Goal: Transaction & Acquisition: Purchase product/service

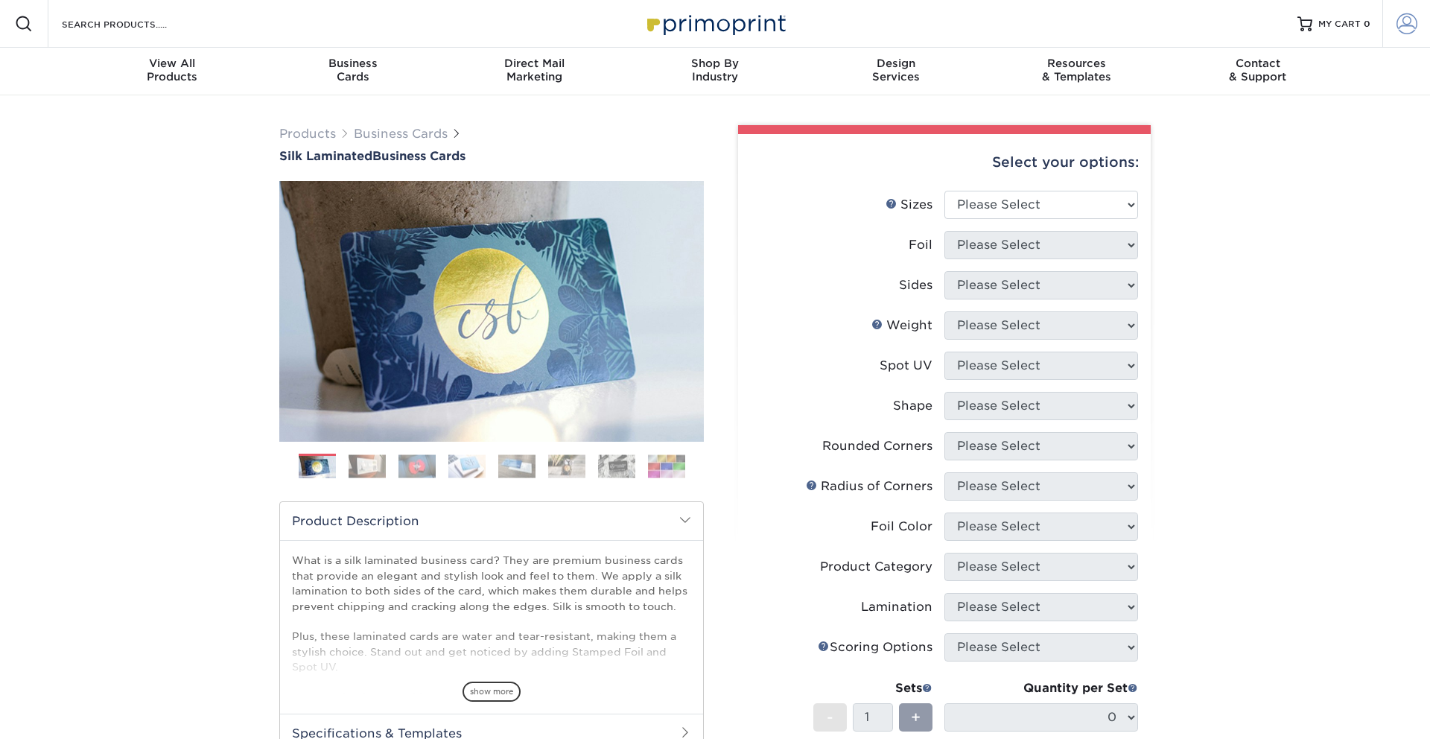
click at [1418, 35] on link "Account" at bounding box center [1407, 24] width 48 height 48
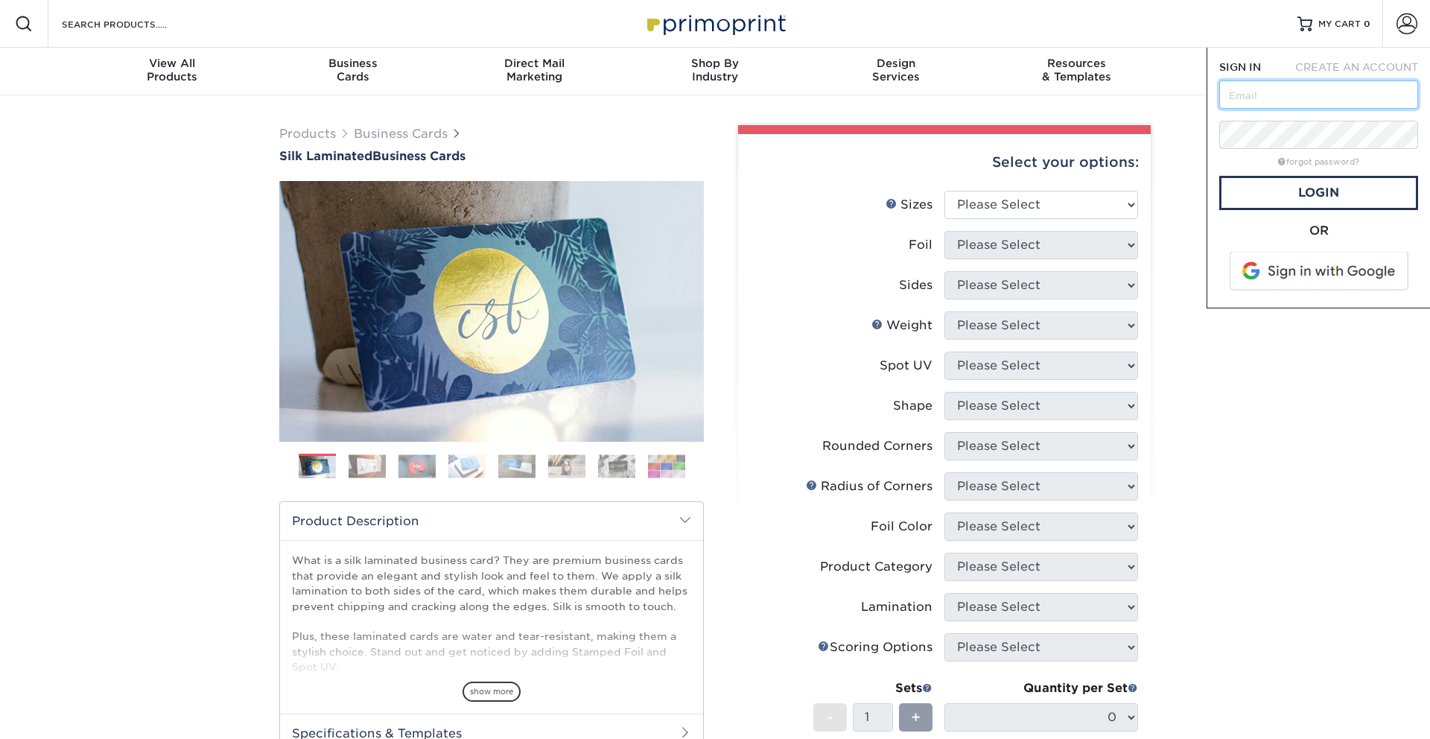
drag, startPoint x: 1228, startPoint y: 100, endPoint x: 1240, endPoint y: 98, distance: 11.4
click at [1229, 100] on input "text" at bounding box center [1318, 94] width 199 height 28
click at [1254, 96] on input "text" at bounding box center [1318, 94] width 199 height 28
click at [1219, 302] on div "SIGN IN CREATE AN ACCOUNT forgot password? All fields are required. Login OR SI…" at bounding box center [1318, 178] width 223 height 261
click at [1304, 105] on input "text" at bounding box center [1318, 94] width 199 height 28
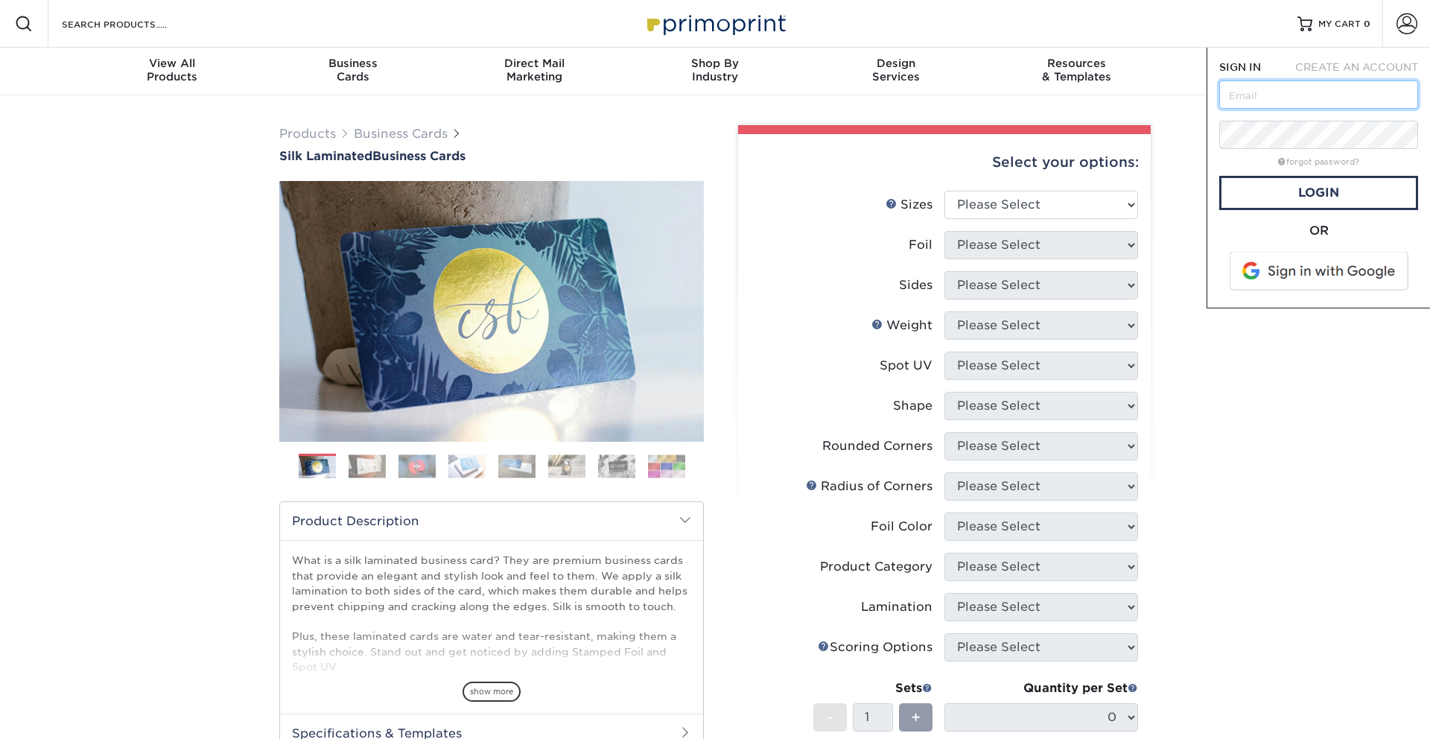
click at [1303, 97] on input "text" at bounding box center [1318, 94] width 199 height 28
drag, startPoint x: 1303, startPoint y: 97, endPoint x: 1298, endPoint y: 107, distance: 11.0
click at [1303, 97] on input "text" at bounding box center [1318, 94] width 199 height 28
drag, startPoint x: 1195, startPoint y: 261, endPoint x: 1215, endPoint y: 265, distance: 20.5
click at [1195, 261] on div "Products Business Cards Silk Laminated Business Cards Previous Next" at bounding box center [715, 566] width 1430 height 942
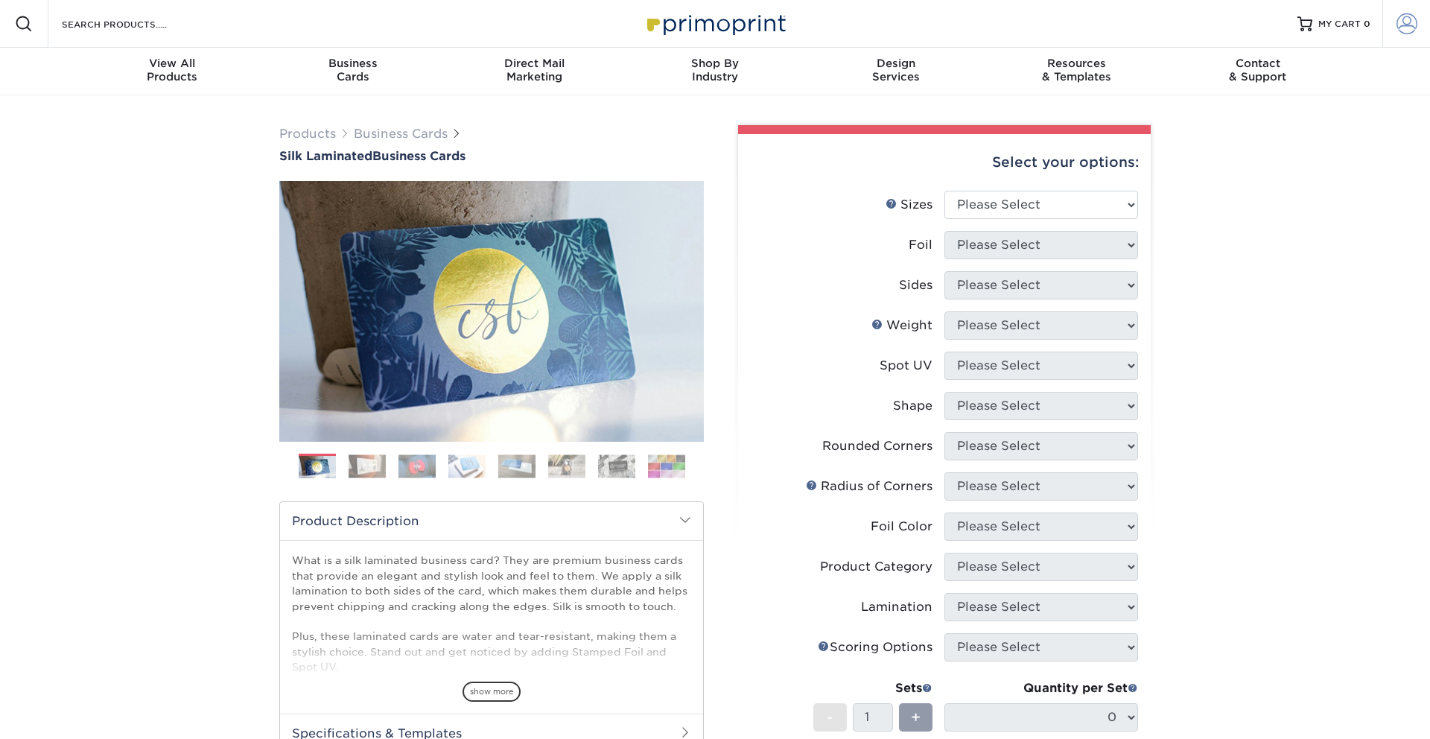
click at [1406, 18] on span at bounding box center [1407, 23] width 21 height 21
click at [1405, 22] on span at bounding box center [1407, 23] width 21 height 21
click at [1404, 22] on span at bounding box center [1407, 23] width 21 height 21
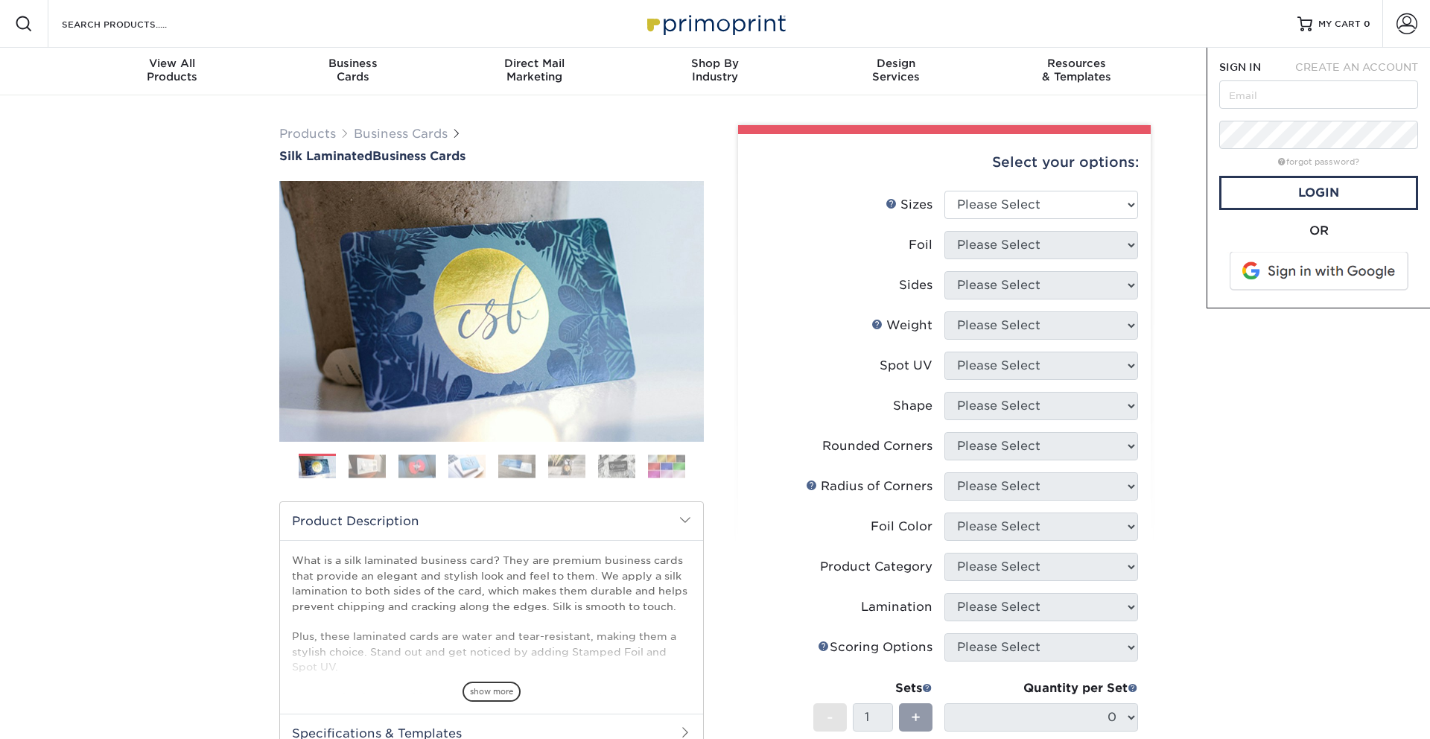
click at [1237, 279] on span at bounding box center [1320, 271] width 190 height 39
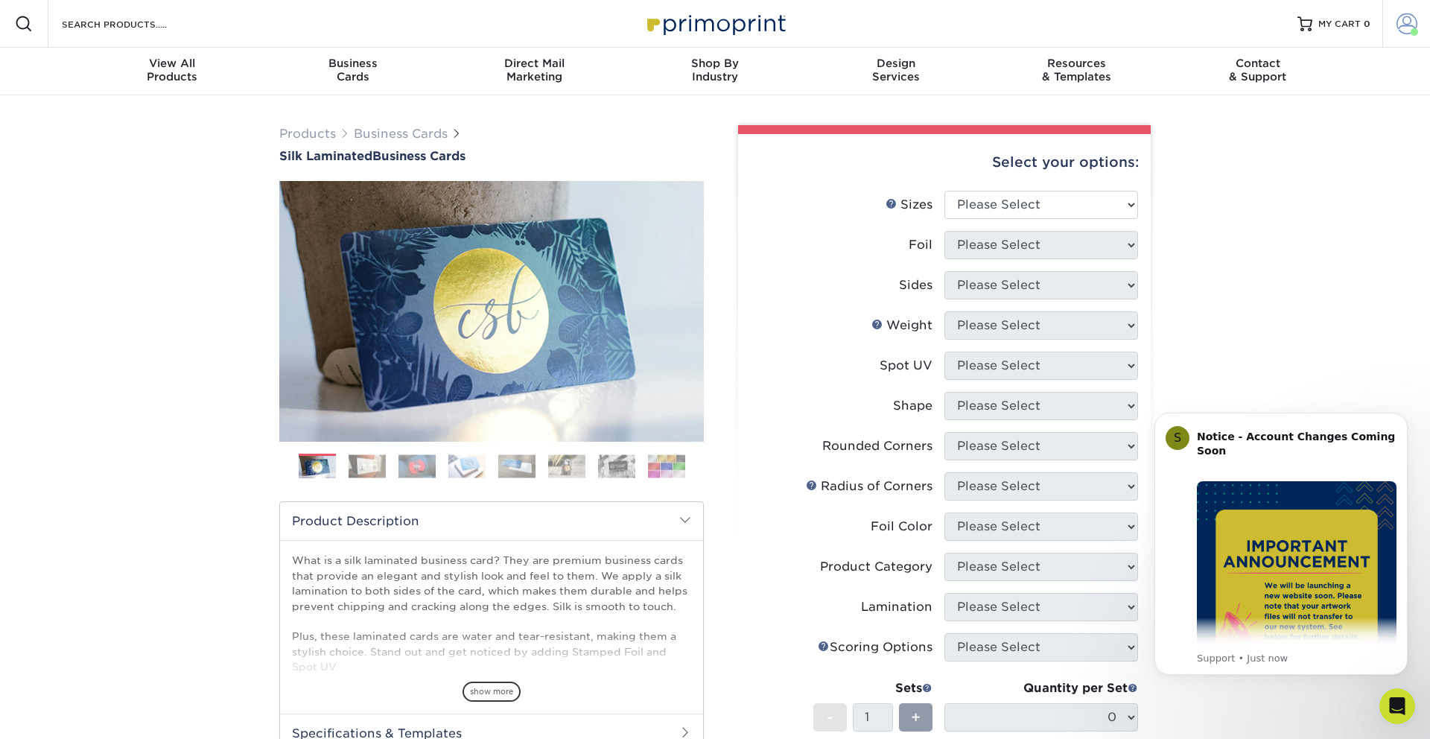
click at [1406, 22] on span at bounding box center [1407, 23] width 21 height 21
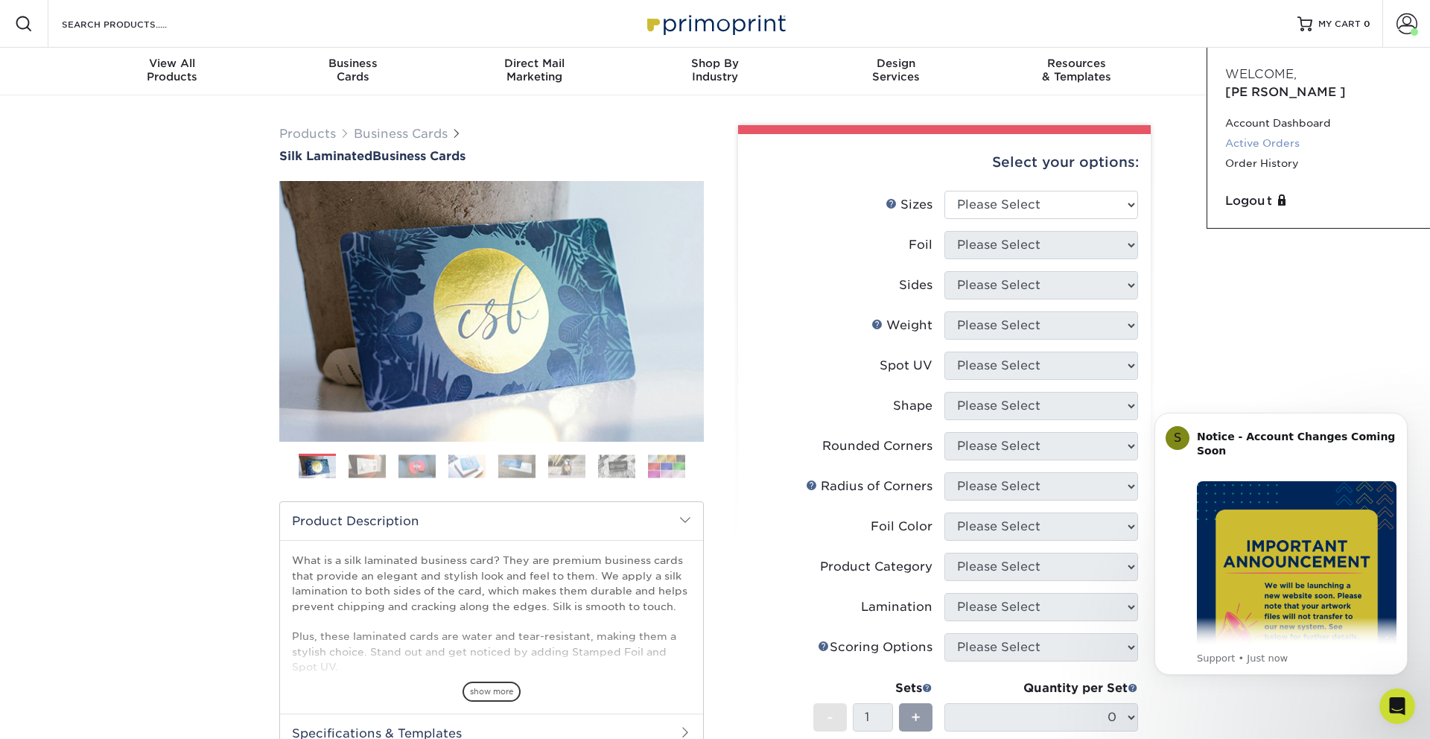
click at [1260, 133] on link "Active Orders" at bounding box center [1318, 143] width 187 height 20
click at [1271, 133] on link "Active Orders" at bounding box center [1318, 143] width 187 height 20
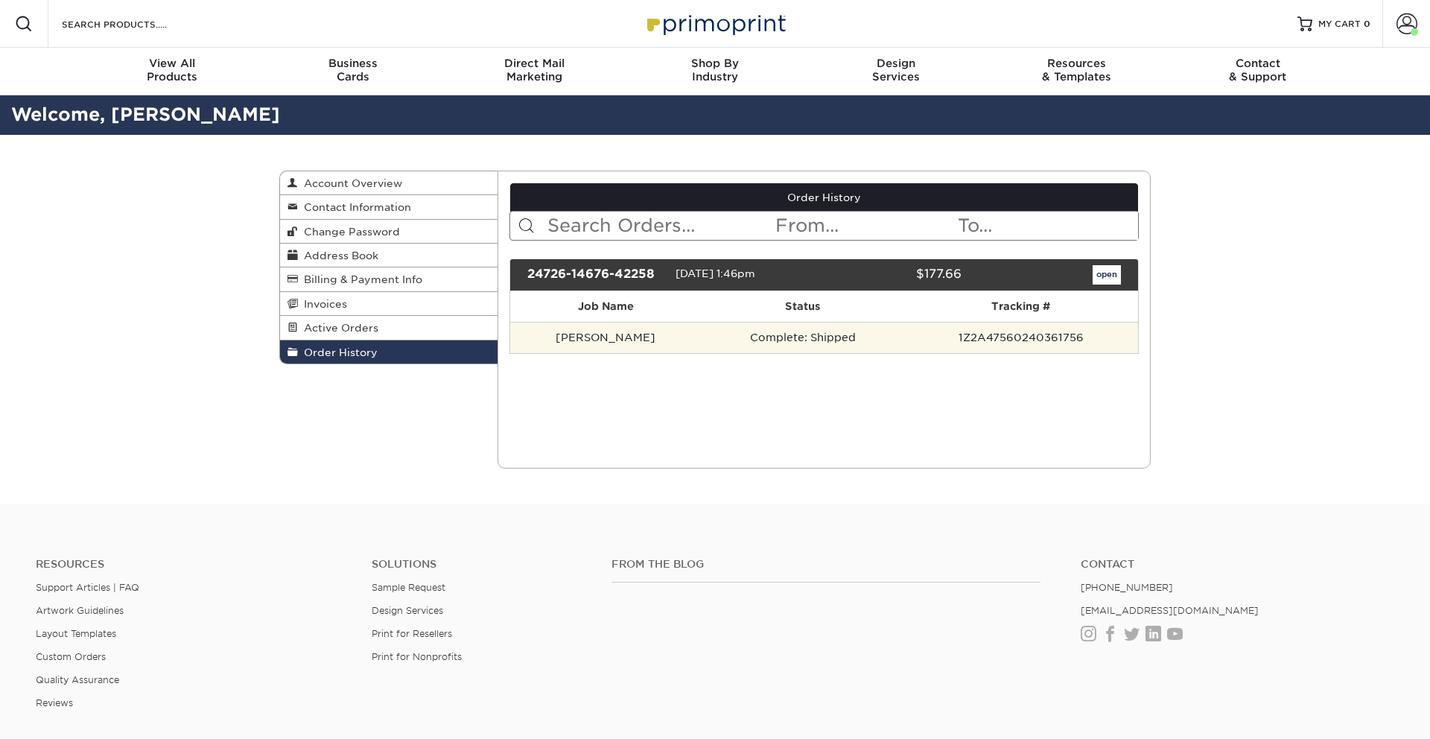
drag, startPoint x: 834, startPoint y: 337, endPoint x: 806, endPoint y: 337, distance: 28.3
click at [834, 337] on td "Complete: Shipped" at bounding box center [803, 337] width 202 height 31
click at [623, 337] on td "Andrea Saavedra" at bounding box center [606, 337] width 192 height 31
click at [815, 341] on td "Complete: Shipped" at bounding box center [803, 337] width 202 height 31
click at [815, 340] on td "Complete: Shipped" at bounding box center [803, 337] width 202 height 31
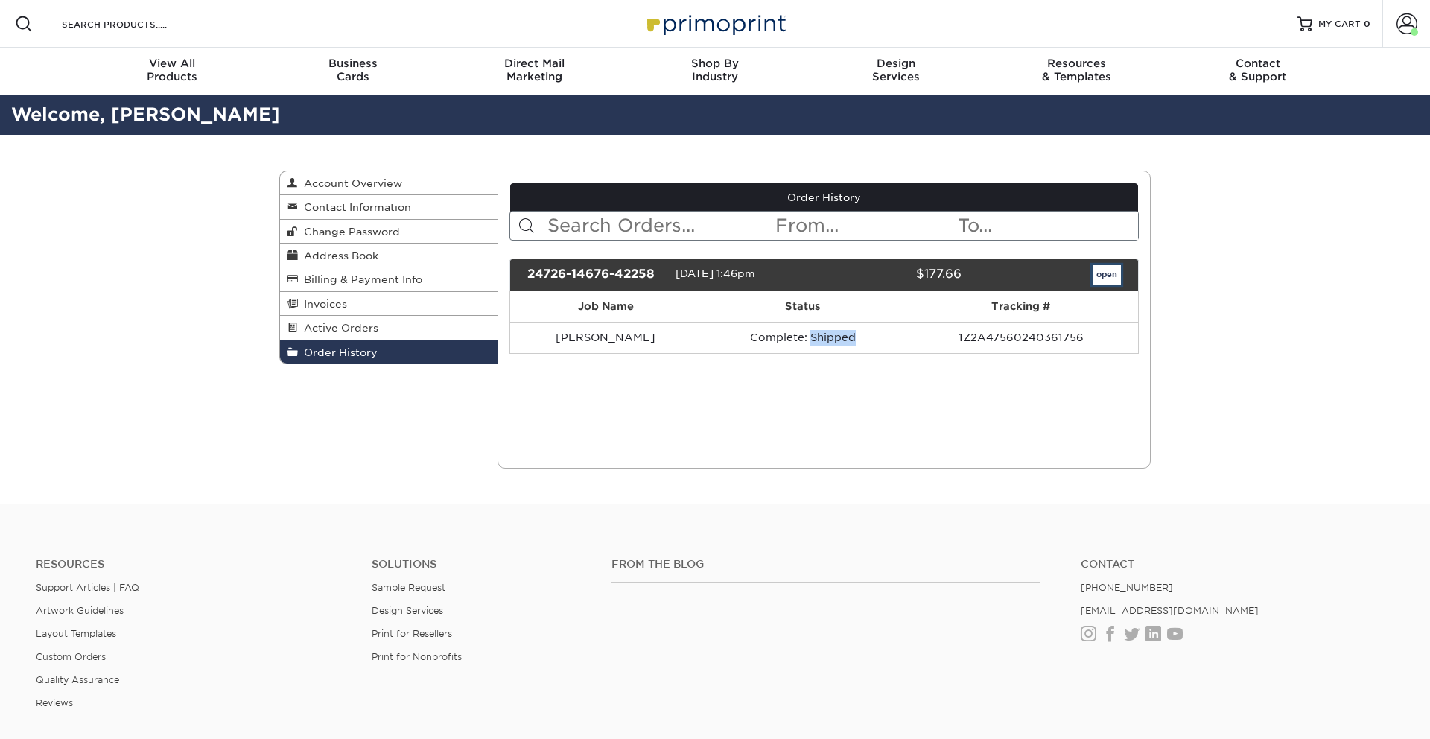
click at [1101, 274] on link "open" at bounding box center [1107, 274] width 28 height 19
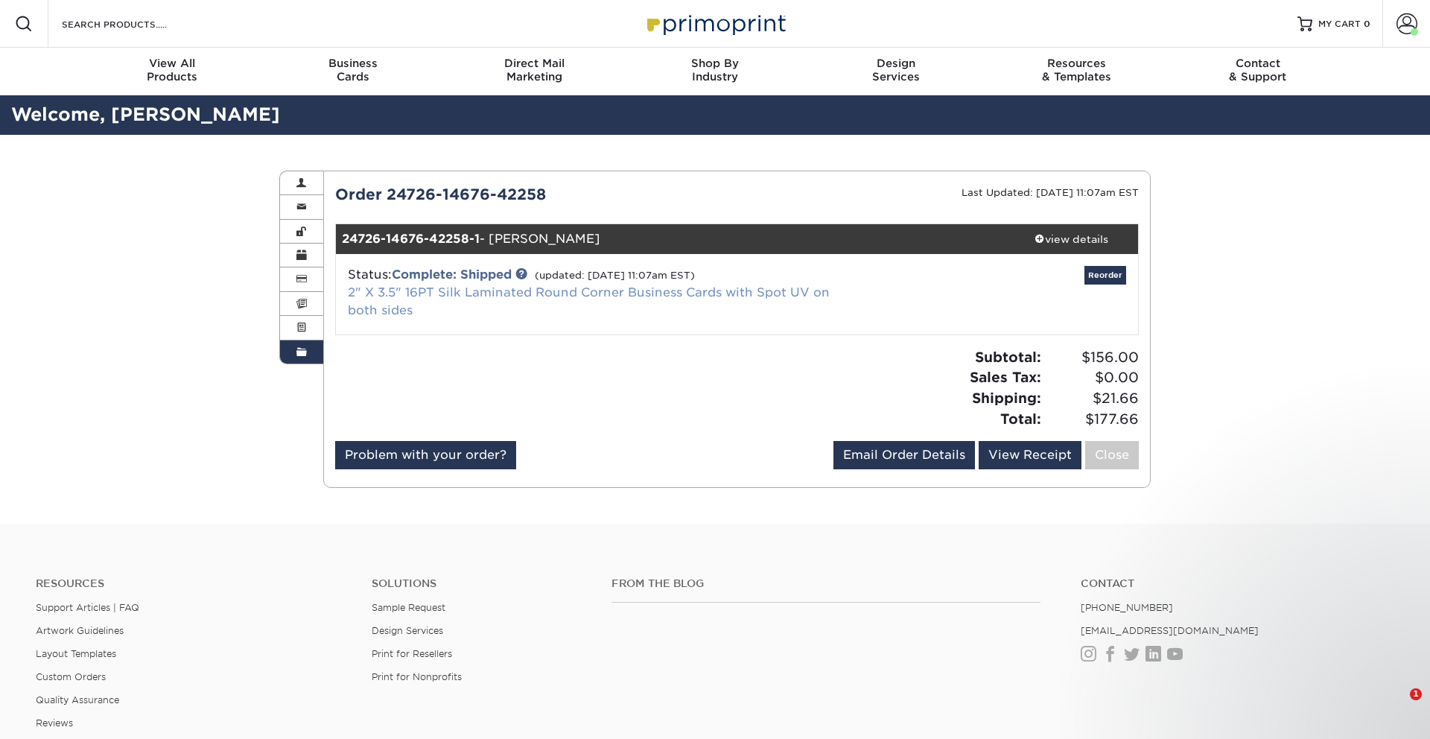
click at [349, 288] on link "2" X 3.5" 16PT Silk Laminated Round Corner Business Cards with Spot UV on both …" at bounding box center [589, 301] width 482 height 32
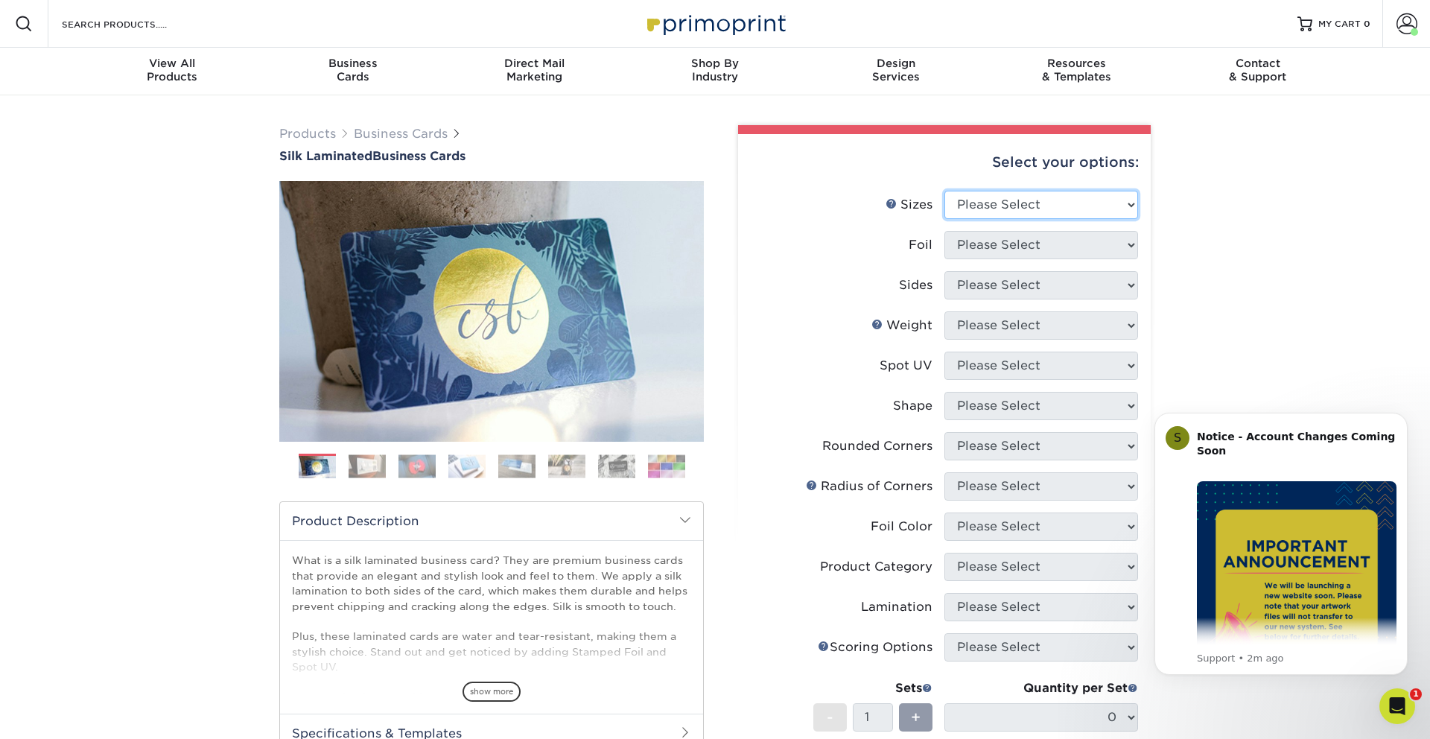
click at [988, 201] on select "Please Select 1.5" x 3.5" - Mini 1.75" x 3.5" - Mini 2" x 2" - Square 2" x 3" -…" at bounding box center [1042, 205] width 194 height 28
select select "2.00x3.50"
click at [1017, 246] on select "Please Select Yes No" at bounding box center [1042, 245] width 194 height 28
select select "0"
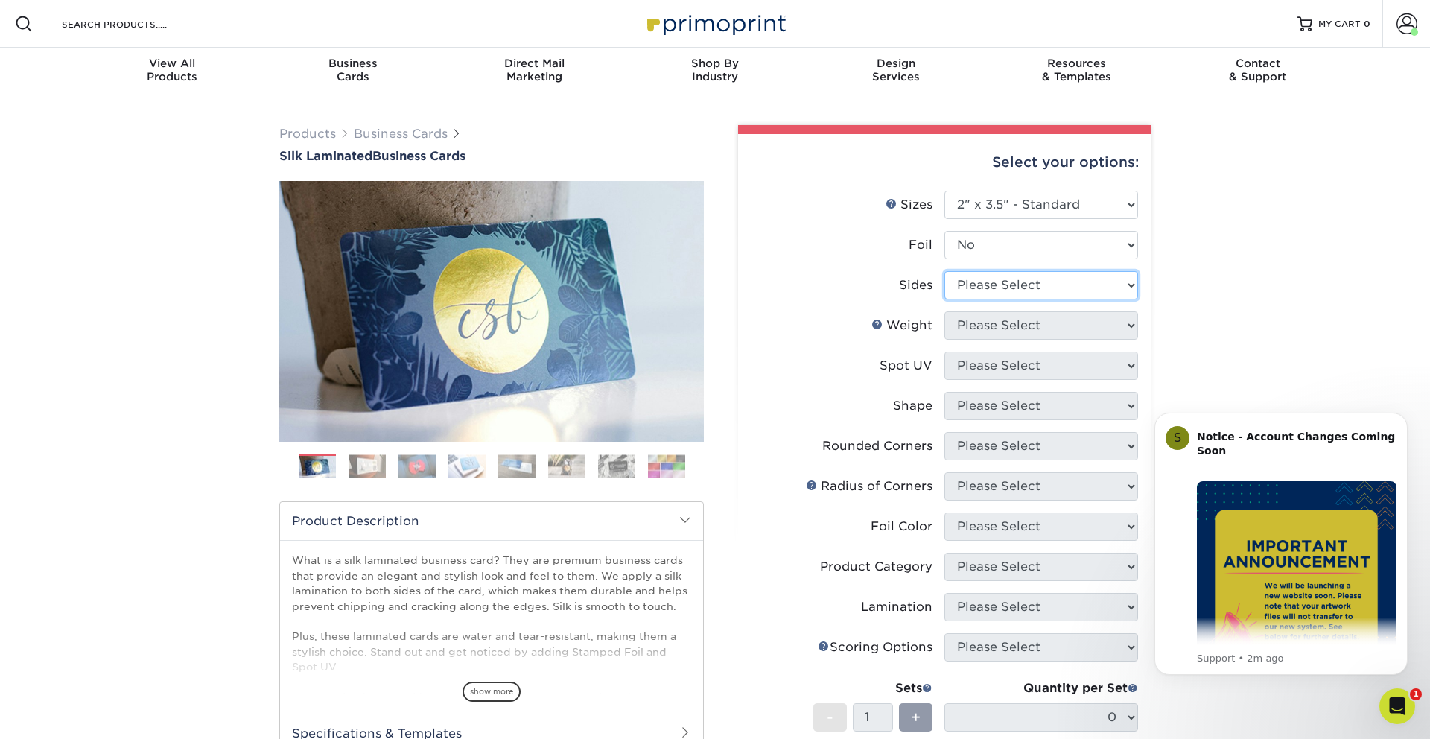
click at [988, 291] on select "Please Select Print Both Sides Print Front Only" at bounding box center [1042, 285] width 194 height 28
select select "13abbda7-1d64-4f25-8bb2-c179b224825d"
click at [983, 323] on select "Please Select 16PT" at bounding box center [1042, 325] width 194 height 28
select select "16PT"
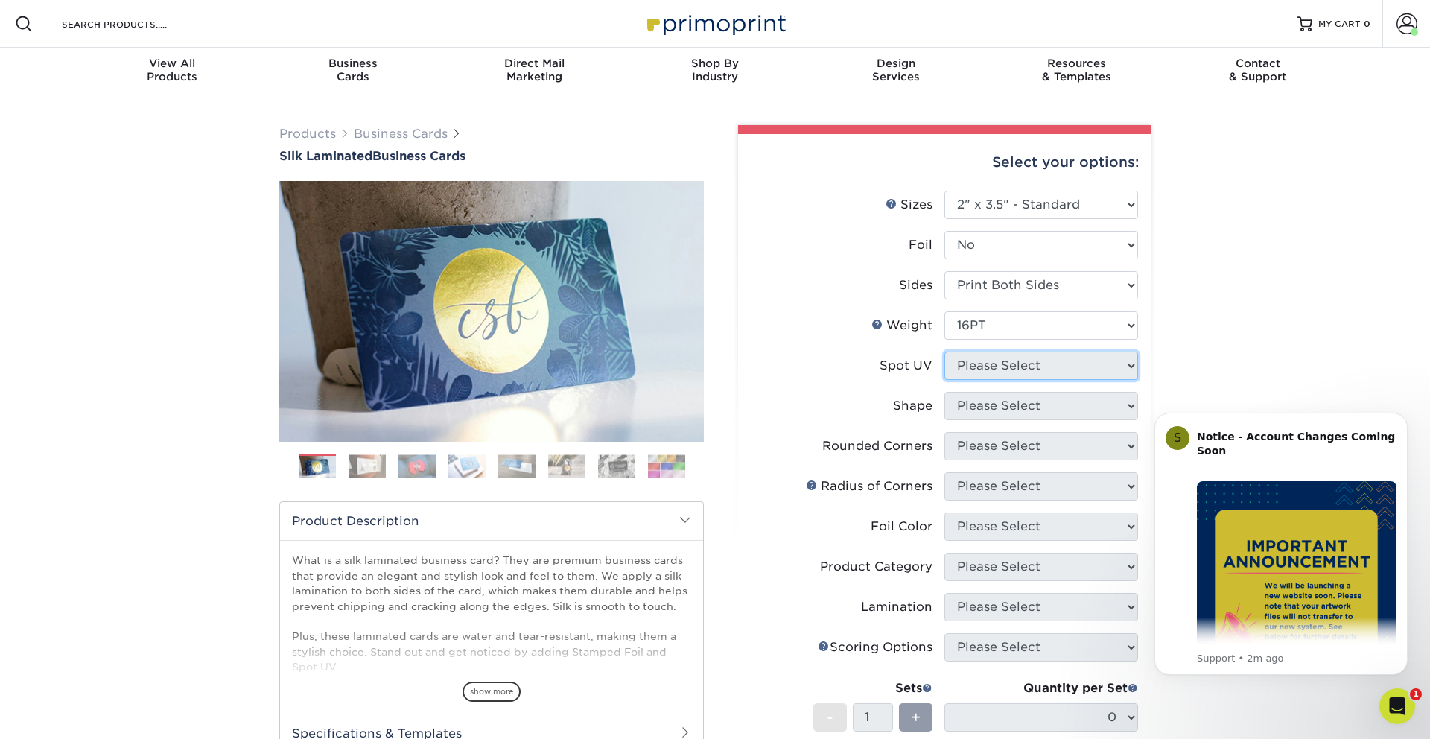
click at [974, 367] on select "Please Select No Spot UV Front and Back (Both Sides) Front Only Back Only" at bounding box center [1042, 366] width 194 height 28
select select "0"
click at [998, 410] on select "Please Select Standard" at bounding box center [1042, 406] width 194 height 28
select select "standard"
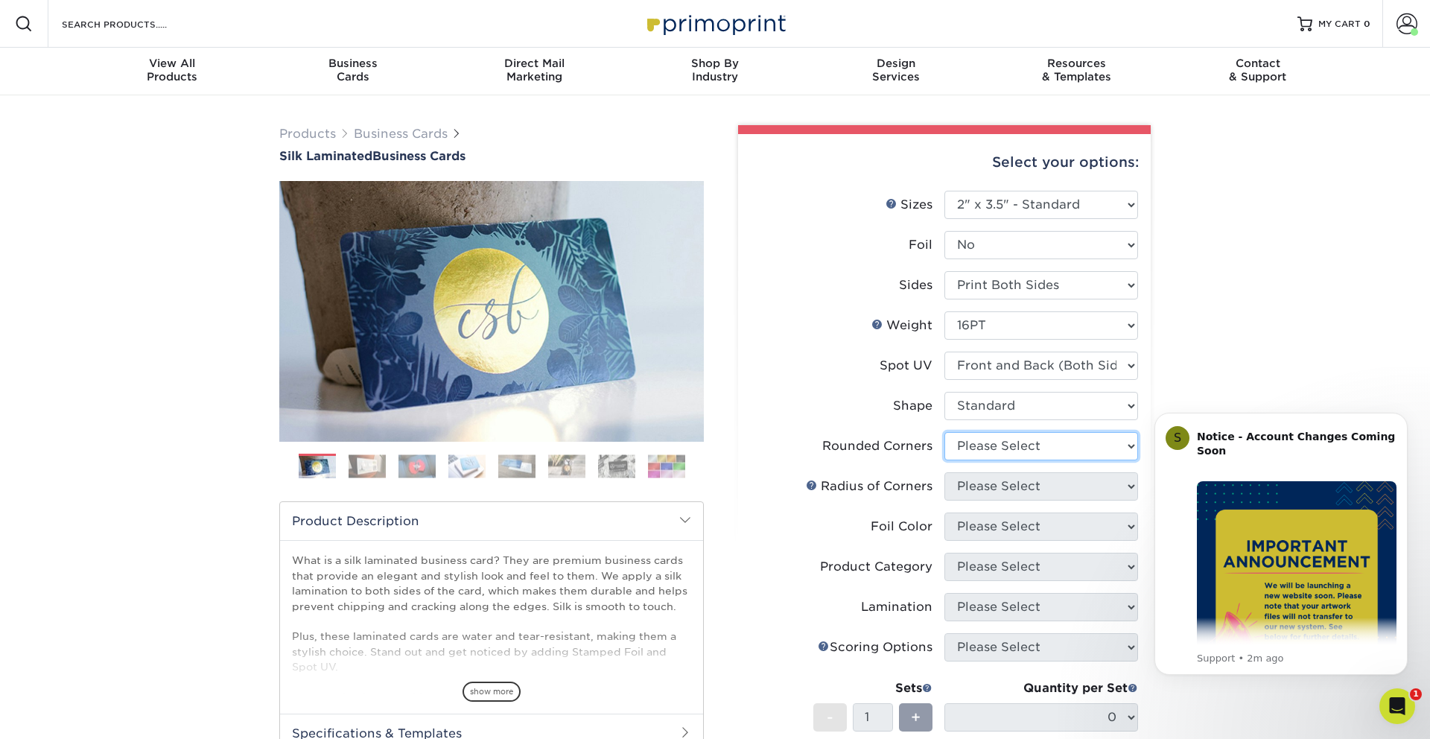
click at [995, 445] on select "Please Select Yes - Round 2 Corners Yes - Round 4 Corners No" at bounding box center [1042, 446] width 194 height 28
select select "7672df9e-0e0a-464d-8e1f-920c575e4da3"
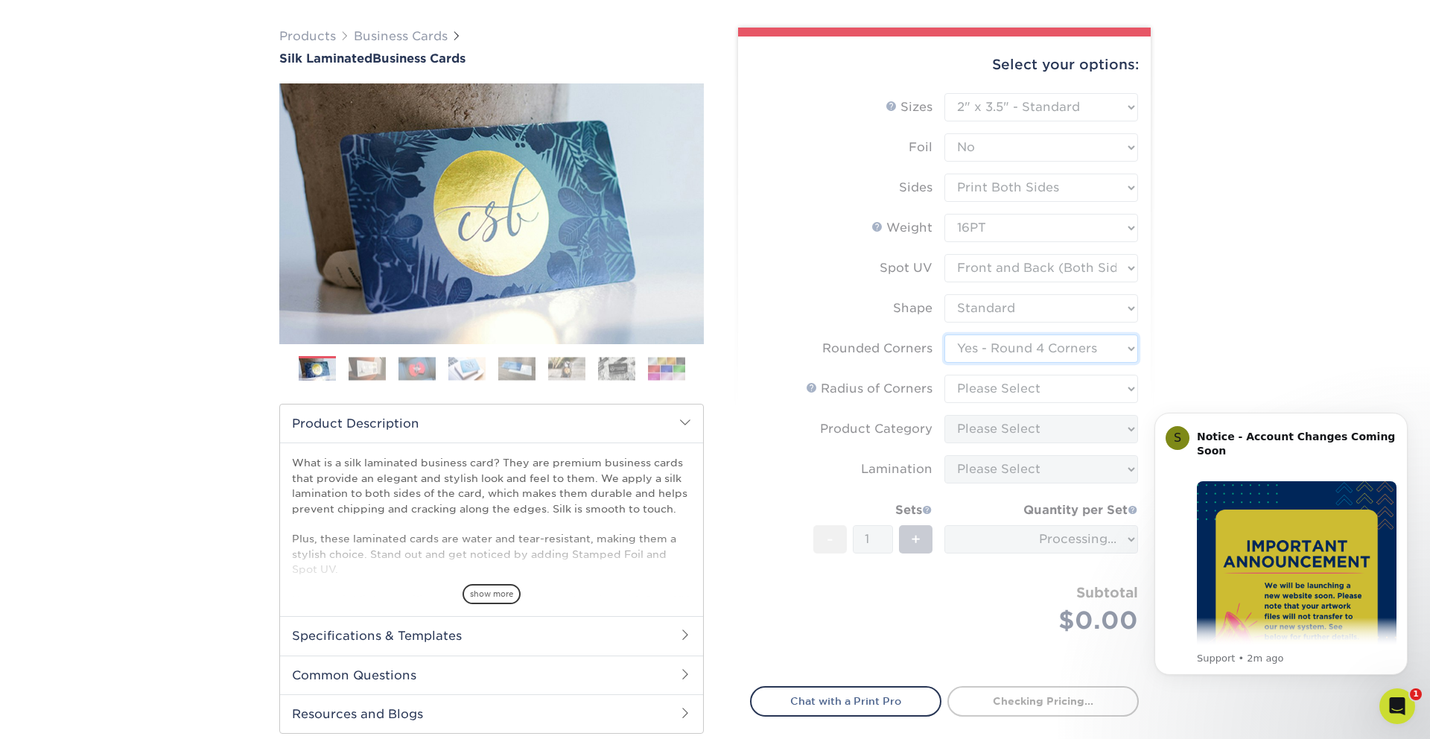
scroll to position [103, 0]
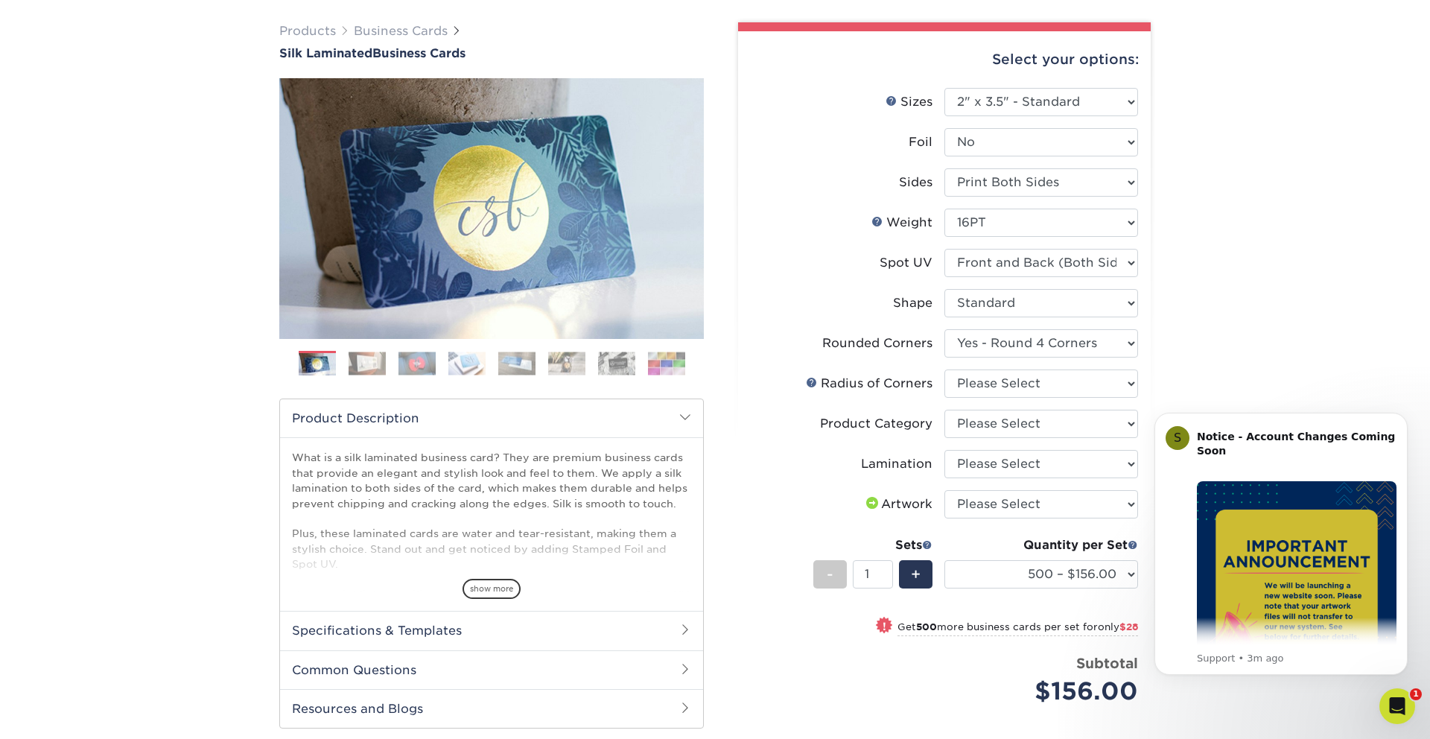
drag, startPoint x: 1145, startPoint y: 369, endPoint x: 1110, endPoint y: 380, distance: 36.5
click at [1145, 369] on div "Select your options: Sizes Help Sizes Please Select 1.5" x 3.5" - Mini 1.75" x …" at bounding box center [944, 459] width 413 height 857
click at [1105, 381] on select "Please Select Rounded 1/8" Rounded 1/4"" at bounding box center [1042, 383] width 194 height 28
select select "589680c7-ee9a-431b-9d12-d7aeb1386a97"
click at [1051, 430] on select "Please Select Business Cards" at bounding box center [1042, 424] width 194 height 28
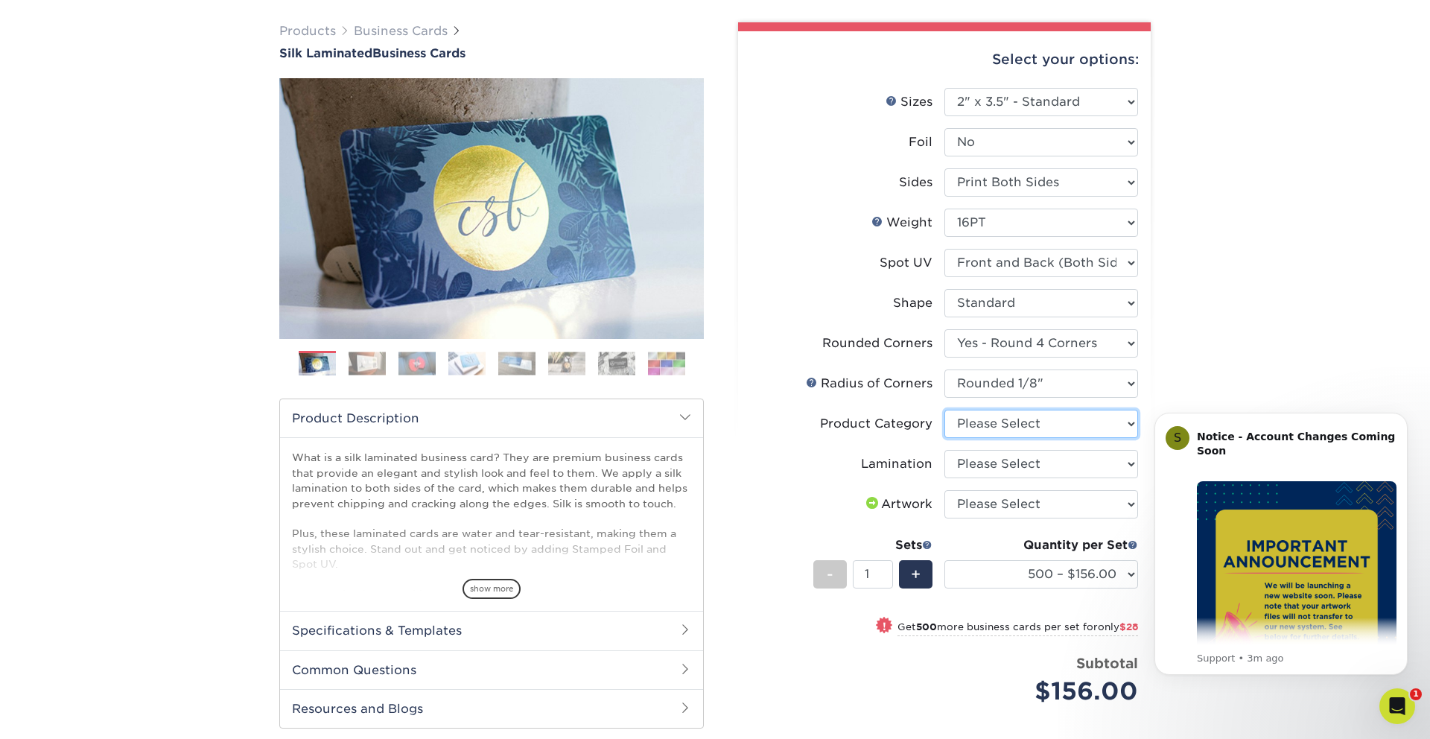
select select "3b5148f1-0588-4f88-a218-97bcfdce65c1"
click at [1023, 469] on select "Please Select Silk" at bounding box center [1042, 464] width 194 height 28
select select "ccacb42f-45f7-42d3-bbd3-7c8421cf37f0"
click at [1014, 499] on select "Please Select I will upload files I need a design - $100" at bounding box center [1042, 504] width 194 height 28
select select "upload"
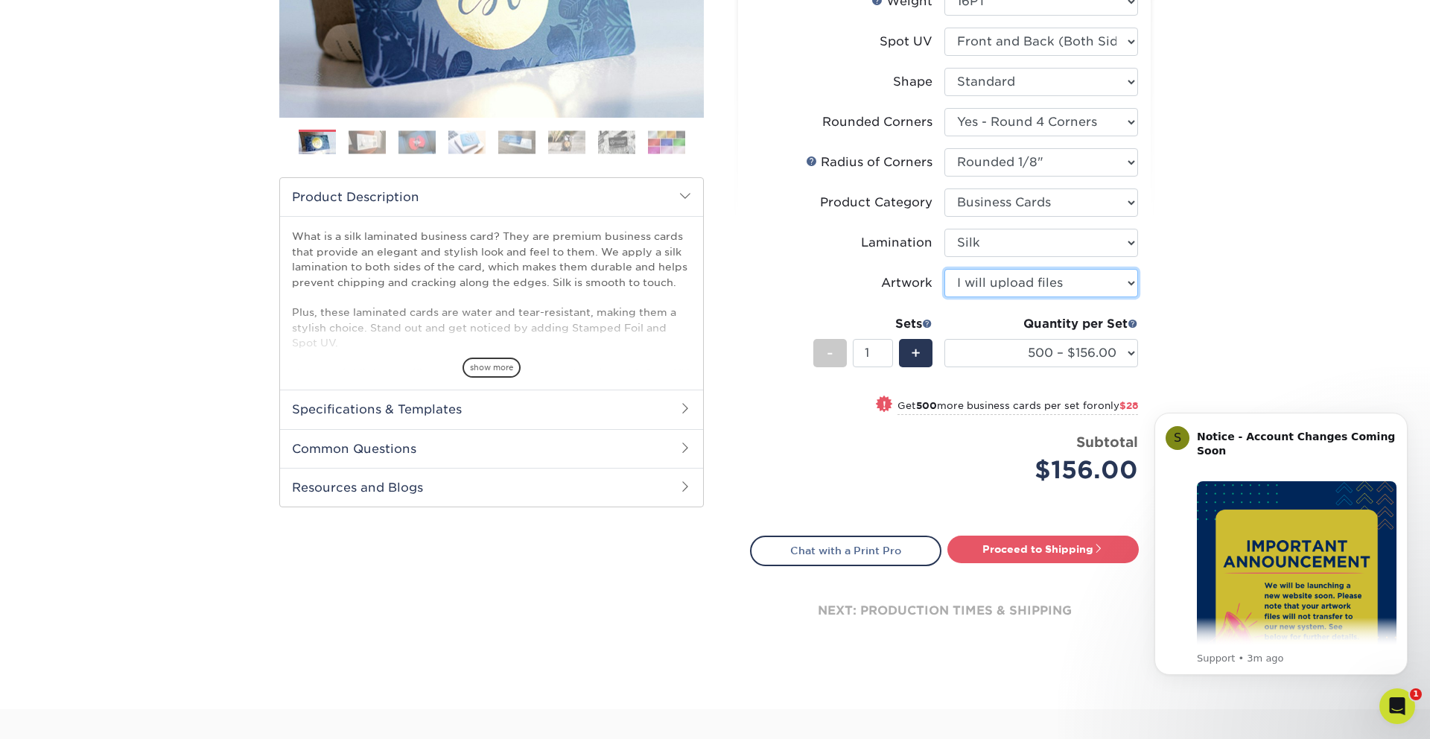
scroll to position [314, 0]
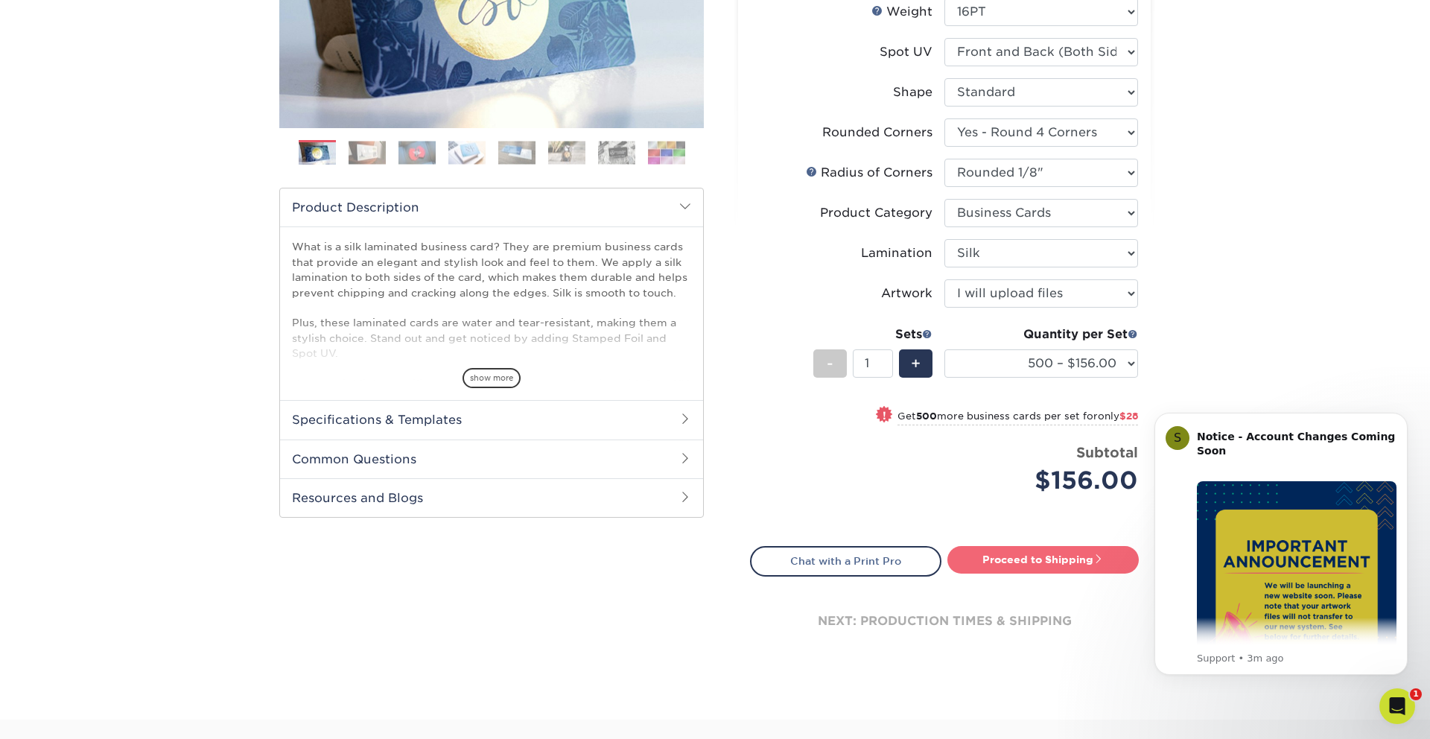
click at [1070, 558] on link "Proceed to Shipping" at bounding box center [1043, 559] width 191 height 27
type input "Set 1"
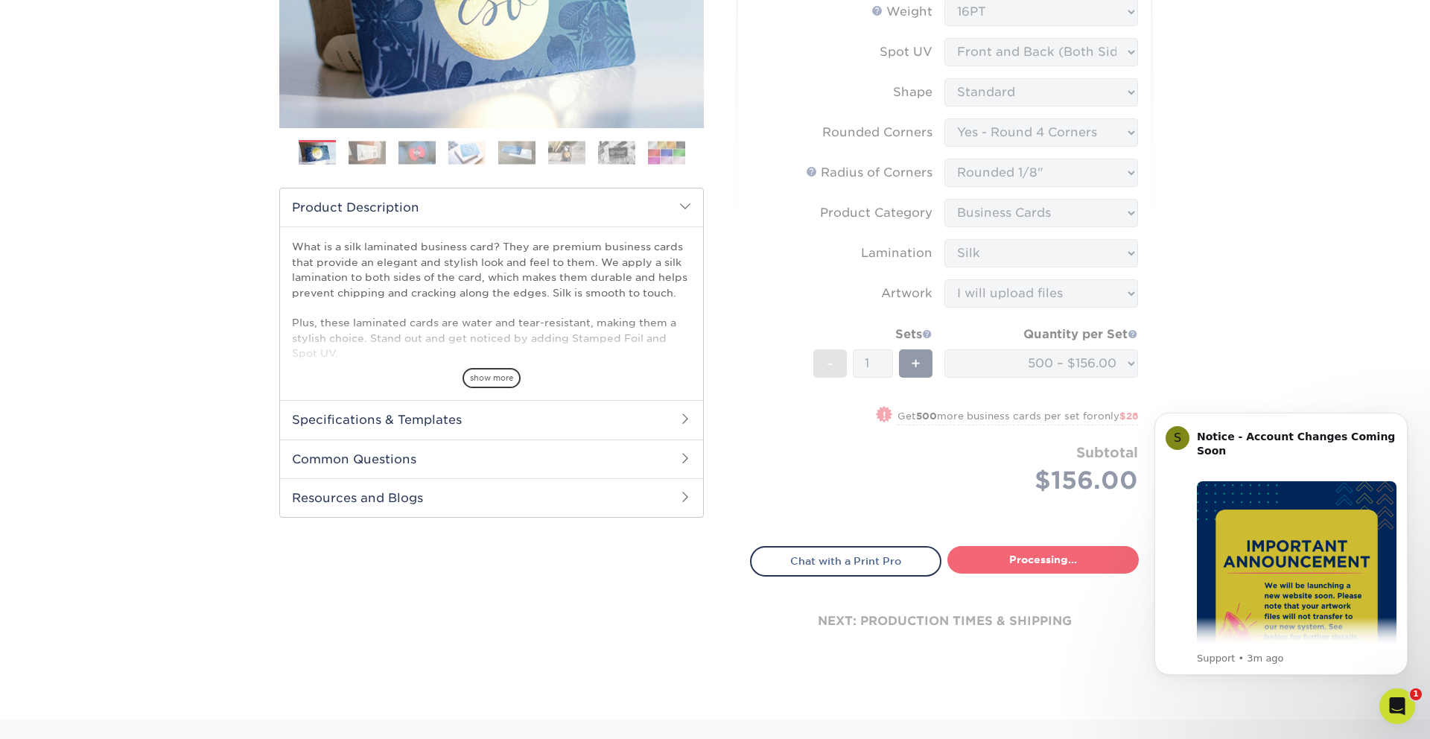
select select "24b86a38-505b-4ae3-9429-29aefd3b6f92"
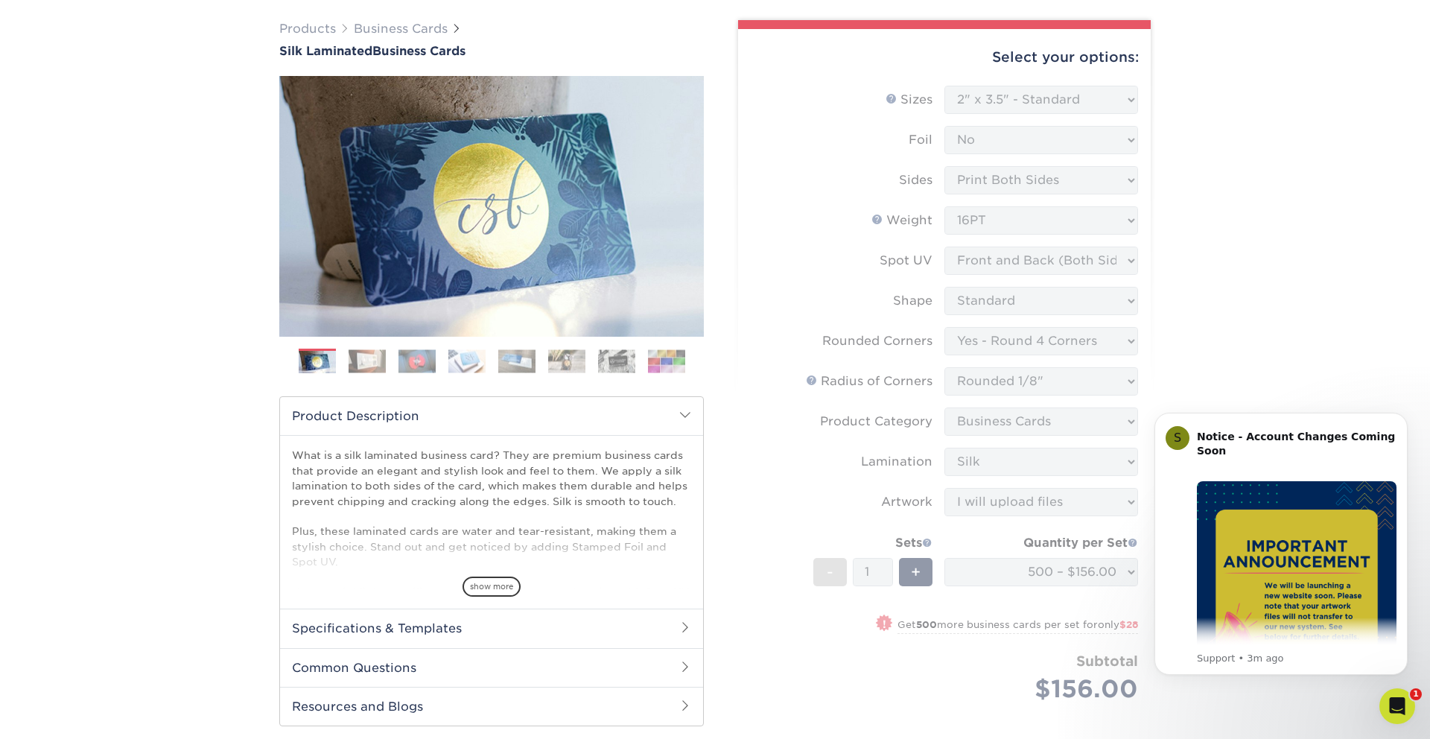
scroll to position [64, 0]
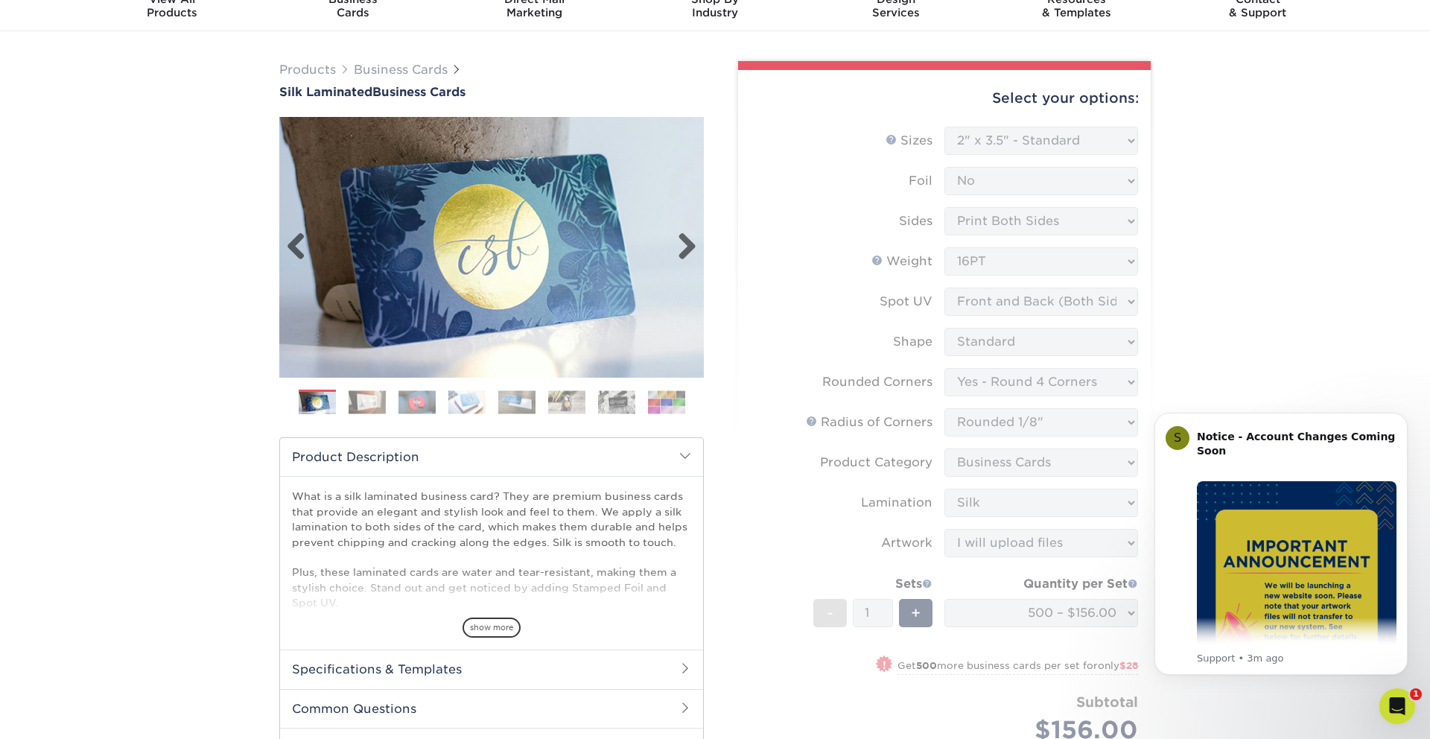
click at [434, 244] on img at bounding box center [491, 247] width 425 height 425
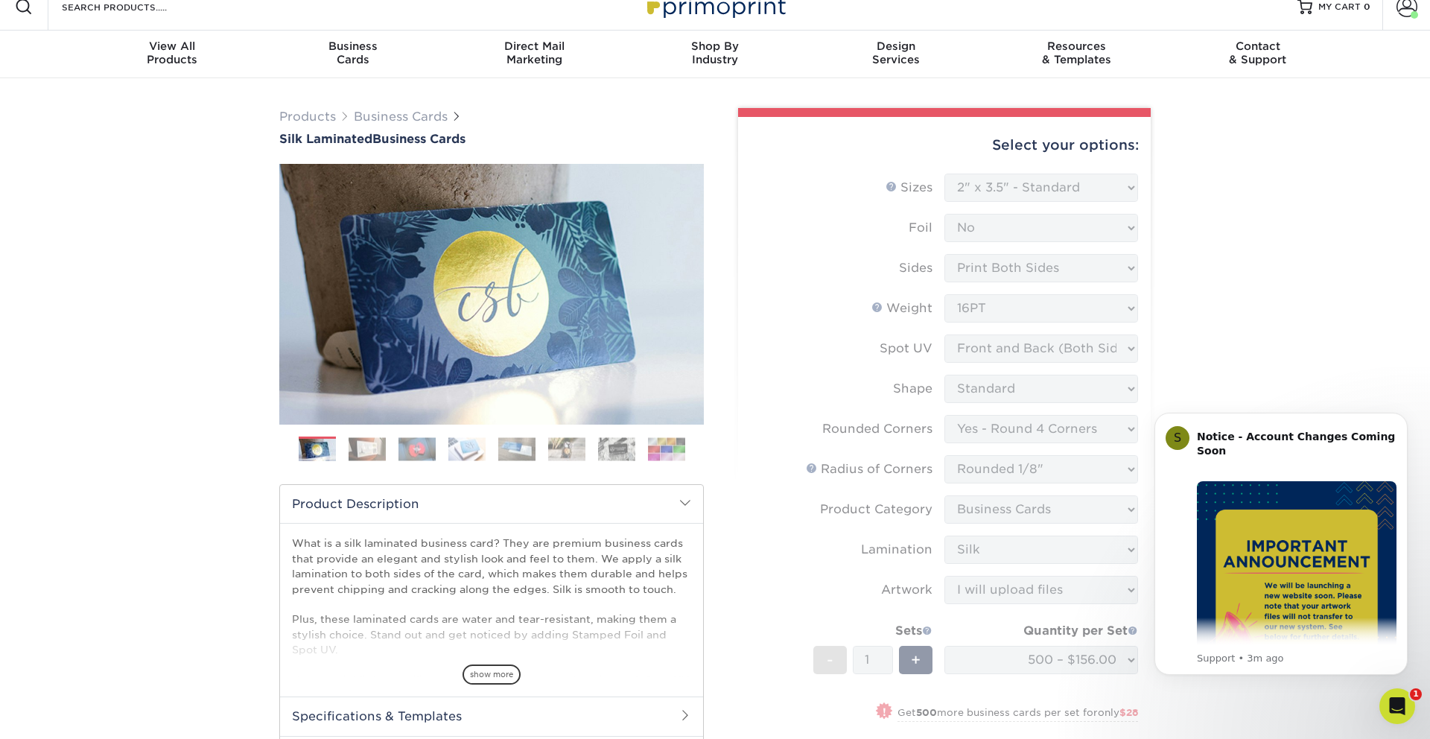
scroll to position [26, 0]
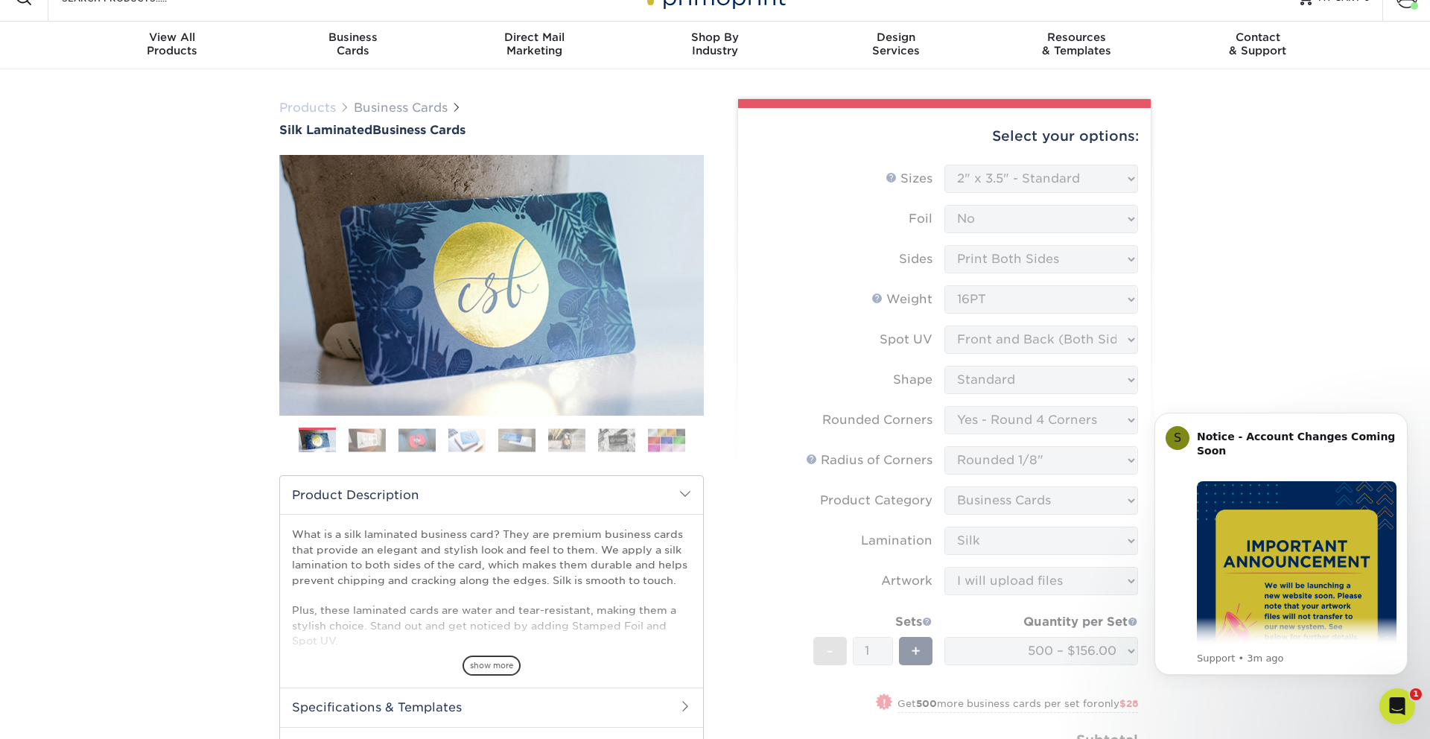
click at [308, 110] on link "Products" at bounding box center [307, 108] width 57 height 14
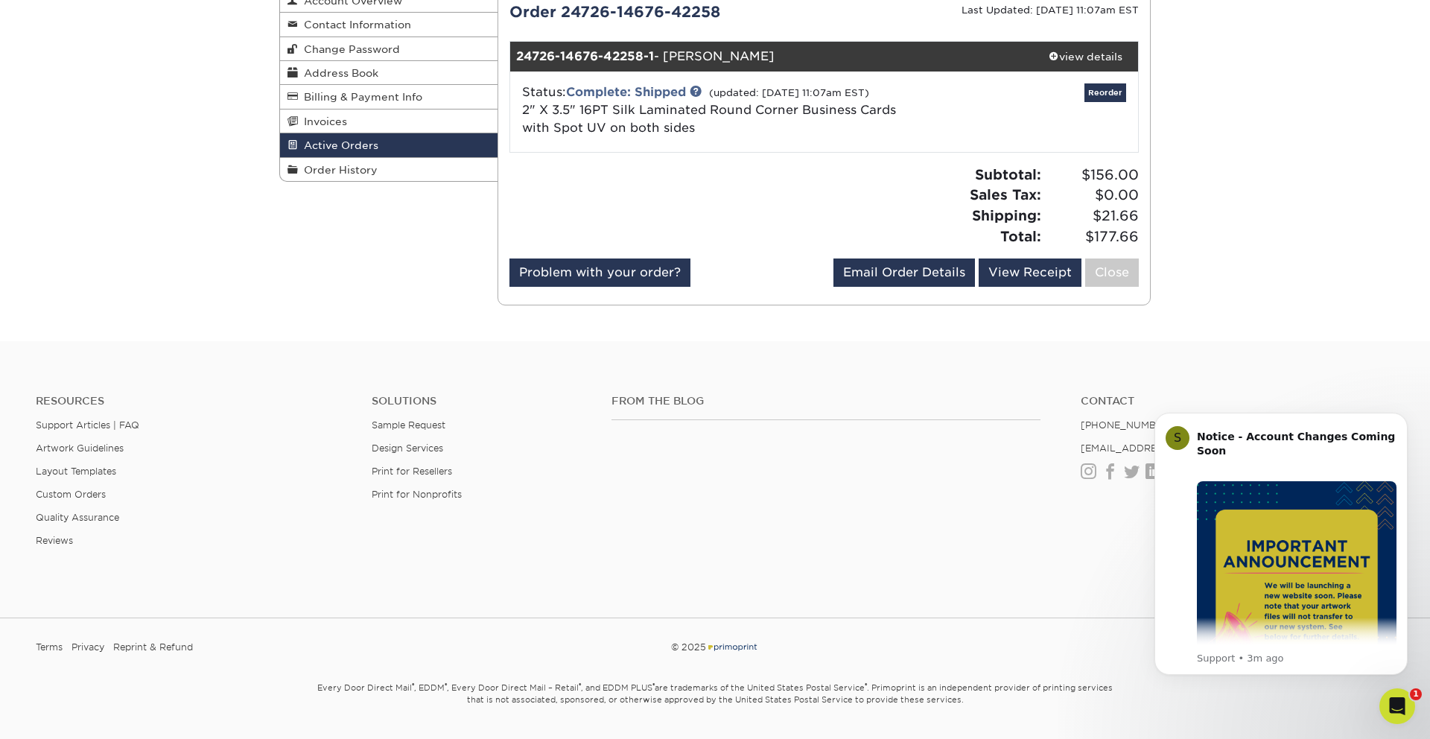
scroll to position [182, 0]
click at [909, 280] on link "Email Order Details" at bounding box center [905, 273] width 142 height 28
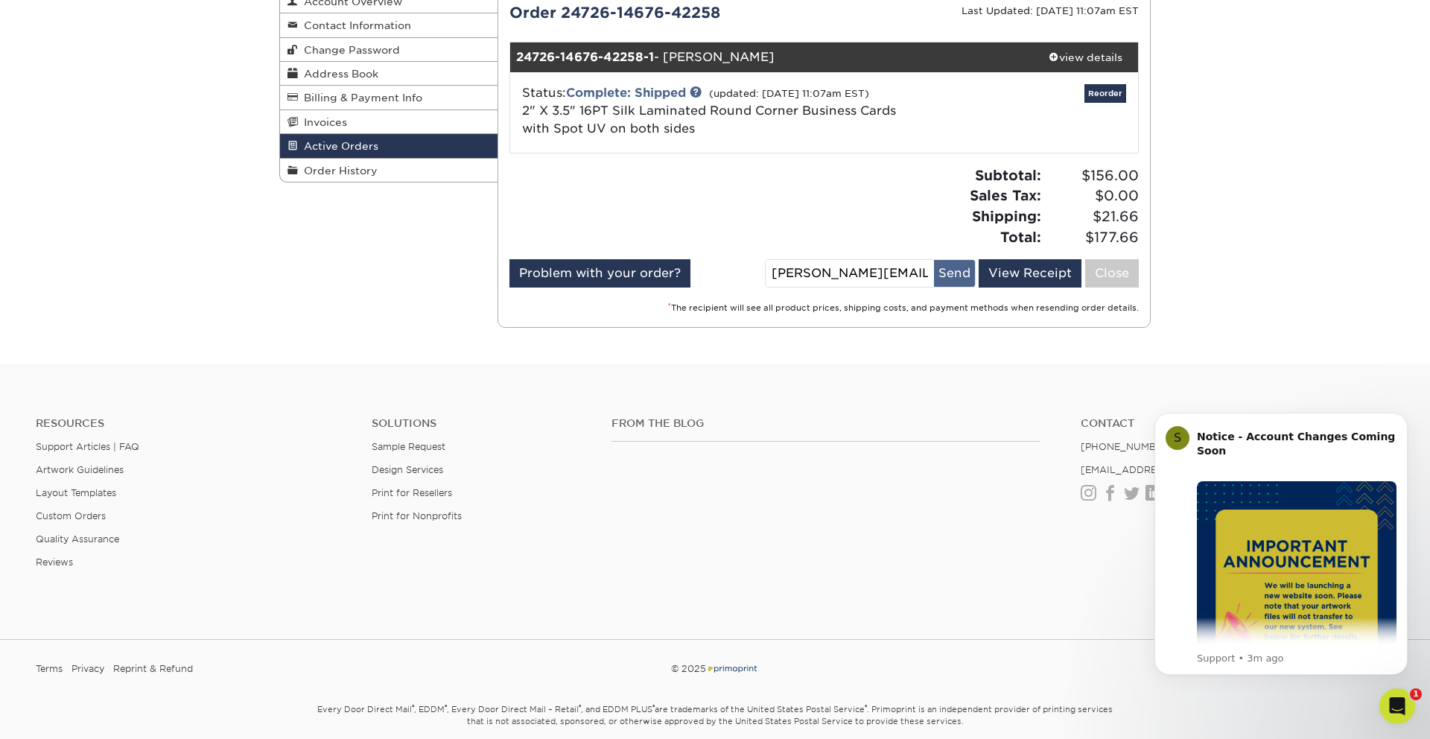
click at [956, 270] on button "Send" at bounding box center [954, 273] width 41 height 27
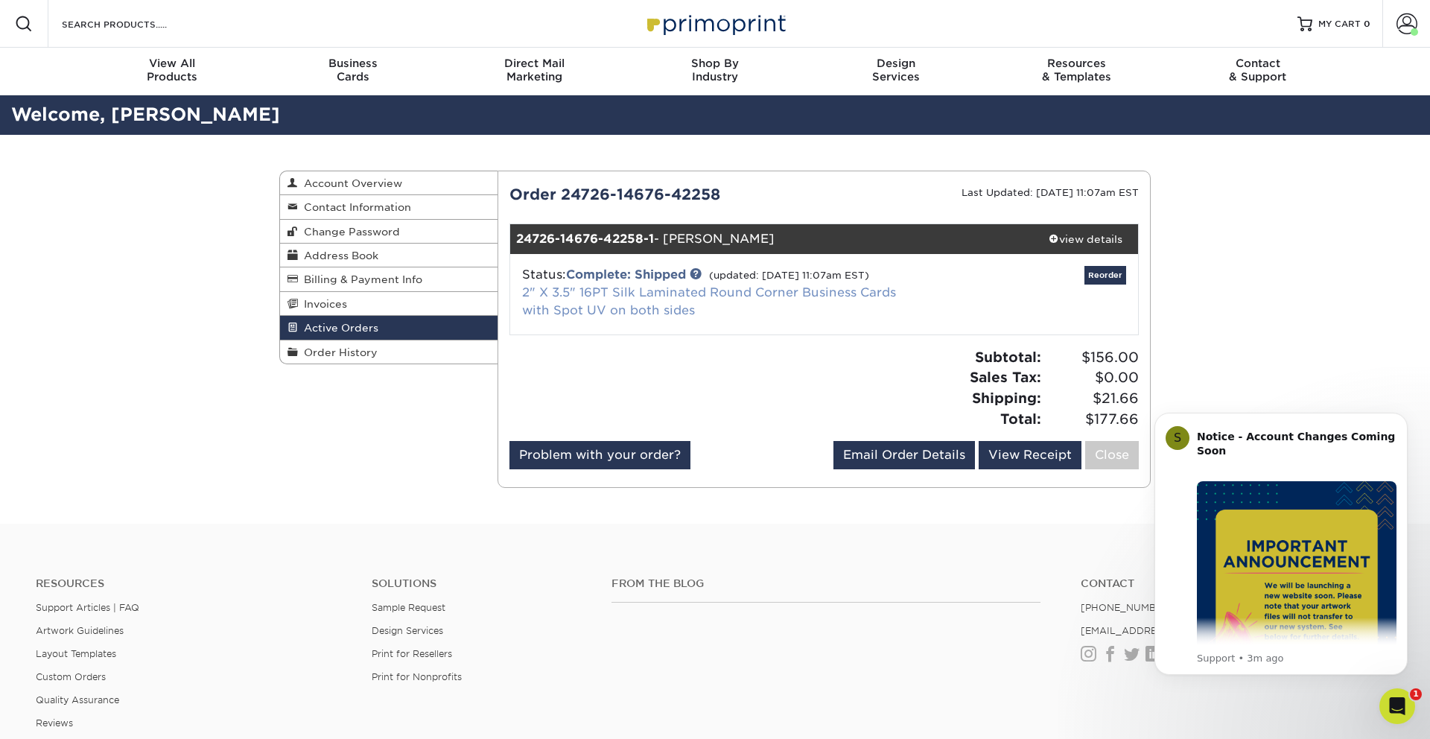
click at [670, 312] on link "2" X 3.5" 16PT Silk Laminated Round Corner Business Cards with Spot UV on both …" at bounding box center [709, 301] width 374 height 32
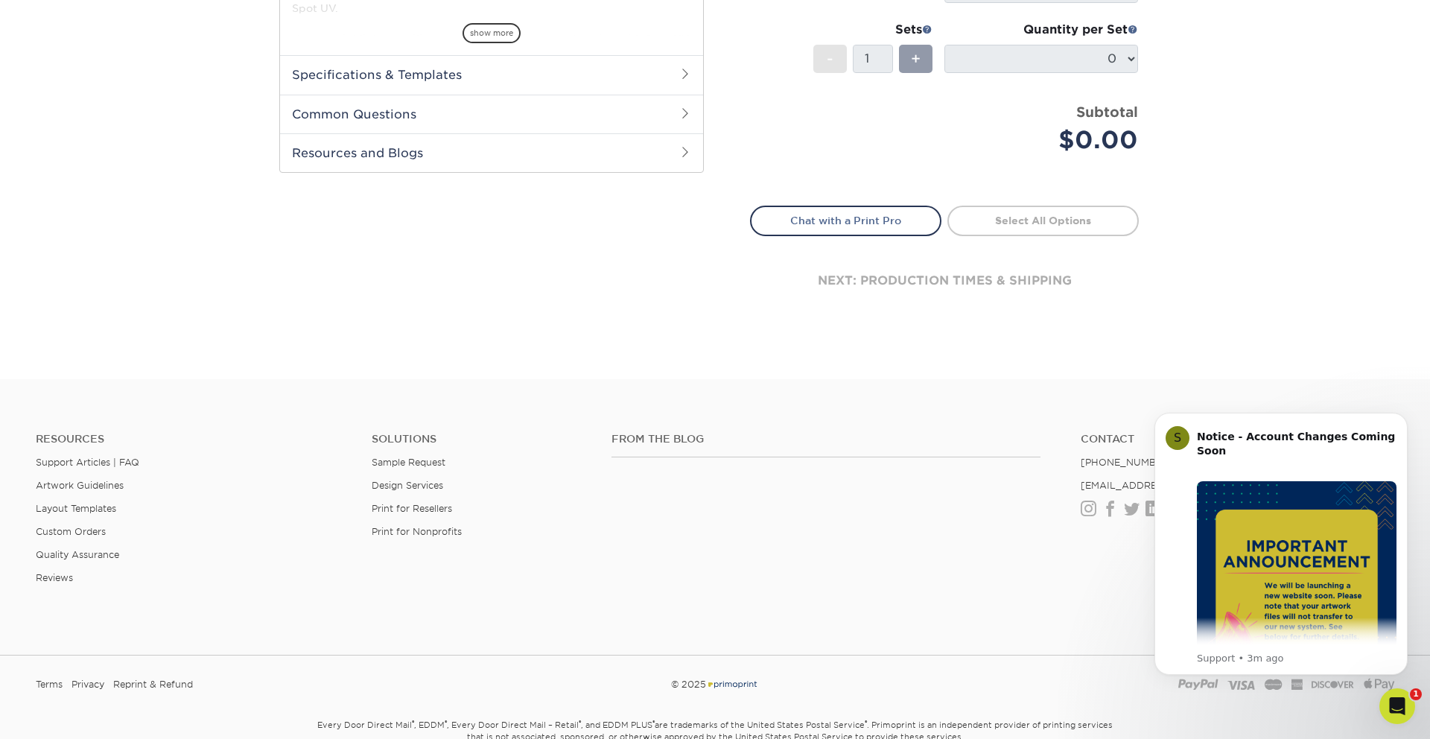
scroll to position [650, 0]
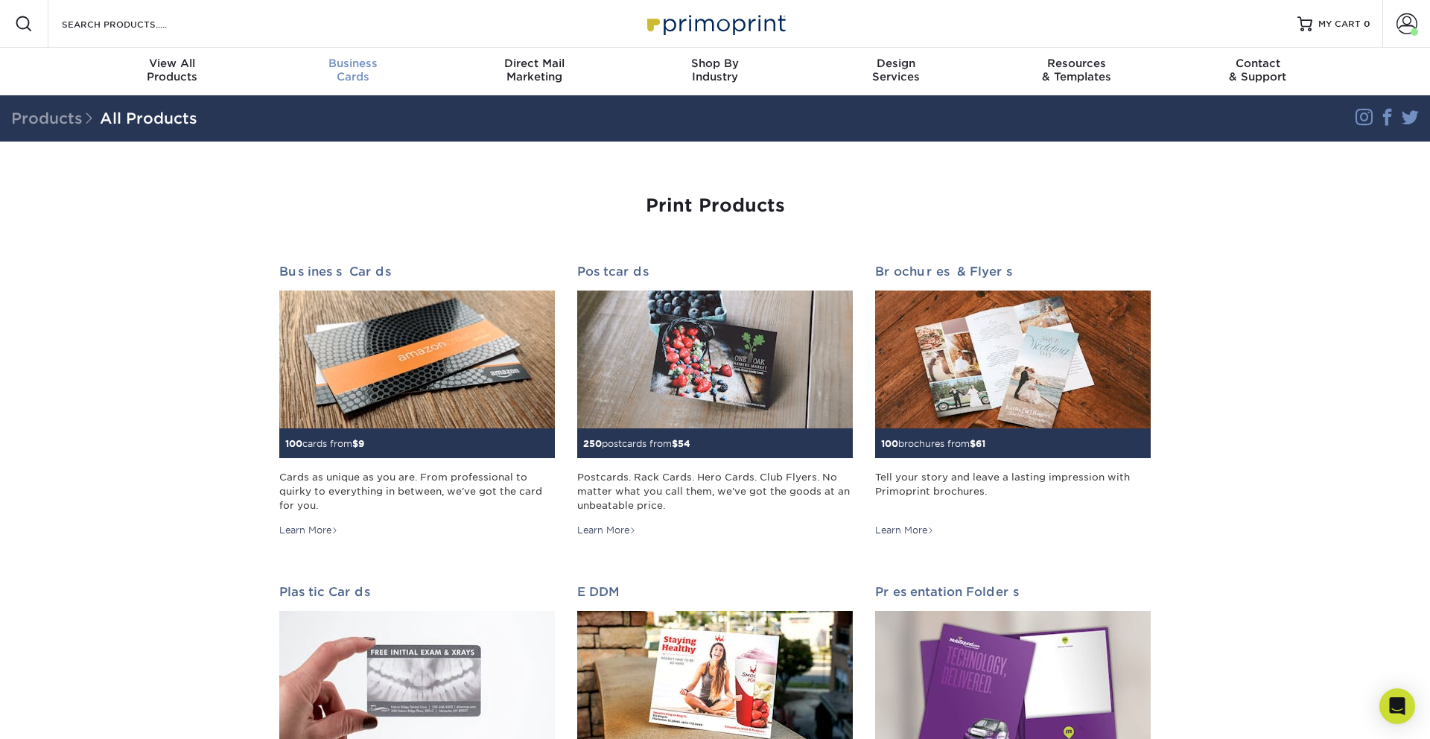
click at [337, 71] on div "Business Cards" at bounding box center [353, 70] width 181 height 27
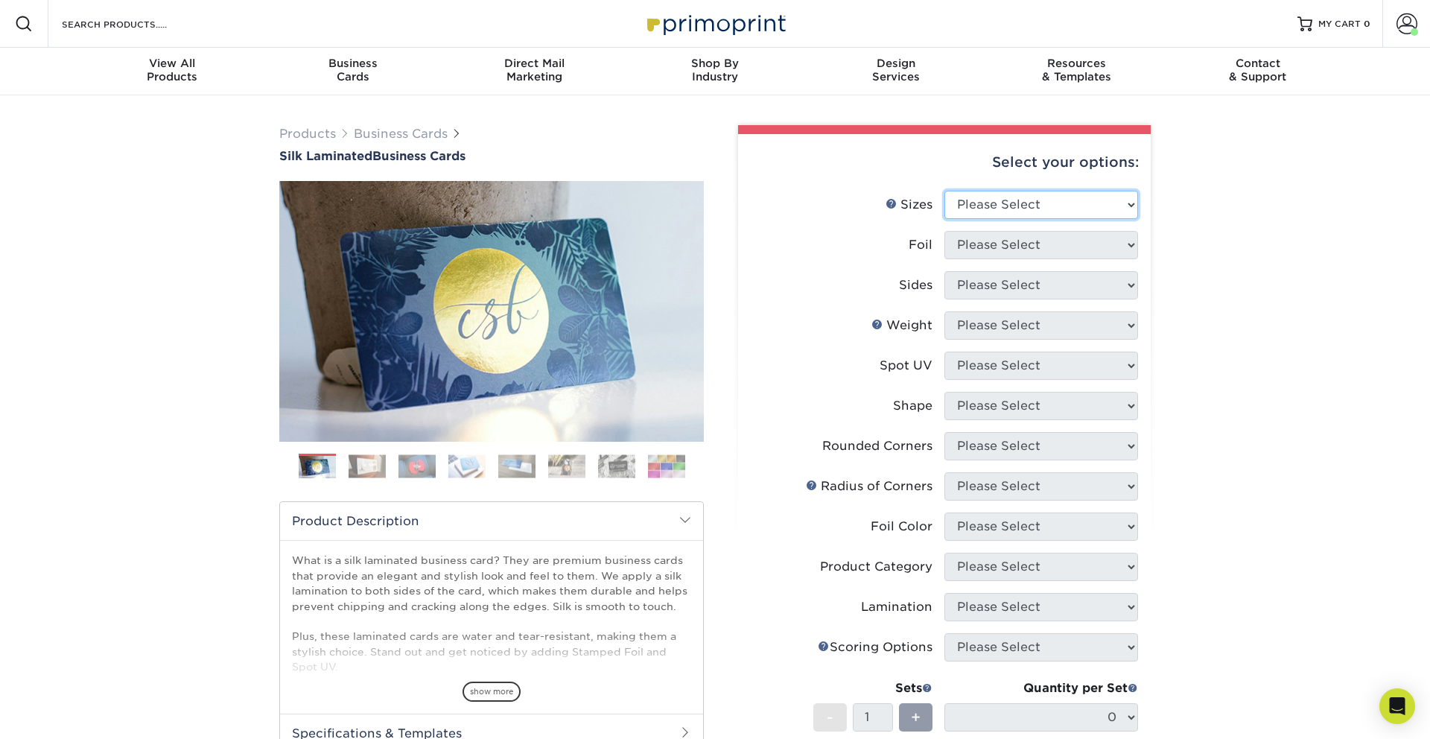
click at [1036, 207] on select "Please Select 1.5" x 3.5" - Mini 1.75" x 3.5" - Mini 2" x 2" - Square 2" x 3" -…" at bounding box center [1042, 205] width 194 height 28
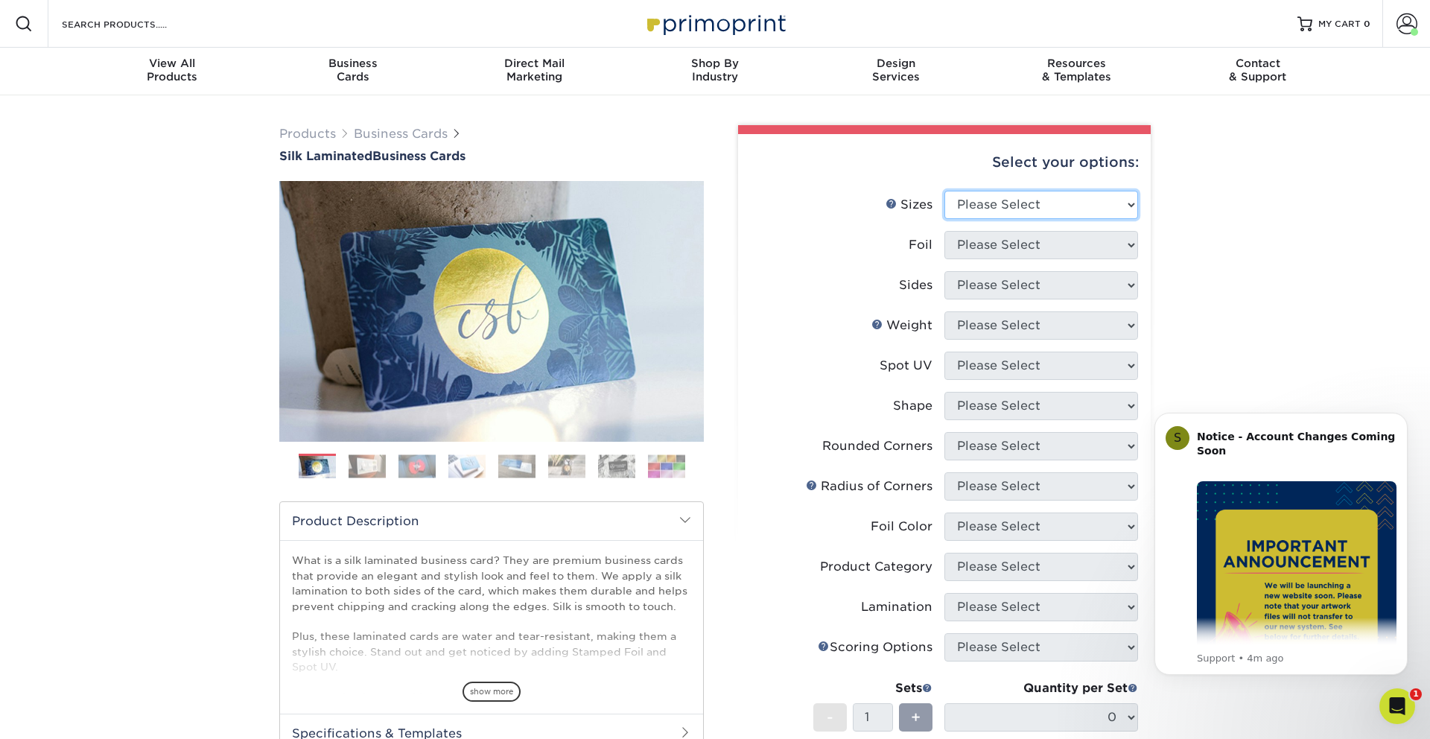
select select "2.00x3.50"
click at [1023, 256] on select "Please Select Yes No" at bounding box center [1042, 245] width 194 height 28
select select "0"
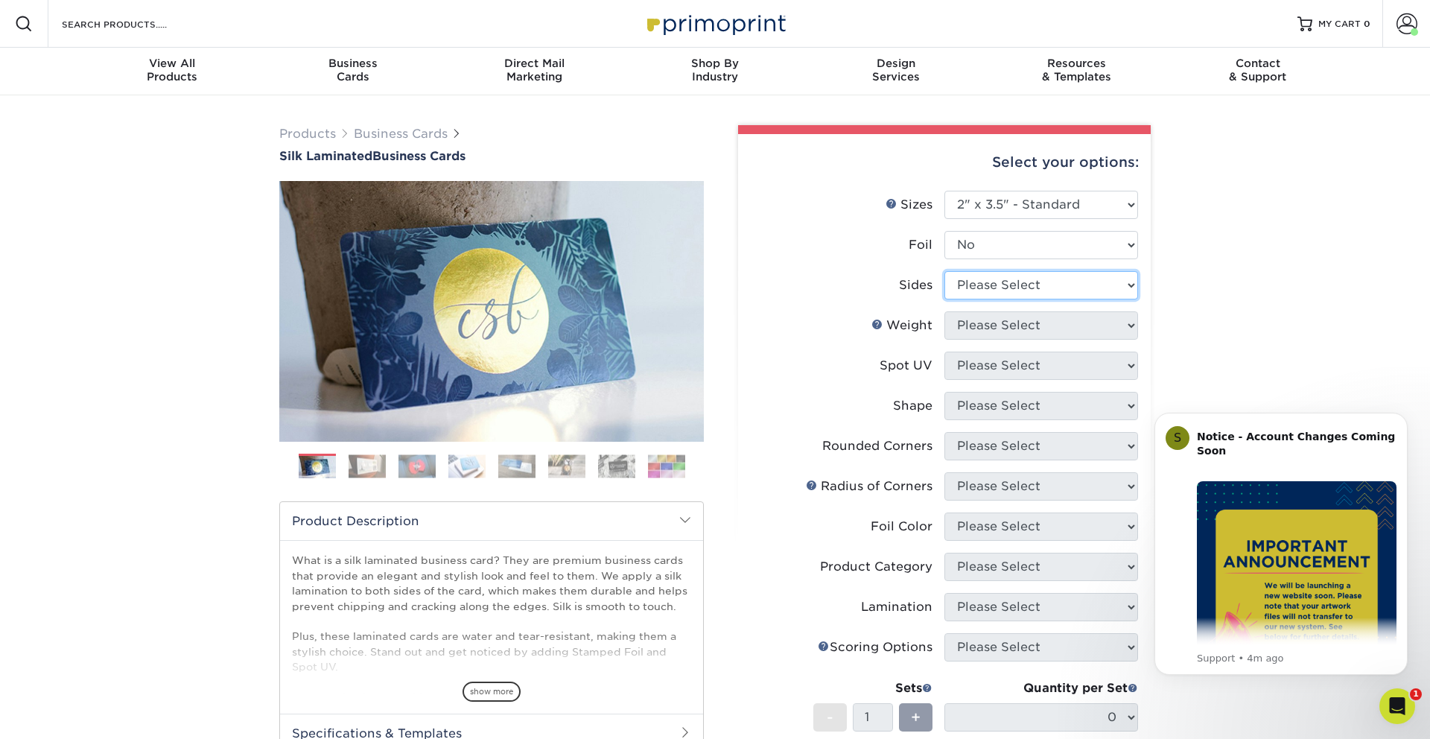
click at [997, 288] on select "Please Select Print Both Sides Print Front Only" at bounding box center [1042, 285] width 194 height 28
select select "13abbda7-1d64-4f25-8bb2-c179b224825d"
click at [1002, 334] on select "Please Select 16PT" at bounding box center [1042, 325] width 194 height 28
select select "16PT"
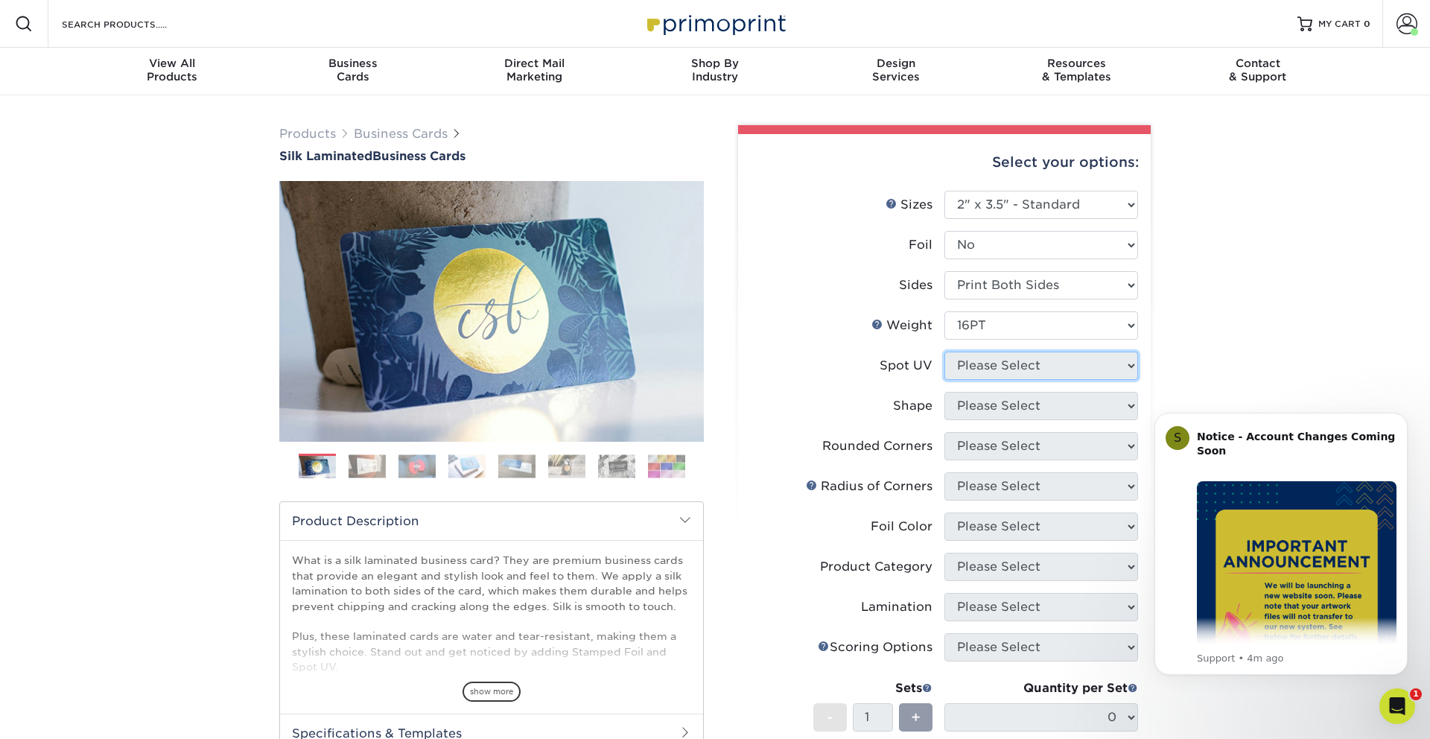
click at [991, 361] on select "Please Select No Spot UV Front and Back (Both Sides) Front Only Back Only" at bounding box center [1042, 366] width 194 height 28
select select "0"
click at [995, 408] on select "Please Select Standard Oval" at bounding box center [1042, 406] width 194 height 28
select select "standard"
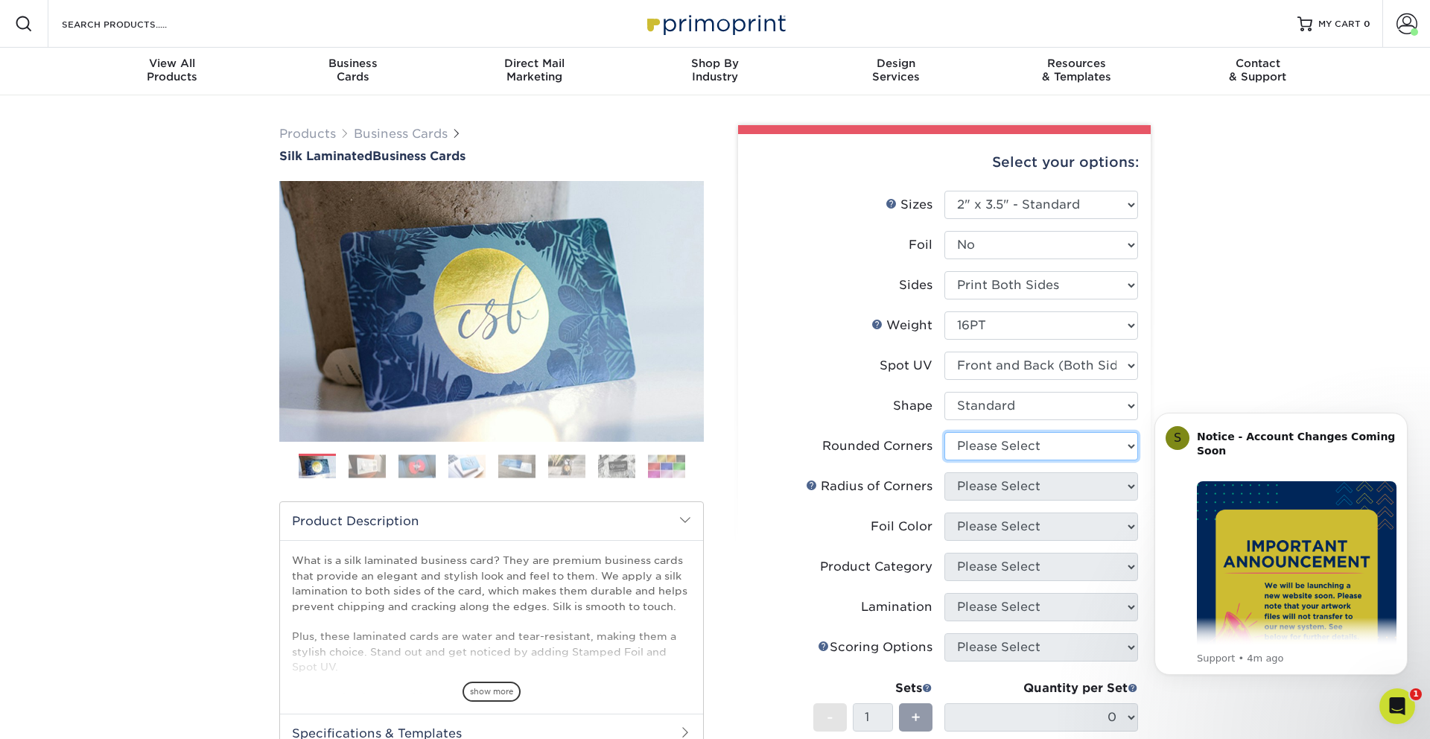
click at [983, 445] on select "Please Select Yes - Round 2 Corners Yes - Round 4 Corners No" at bounding box center [1042, 446] width 194 height 28
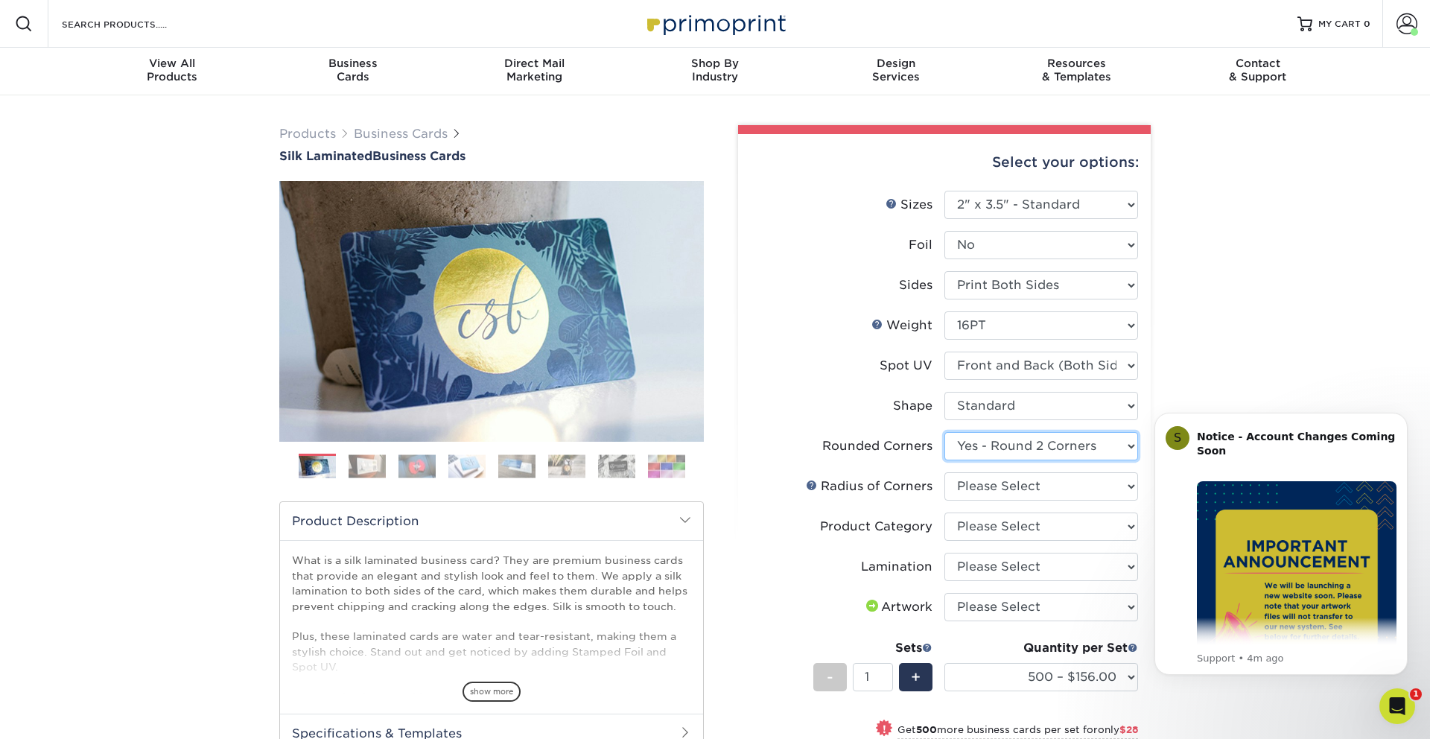
click at [992, 442] on select "Please Select Yes - Round 2 Corners Yes - Round 4 Corners No" at bounding box center [1042, 446] width 194 height 28
select select "7672df9e-0e0a-464d-8e1f-920c575e4da3"
click at [1009, 483] on select "Please Select Rounded 1/8" Rounded 1/4"" at bounding box center [1042, 486] width 194 height 28
select select "589680c7-ee9a-431b-9d12-d7aeb1386a97"
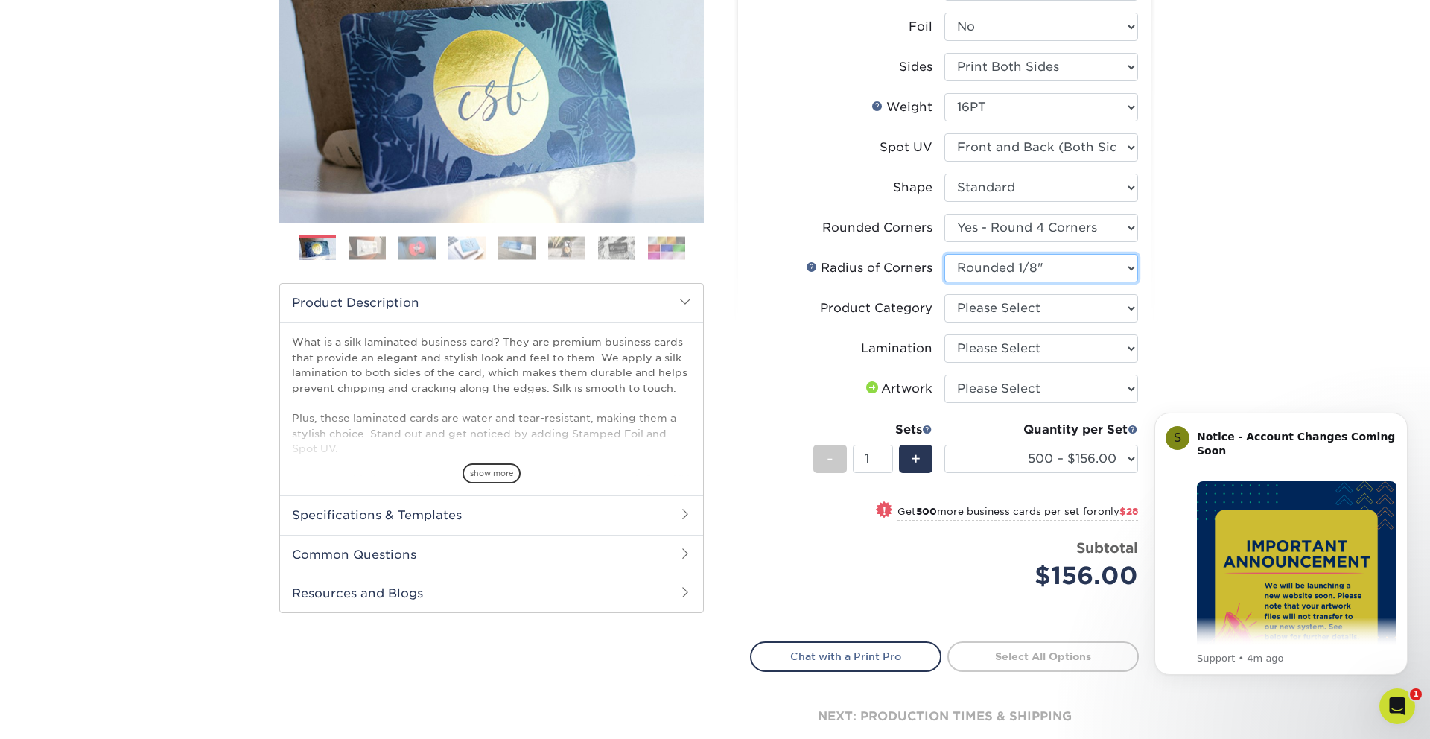
scroll to position [224, 0]
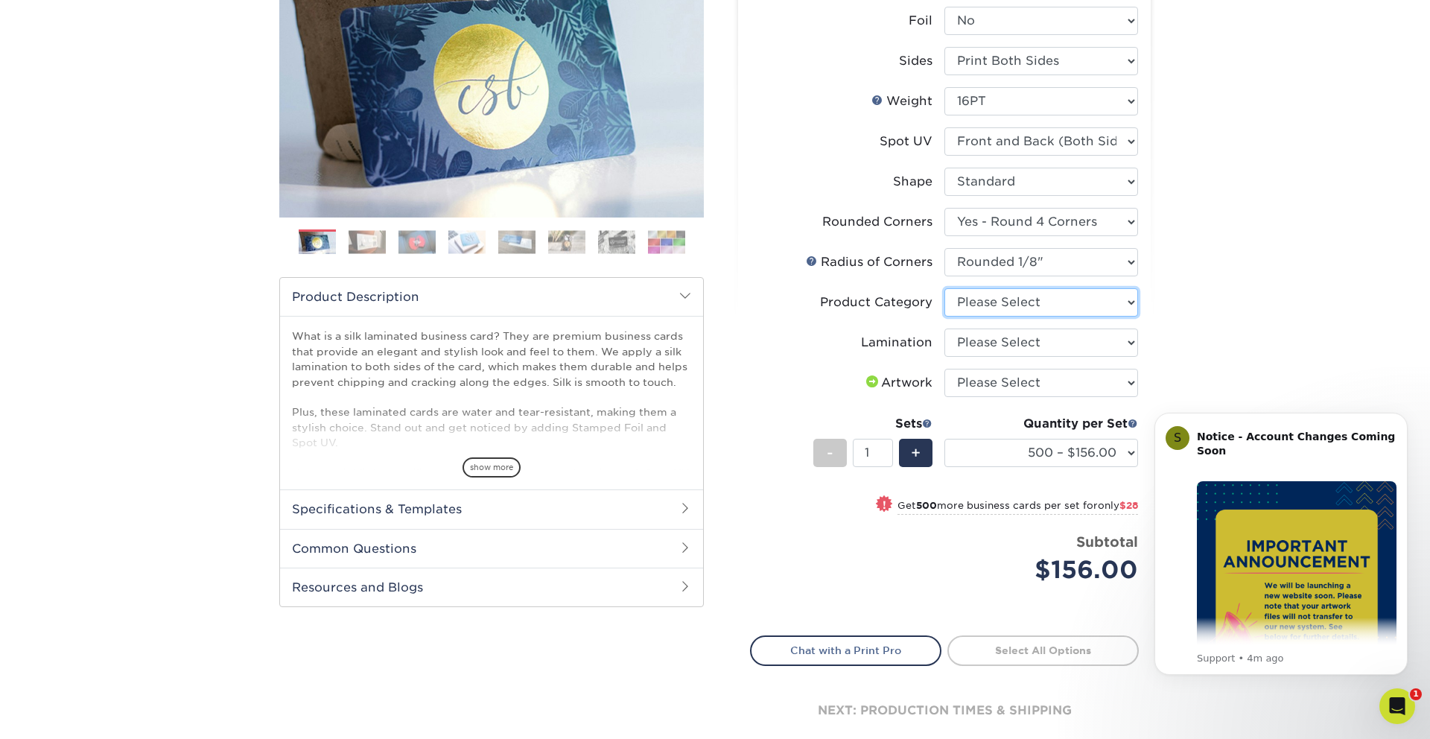
click at [1020, 305] on select "Please Select Business Cards" at bounding box center [1042, 302] width 194 height 28
select select "3b5148f1-0588-4f88-a218-97bcfdce65c1"
click at [992, 345] on select "Please Select Silk" at bounding box center [1042, 343] width 194 height 28
select select "ccacb42f-45f7-42d3-bbd3-7c8421cf37f0"
drag, startPoint x: 992, startPoint y: 345, endPoint x: 990, endPoint y: 381, distance: 35.8
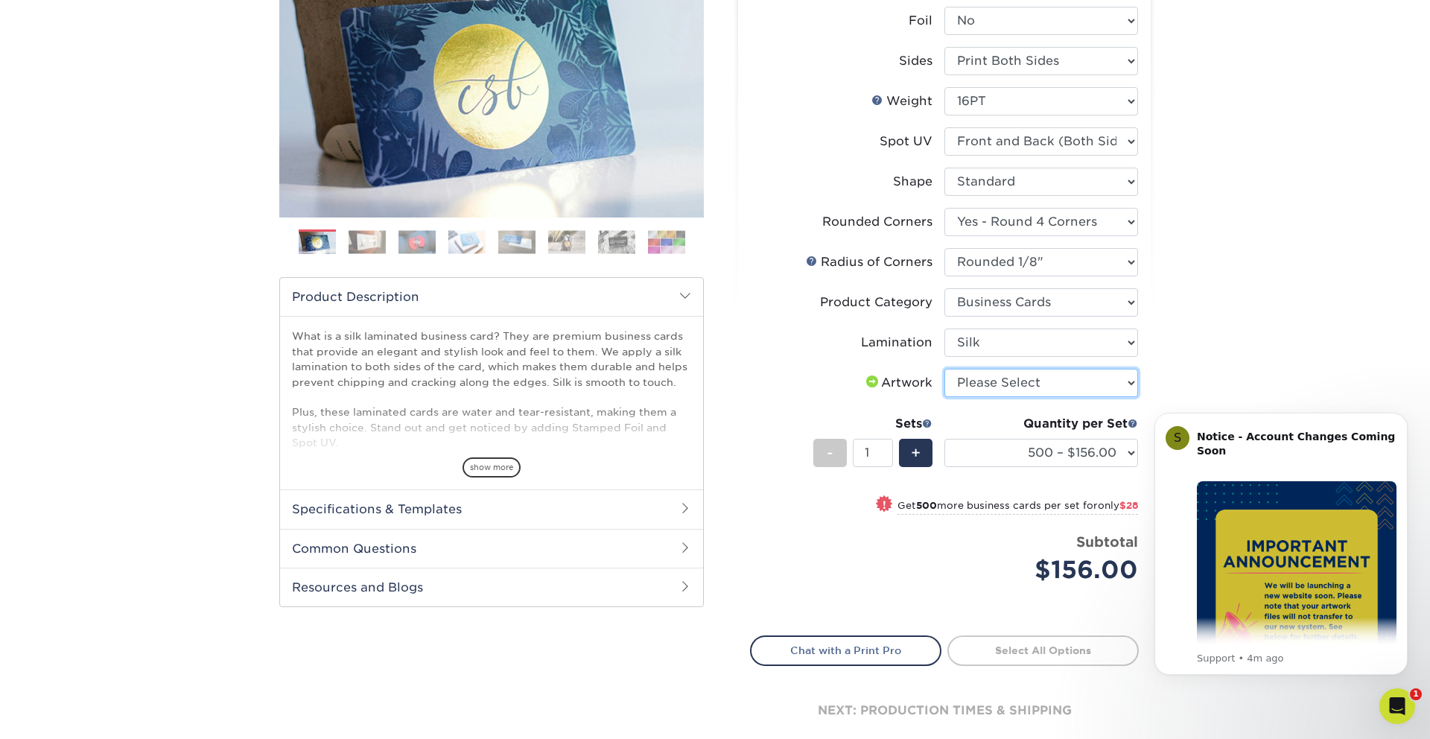
click at [990, 381] on select "Please Select I will upload files I need a design - $100" at bounding box center [1042, 383] width 194 height 28
select select "upload"
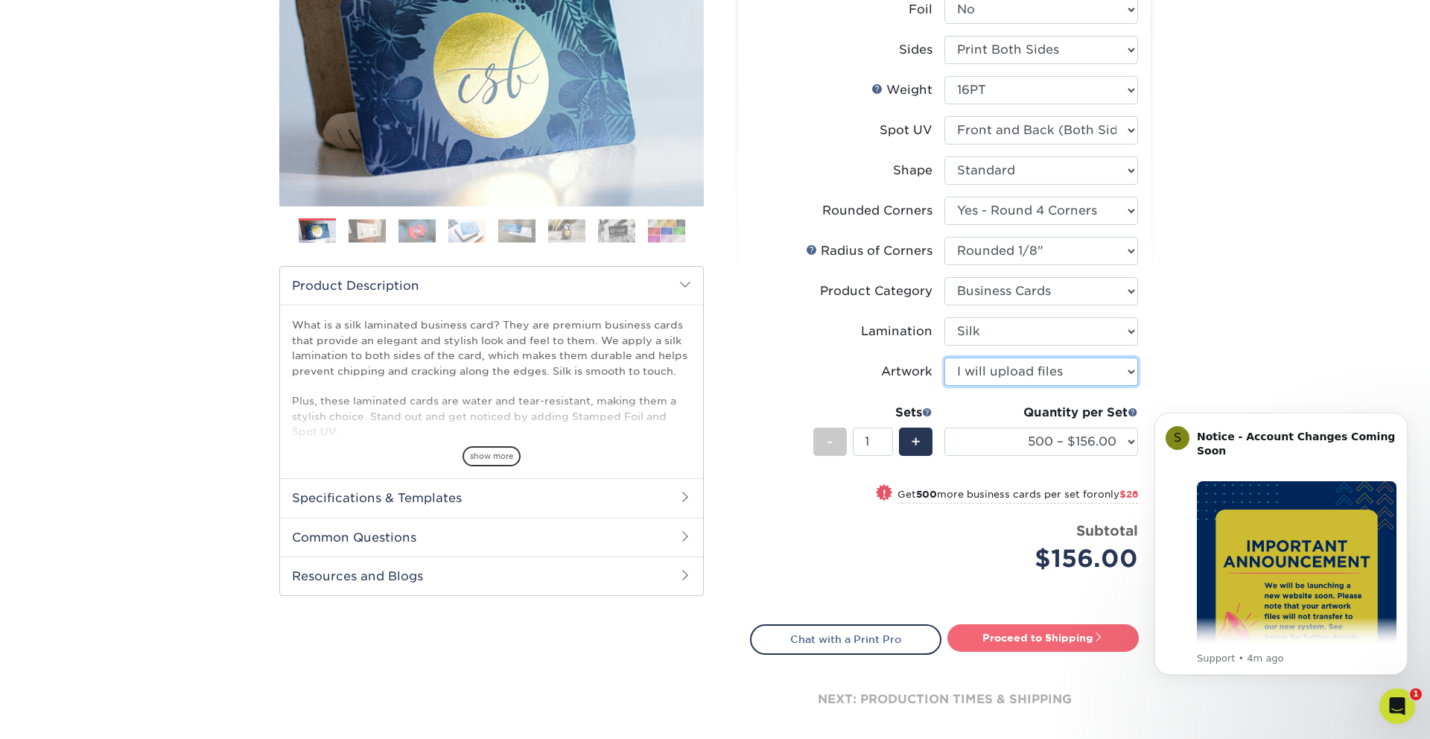
scroll to position [234, 0]
drag, startPoint x: 1029, startPoint y: 640, endPoint x: 1022, endPoint y: 631, distance: 11.2
click at [1028, 639] on link "Proceed to Shipping" at bounding box center [1043, 639] width 191 height 27
type input "Set 1"
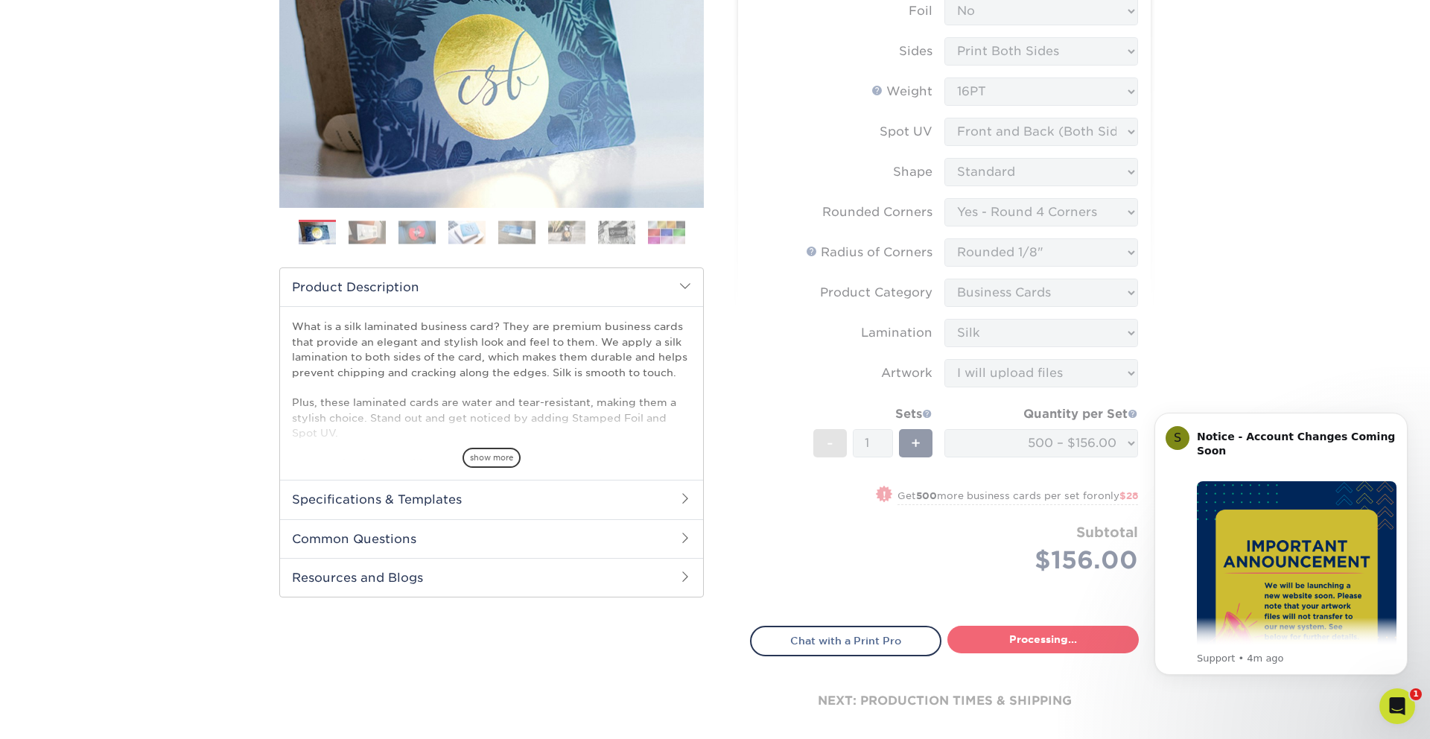
select select "24b86a38-505b-4ae3-9429-29aefd3b6f92"
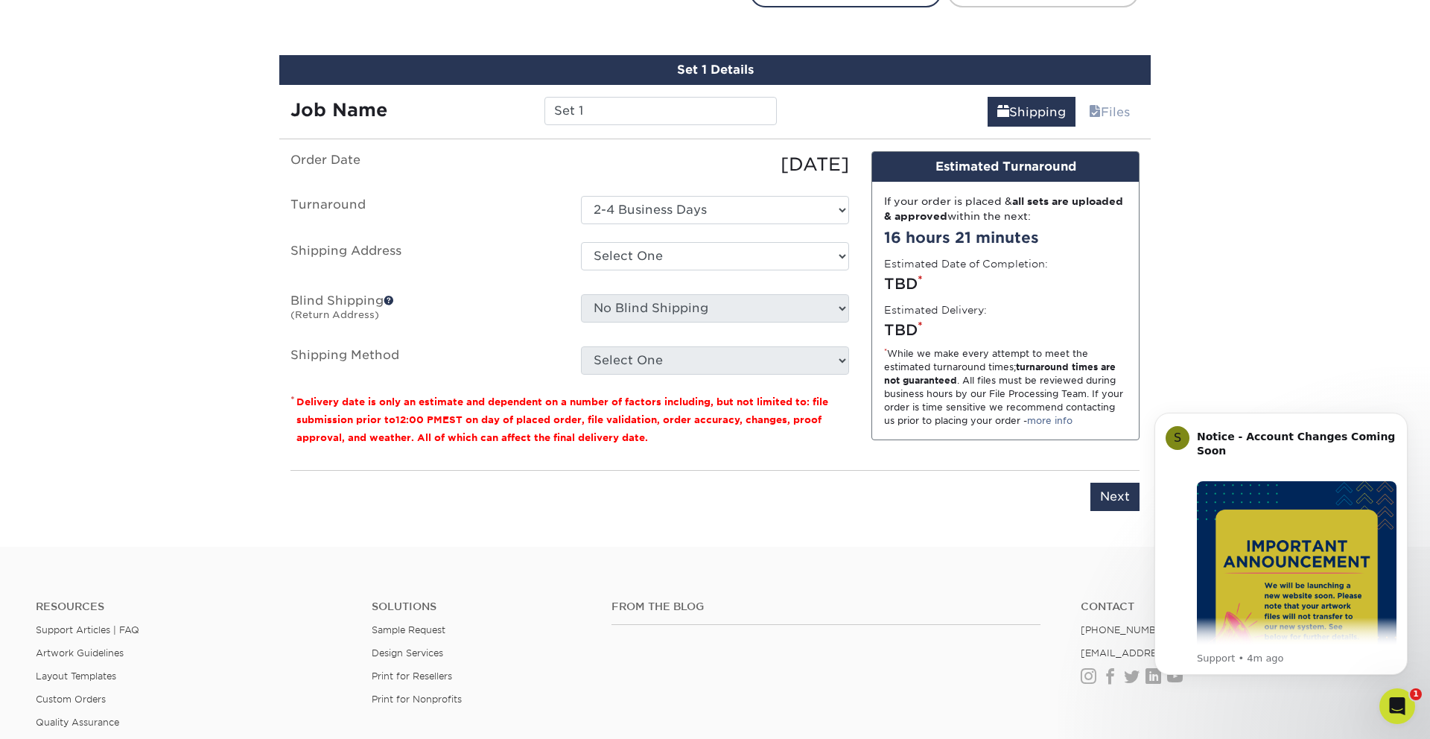
scroll to position [901, 0]
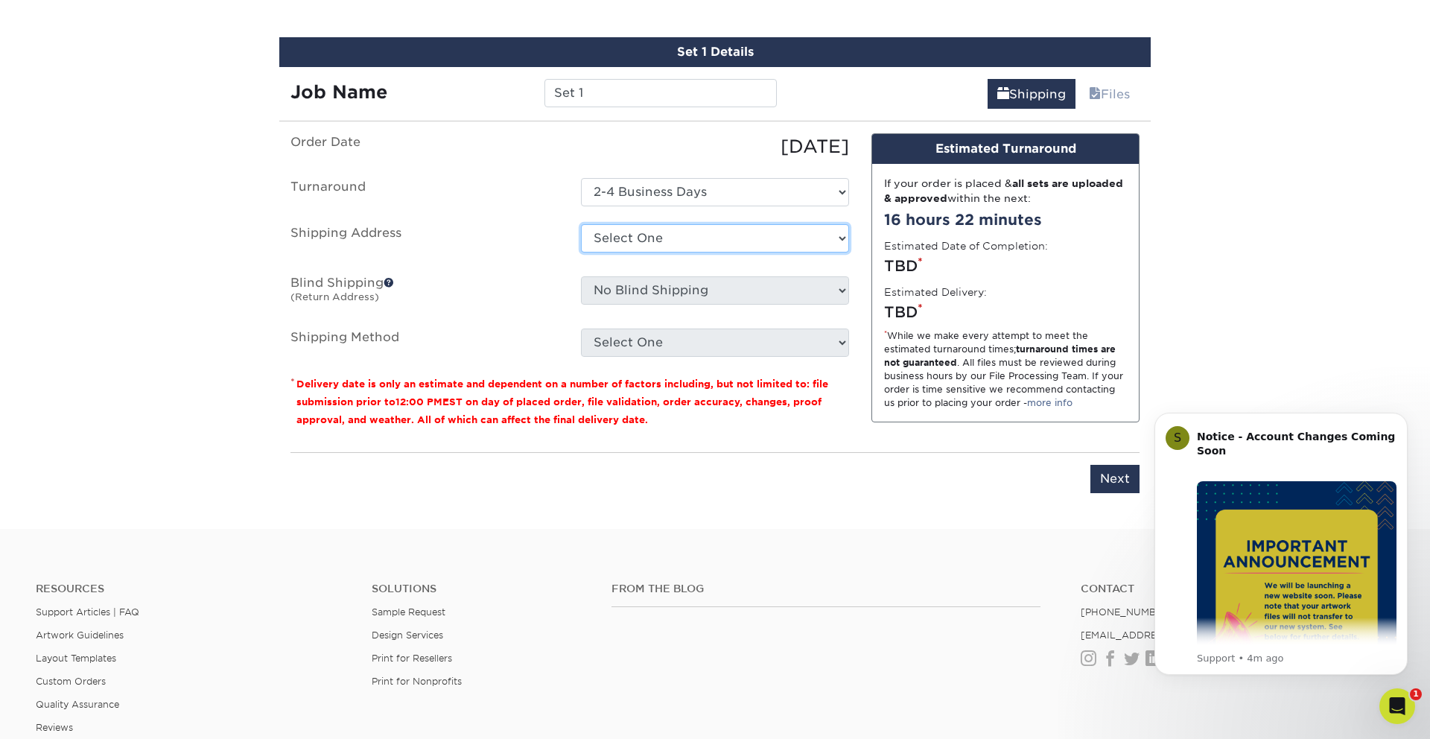
click at [720, 248] on select "Select One Office + Add New Address" at bounding box center [715, 238] width 268 height 28
select select "272081"
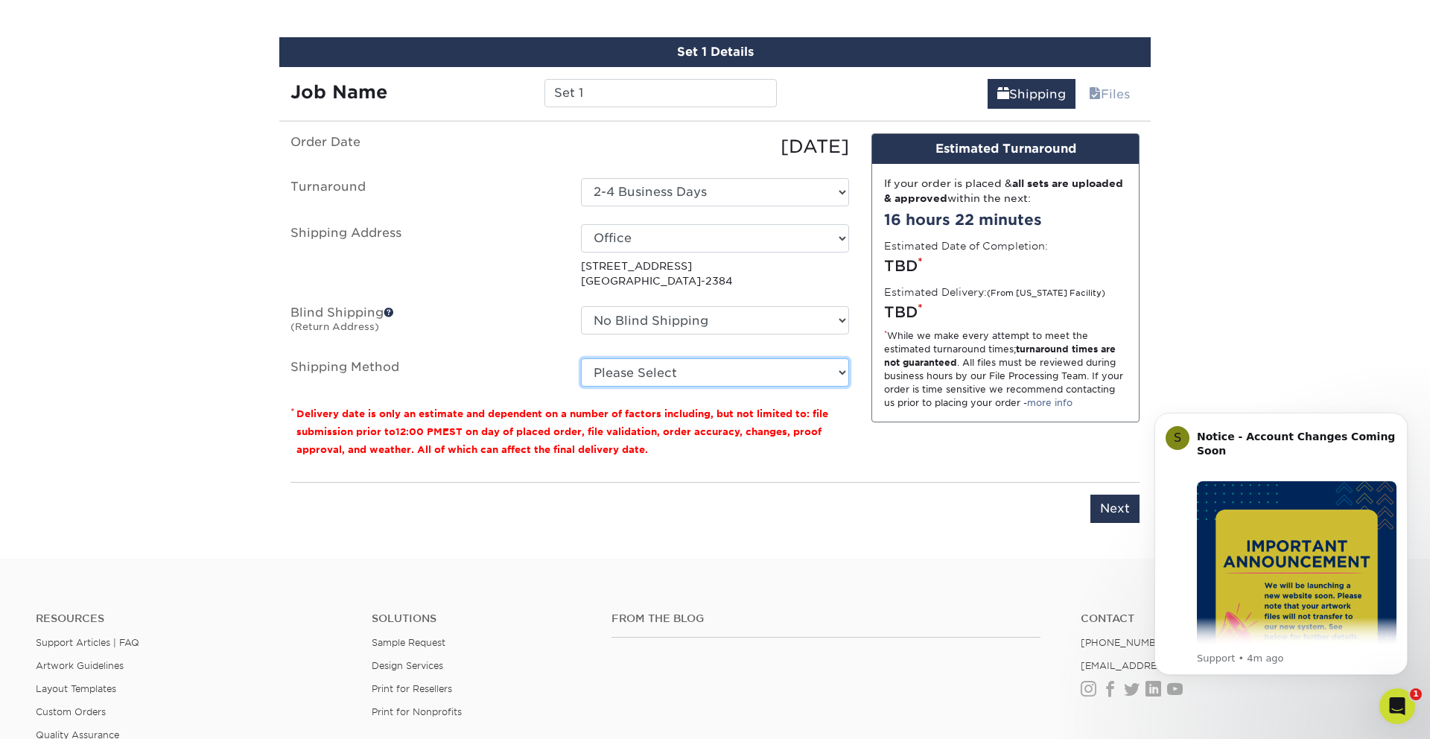
click at [680, 371] on select "Please Select Ground Shipping (+$8.96) 3 Day Shipping Service (+$15.36) 2 Day A…" at bounding box center [715, 372] width 268 height 28
select select "03"
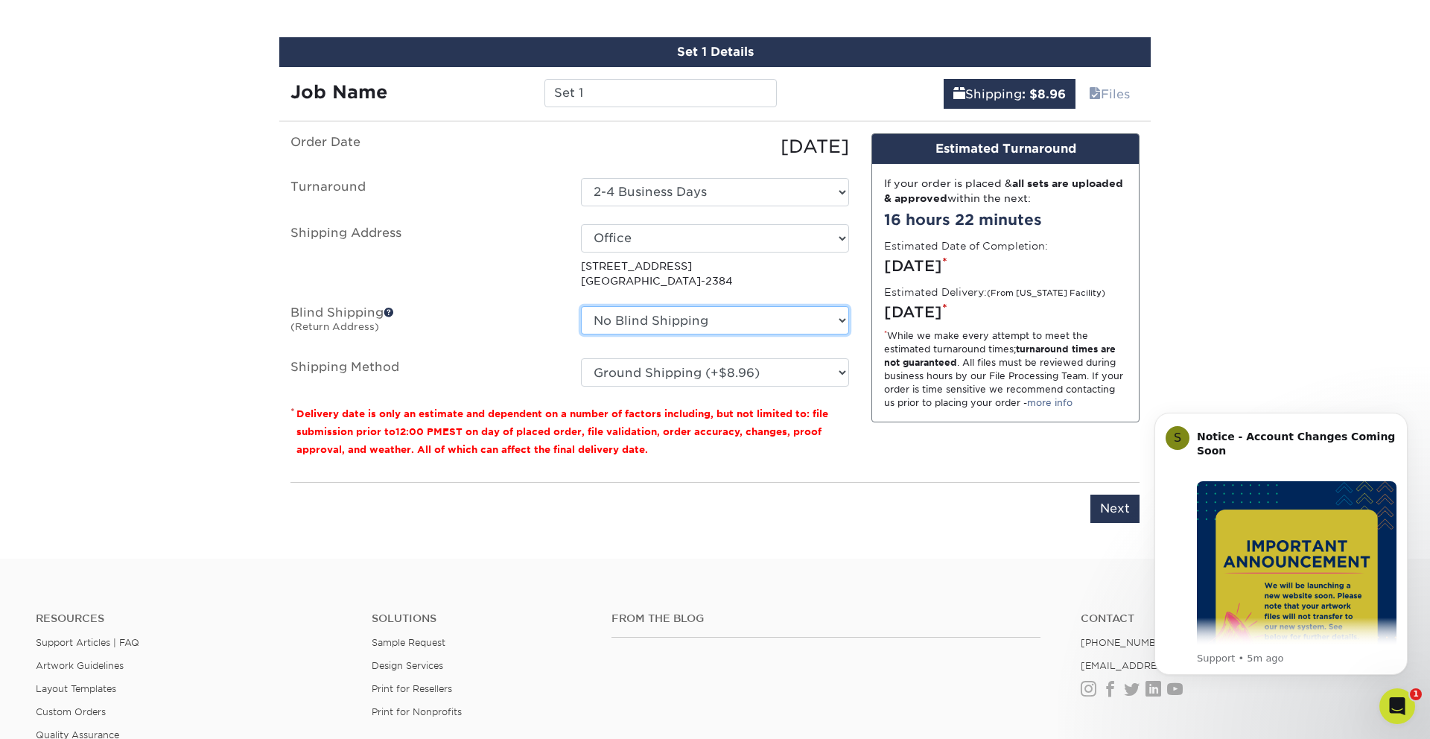
click at [710, 323] on select "No Blind Shipping Office + Add New Address" at bounding box center [715, 320] width 268 height 28
select select "272081"
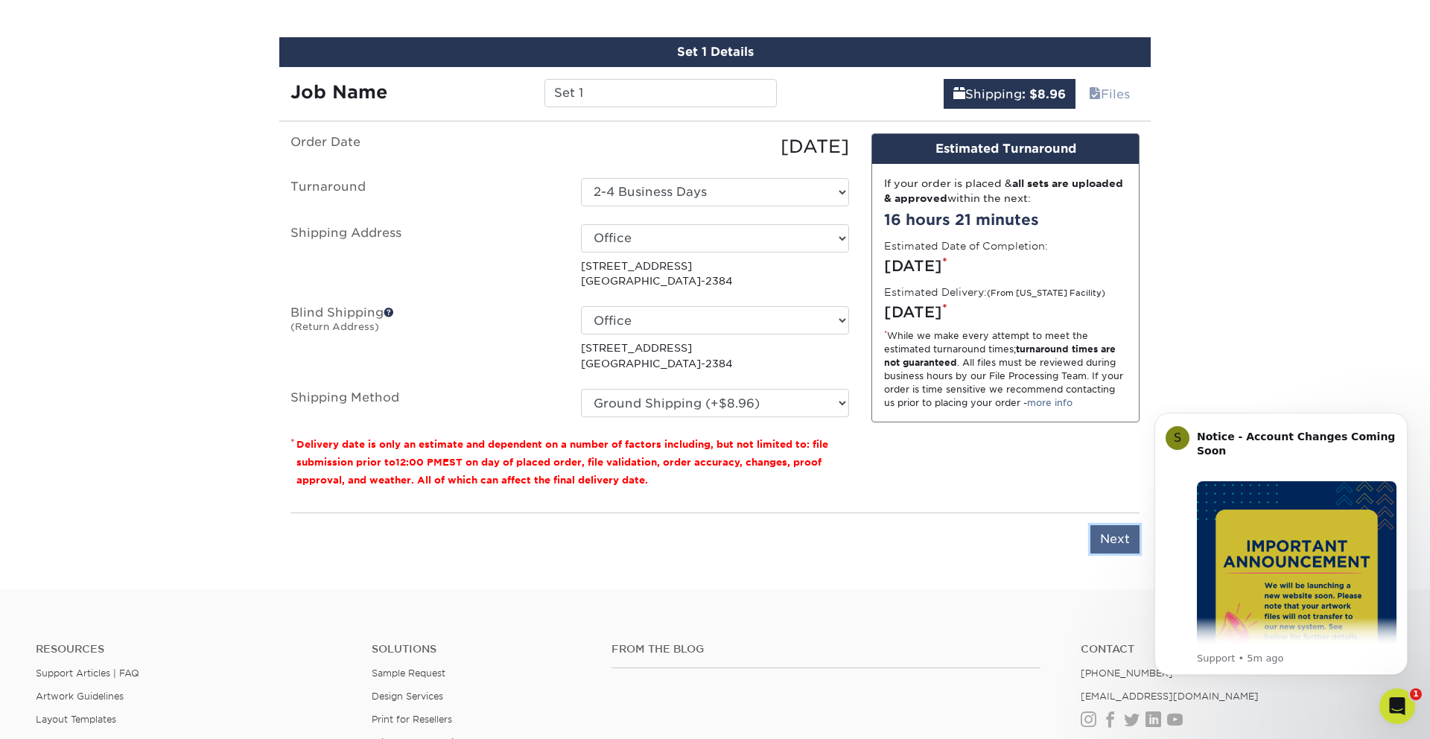
click at [1108, 539] on input "Next" at bounding box center [1115, 539] width 49 height 28
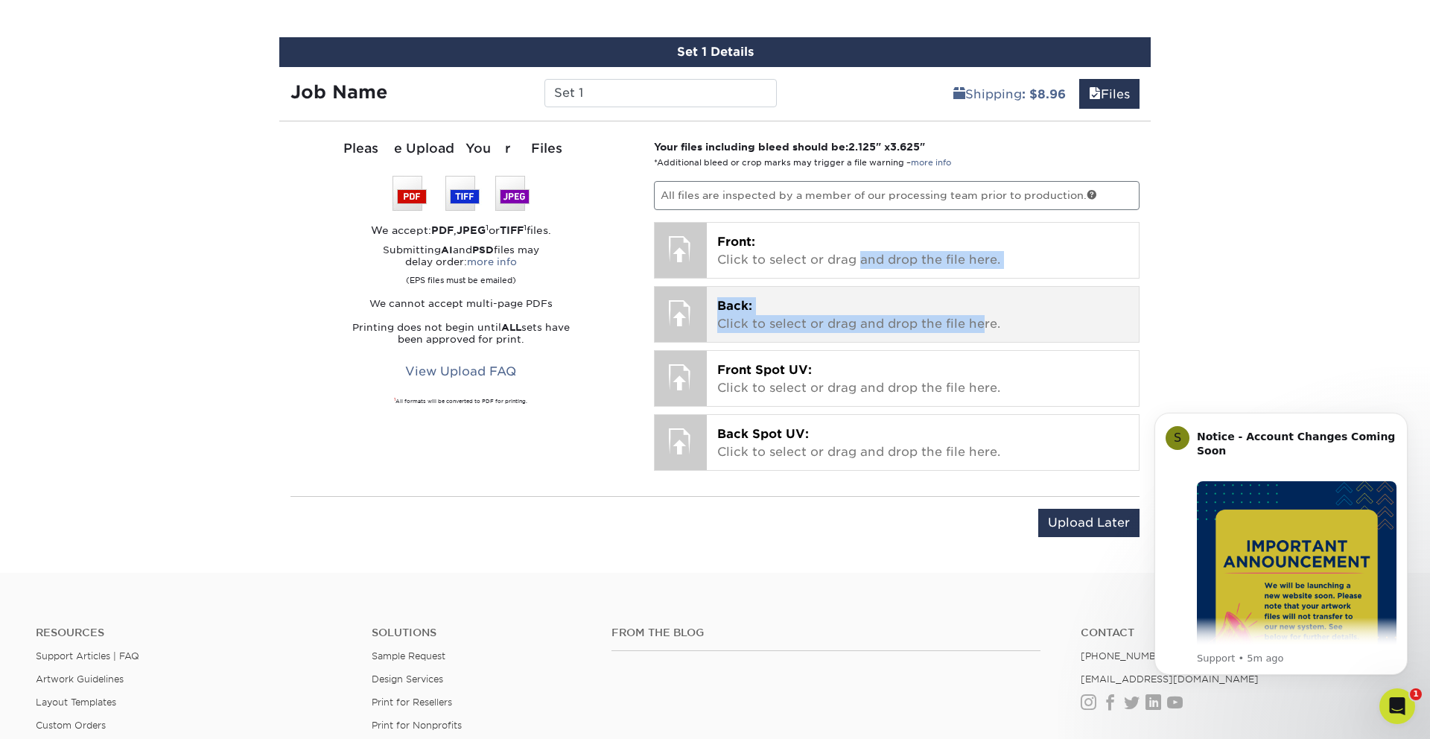
drag, startPoint x: 861, startPoint y: 253, endPoint x: 985, endPoint y: 329, distance: 145.1
click at [985, 329] on div "Your files including bleed should be: 2.125 " x 3.625 " *Additional bleed or cr…" at bounding box center [897, 308] width 509 height 339
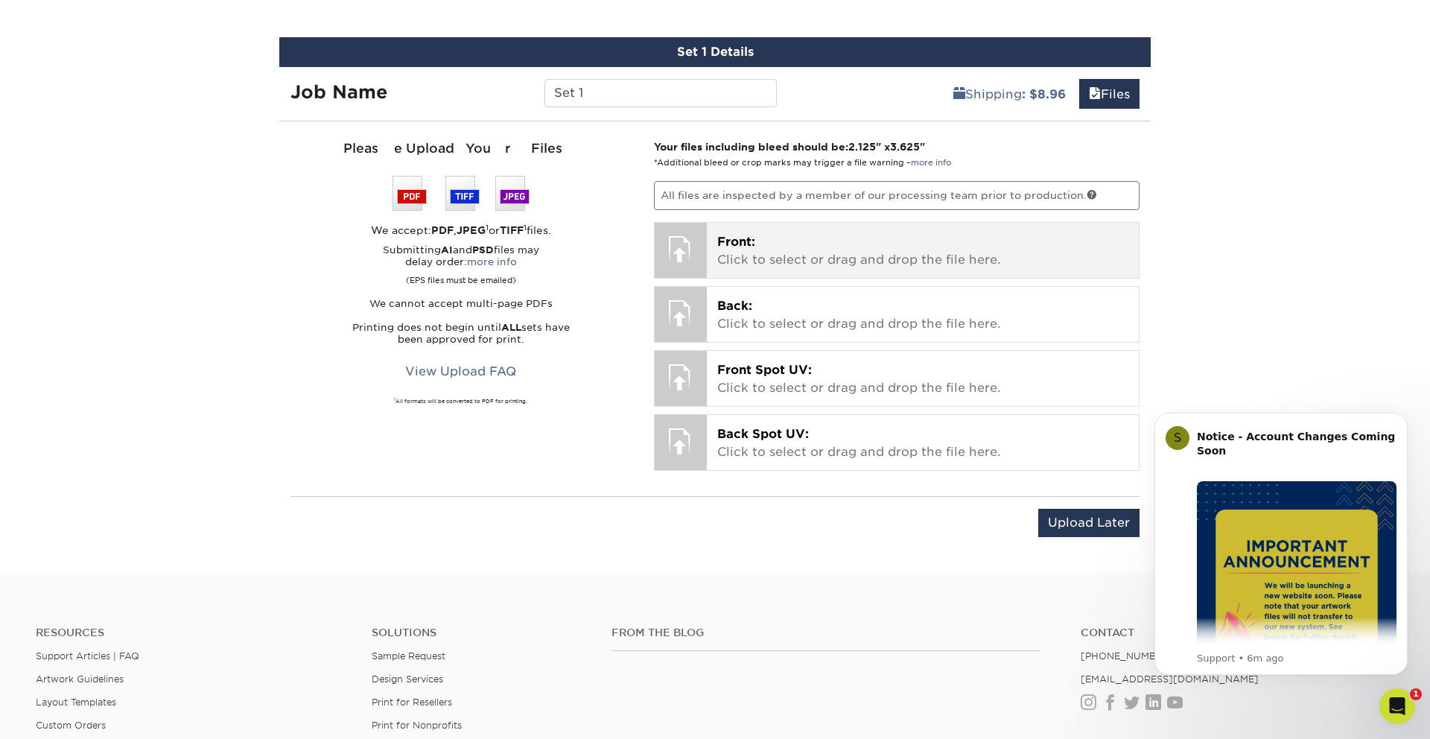
click at [717, 256] on p "Front: Click to select or drag and drop the file here." at bounding box center [923, 251] width 412 height 36
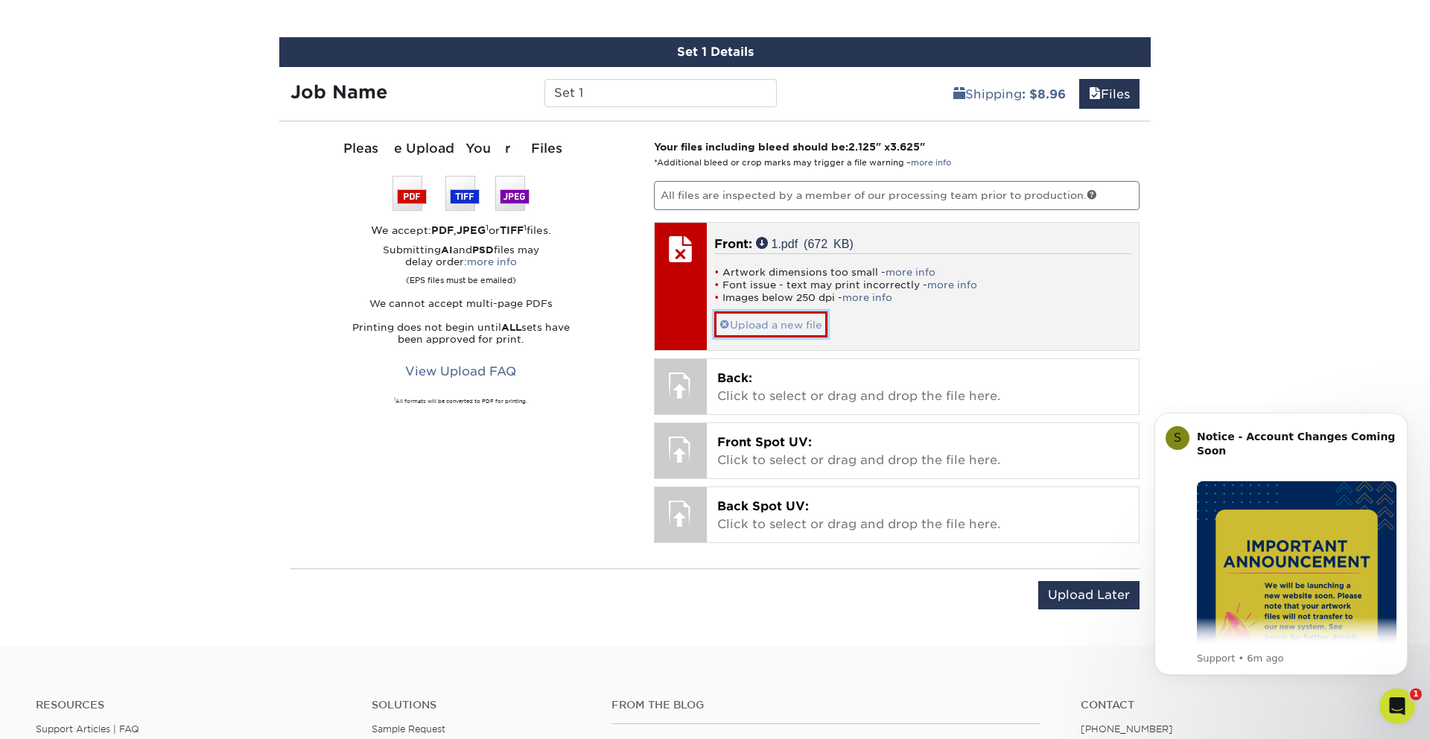
click at [772, 329] on link "Upload a new file" at bounding box center [770, 324] width 113 height 26
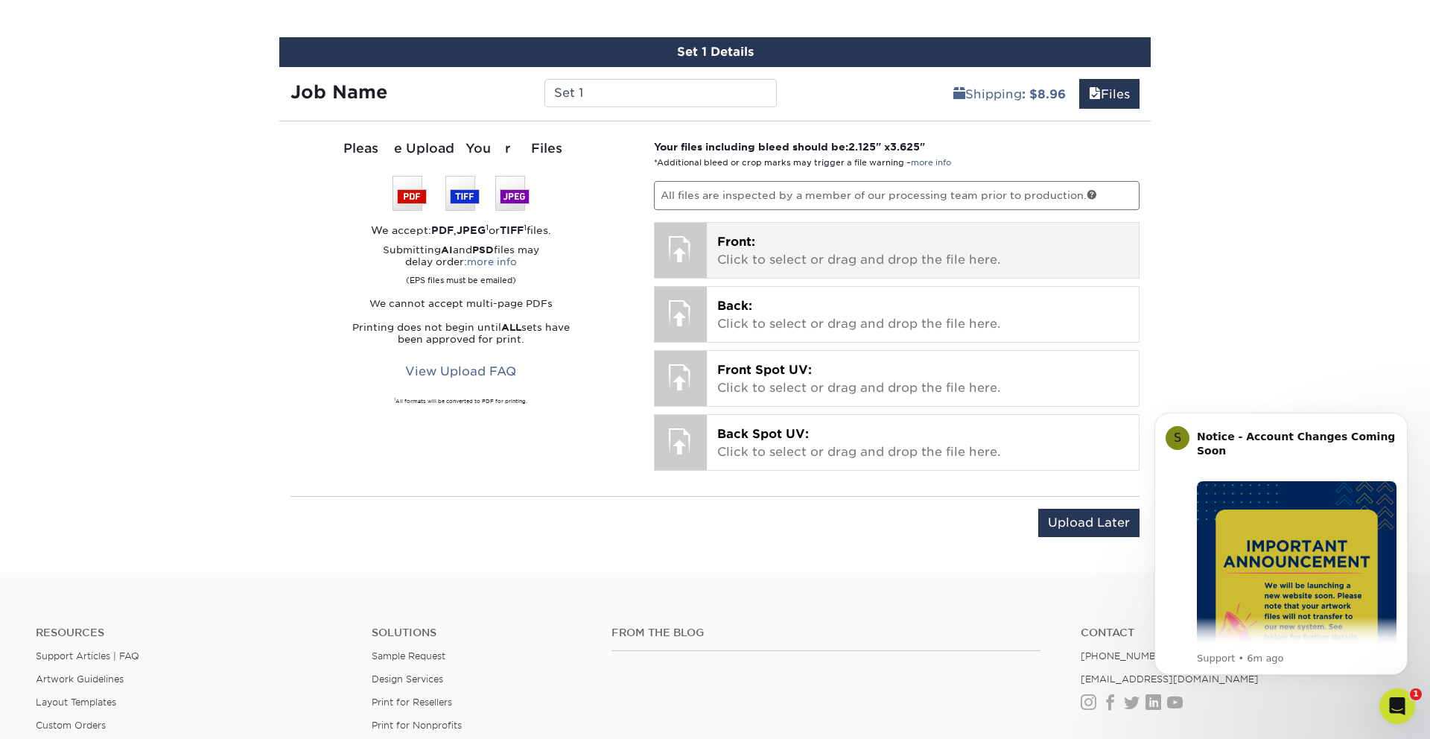
click at [795, 256] on p "Front: Click to select or drag and drop the file here." at bounding box center [923, 251] width 412 height 36
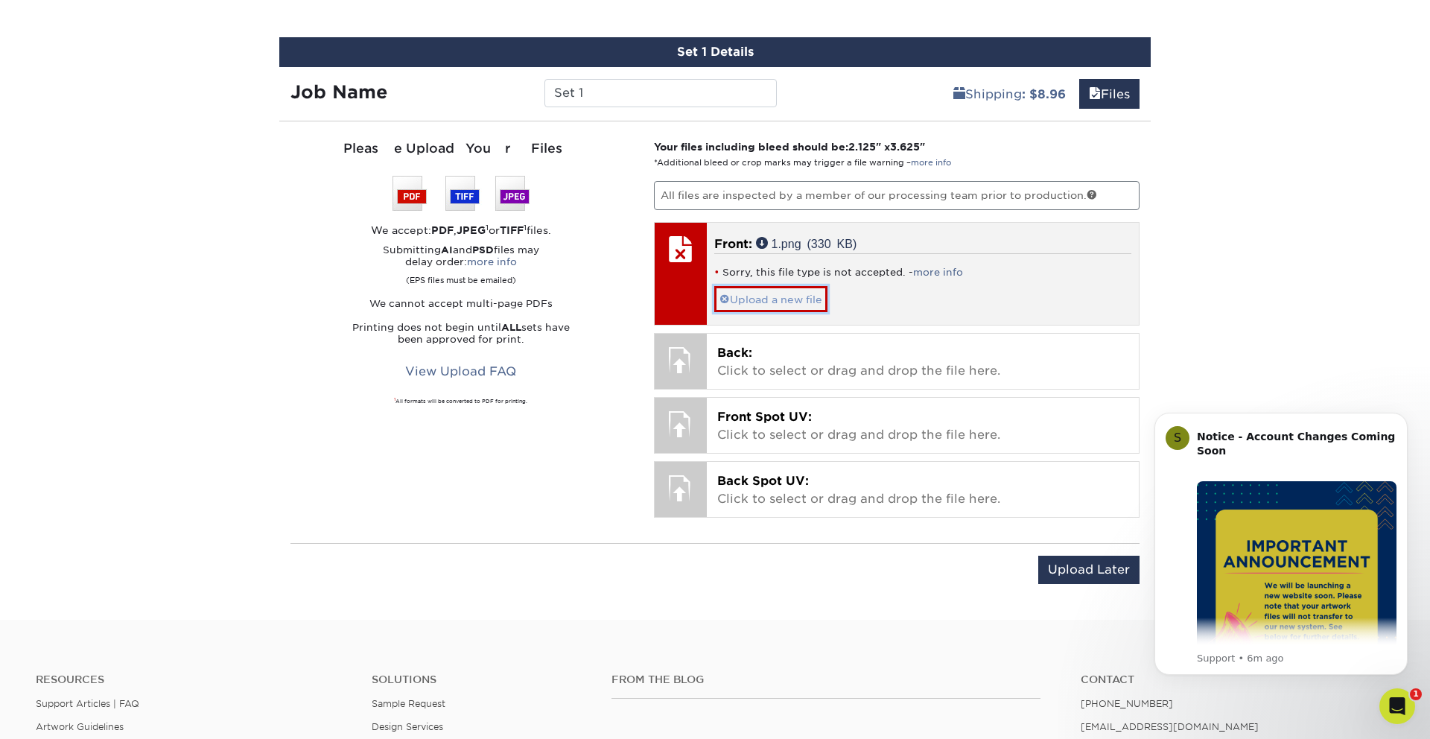
click at [742, 301] on link "Upload a new file" at bounding box center [770, 299] width 113 height 26
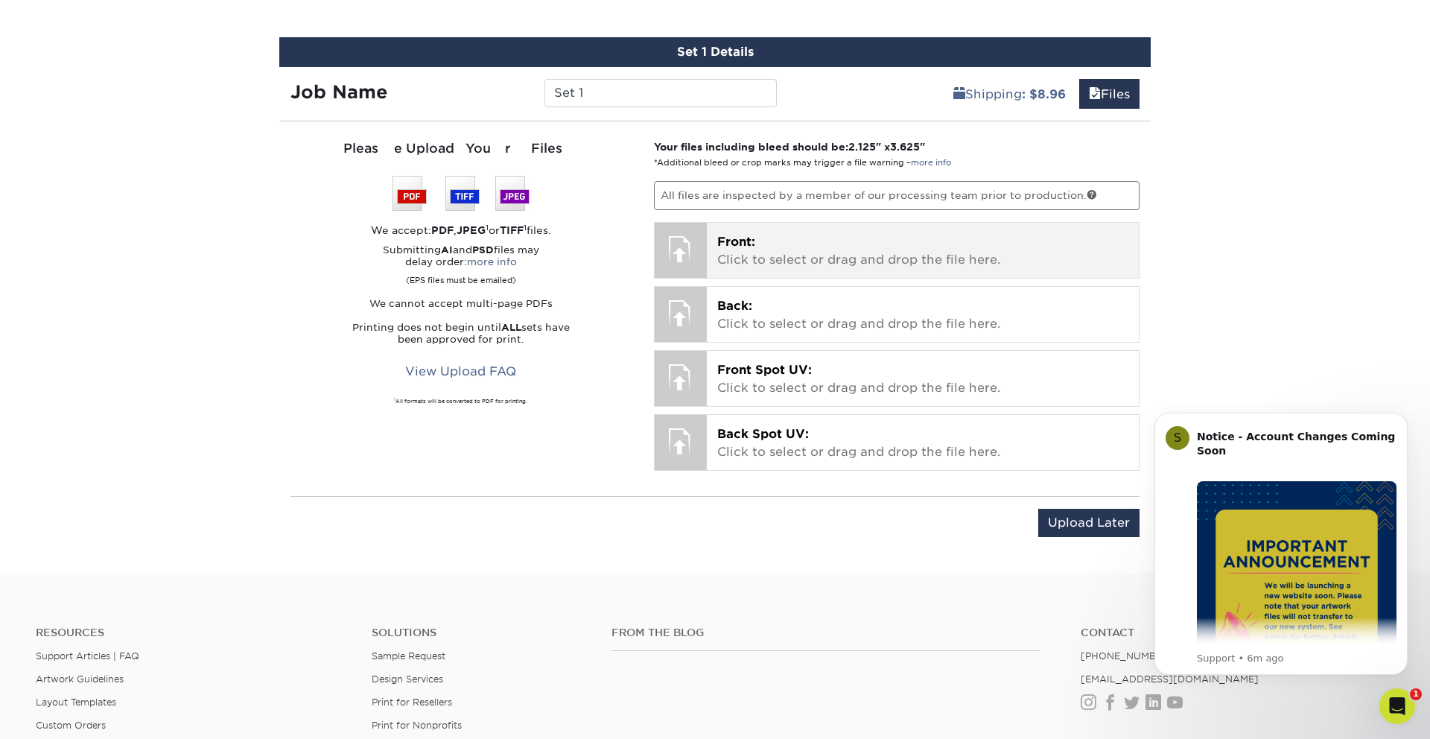
click at [742, 265] on p "Front: Click to select or drag and drop the file here." at bounding box center [923, 251] width 412 height 36
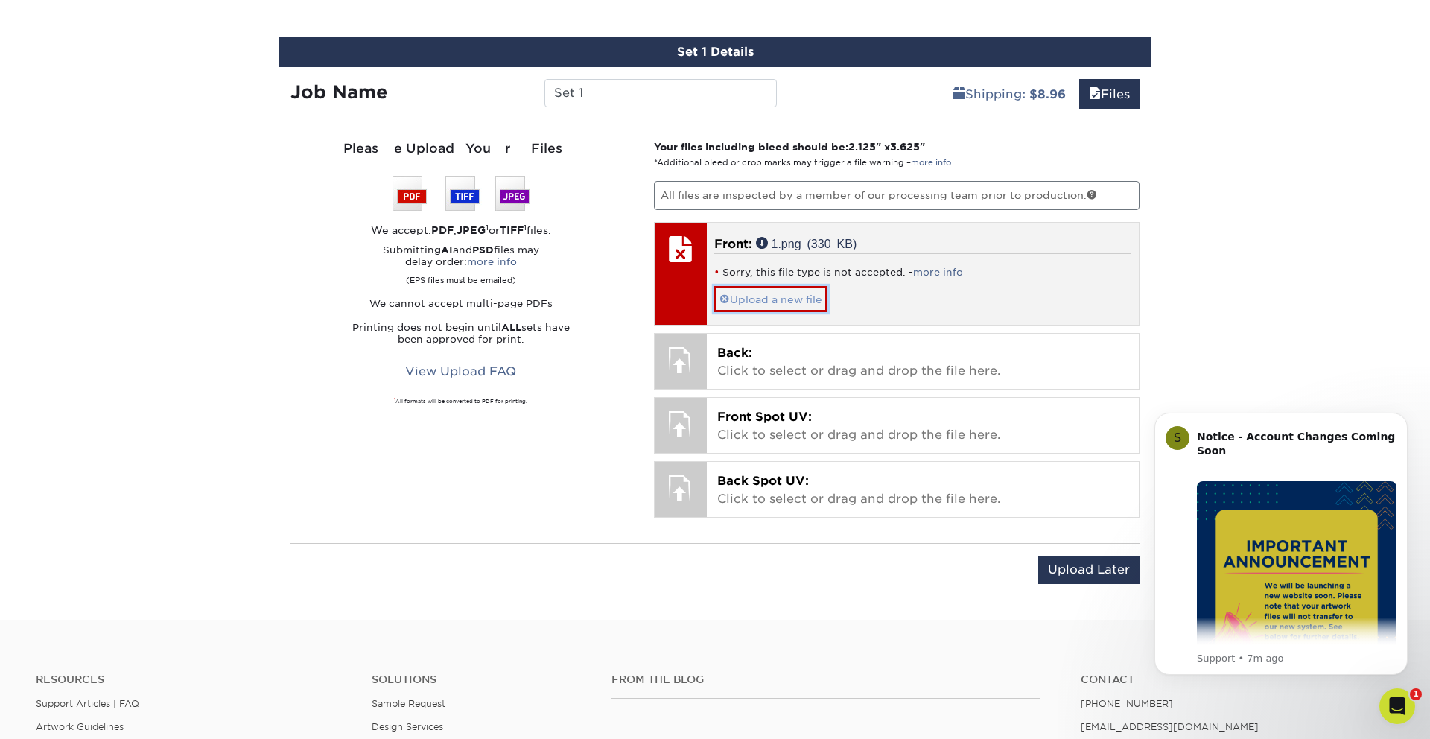
click at [828, 296] on link "Upload a new file" at bounding box center [770, 299] width 113 height 26
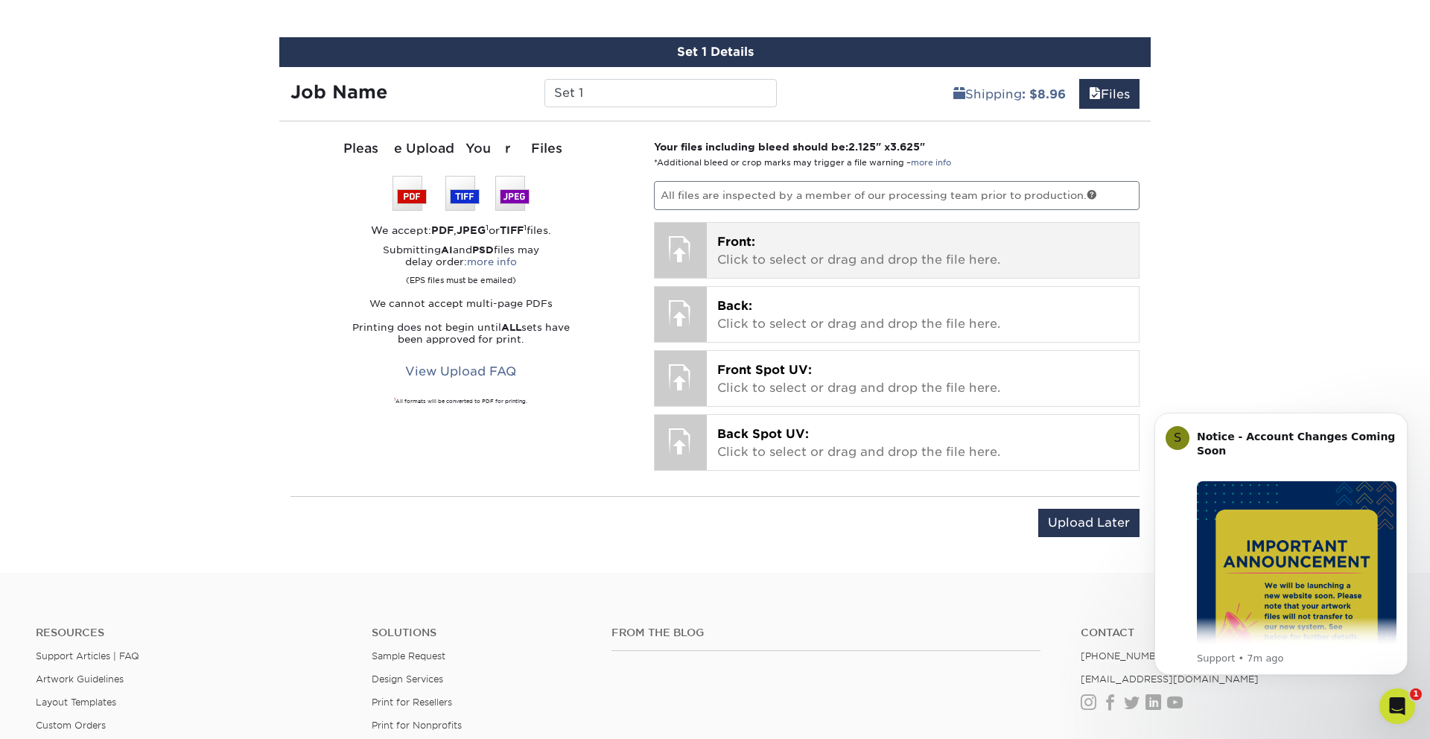
click at [814, 273] on div "Front: Click to select or drag and drop the file here. Choose file 1.pdf 0.7 Mi…" at bounding box center [923, 250] width 433 height 55
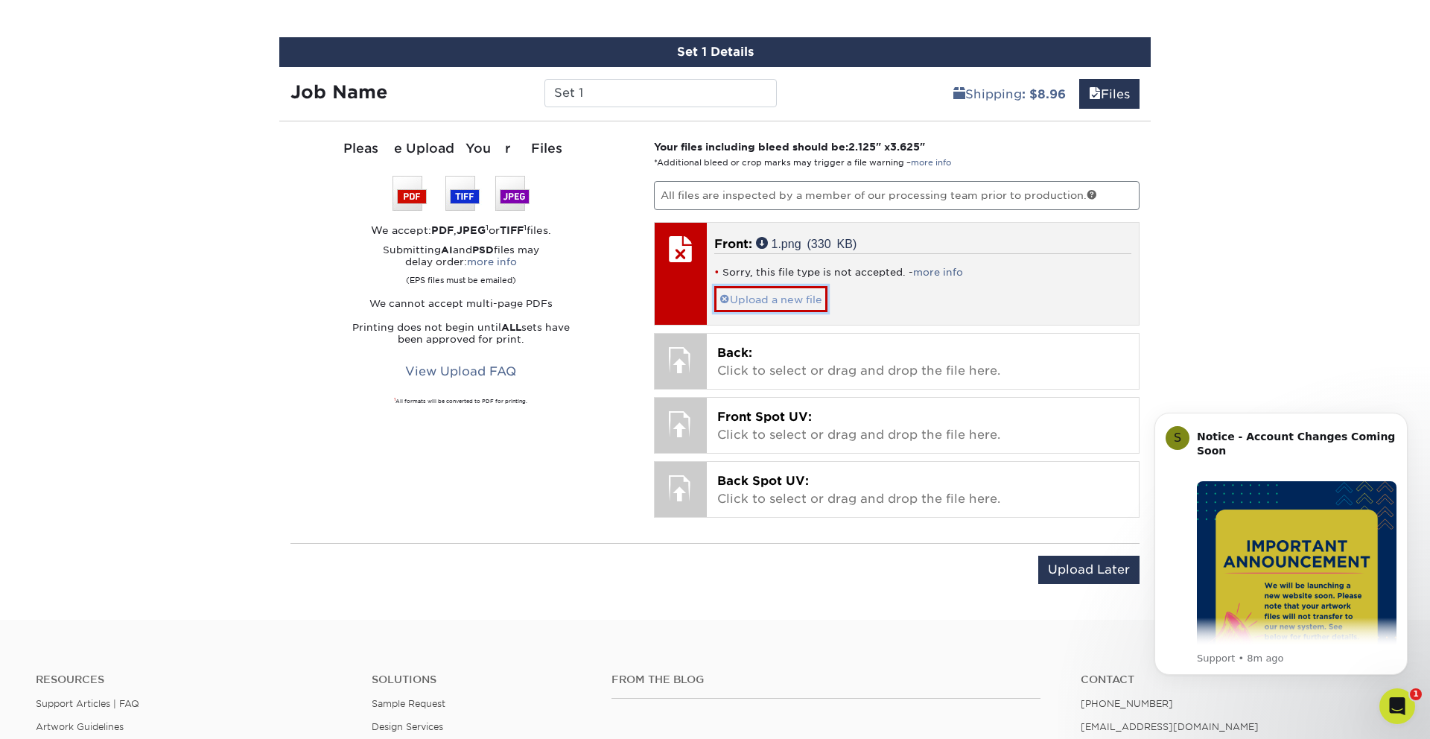
click at [787, 291] on link "Upload a new file" at bounding box center [770, 299] width 113 height 26
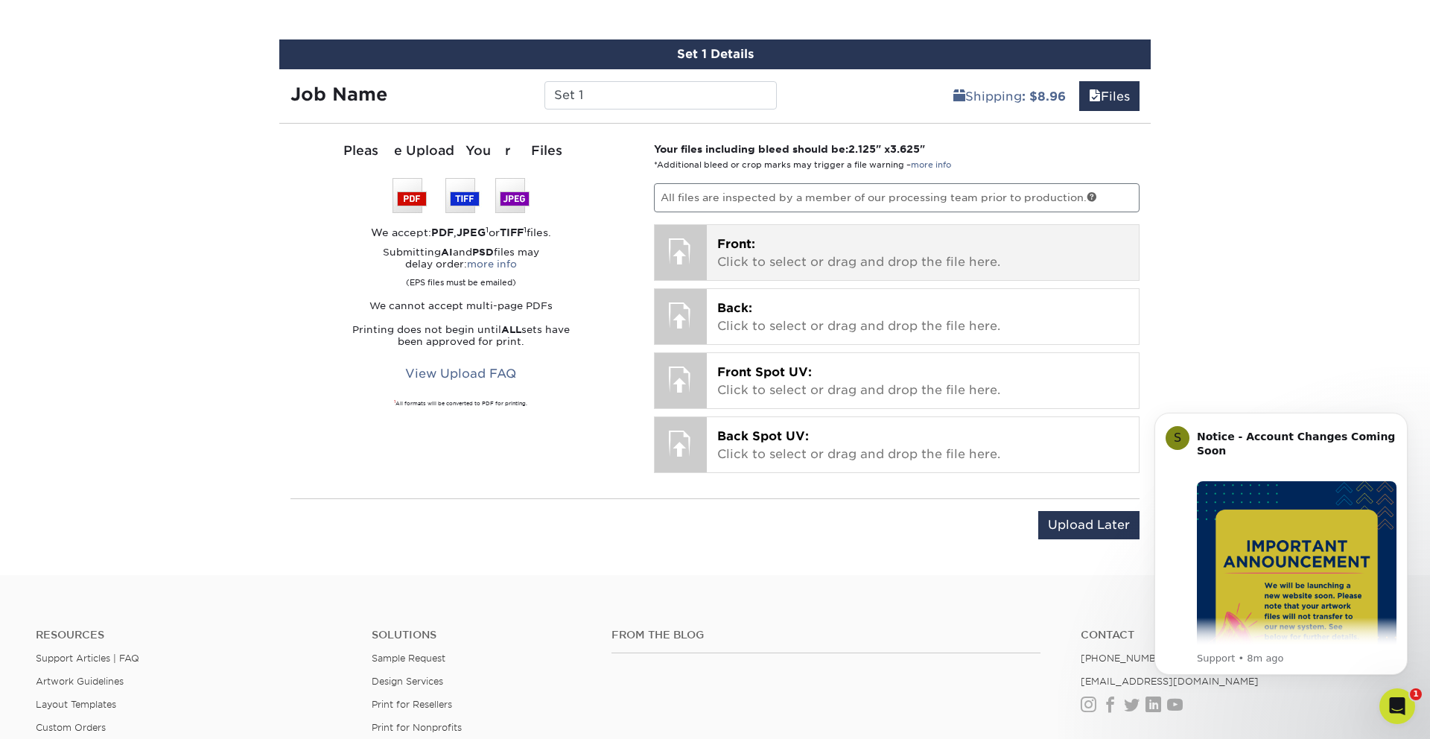
scroll to position [900, 0]
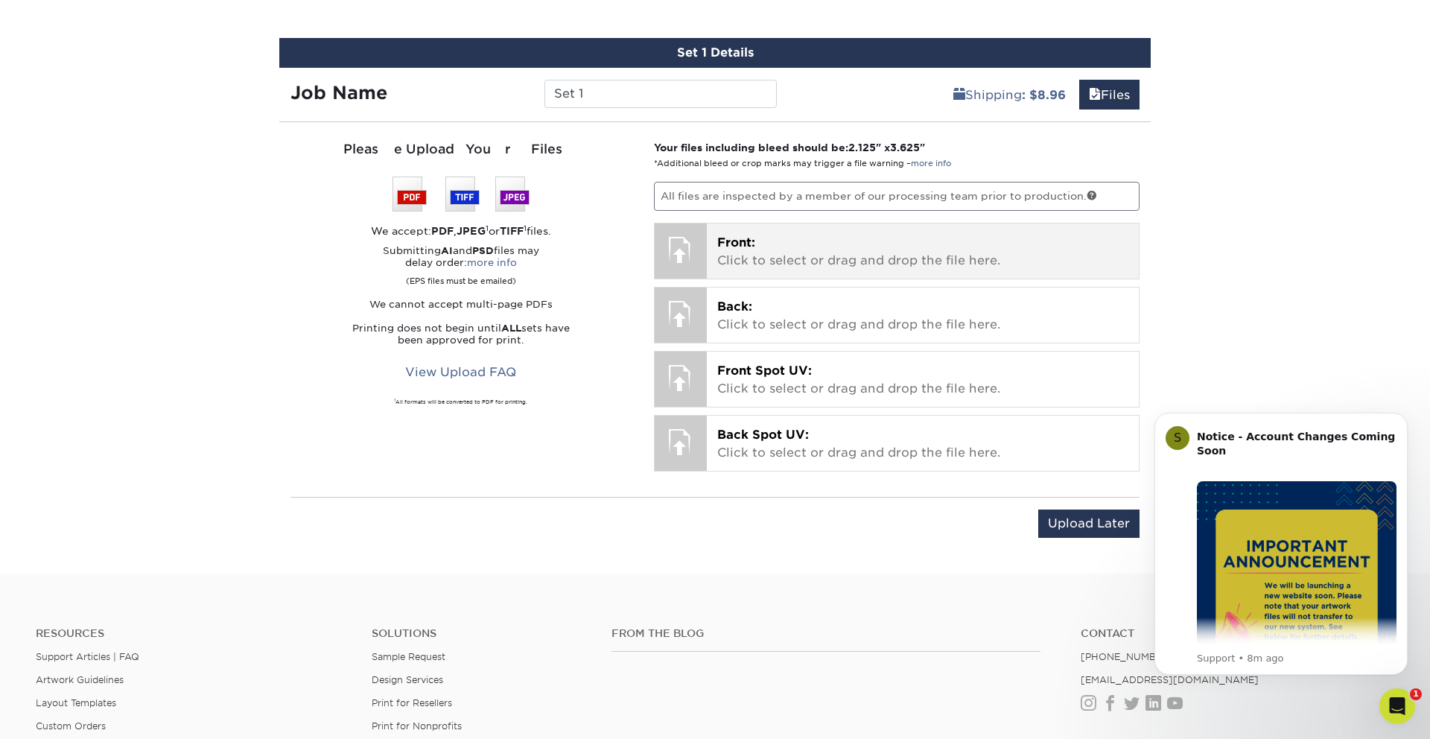
click at [801, 264] on p "Front: Click to select or drag and drop the file here." at bounding box center [923, 252] width 412 height 36
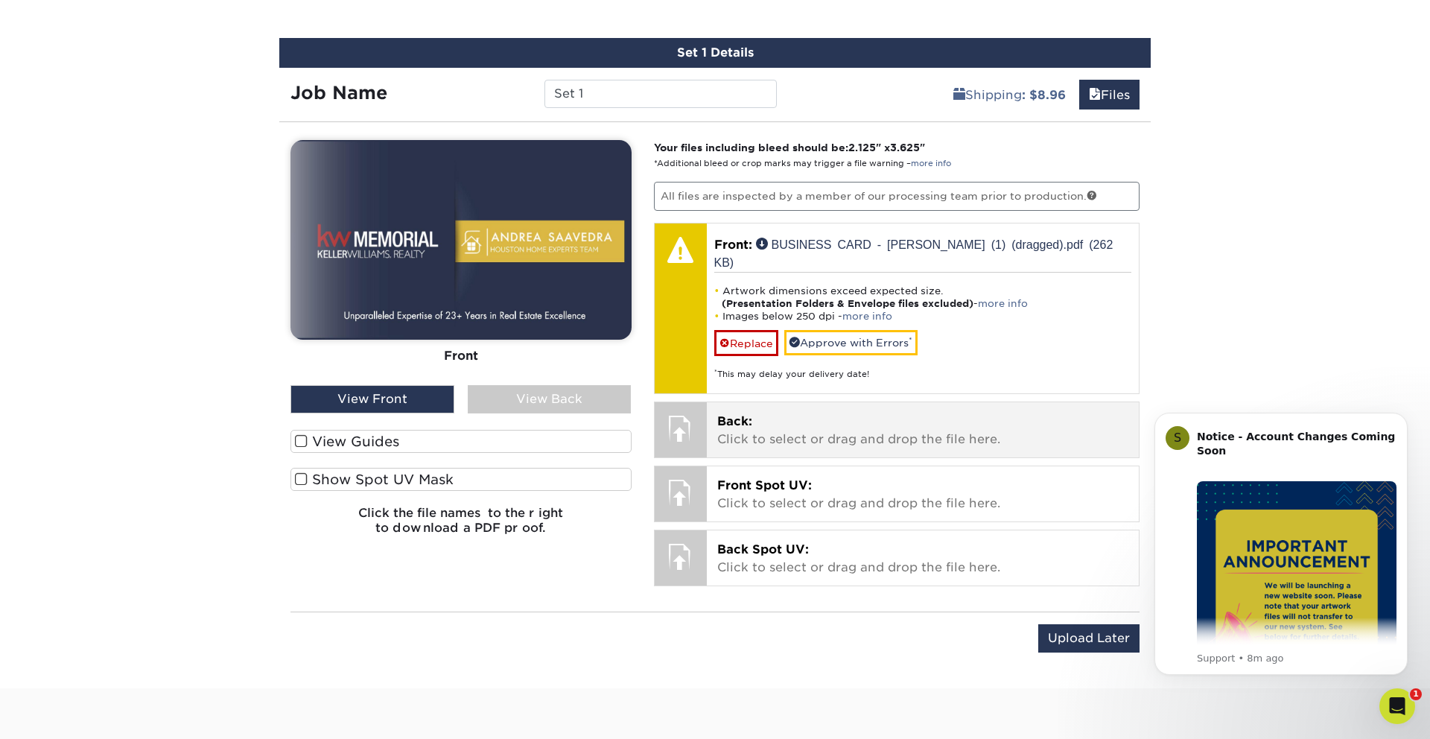
click at [790, 413] on p "Back: Click to select or drag and drop the file here." at bounding box center [923, 431] width 412 height 36
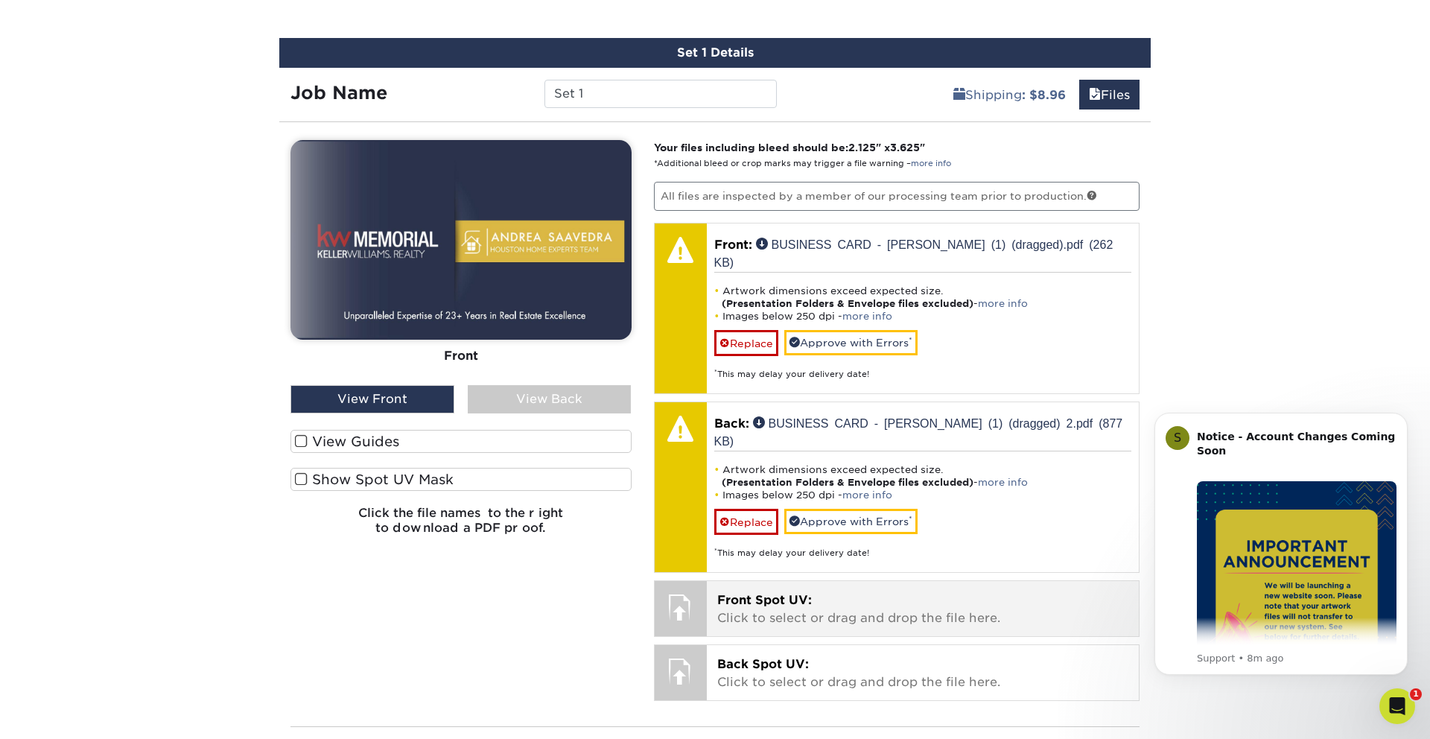
click at [793, 581] on div "Front Spot UV: Click to select or drag and drop the file here. Choose file" at bounding box center [923, 608] width 433 height 55
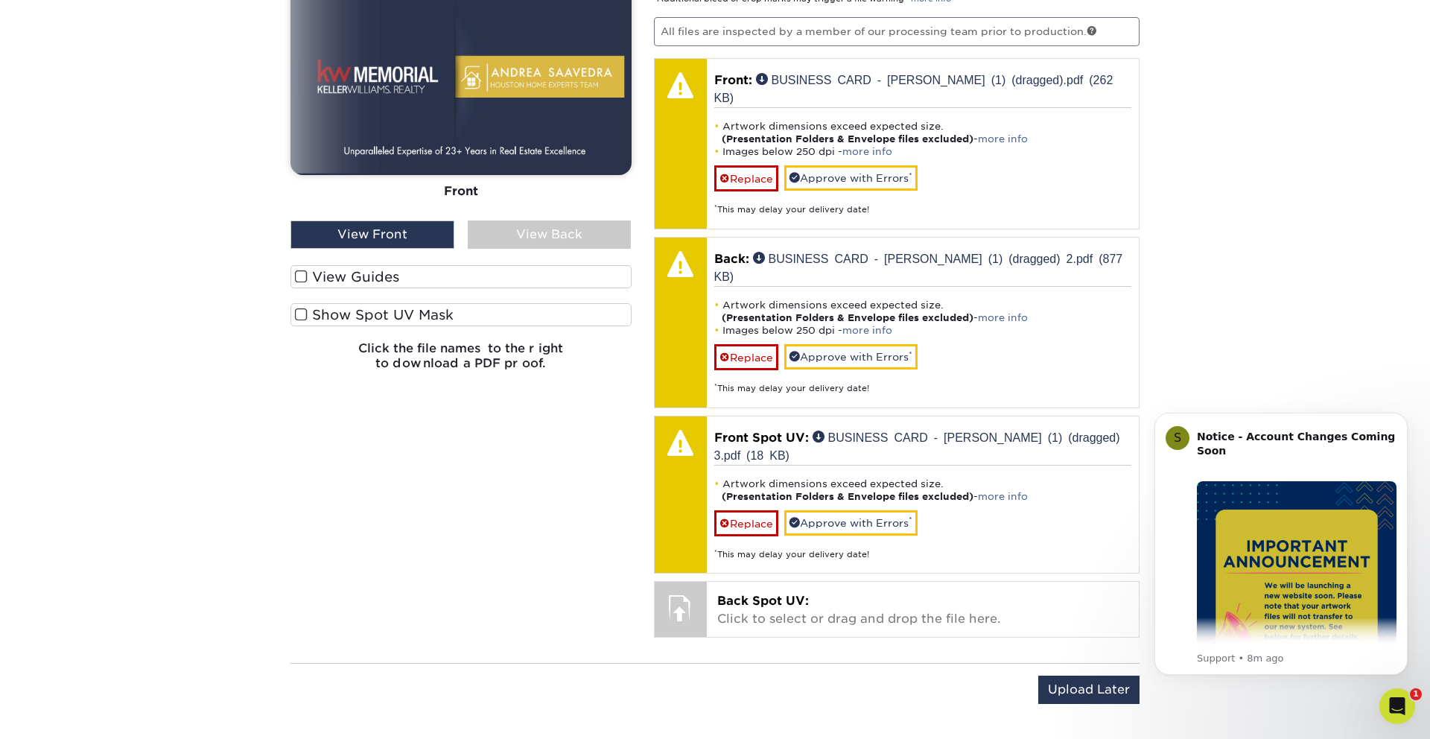
scroll to position [1076, 0]
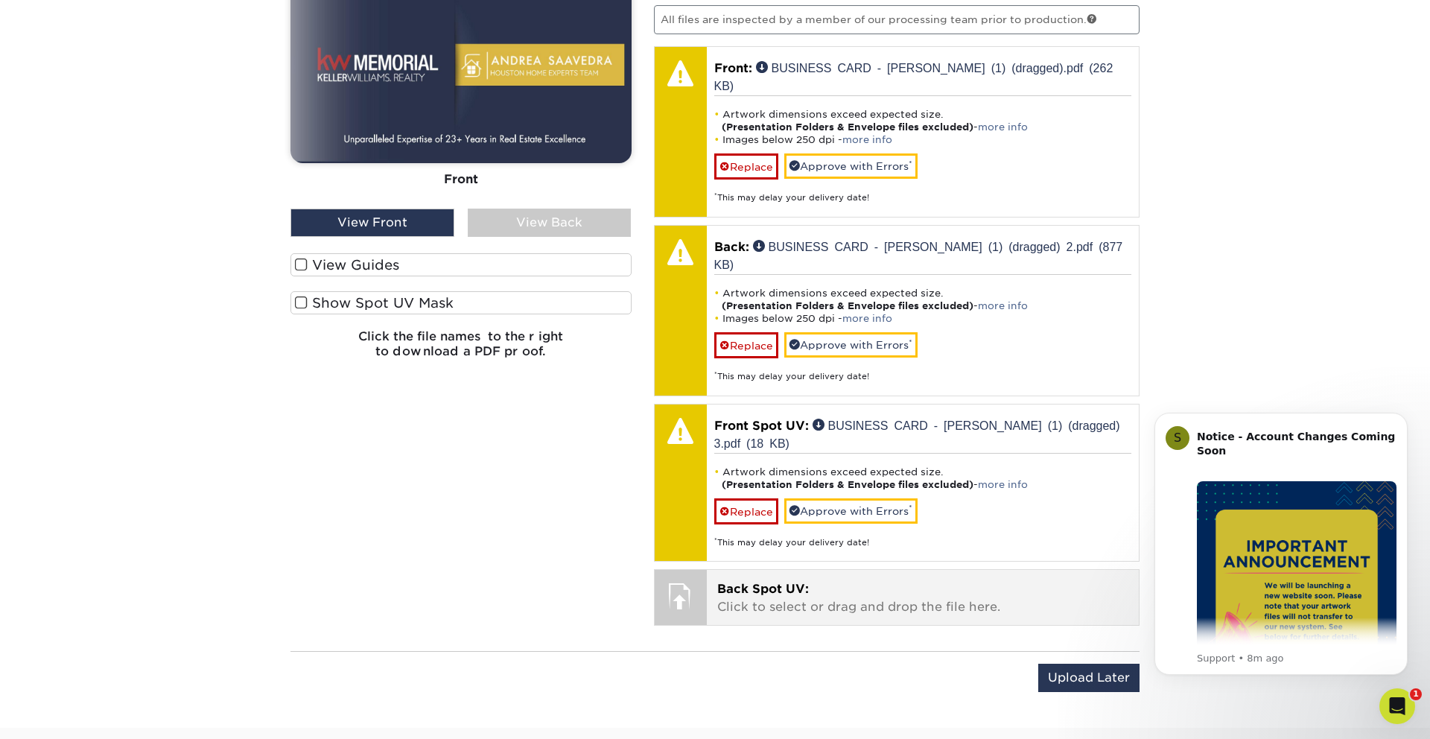
click at [828, 580] on p "Back Spot UV: Click to select or drag and drop the file here." at bounding box center [923, 598] width 412 height 36
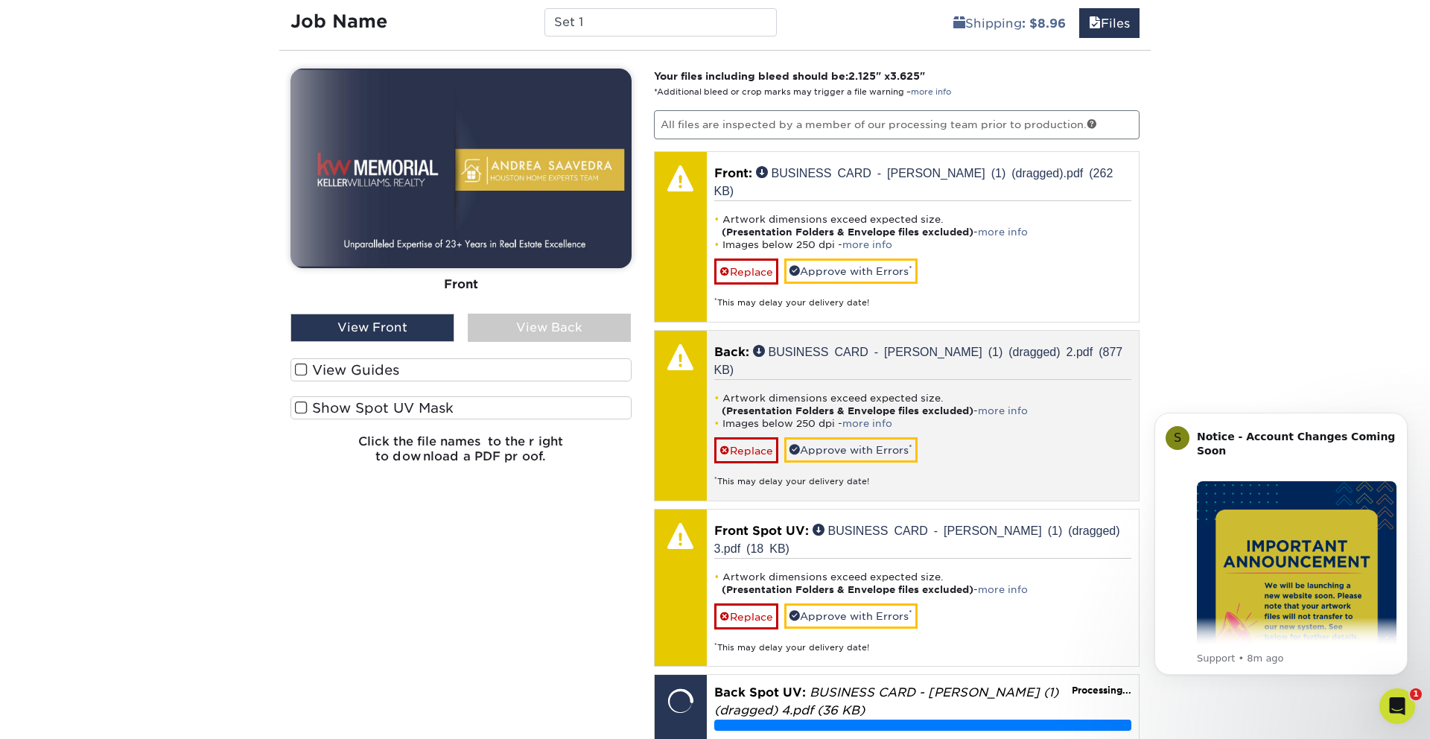
scroll to position [960, 0]
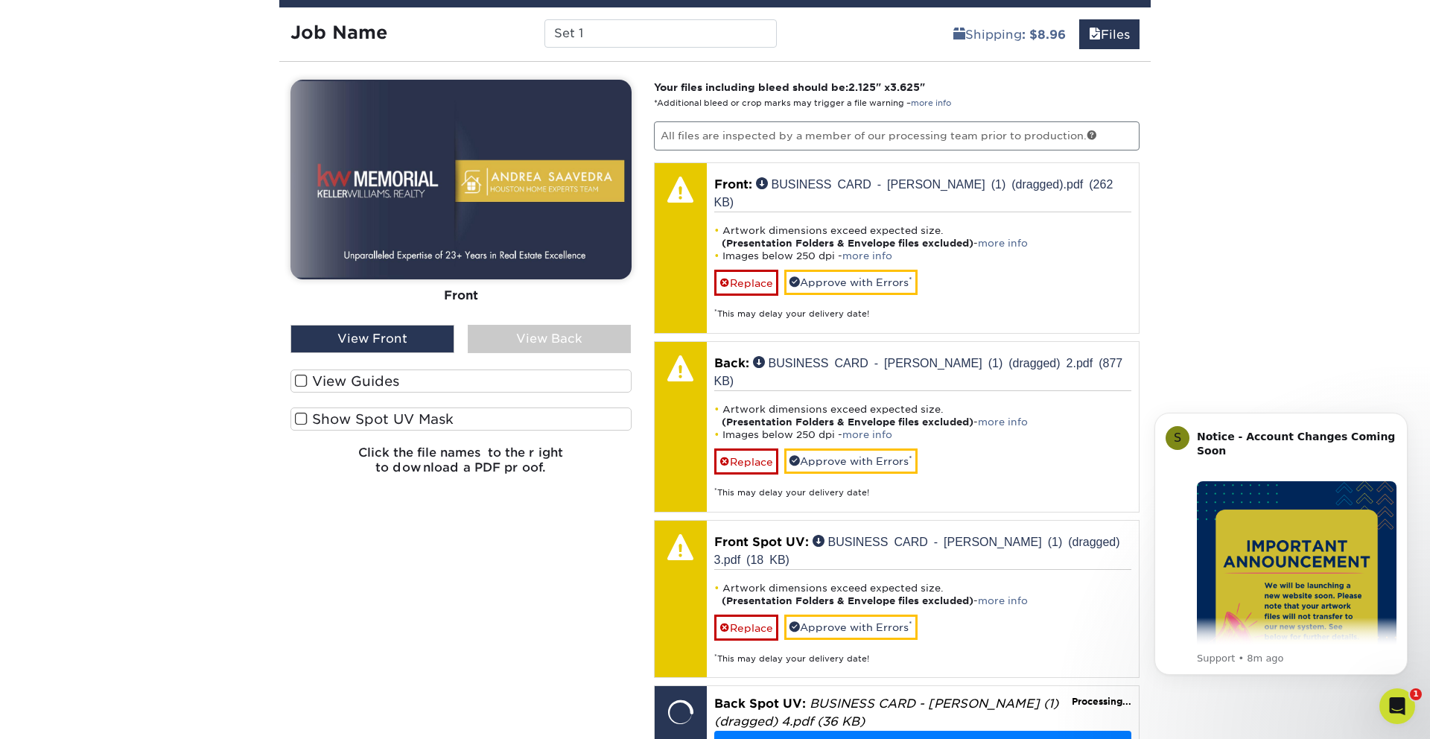
click at [305, 422] on span at bounding box center [301, 419] width 13 height 14
click at [0, 0] on input "Show Spot UV Mask" at bounding box center [0, 0] width 0 height 0
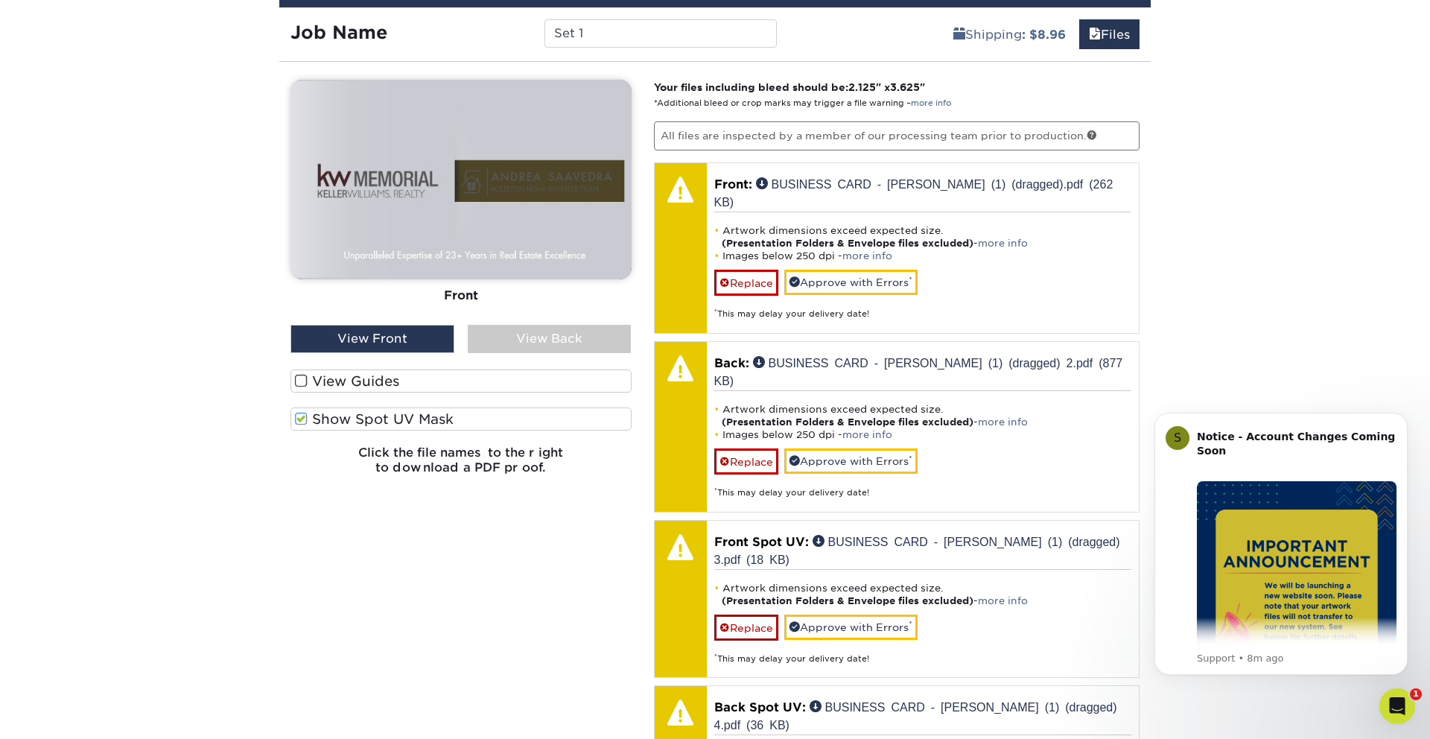
click at [302, 387] on span at bounding box center [301, 381] width 13 height 14
click at [0, 0] on input "View Guides" at bounding box center [0, 0] width 0 height 0
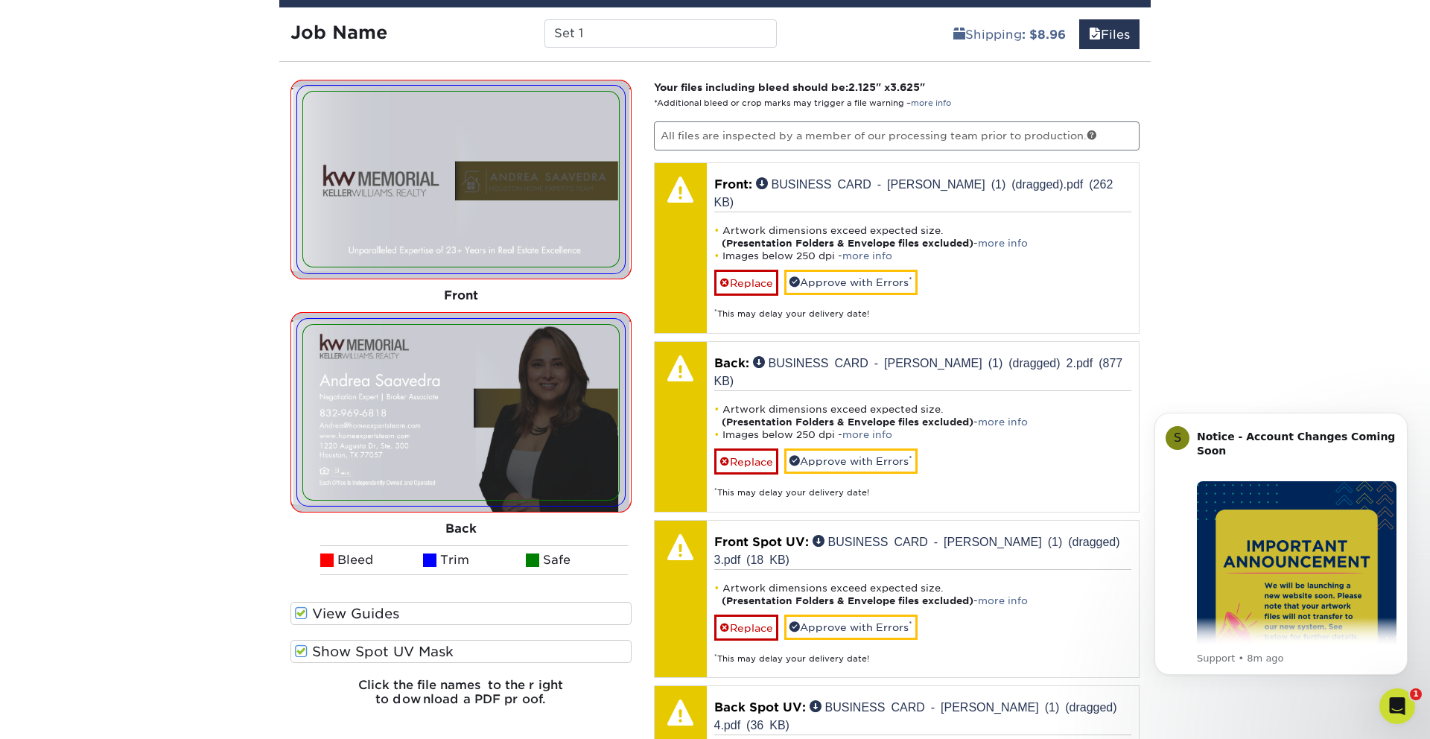
click at [302, 615] on span at bounding box center [301, 613] width 13 height 14
click at [0, 0] on input "View Guides" at bounding box center [0, 0] width 0 height 0
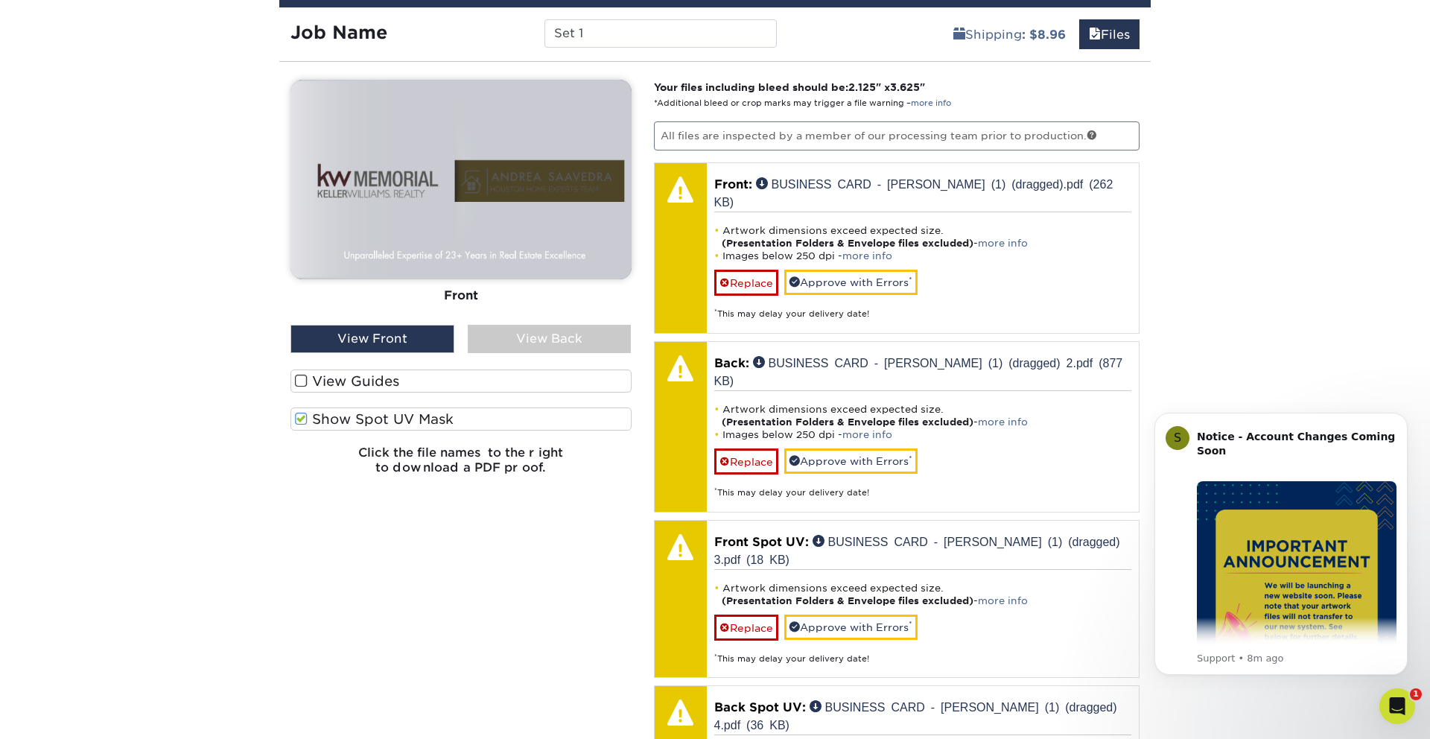
click at [394, 337] on div "View Front" at bounding box center [373, 339] width 164 height 28
click at [526, 341] on div "View Back" at bounding box center [550, 339] width 164 height 28
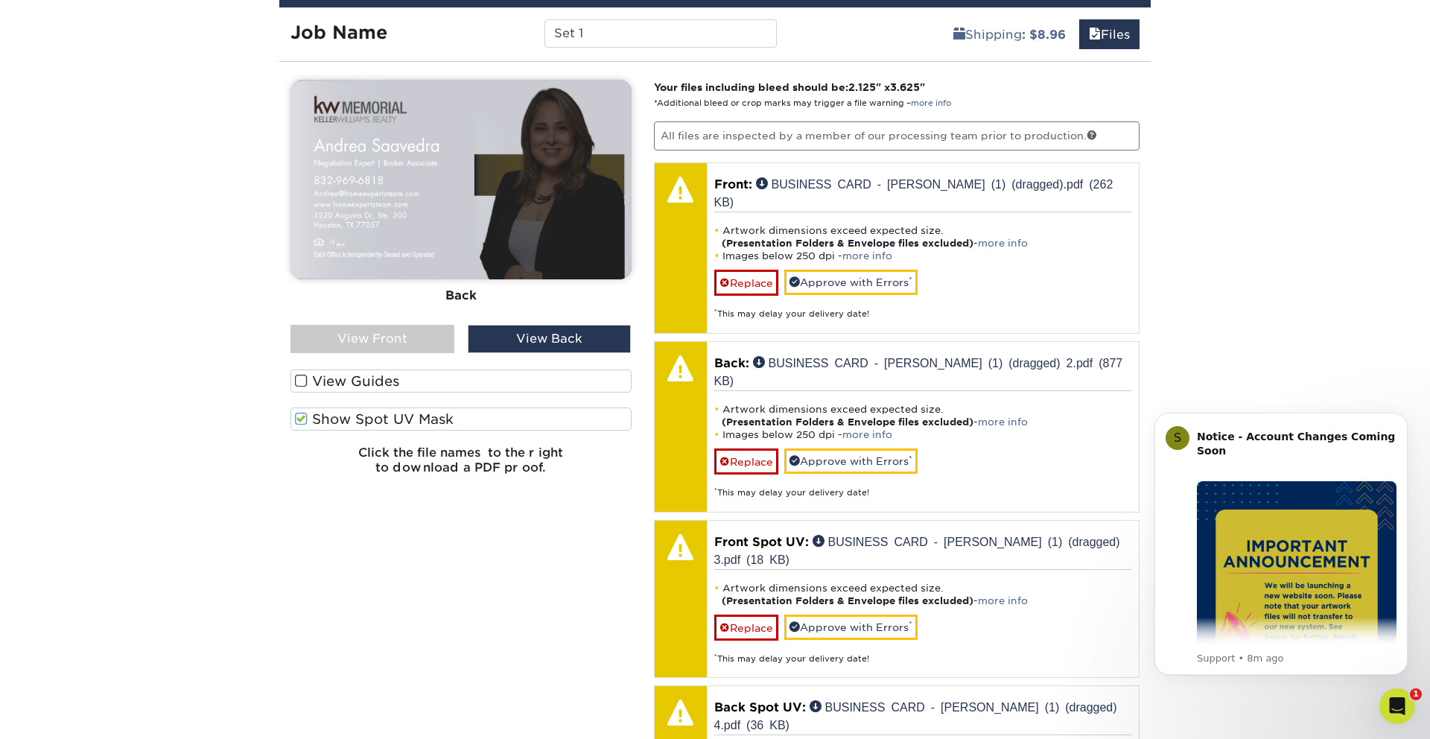
click at [302, 424] on span at bounding box center [301, 419] width 13 height 14
click at [0, 0] on input "Show Spot UV Mask" at bounding box center [0, 0] width 0 height 0
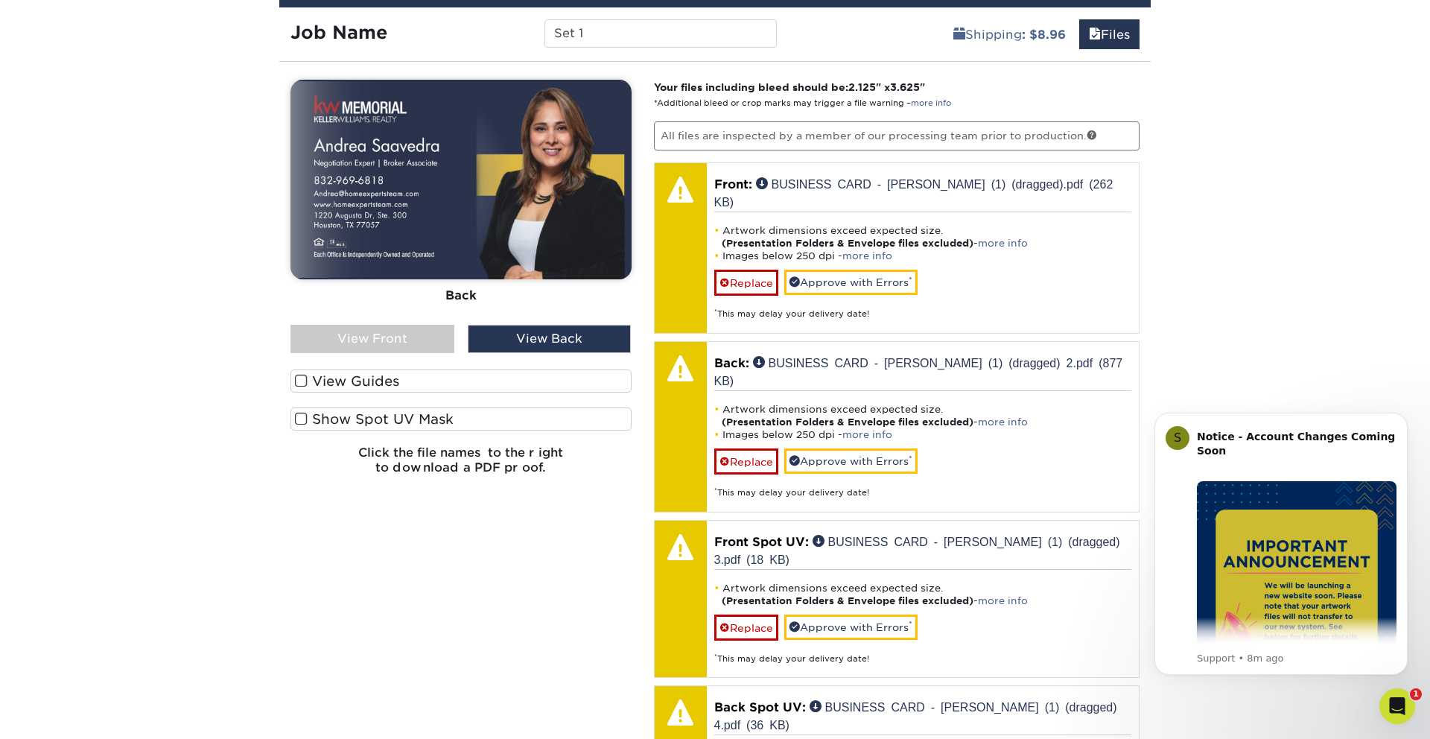
click at [379, 343] on div "View Front" at bounding box center [373, 339] width 164 height 28
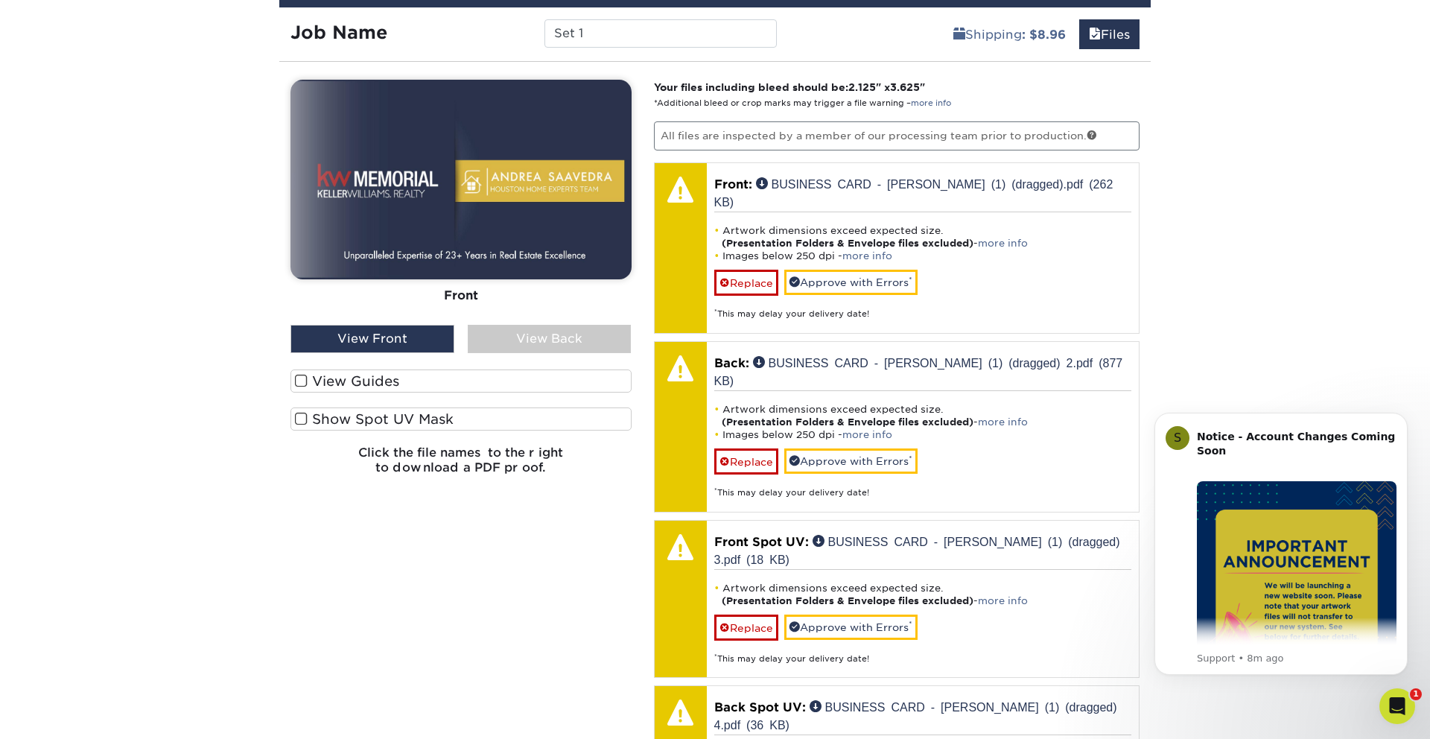
click at [497, 337] on div "View Back" at bounding box center [550, 339] width 164 height 28
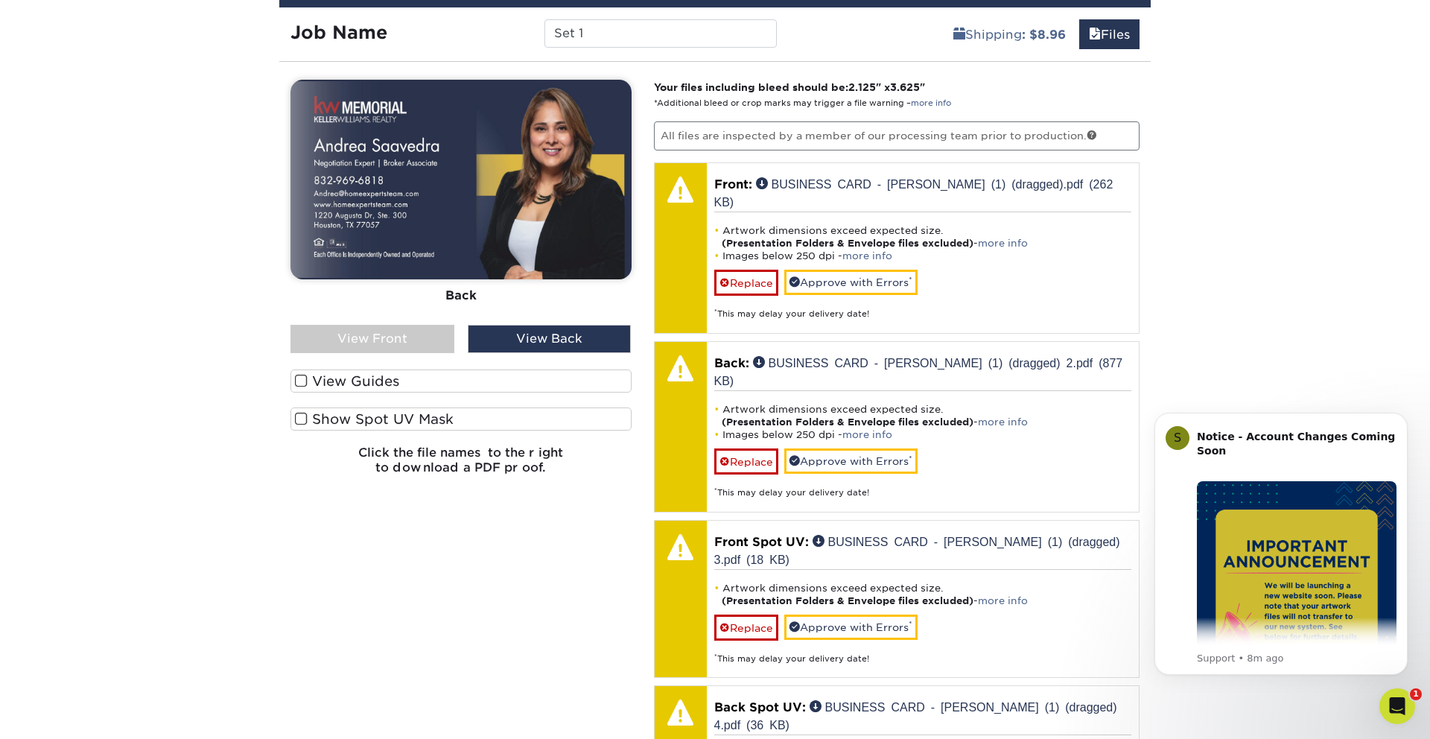
click at [419, 337] on div "View Front" at bounding box center [373, 339] width 164 height 28
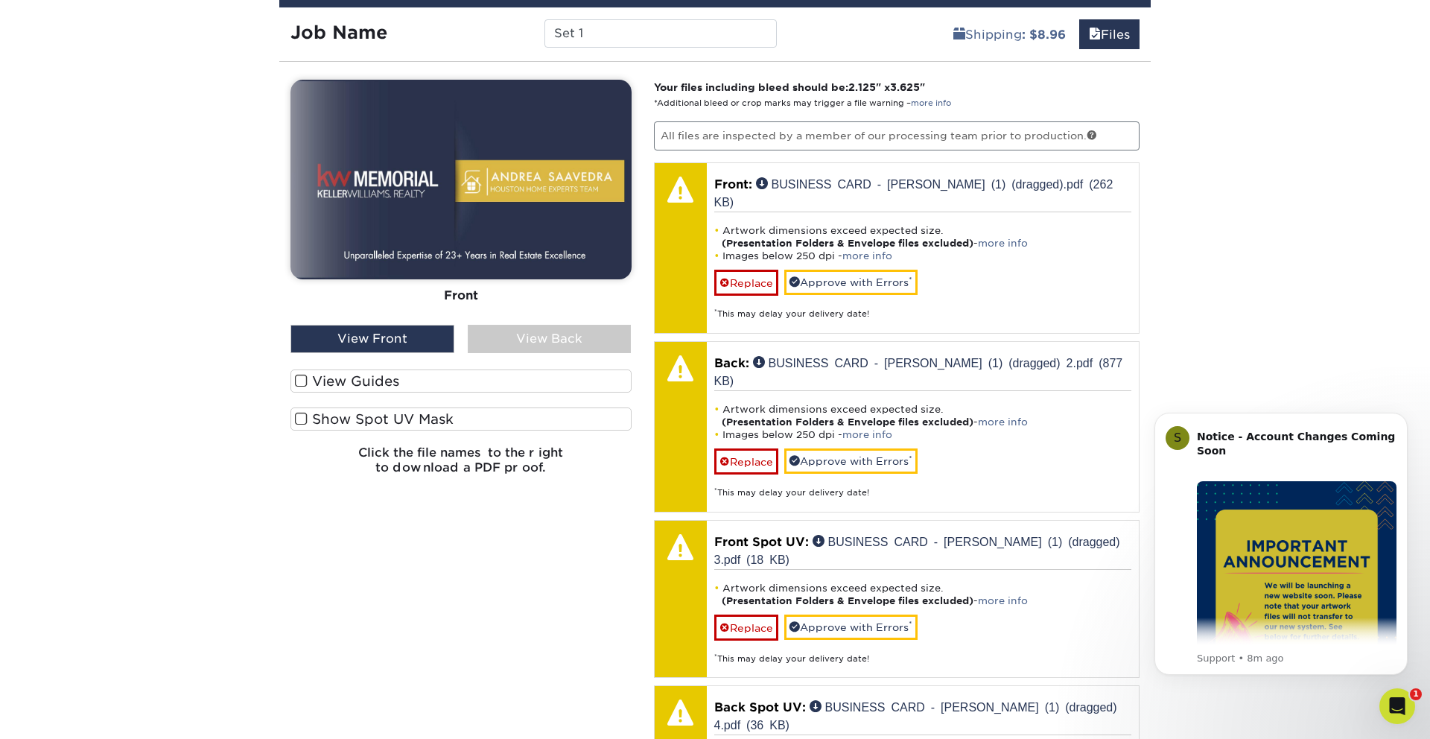
click at [508, 335] on div "View Back" at bounding box center [550, 339] width 164 height 28
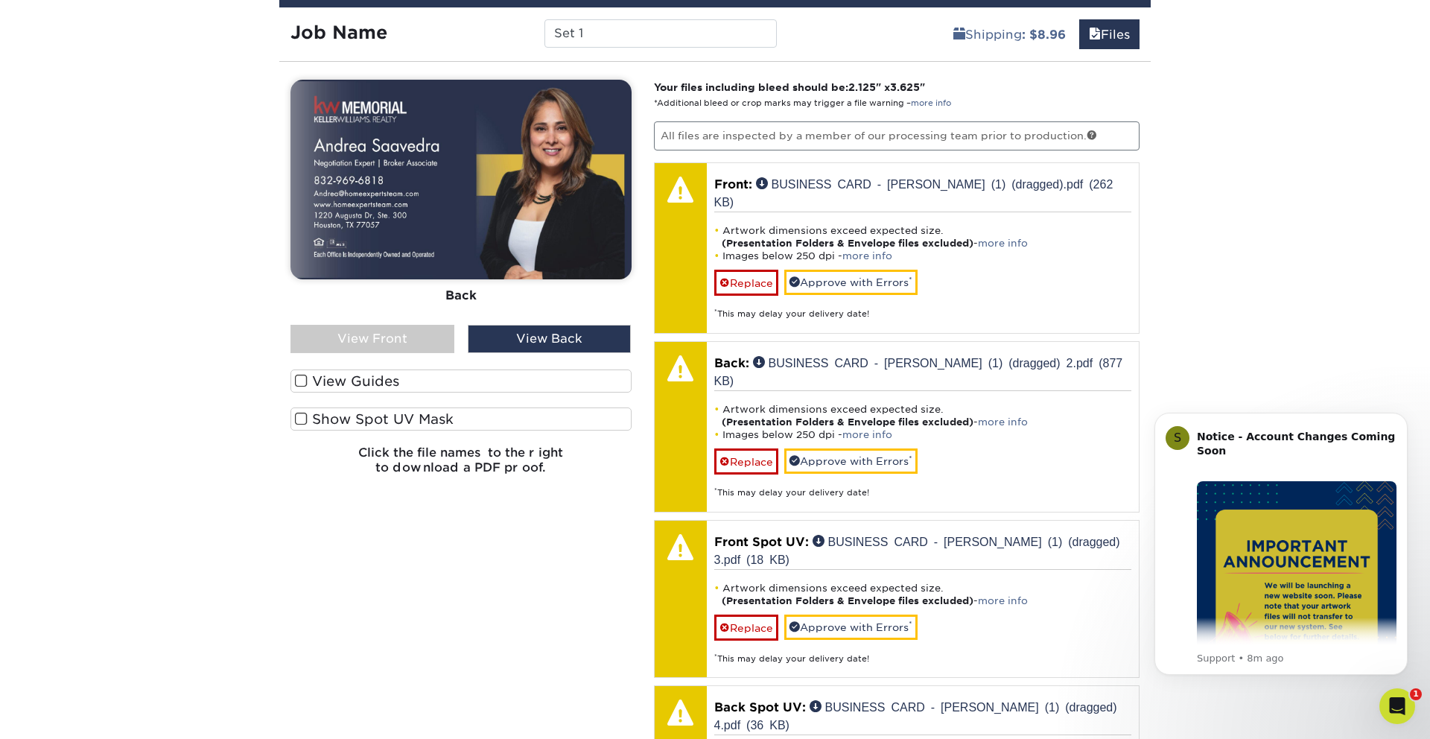
click at [419, 337] on div "View Front" at bounding box center [373, 339] width 164 height 28
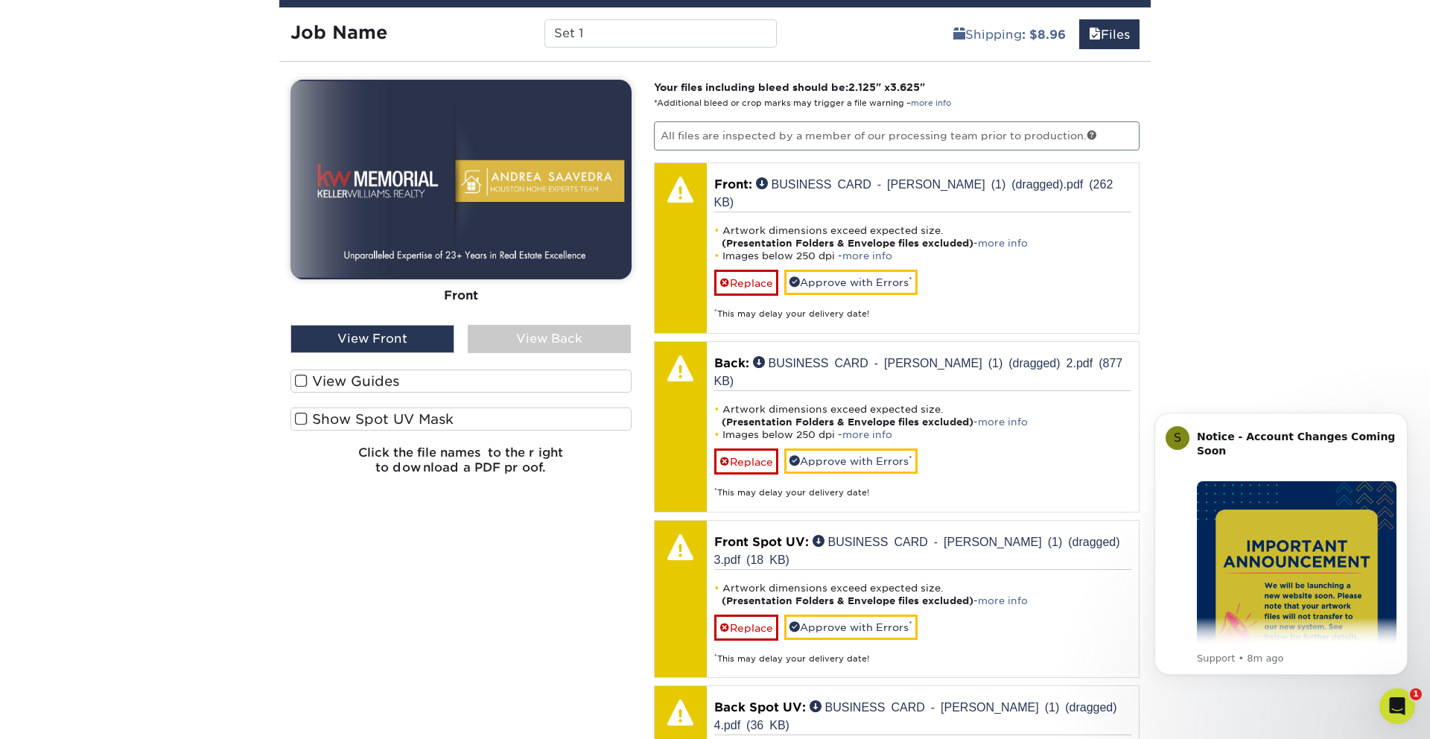
click at [540, 340] on div "View Back" at bounding box center [550, 339] width 164 height 28
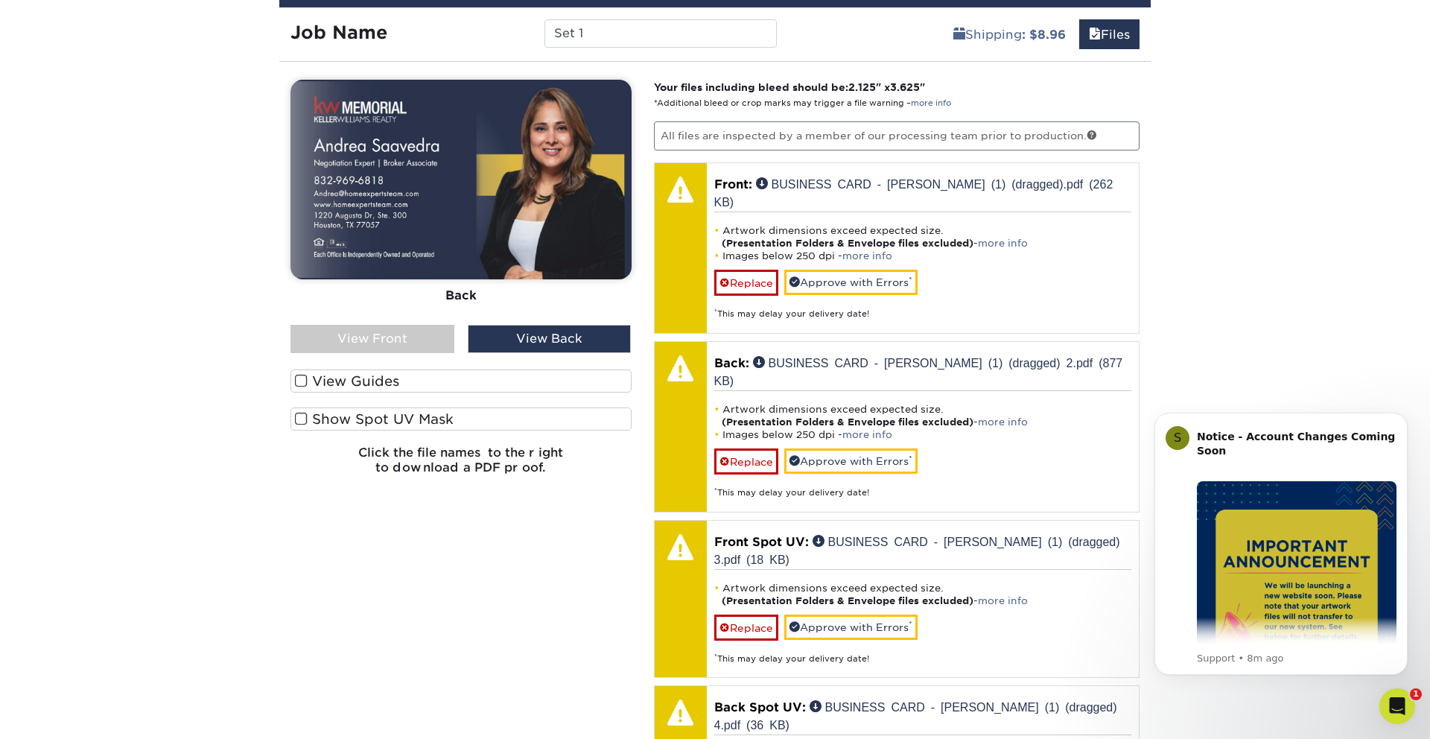
click at [396, 330] on div "View Front" at bounding box center [373, 339] width 164 height 28
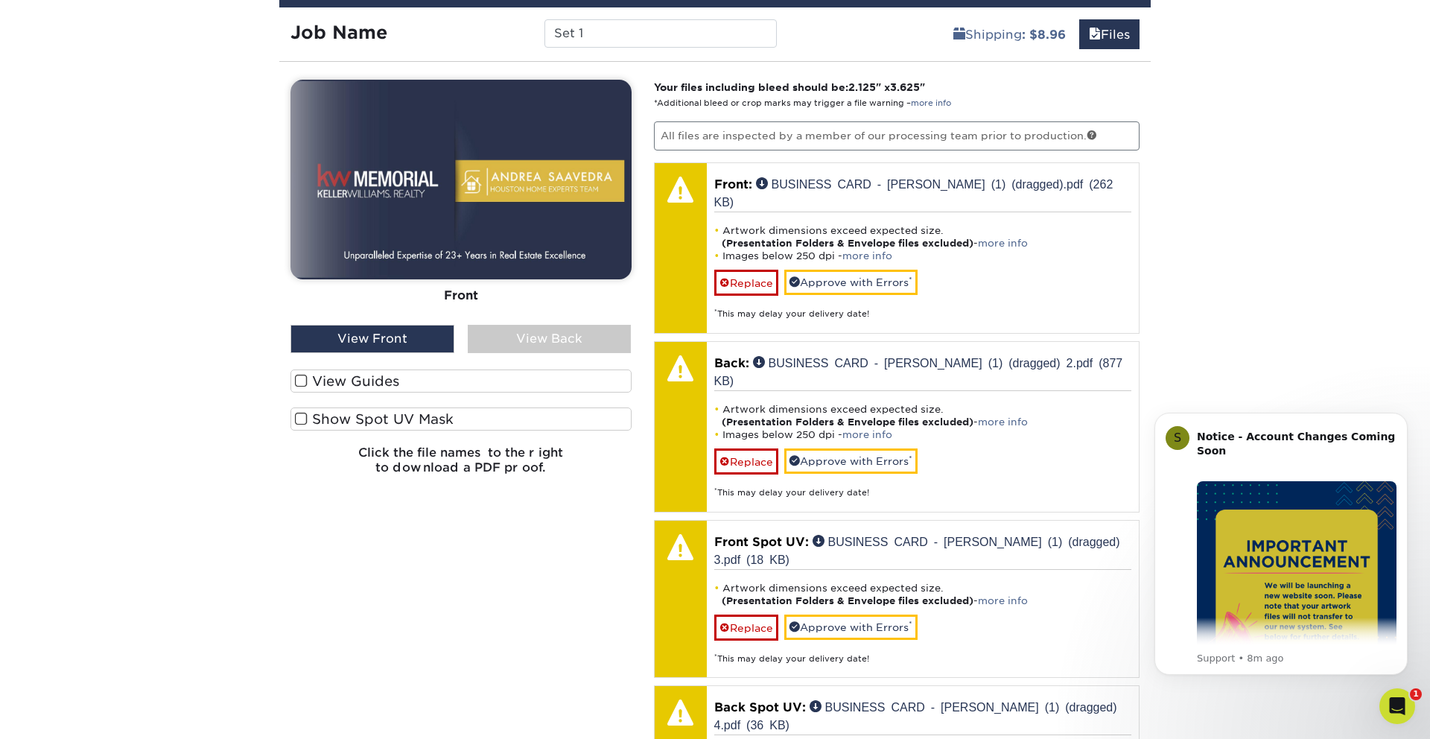
click at [485, 329] on div "View Back" at bounding box center [550, 339] width 164 height 28
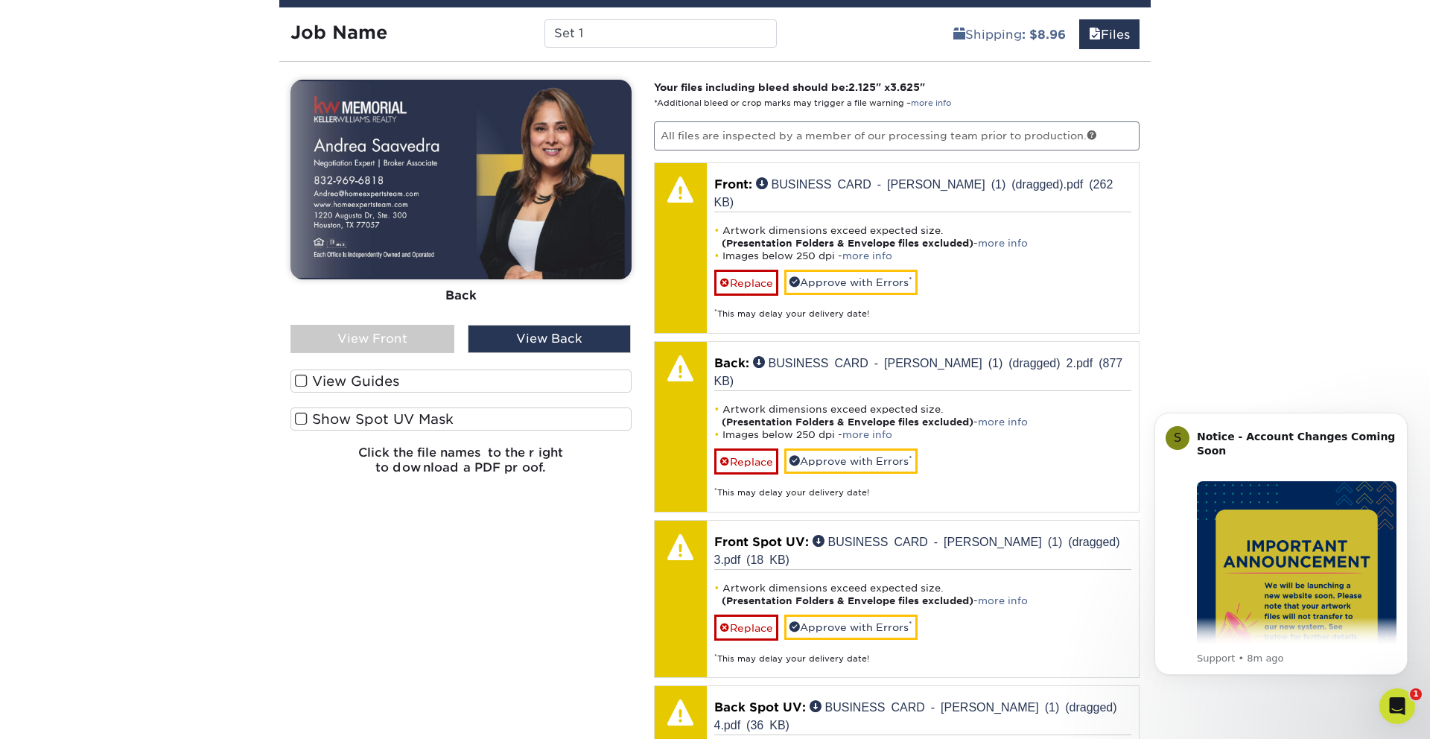
click at [409, 330] on div "View Front" at bounding box center [373, 339] width 164 height 28
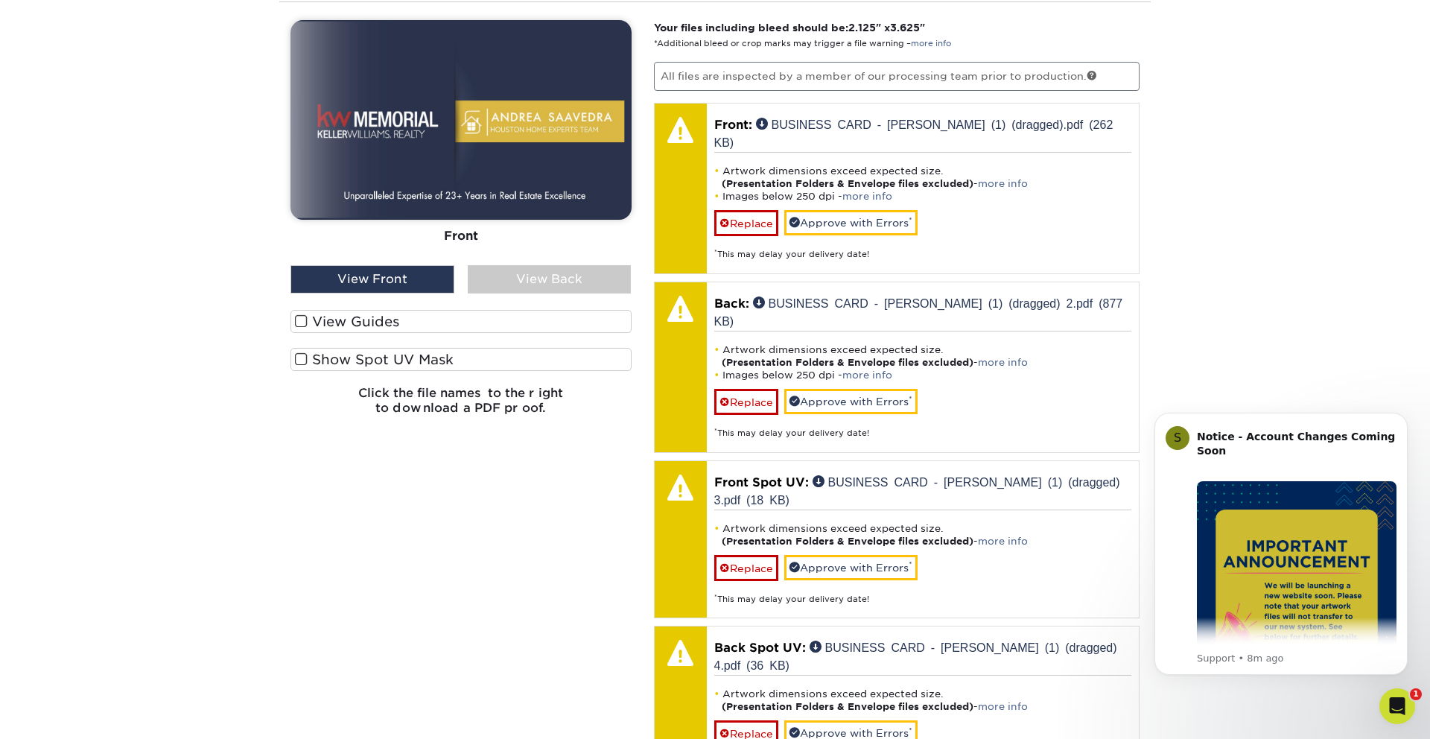
scroll to position [1053, 0]
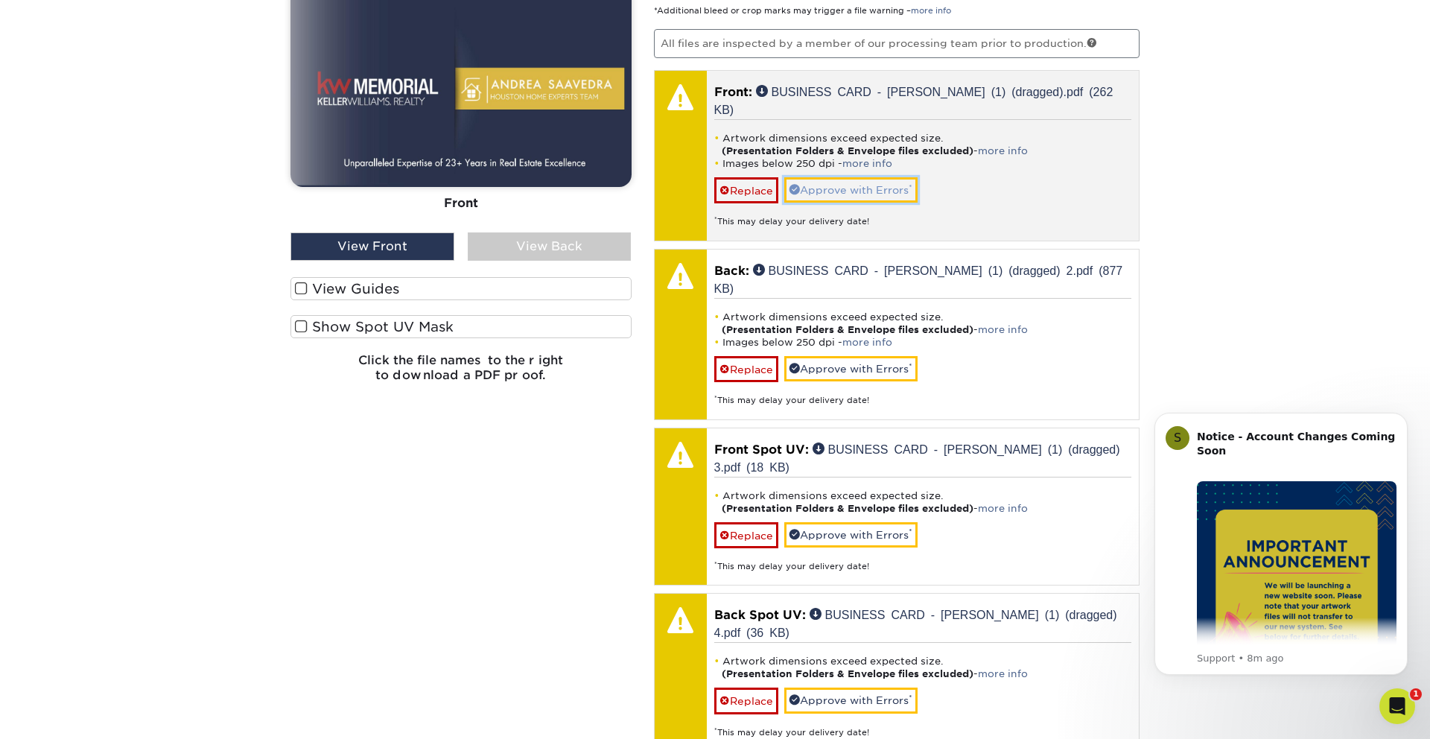
click at [885, 180] on link "Approve with Errors *" at bounding box center [850, 189] width 133 height 25
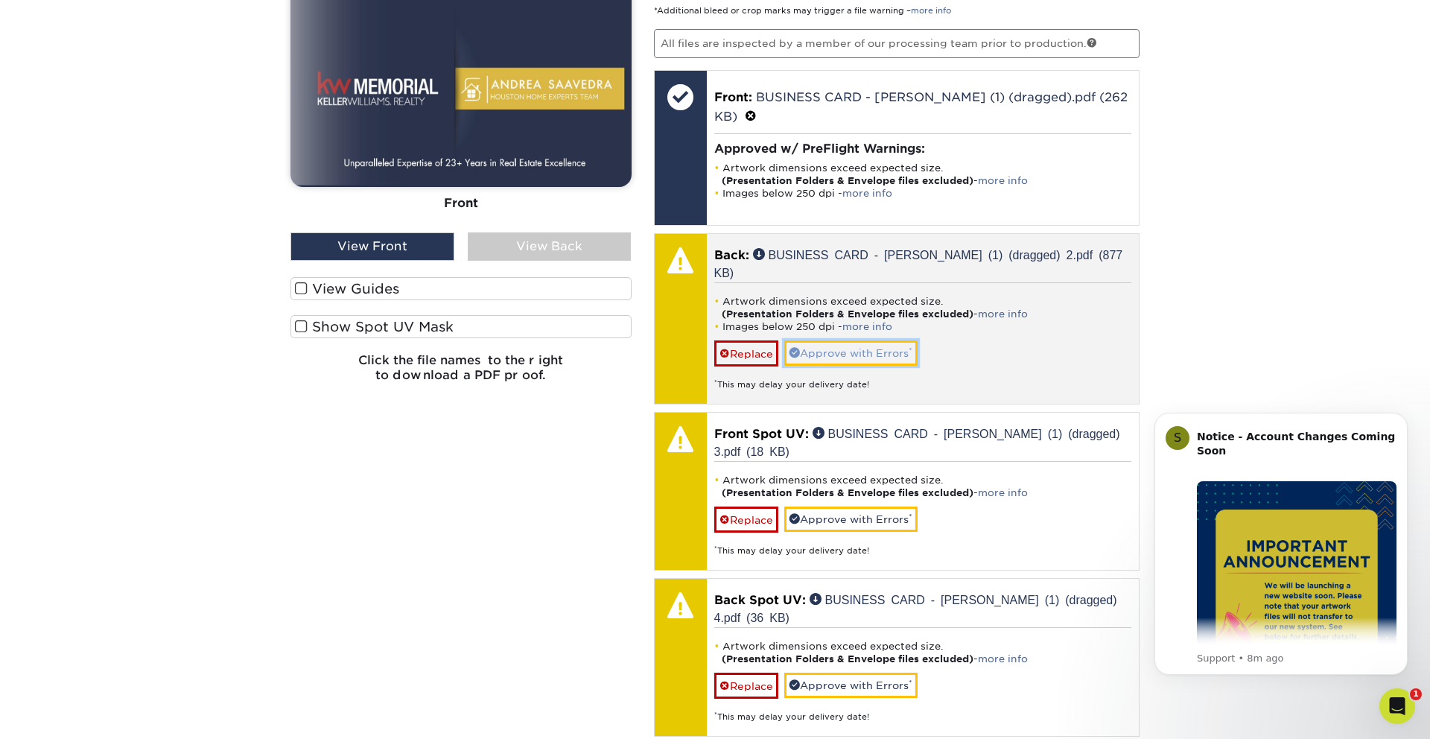
click at [872, 340] on link "Approve with Errors *" at bounding box center [850, 352] width 133 height 25
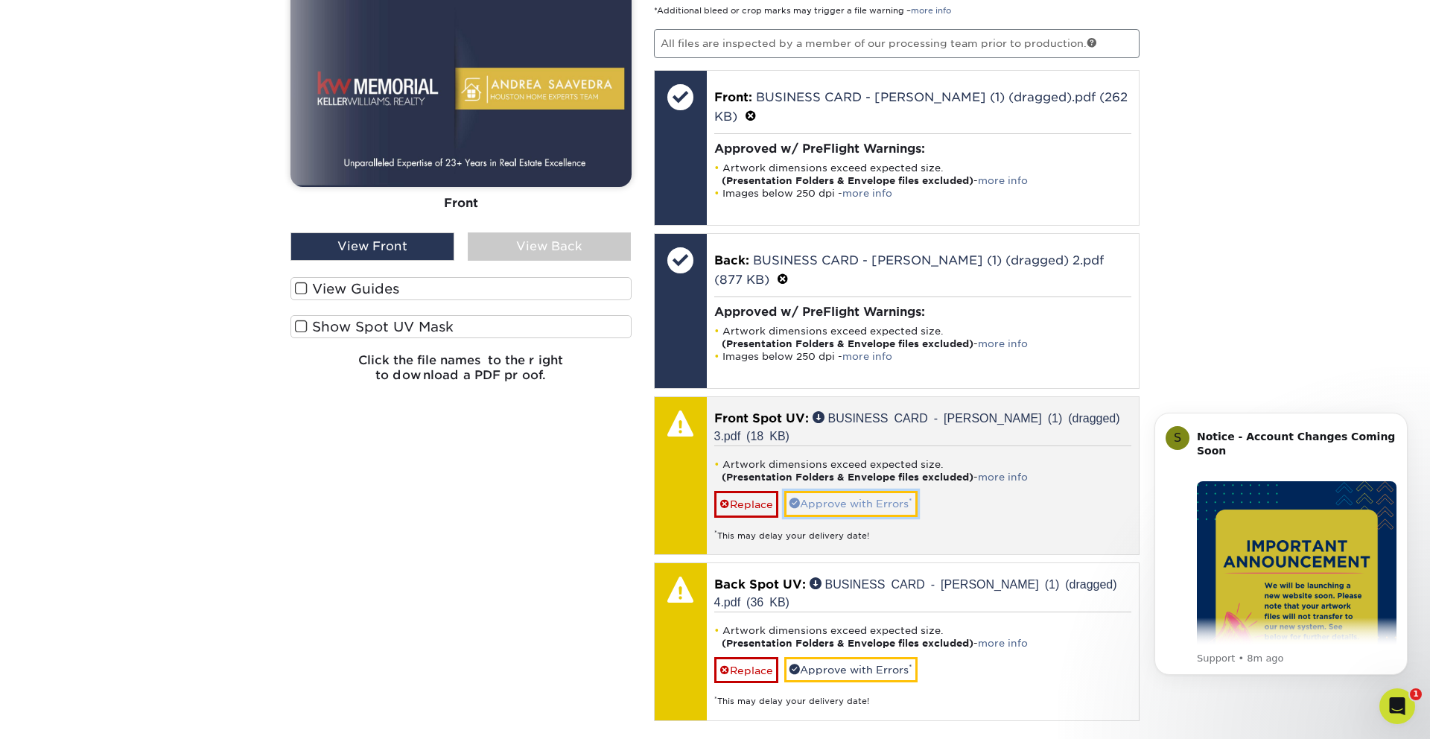
click at [866, 491] on link "Approve with Errors *" at bounding box center [850, 503] width 133 height 25
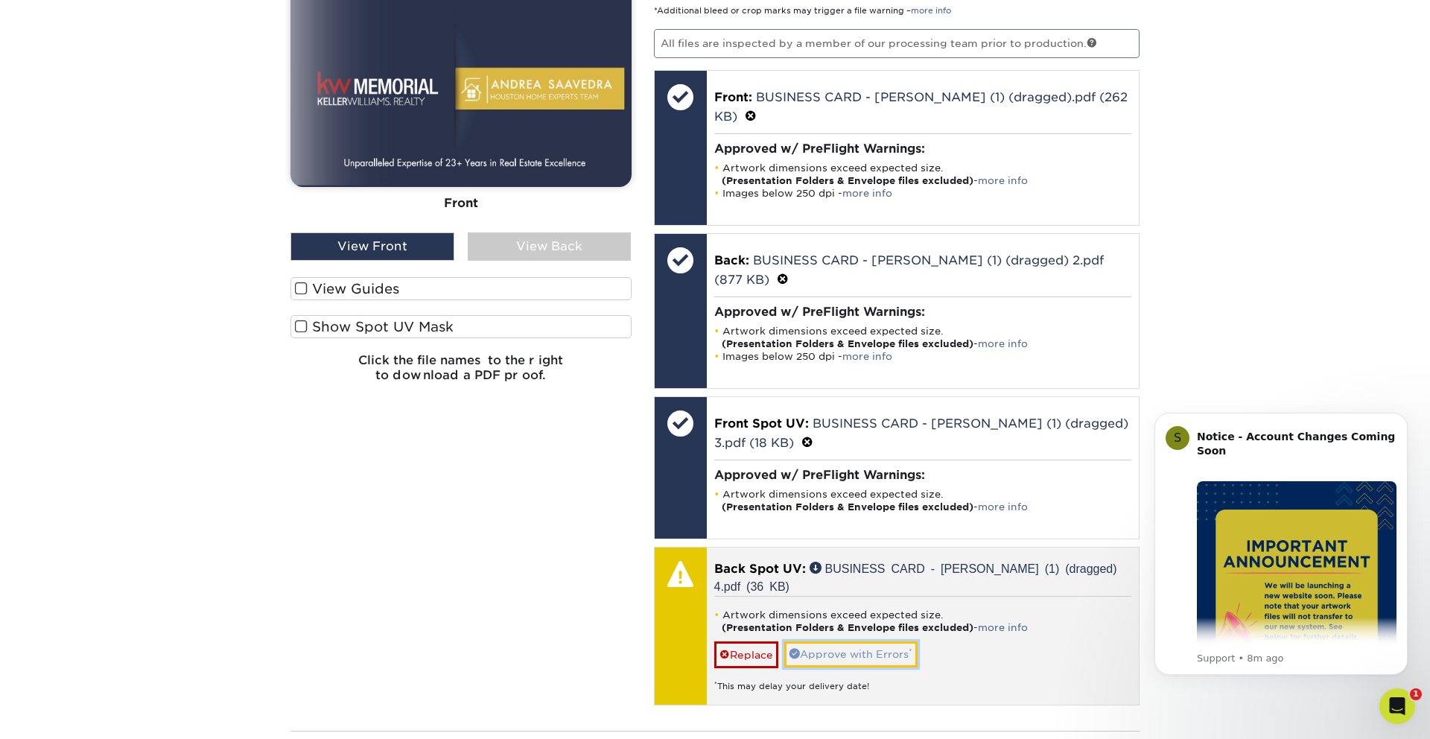
click at [866, 641] on link "Approve with Errors *" at bounding box center [850, 653] width 133 height 25
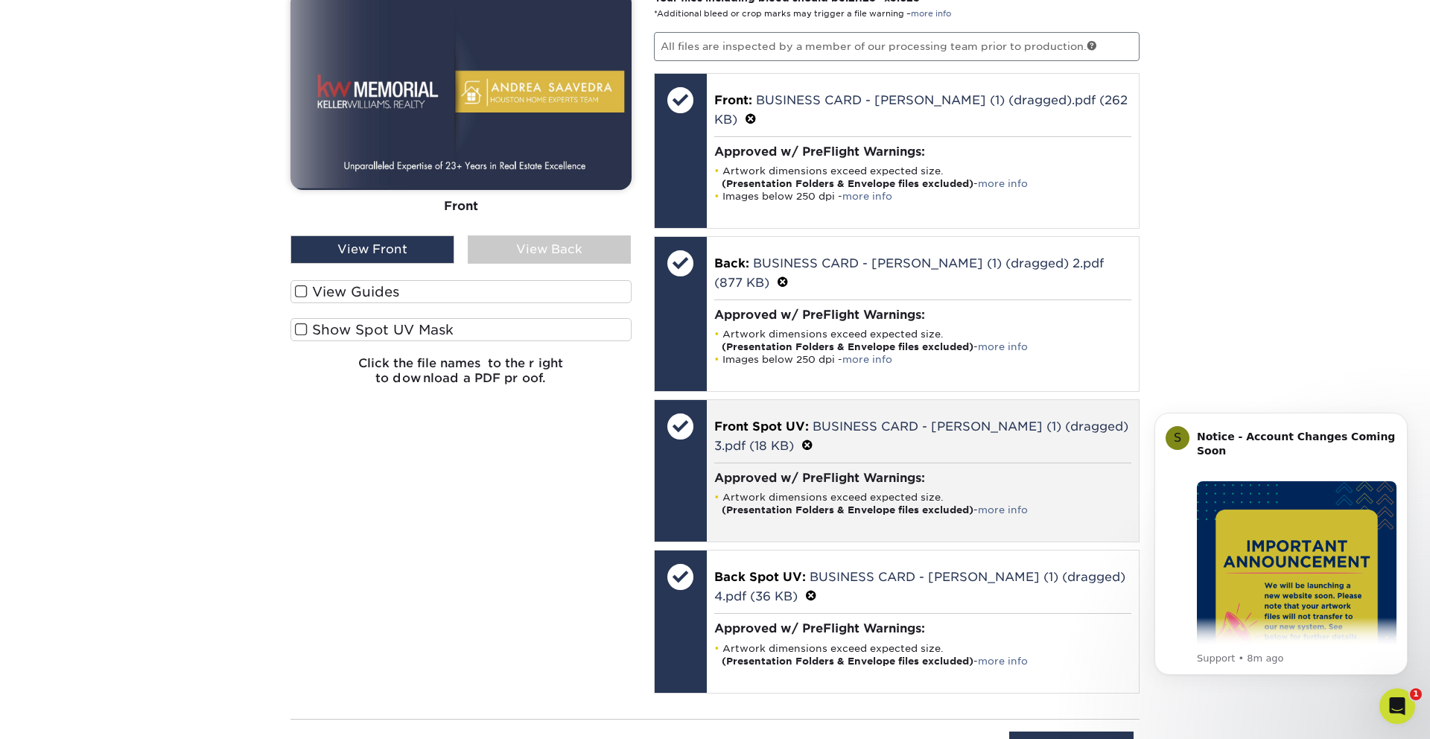
scroll to position [1047, 0]
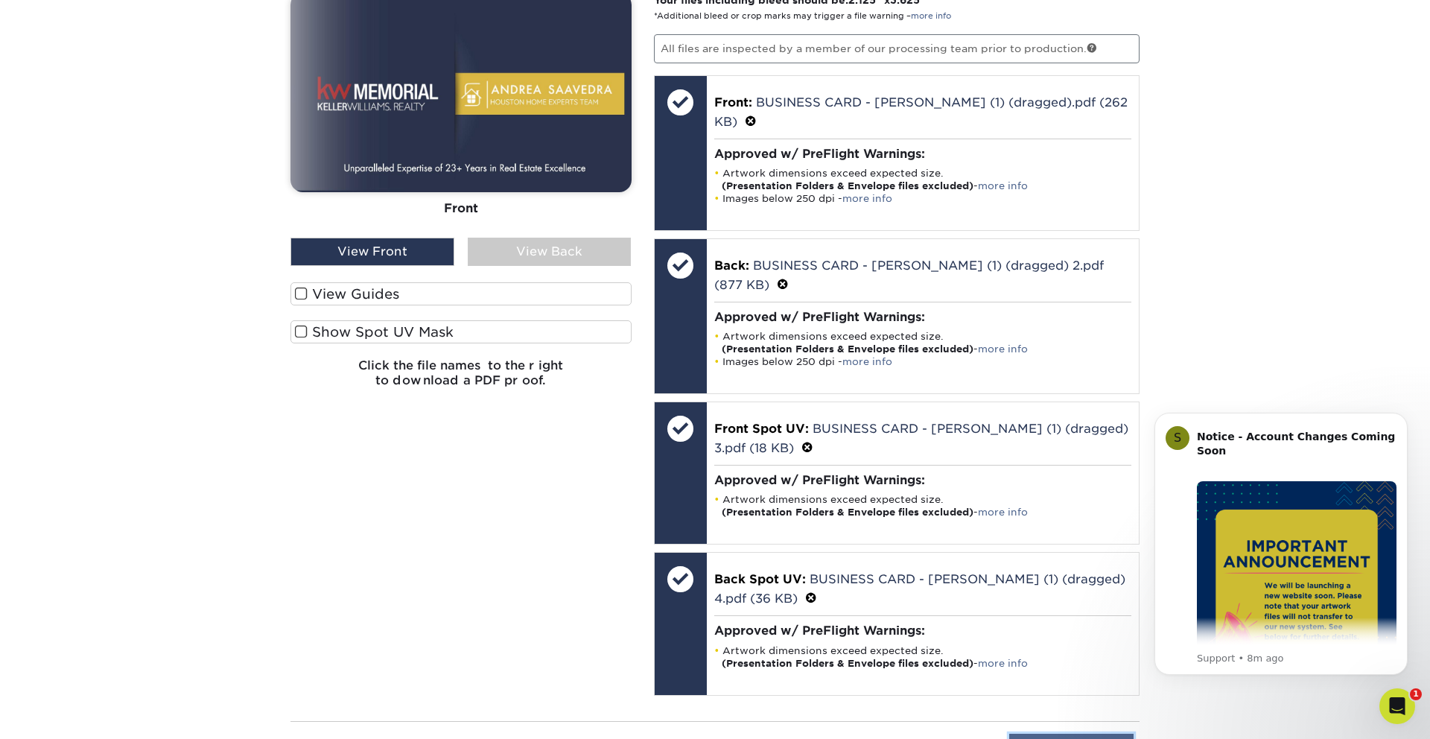
click at [1094, 734] on input "Save & Continue" at bounding box center [1071, 748] width 124 height 28
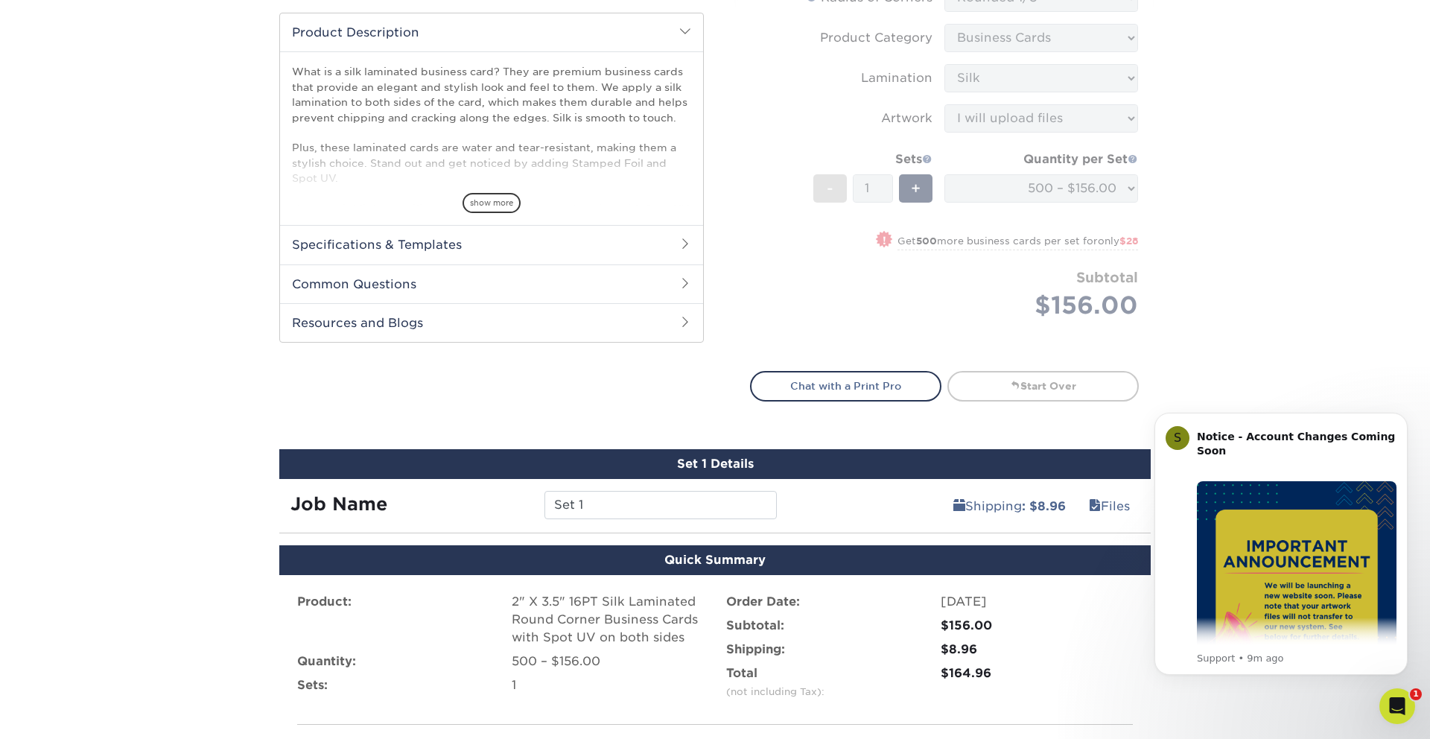
scroll to position [571, 0]
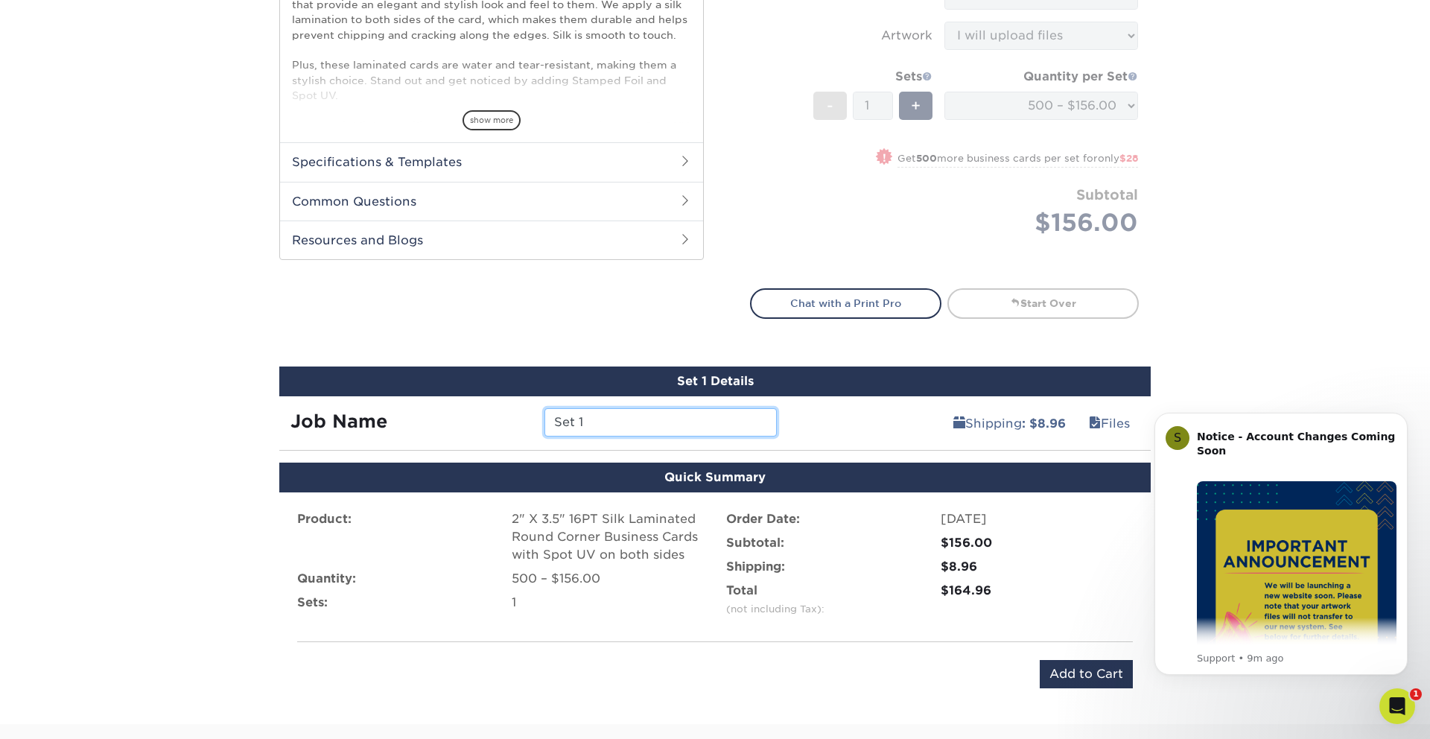
click at [577, 428] on input "Set 1" at bounding box center [661, 422] width 232 height 28
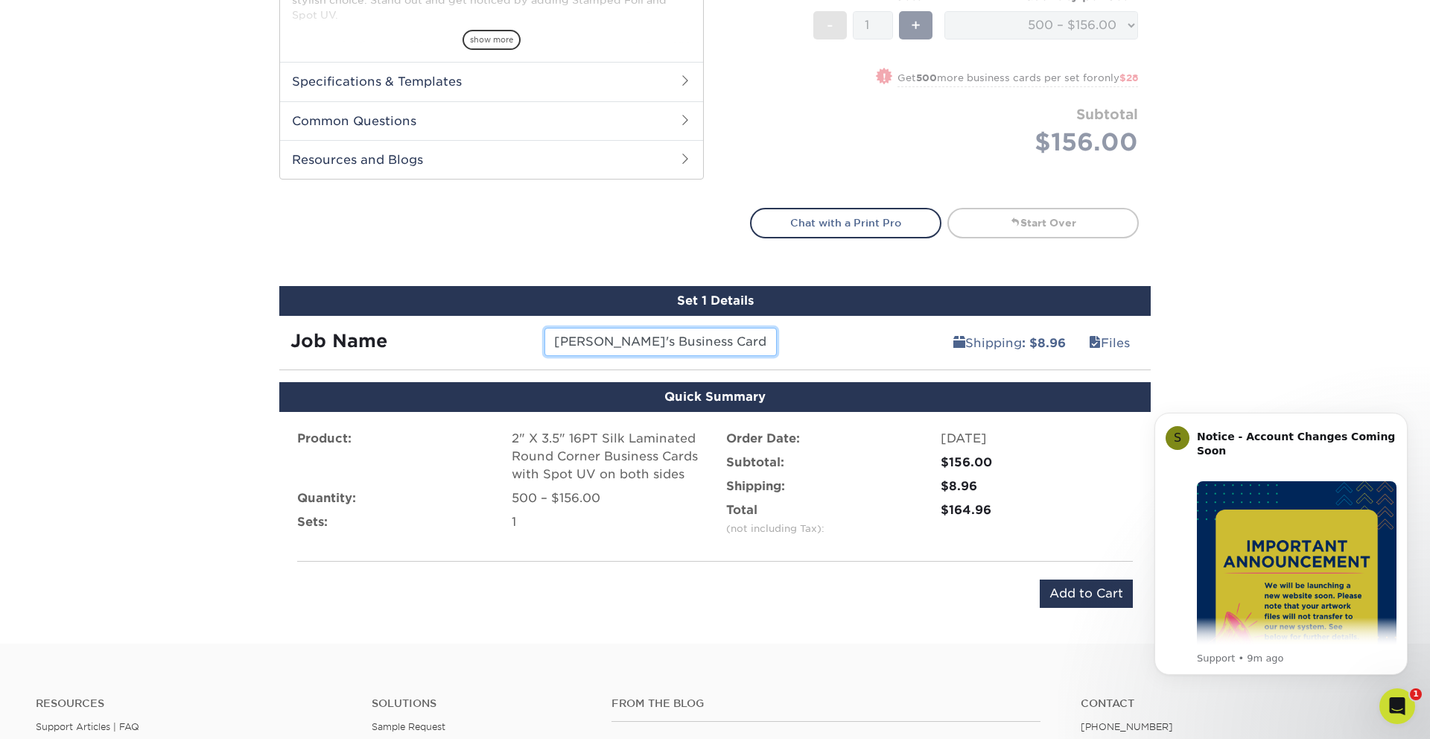
scroll to position [651, 0]
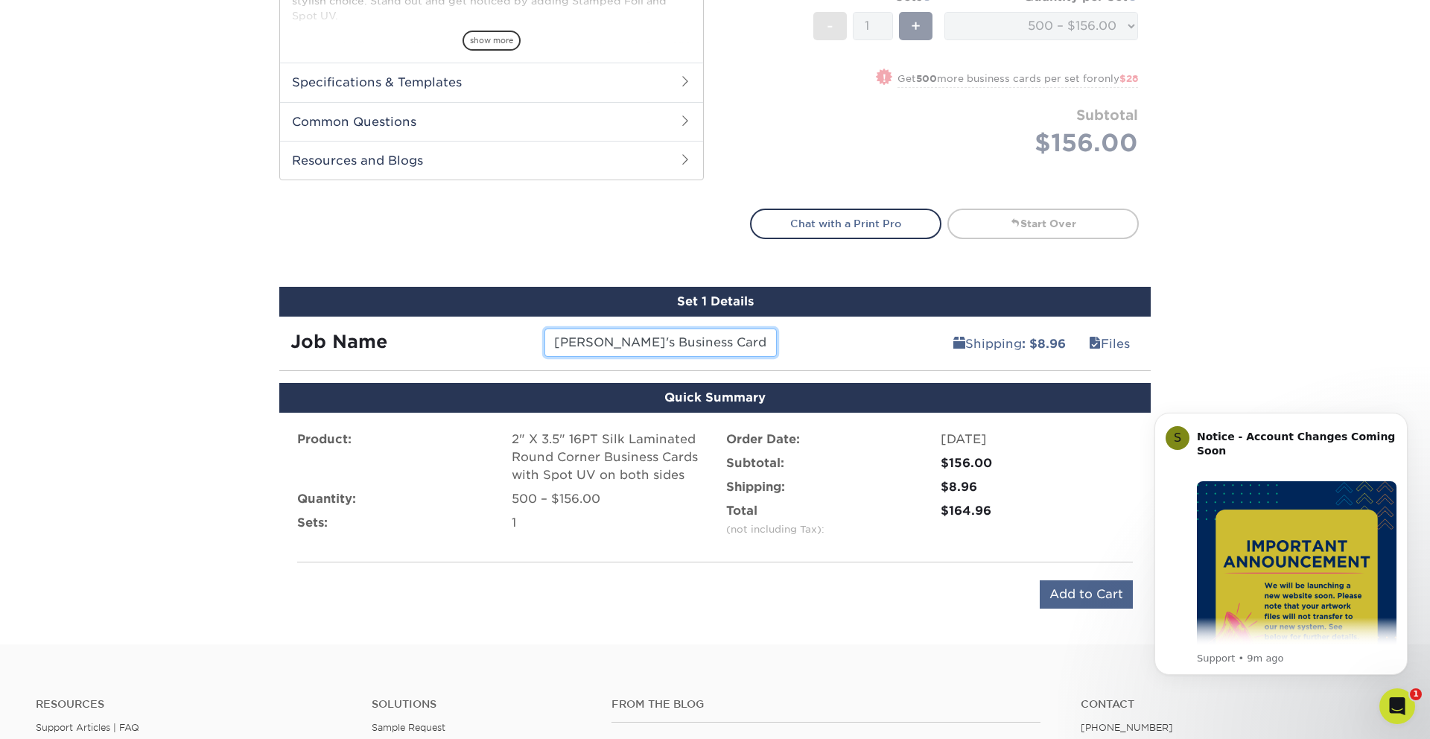
type input "Andrea's Business Cards 2025"
click at [1051, 594] on input "Add to Cart" at bounding box center [1086, 594] width 93 height 28
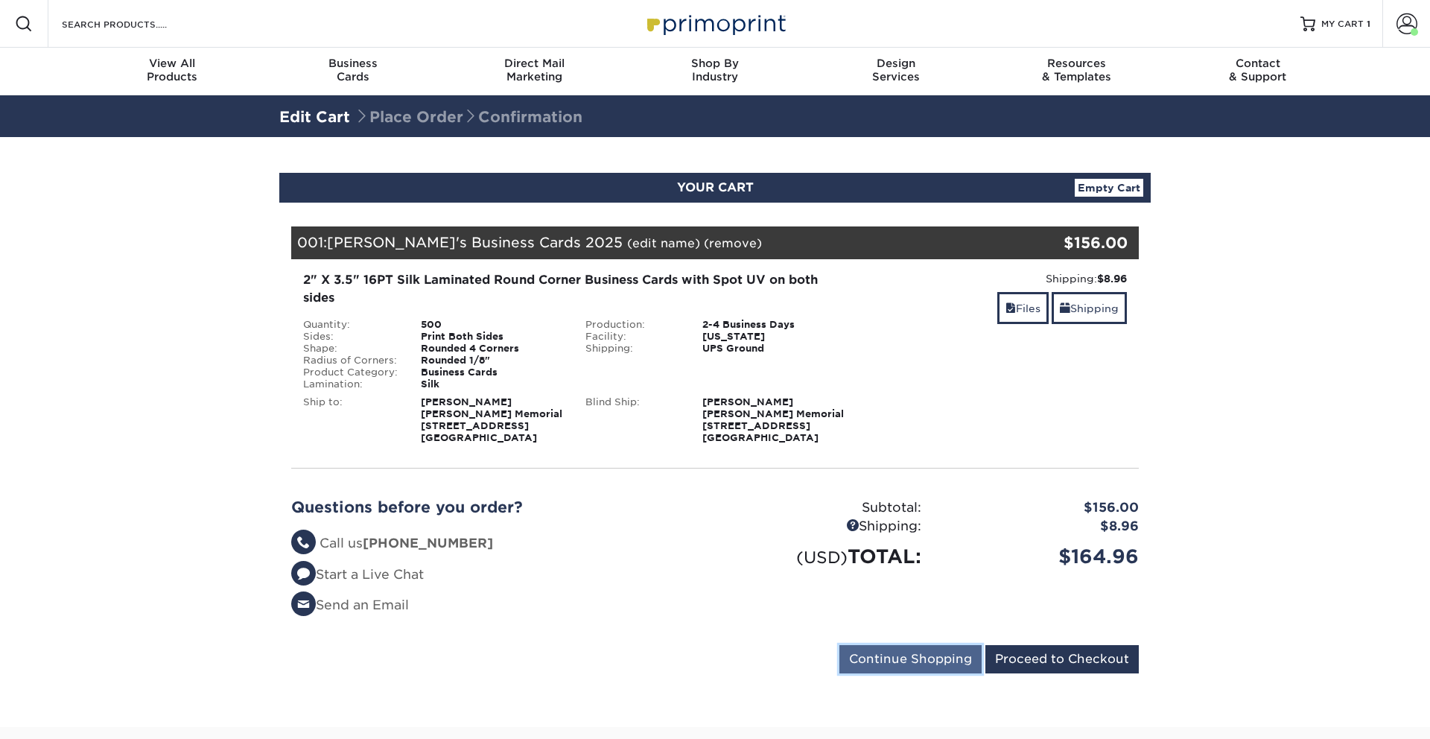
click at [891, 661] on input "Continue Shopping" at bounding box center [911, 659] width 142 height 28
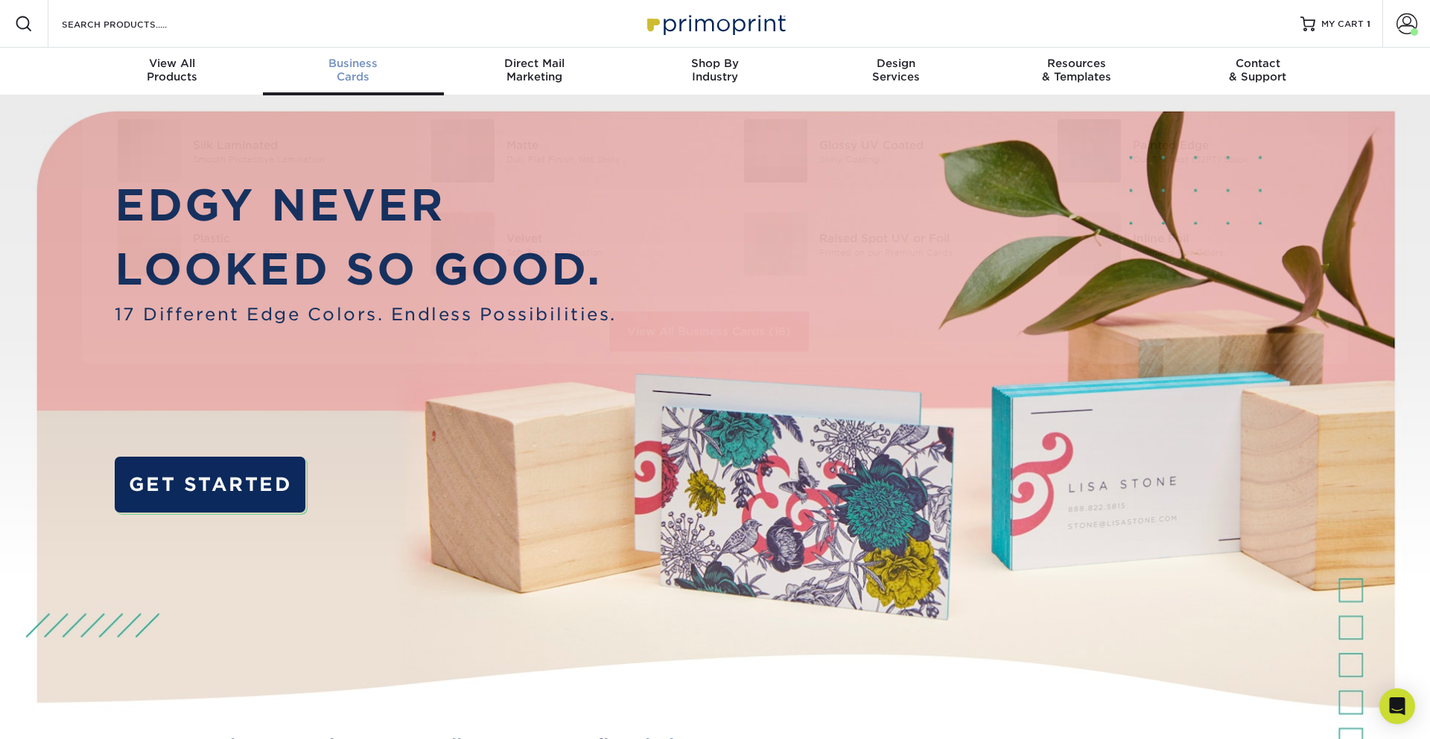
click at [371, 65] on span "Business" at bounding box center [353, 63] width 181 height 13
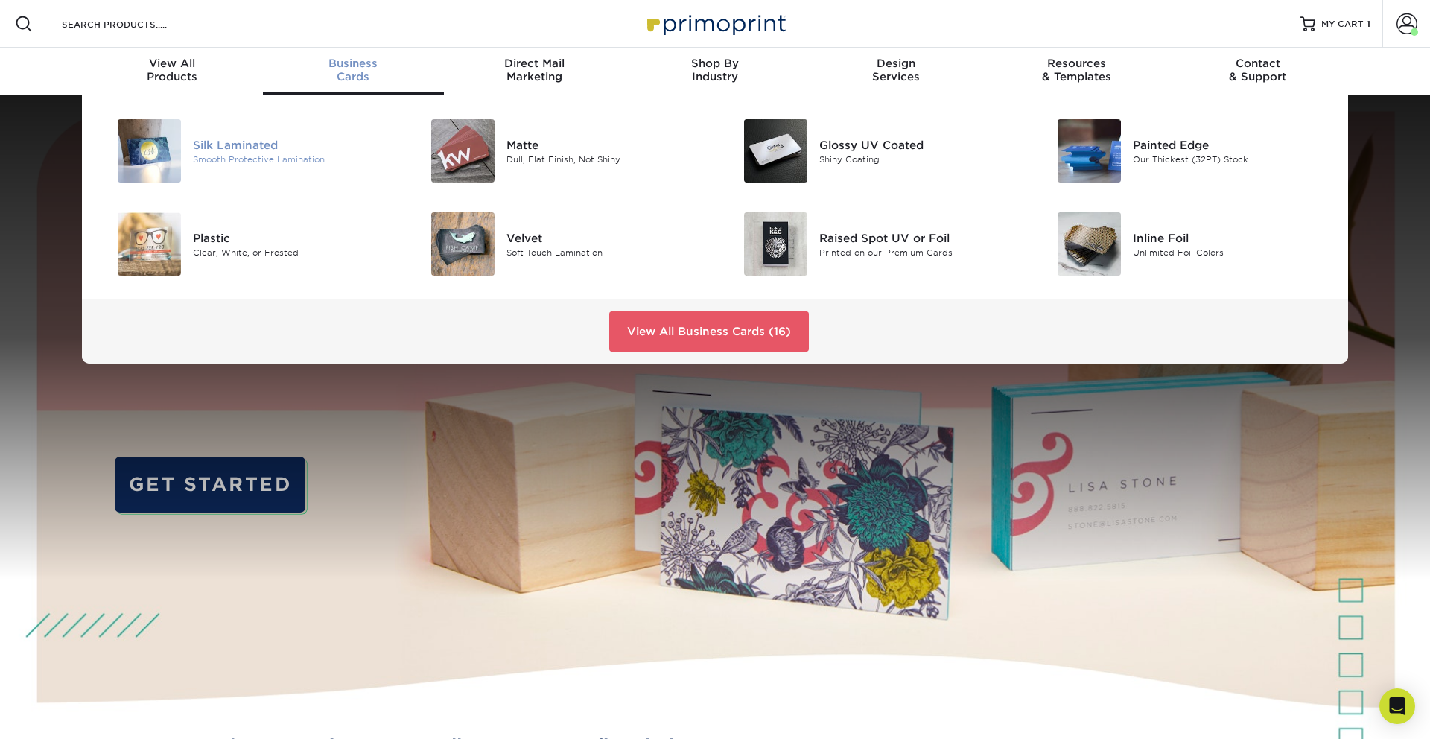
click at [235, 147] on div "Silk Laminated" at bounding box center [291, 144] width 197 height 16
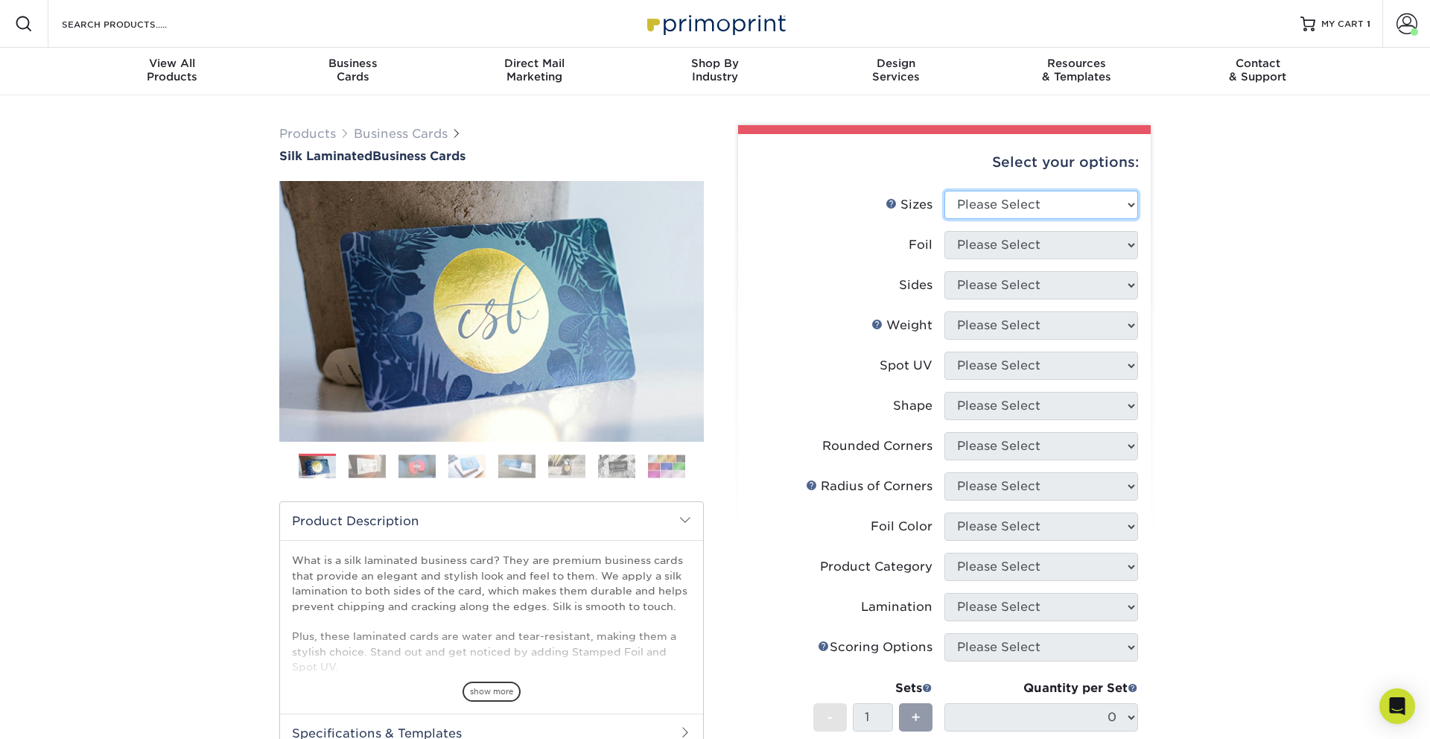
click at [1039, 216] on select "Please Select 1.5" x 3.5" - Mini 1.75" x 3.5" - Mini 2" x 2" - Square 2" x 3" -…" at bounding box center [1042, 205] width 194 height 28
select select "2.00x3.50"
click at [1032, 250] on select "Please Select Yes No" at bounding box center [1042, 245] width 194 height 28
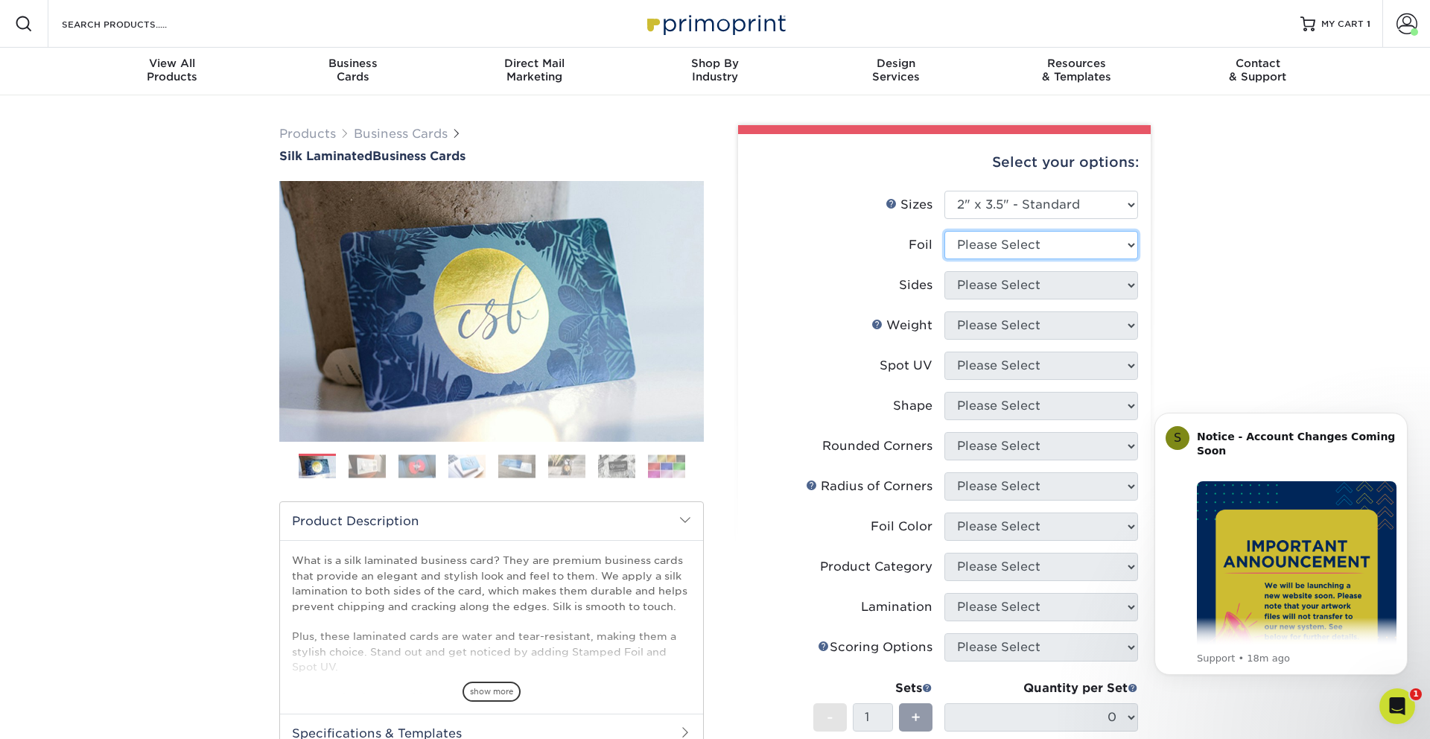
select select "0"
click at [1000, 291] on select "Please Select Print Both Sides Print Front Only" at bounding box center [1042, 285] width 194 height 28
select select "13abbda7-1d64-4f25-8bb2-c179b224825d"
click at [992, 331] on select "Please Select 16PT" at bounding box center [1042, 325] width 194 height 28
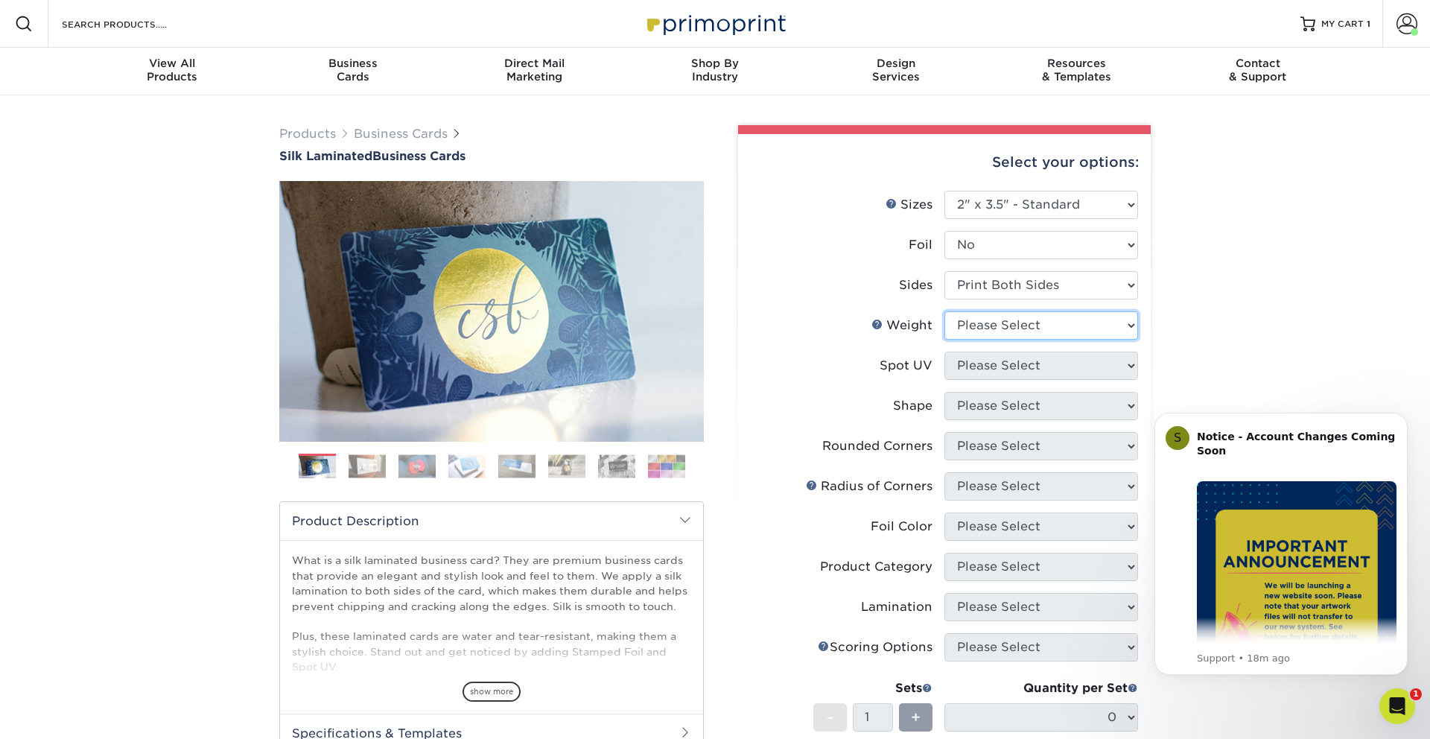
select select "16PT"
click at [989, 369] on select "Please Select No Spot UV Front and Back (Both Sides) Front Only Back Only" at bounding box center [1042, 366] width 194 height 28
select select "0"
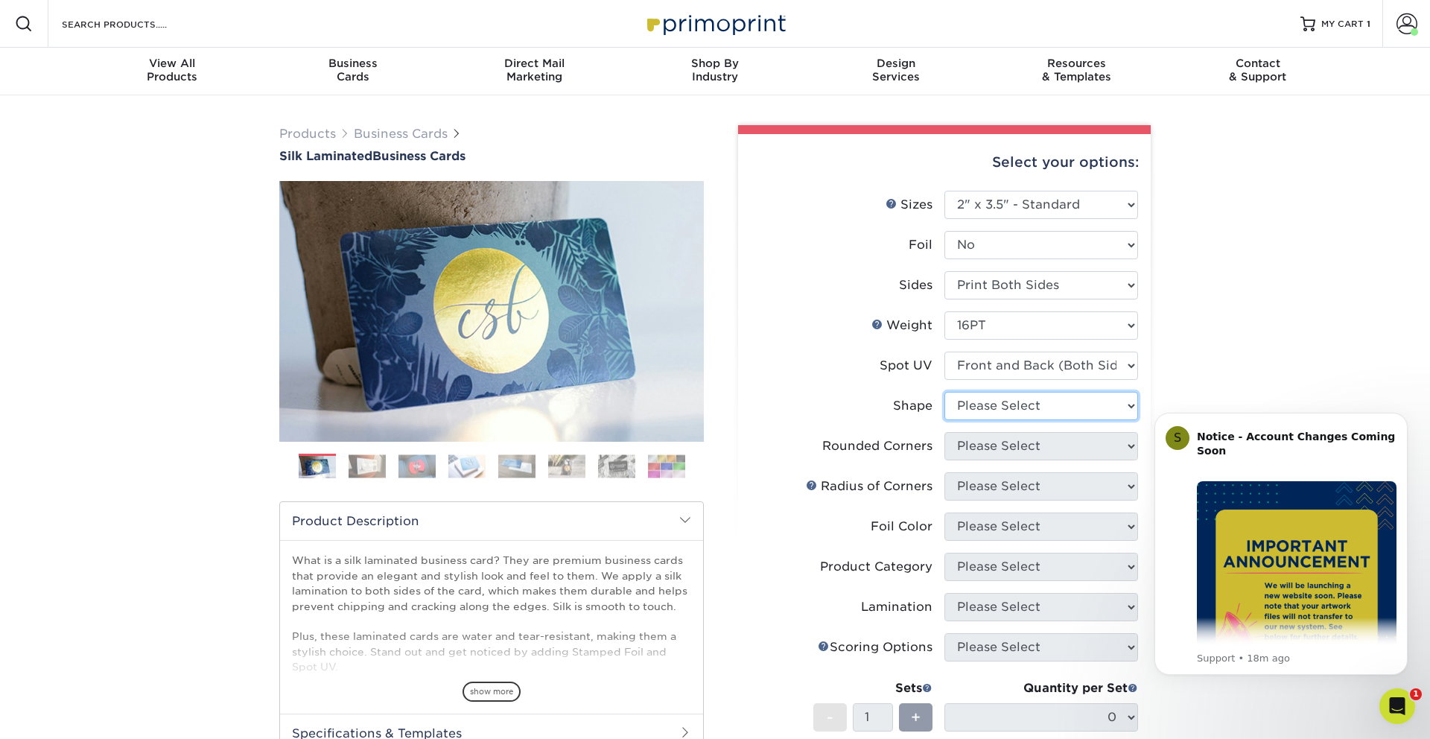
click at [990, 410] on select "Please Select Standard" at bounding box center [1042, 406] width 194 height 28
select select "standard"
click at [985, 454] on select "Please Select Yes - Round 2 Corners Yes - Round 4 Corners No" at bounding box center [1042, 446] width 194 height 28
select select "7672df9e-0e0a-464d-8e1f-920c575e4da3"
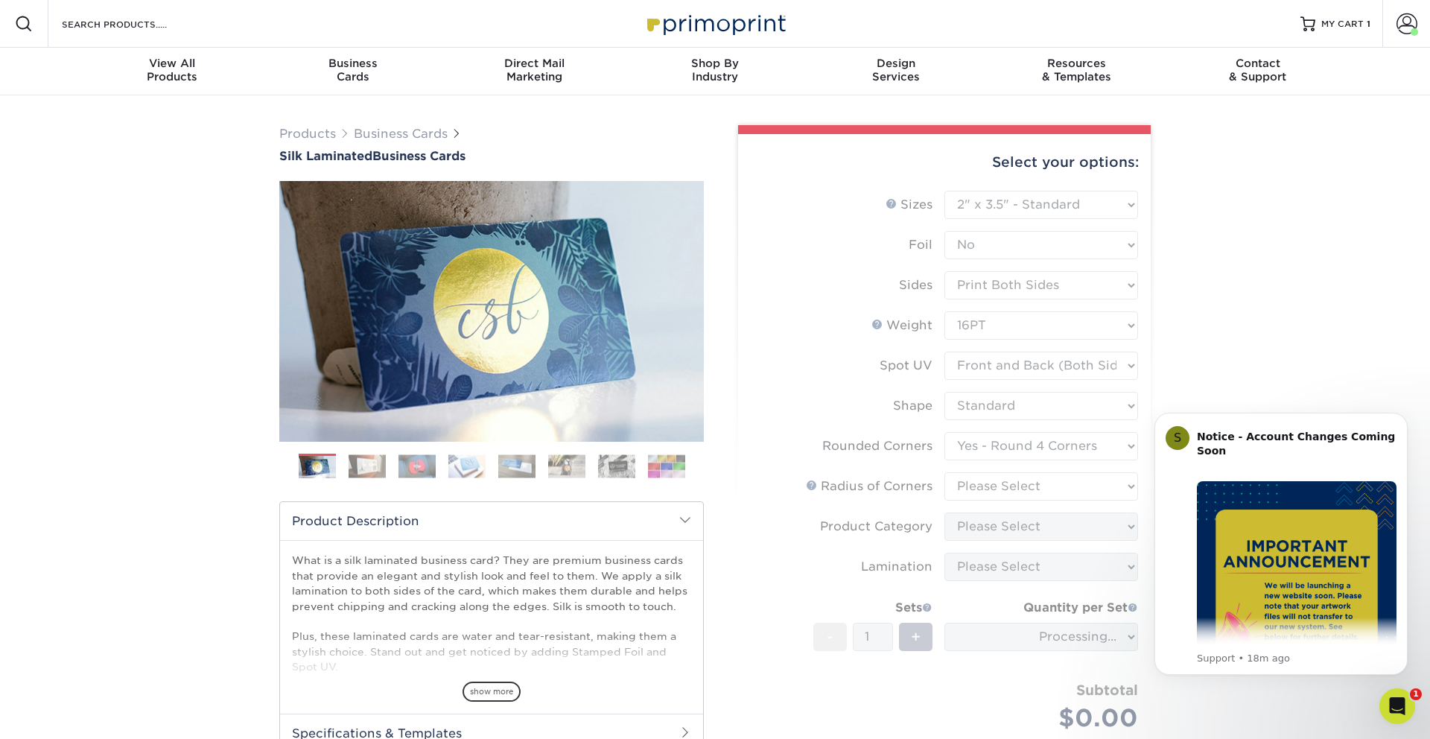
click at [982, 498] on form "Sizes Help Sizes Please Select 1.5" x 3.5" - Mini 1.75" x 3.5" - Mini 2" x 2" -…" at bounding box center [944, 479] width 389 height 576
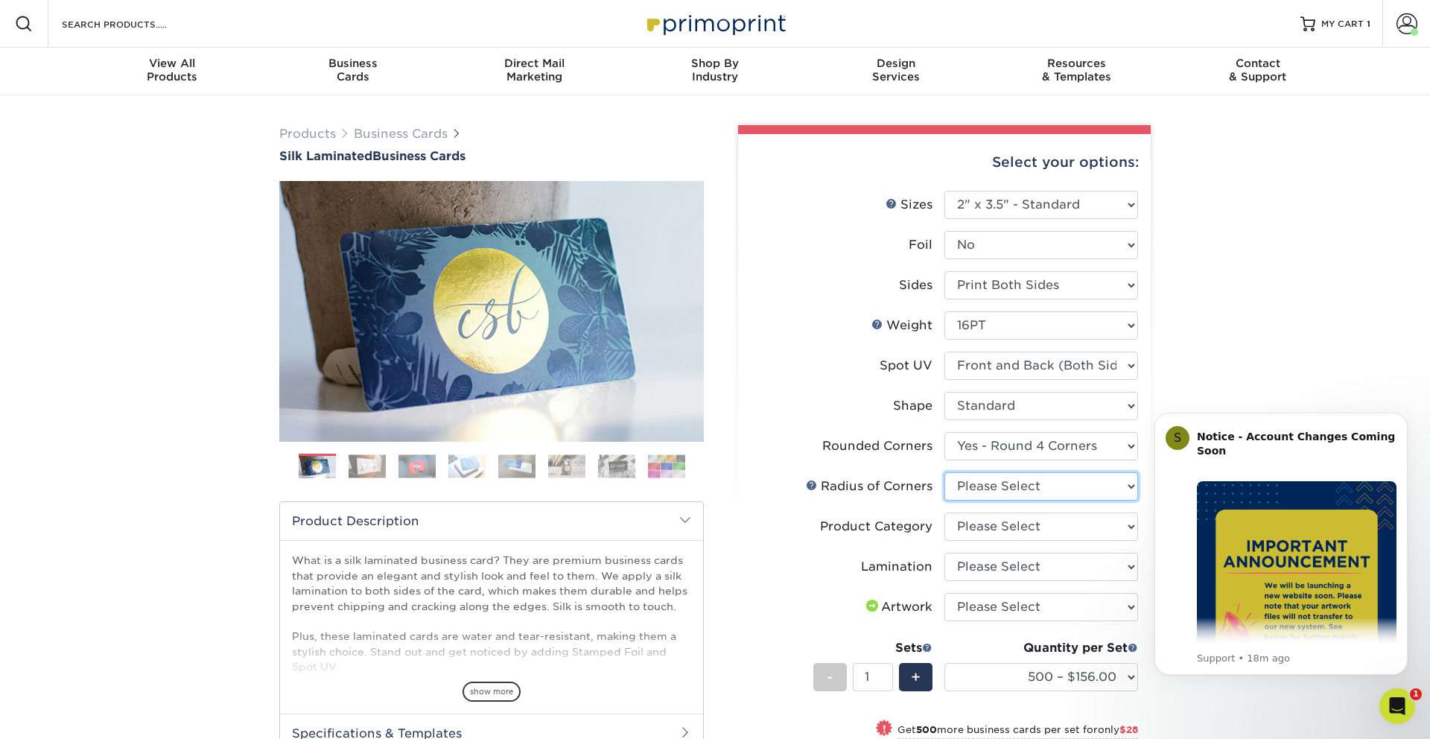
click at [992, 492] on select "Please Select Rounded 1/8" Rounded 1/4"" at bounding box center [1042, 486] width 194 height 28
select select "589680c7-ee9a-431b-9d12-d7aeb1386a97"
click at [997, 527] on select "Please Select Business Cards" at bounding box center [1042, 527] width 194 height 28
select select "3b5148f1-0588-4f88-a218-97bcfdce65c1"
click at [986, 574] on select "Please Select Silk" at bounding box center [1042, 567] width 194 height 28
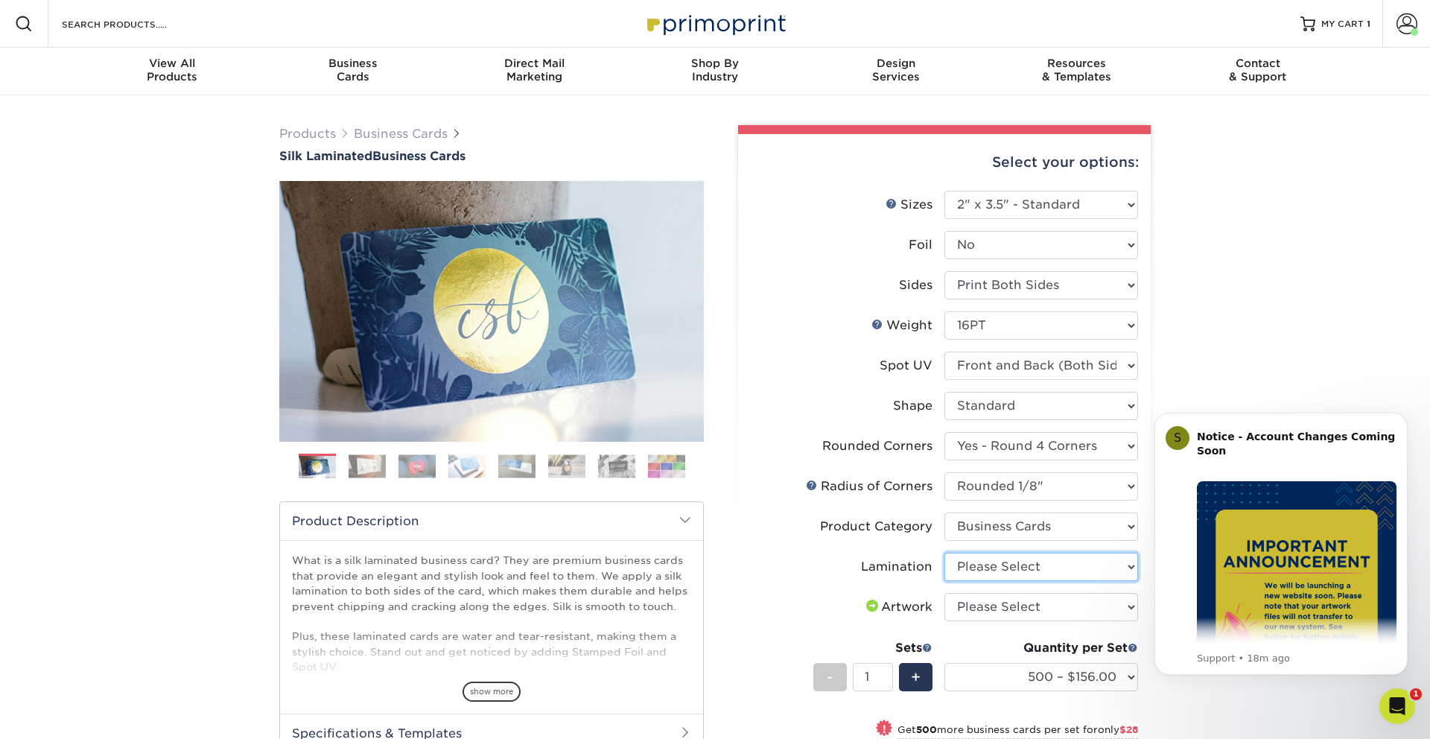
select select "ccacb42f-45f7-42d3-bbd3-7c8421cf37f0"
click at [977, 609] on select "Please Select I will upload files I need a design - $100" at bounding box center [1042, 607] width 194 height 28
select select "upload"
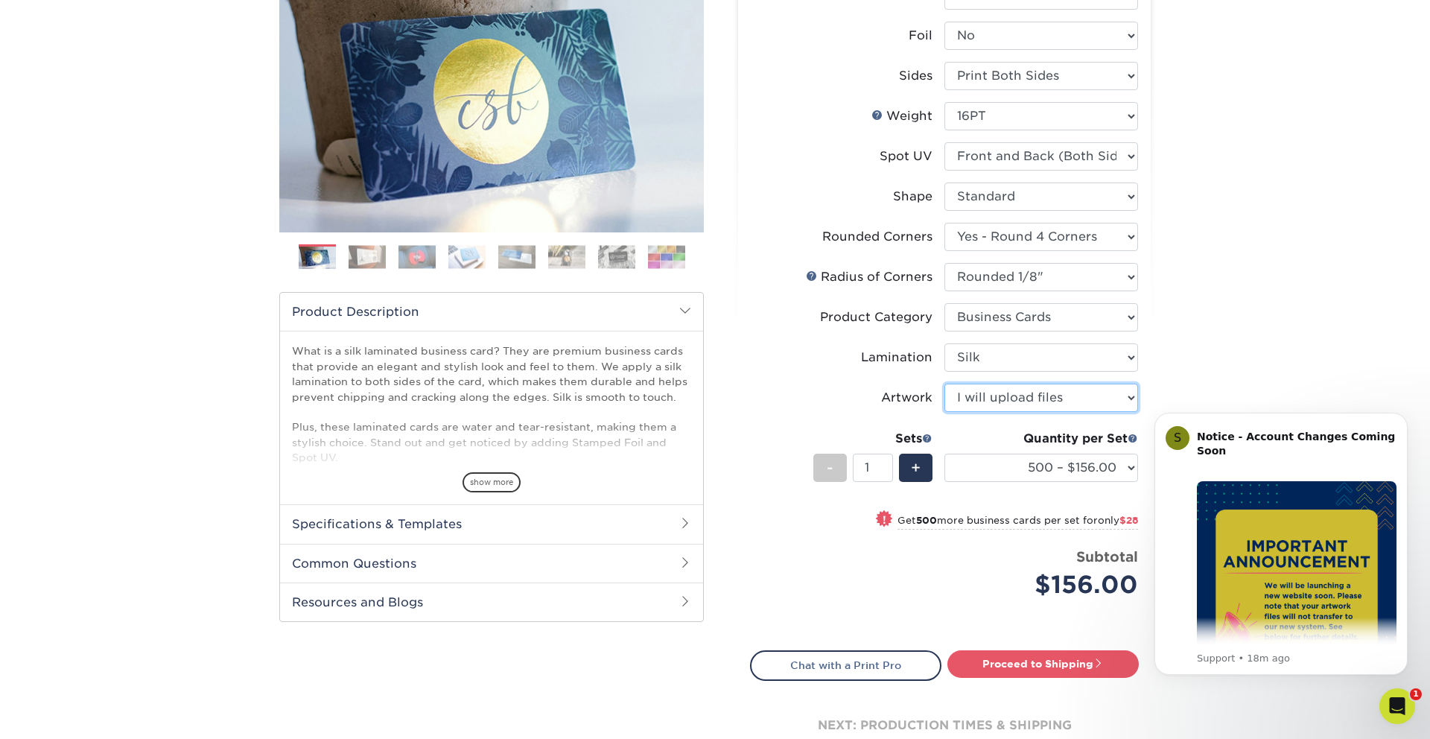
scroll to position [247, 0]
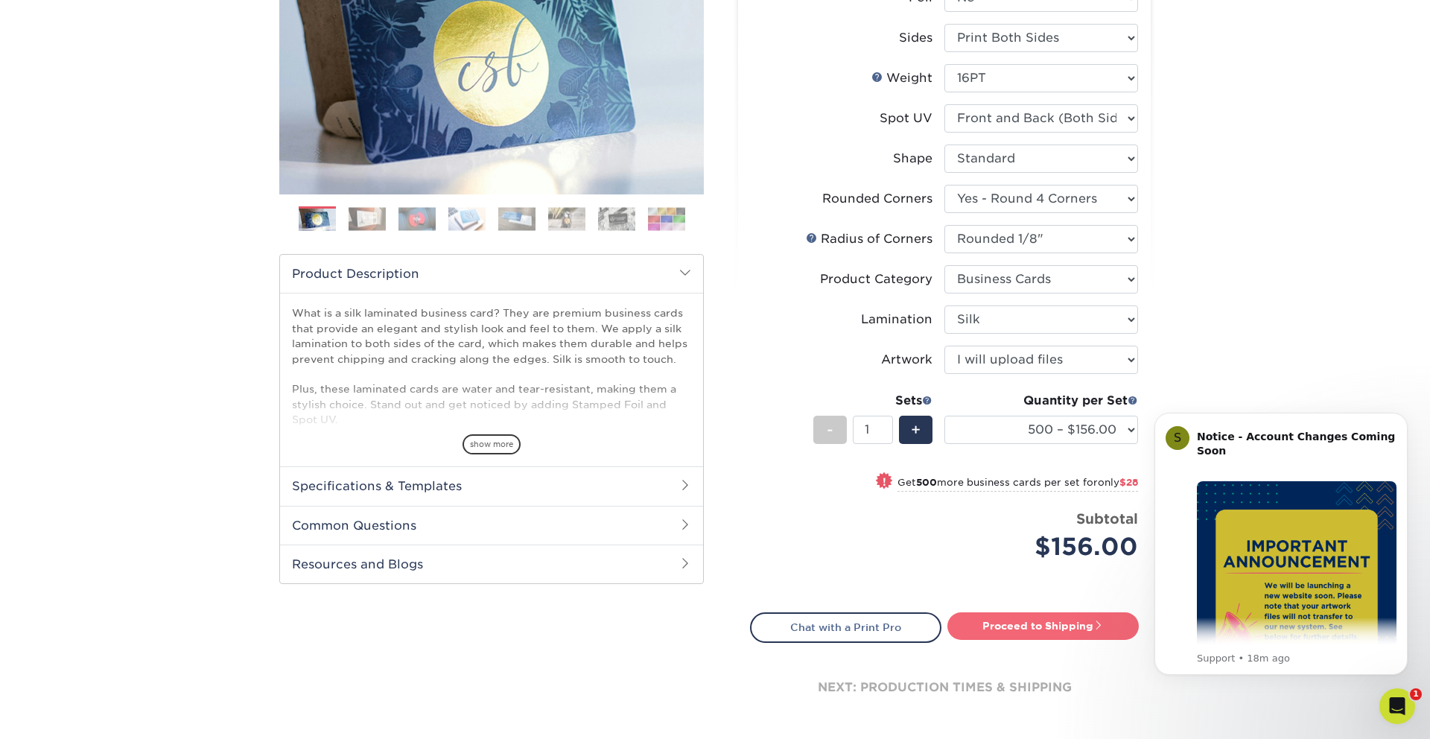
click at [997, 627] on link "Proceed to Shipping" at bounding box center [1043, 625] width 191 height 27
type input "Set 1"
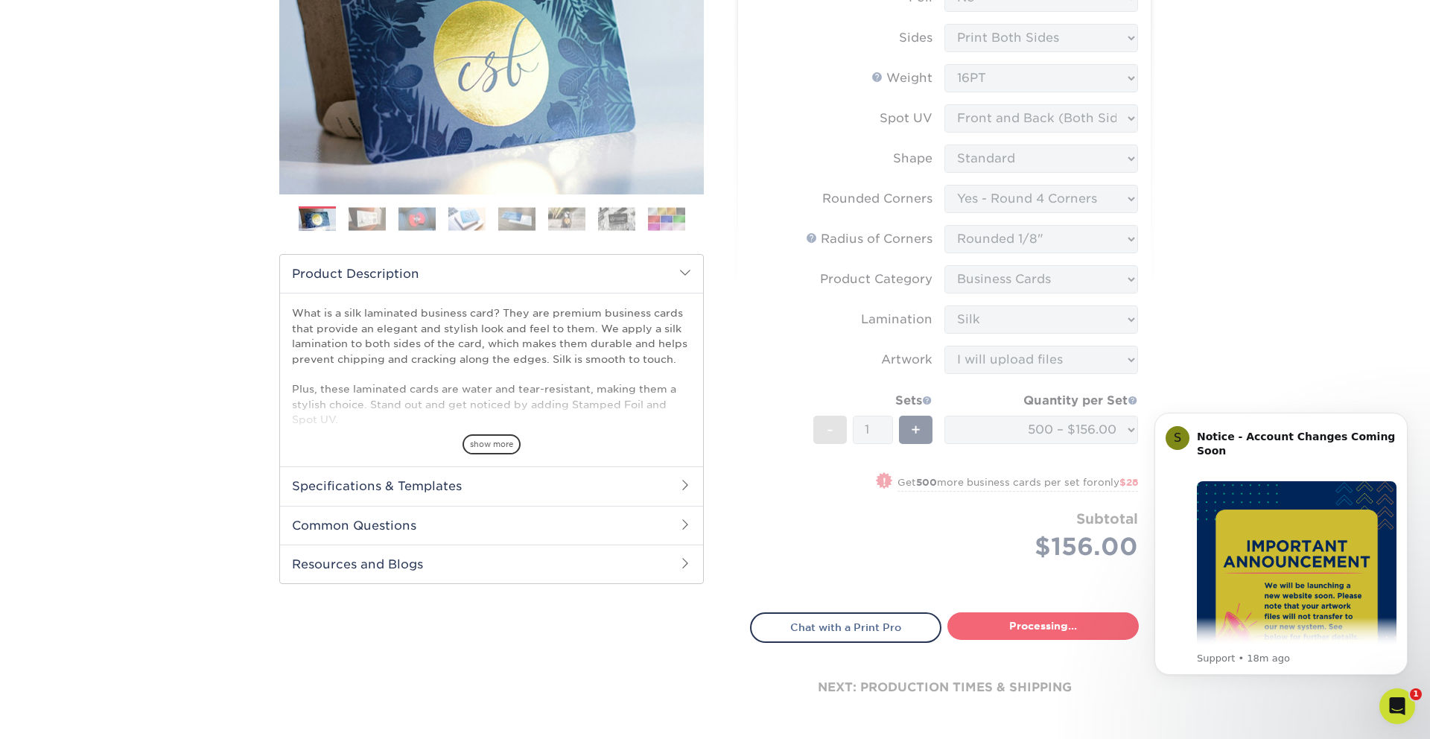
select select "24b86a38-505b-4ae3-9429-29aefd3b6f92"
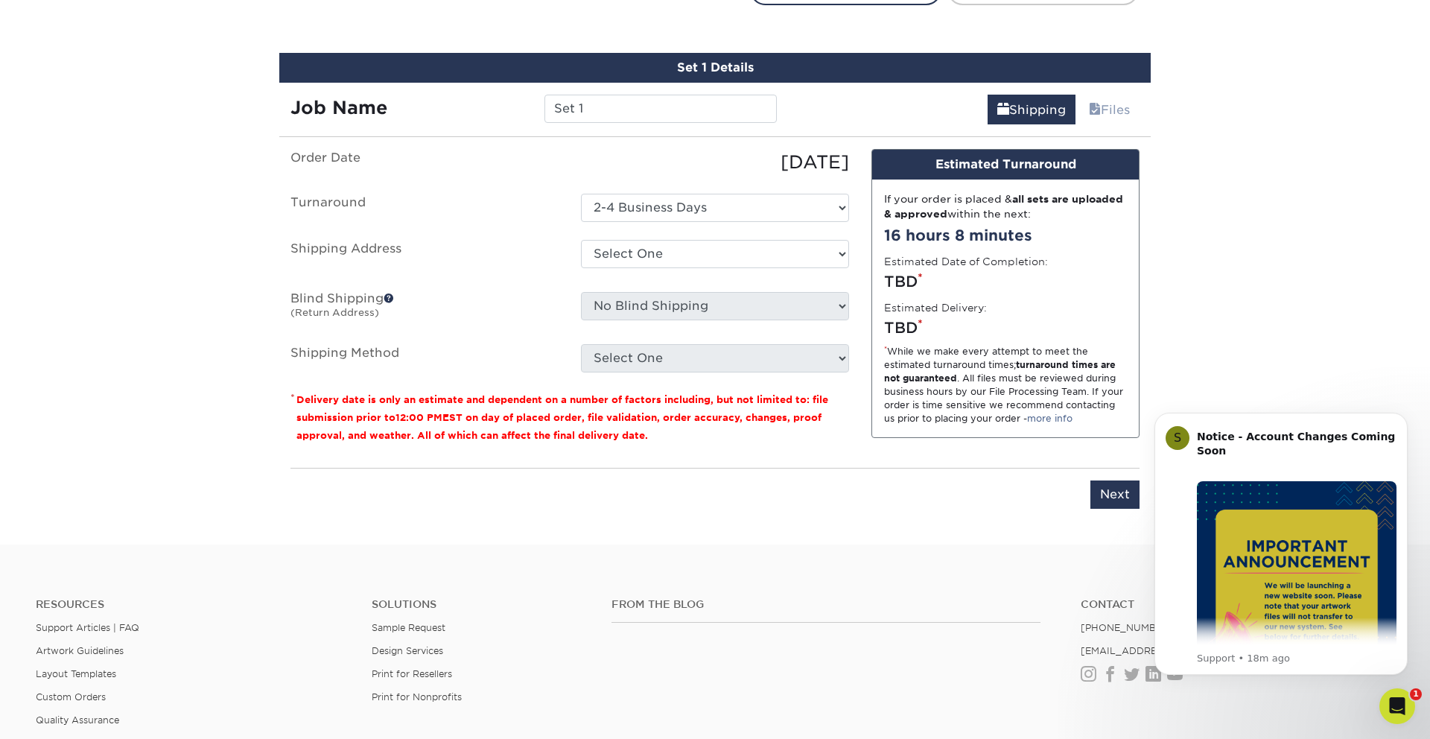
scroll to position [901, 0]
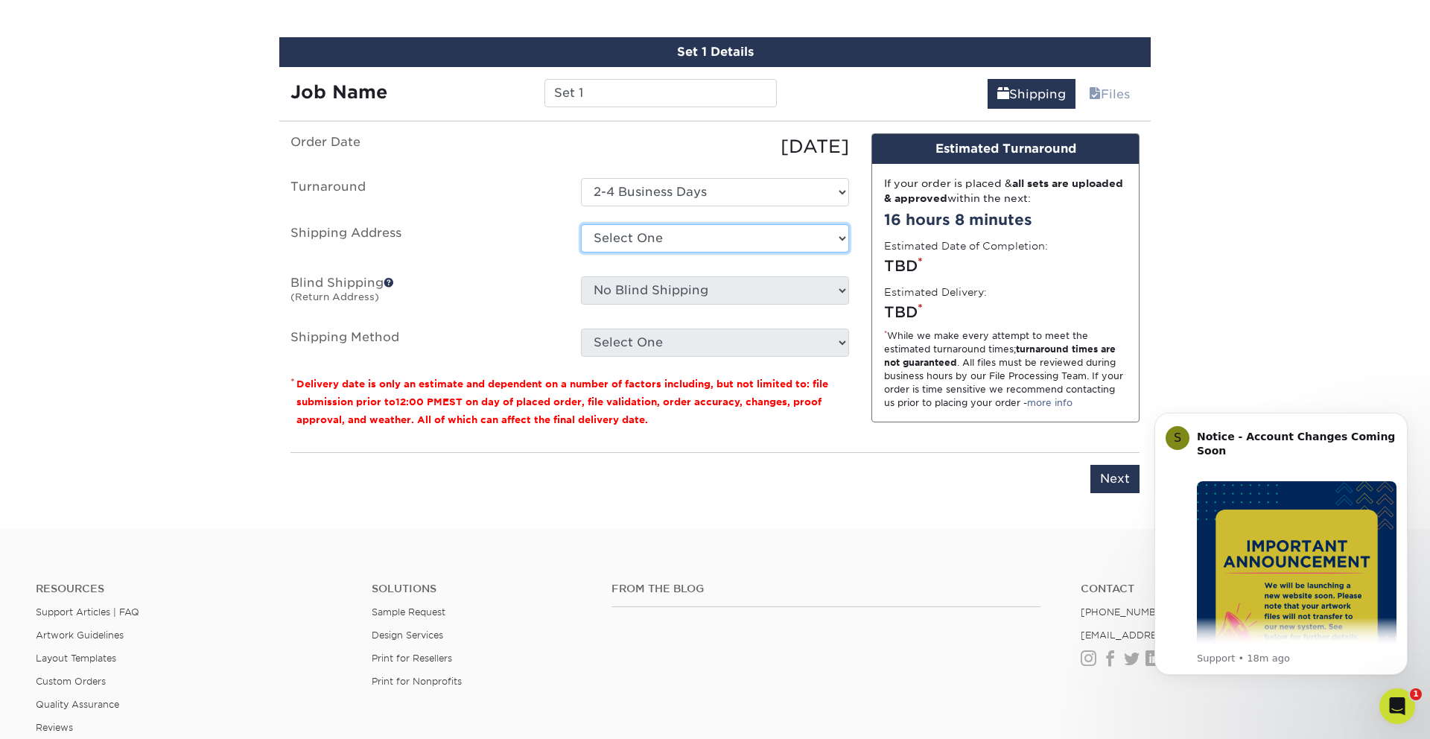
click at [719, 241] on select "Select One Office + Add New Address" at bounding box center [715, 238] width 268 height 28
select select "272081"
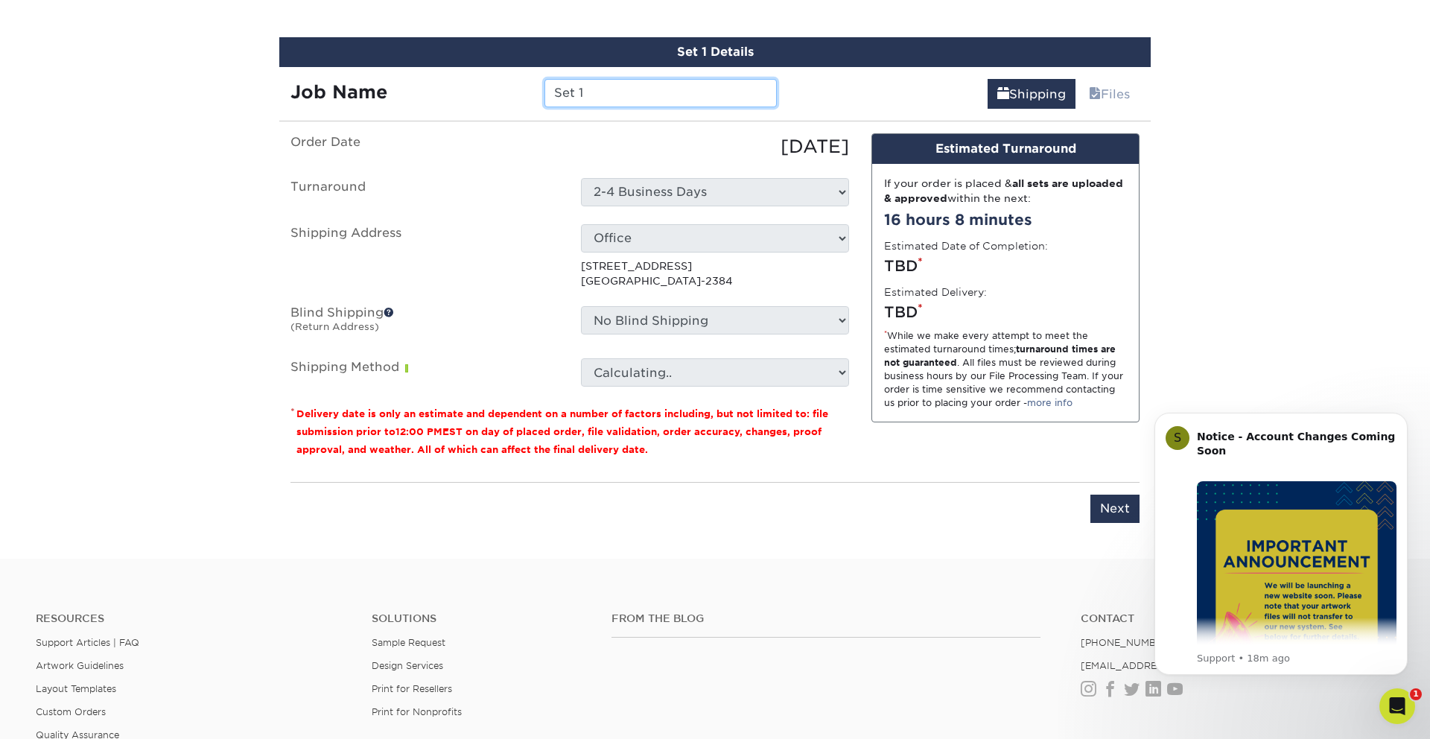
click at [581, 99] on input "Set 1" at bounding box center [661, 93] width 232 height 28
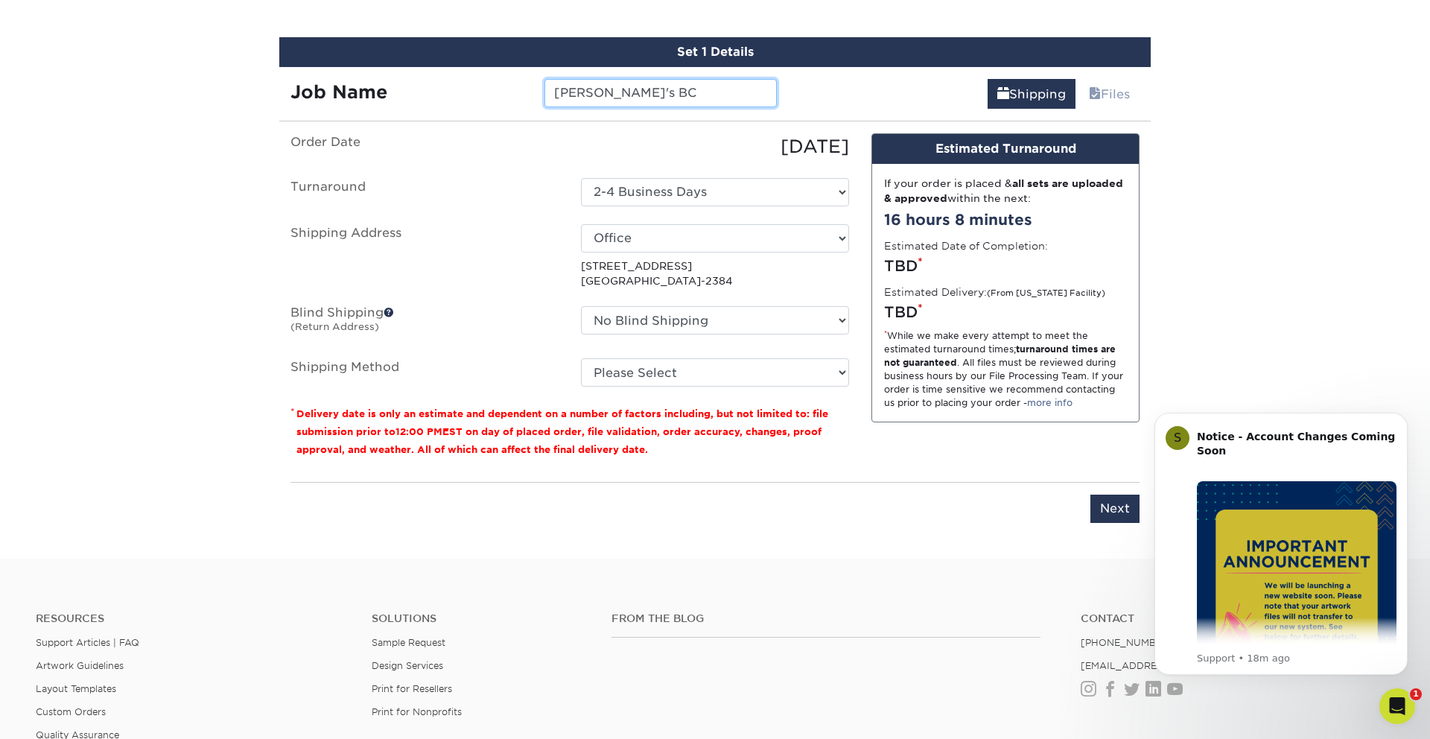
type input "[PERSON_NAME]'s BC"
click at [723, 319] on select "No Blind Shipping Office + Add New Address" at bounding box center [715, 320] width 268 height 28
select select "272081"
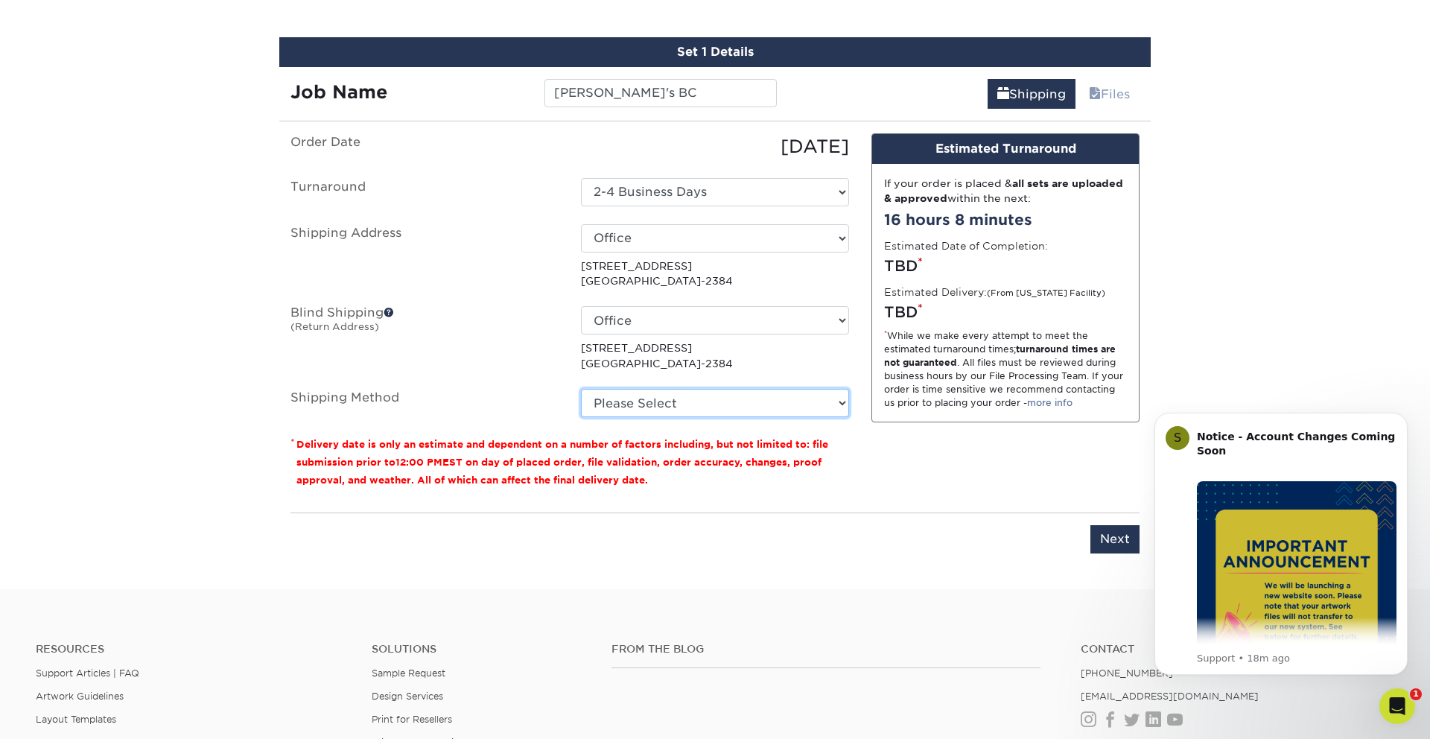
click at [718, 402] on select "Please Select Ground Shipping (+$8.96) 3 Day Shipping Service (+$15.36) 2 Day A…" at bounding box center [715, 403] width 268 height 28
select select "03"
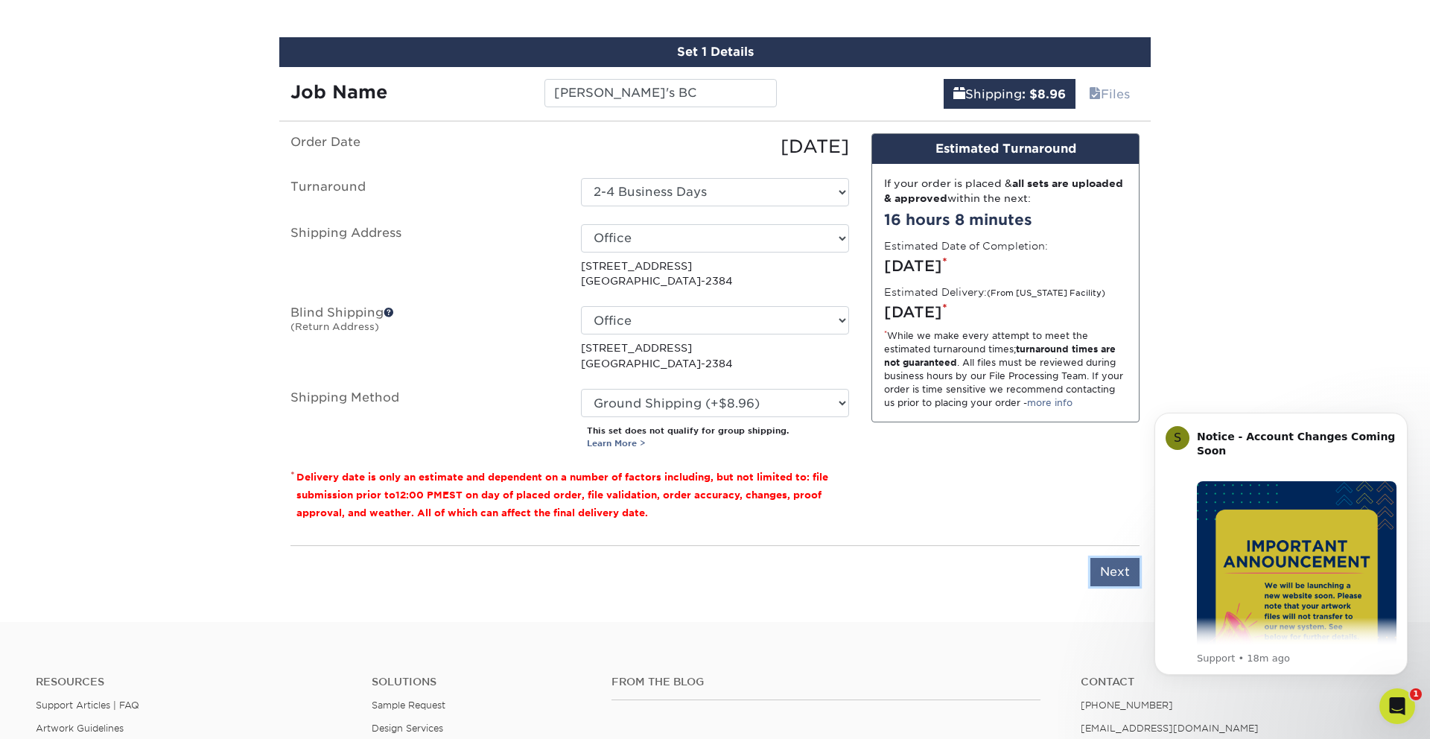
click at [1128, 574] on input "Next" at bounding box center [1115, 572] width 49 height 28
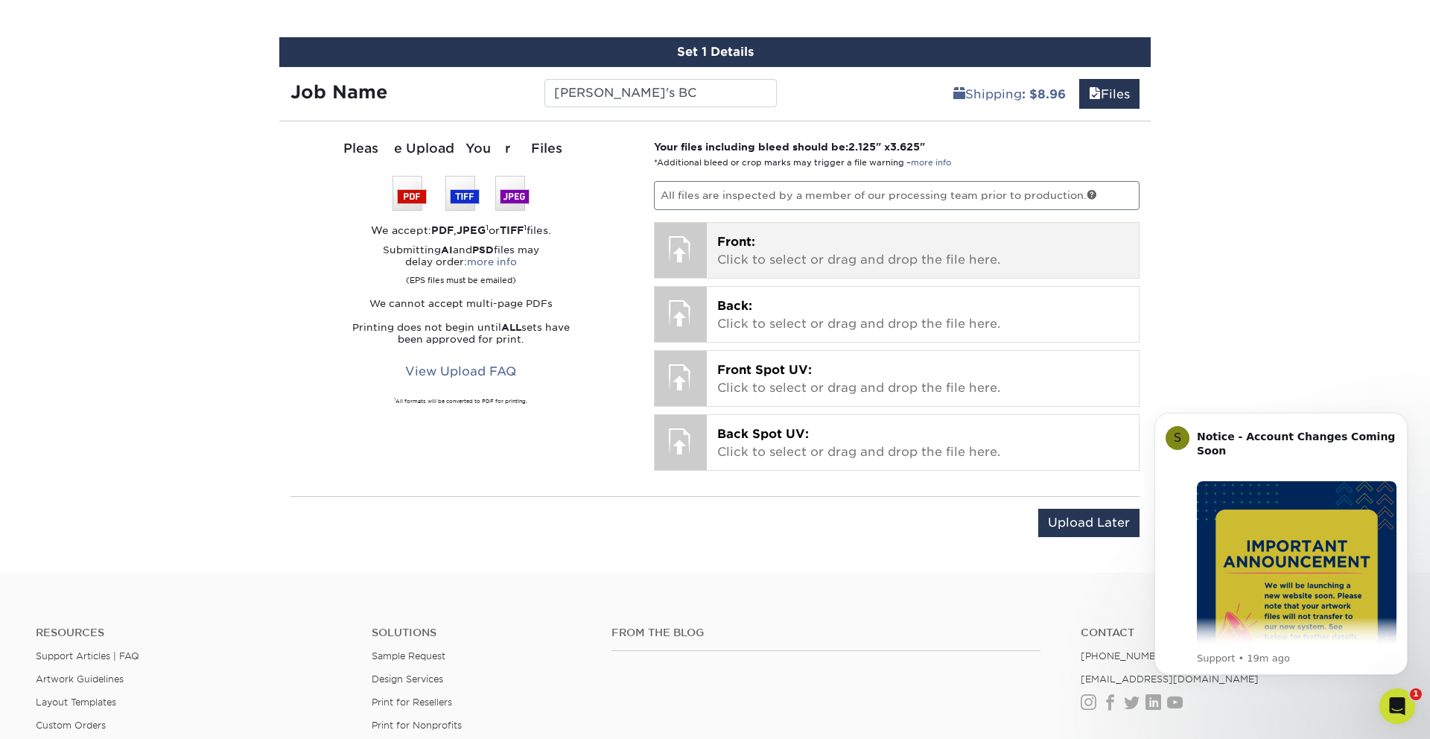
click at [752, 233] on p "Front: Click to select or drag and drop the file here." at bounding box center [923, 251] width 412 height 36
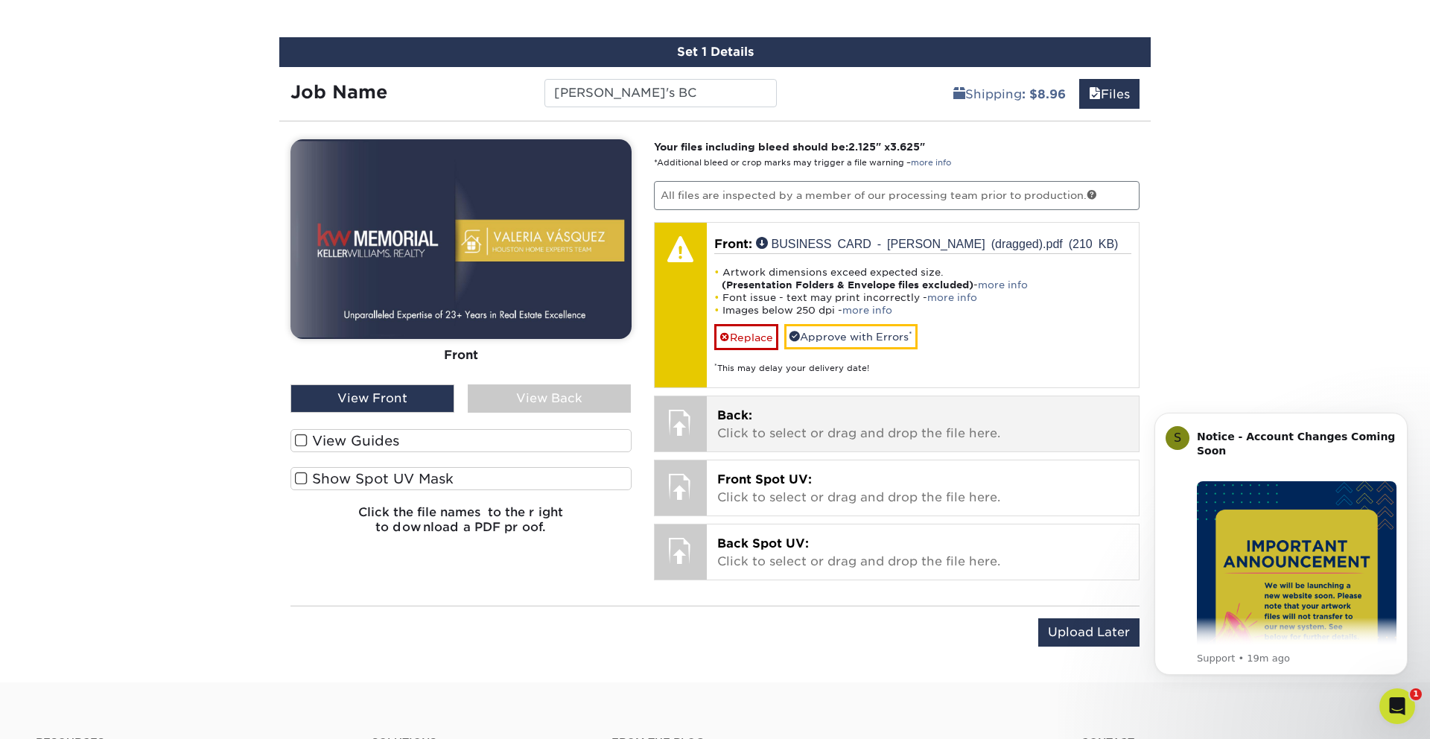
click at [875, 428] on p "Back: Click to select or drag and drop the file here." at bounding box center [923, 425] width 412 height 36
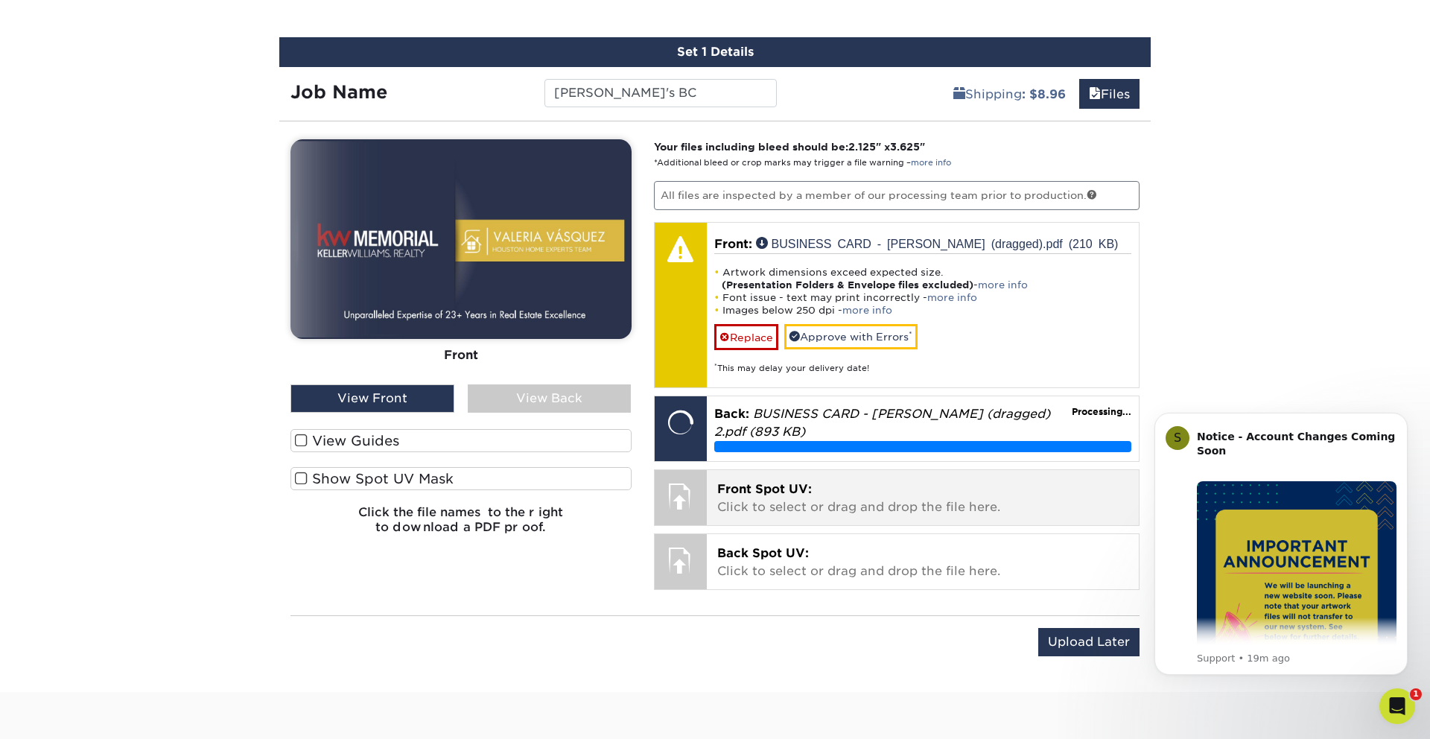
click at [839, 493] on p "Front Spot UV: Click to select or drag and drop the file here." at bounding box center [923, 498] width 412 height 36
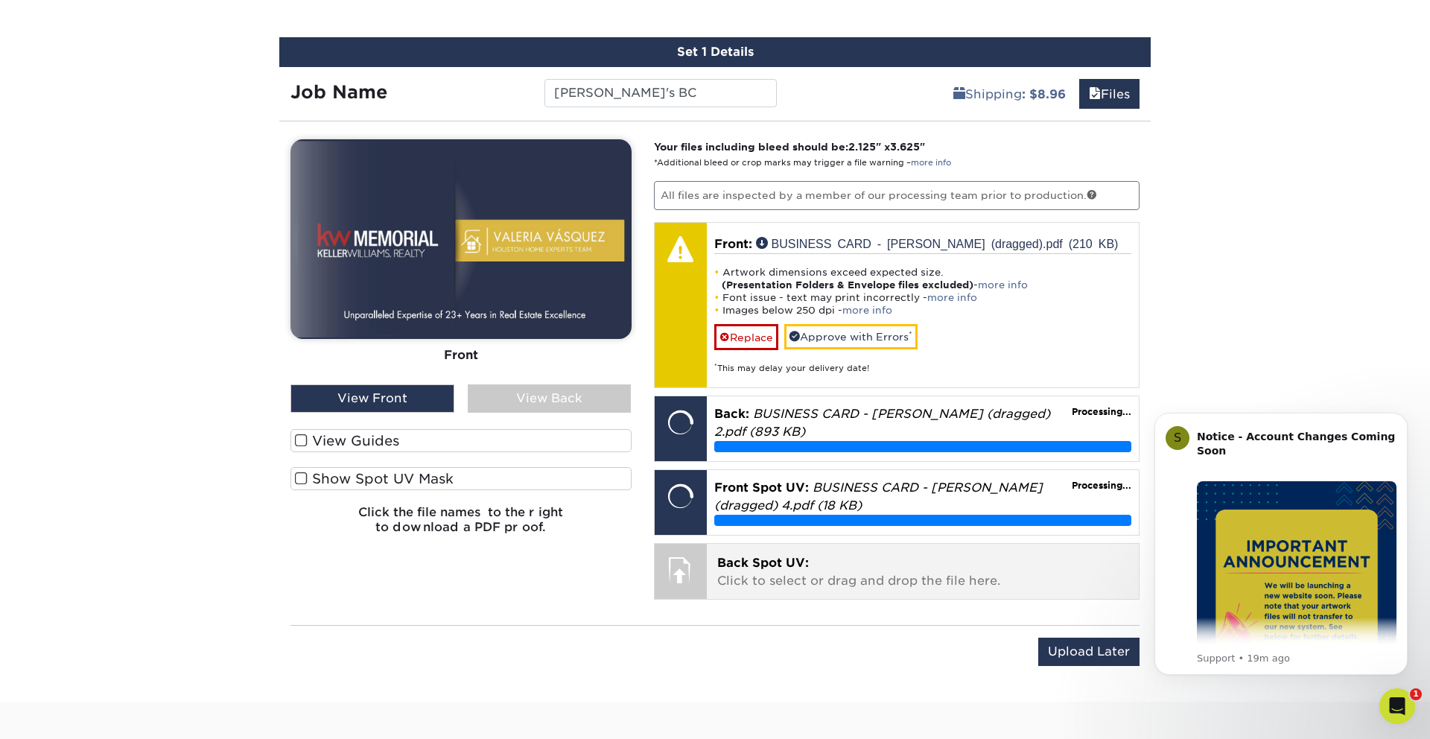
click at [839, 559] on p "Back Spot UV: Click to select or drag and drop the file here." at bounding box center [923, 572] width 412 height 36
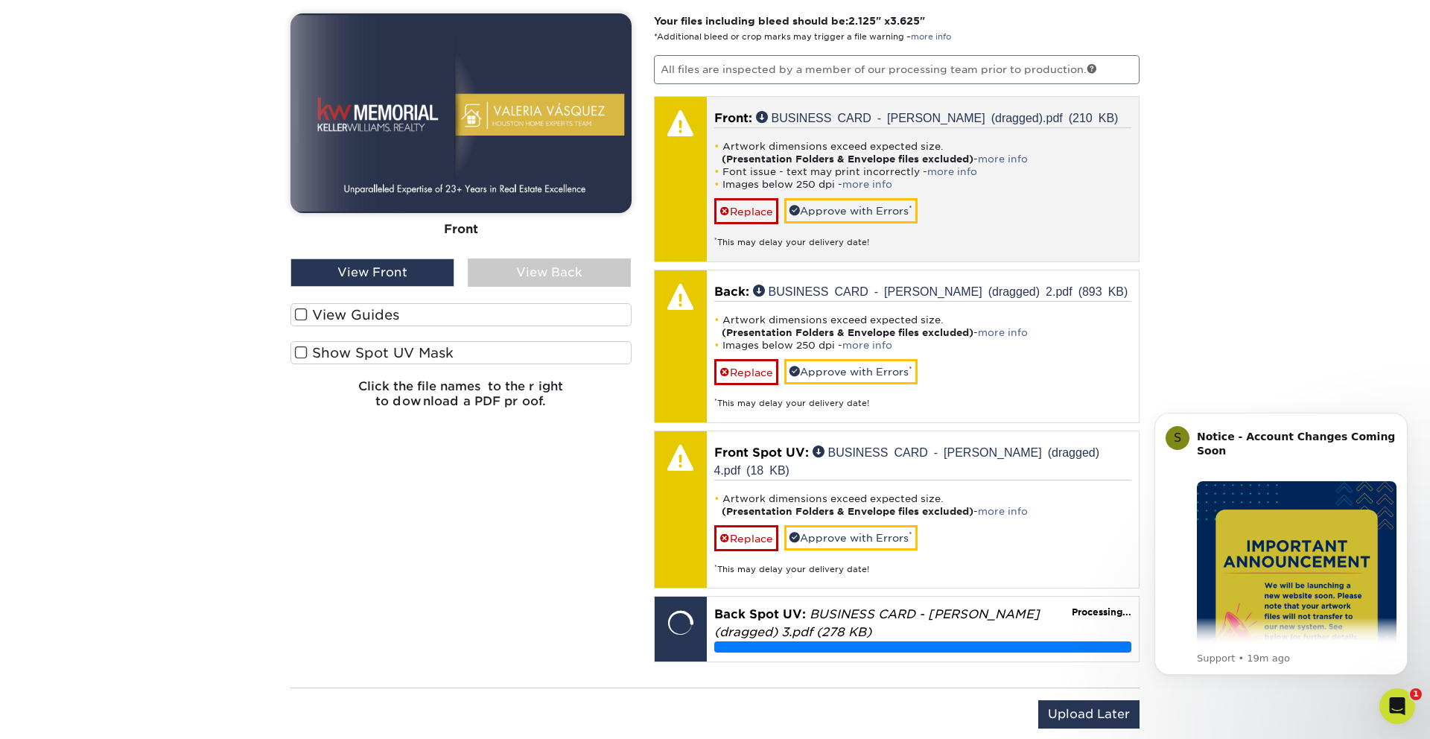
scroll to position [1002, 0]
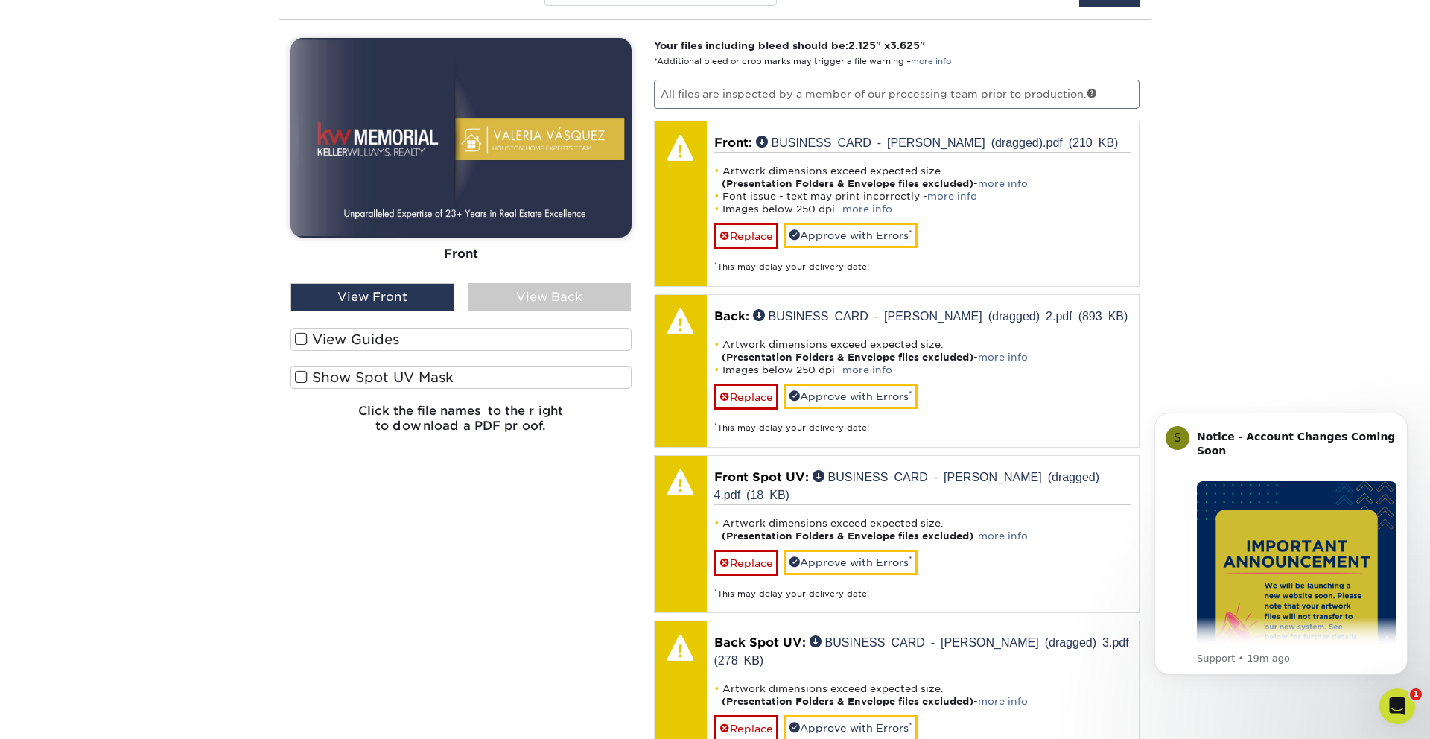
click at [299, 337] on span at bounding box center [301, 339] width 13 height 14
click at [0, 0] on input "View Guides" at bounding box center [0, 0] width 0 height 0
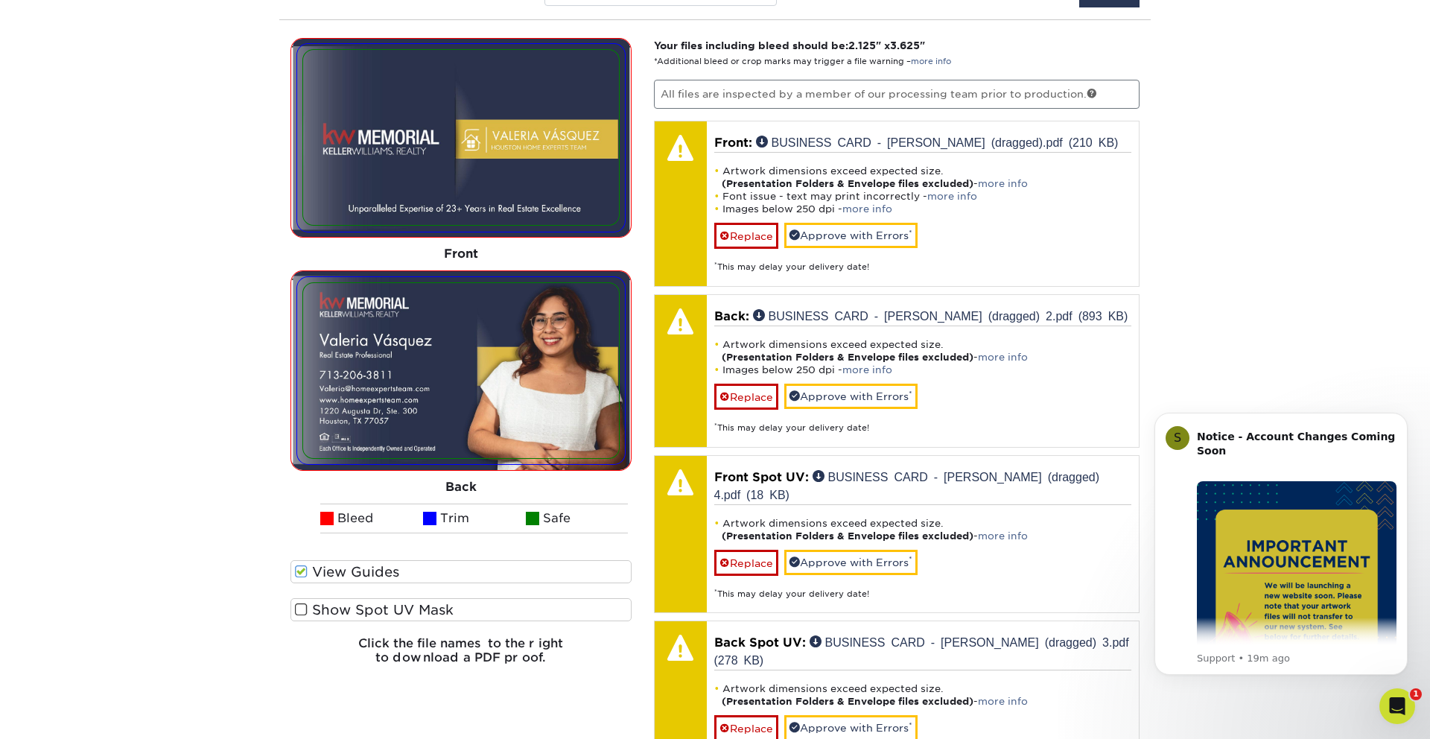
click at [305, 610] on span at bounding box center [301, 610] width 13 height 14
click at [0, 0] on input "Show Spot UV Mask" at bounding box center [0, 0] width 0 height 0
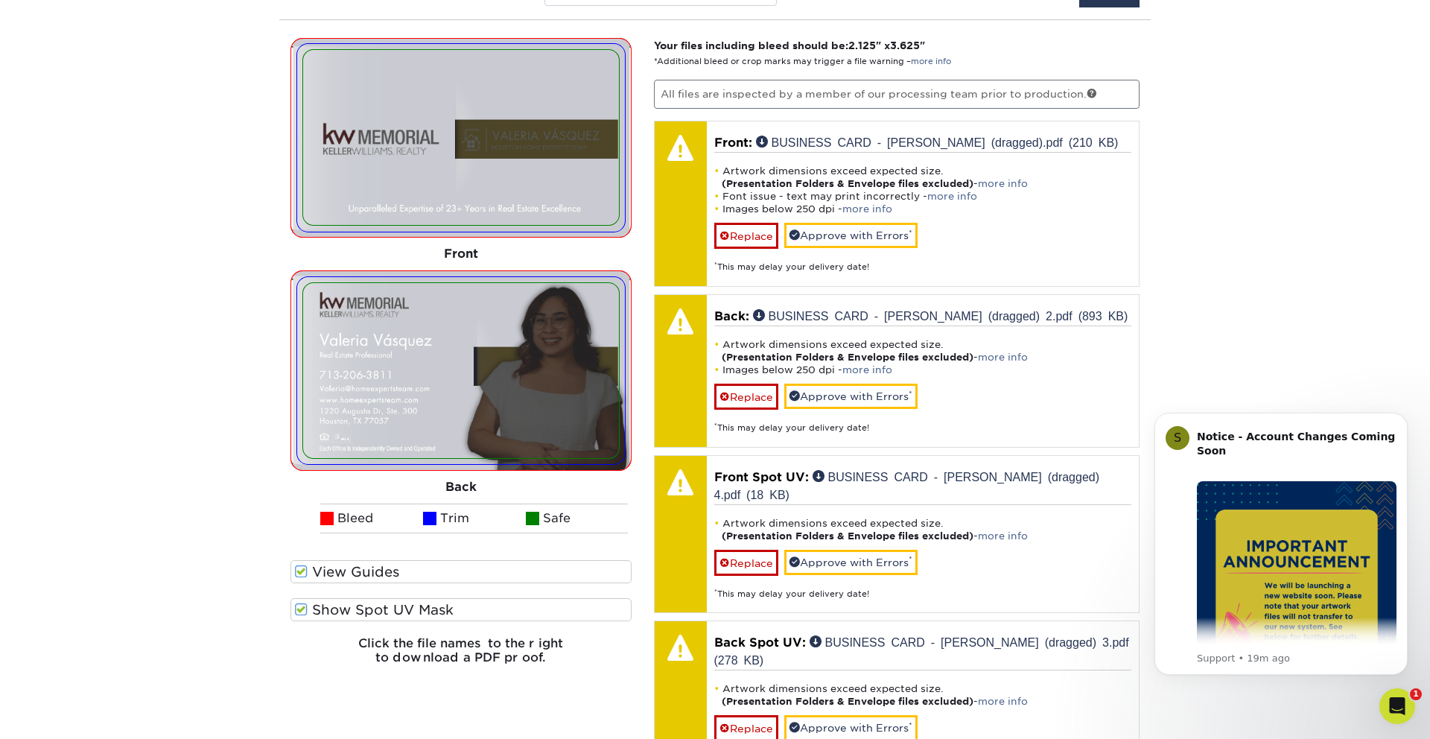
click at [301, 572] on span at bounding box center [301, 572] width 13 height 14
click at [0, 0] on input "View Guides" at bounding box center [0, 0] width 0 height 0
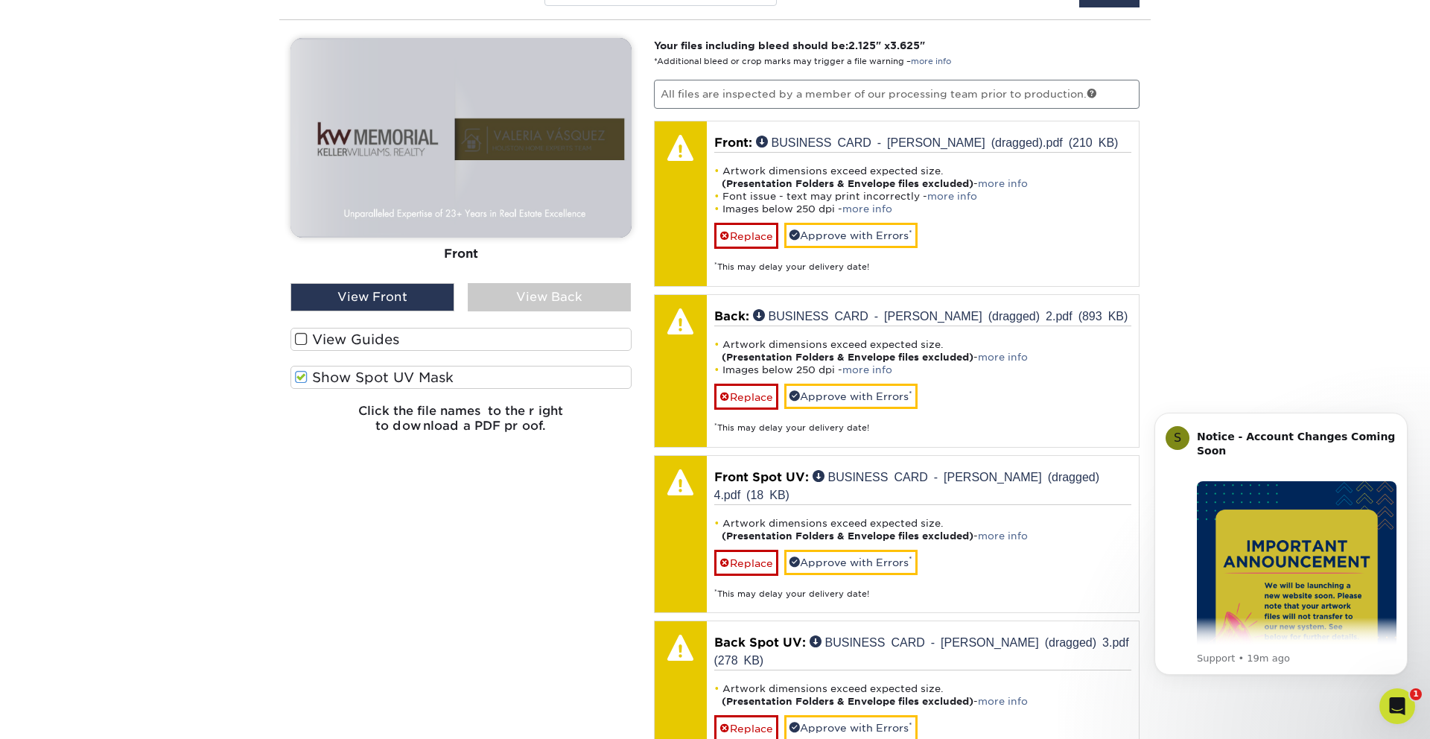
click at [396, 296] on div "View Front" at bounding box center [373, 297] width 164 height 28
click at [524, 296] on div "View Back" at bounding box center [550, 297] width 164 height 28
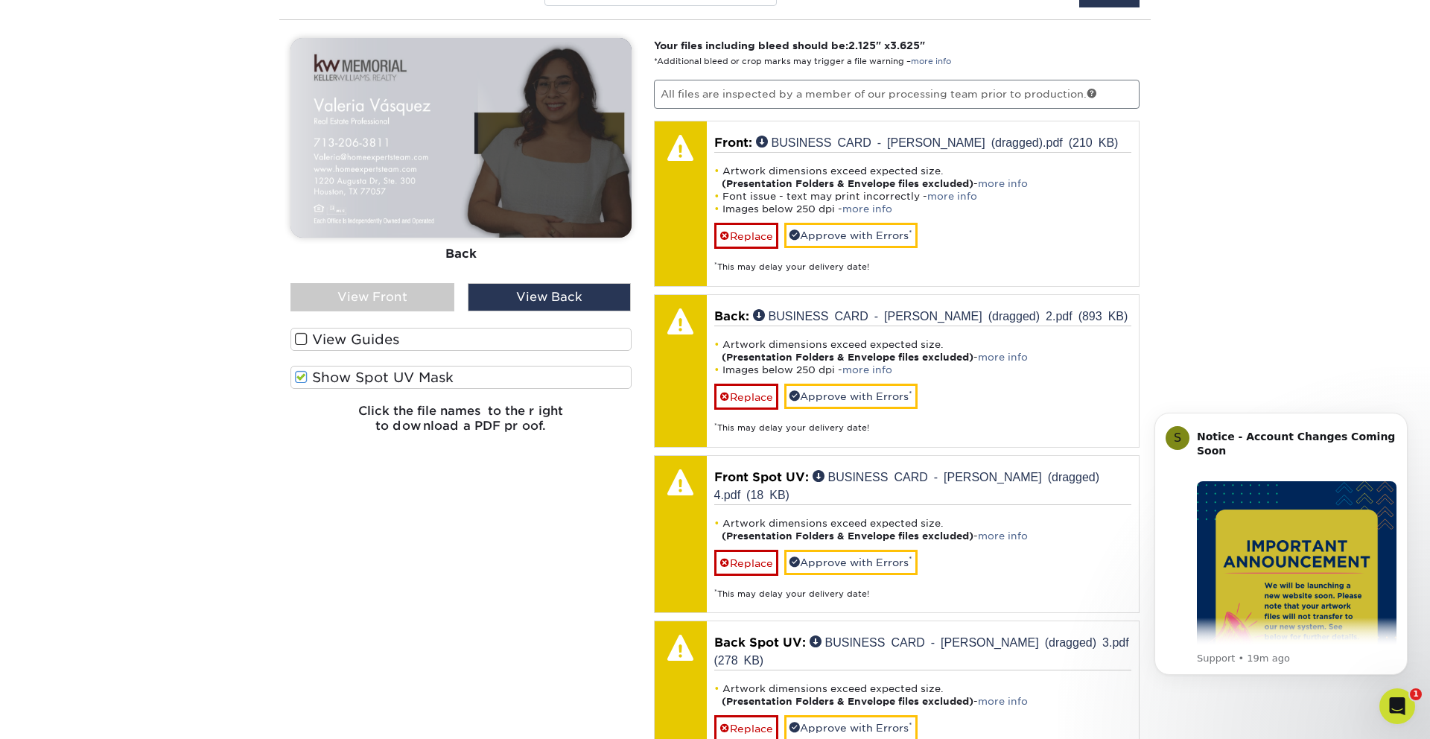
click at [304, 374] on span at bounding box center [301, 377] width 13 height 14
click at [0, 0] on input "Show Spot UV Mask" at bounding box center [0, 0] width 0 height 0
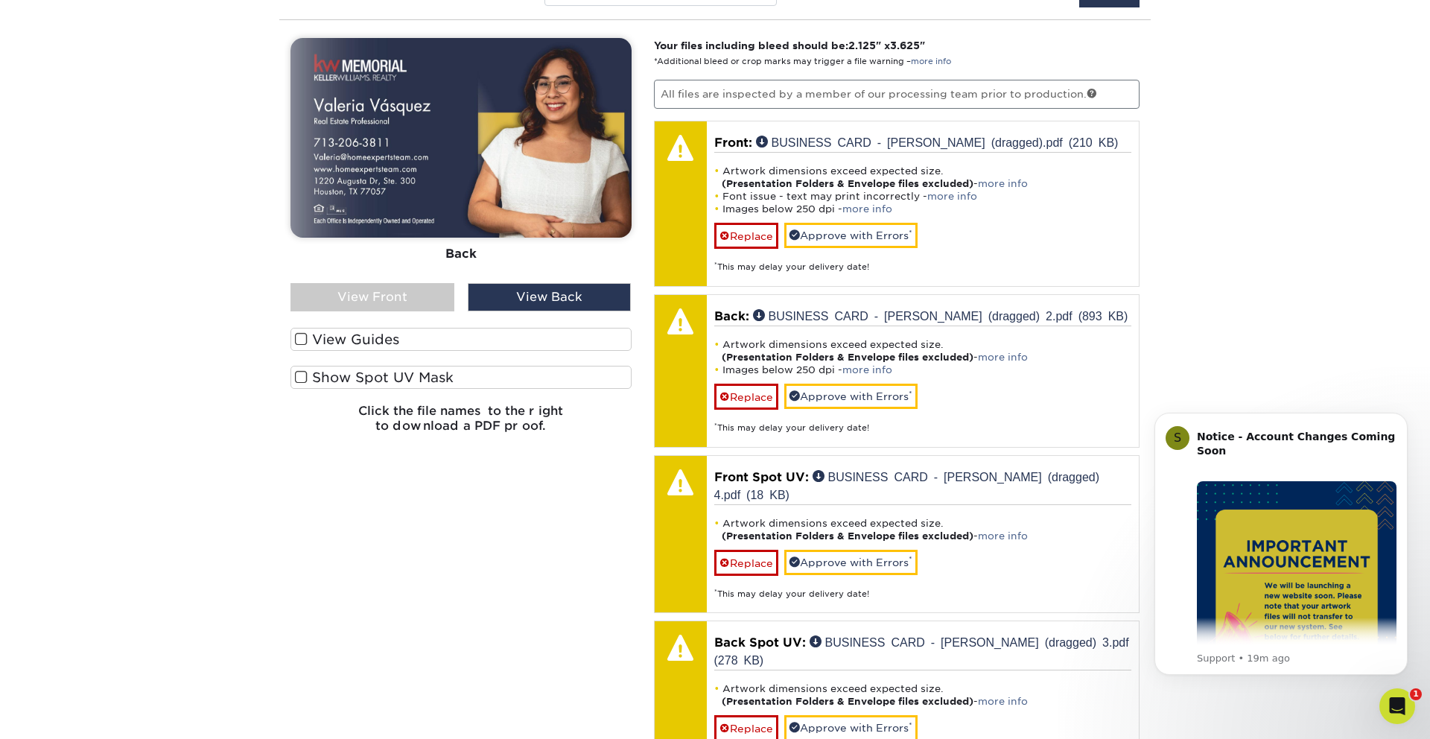
click at [393, 296] on div "View Front" at bounding box center [373, 297] width 164 height 28
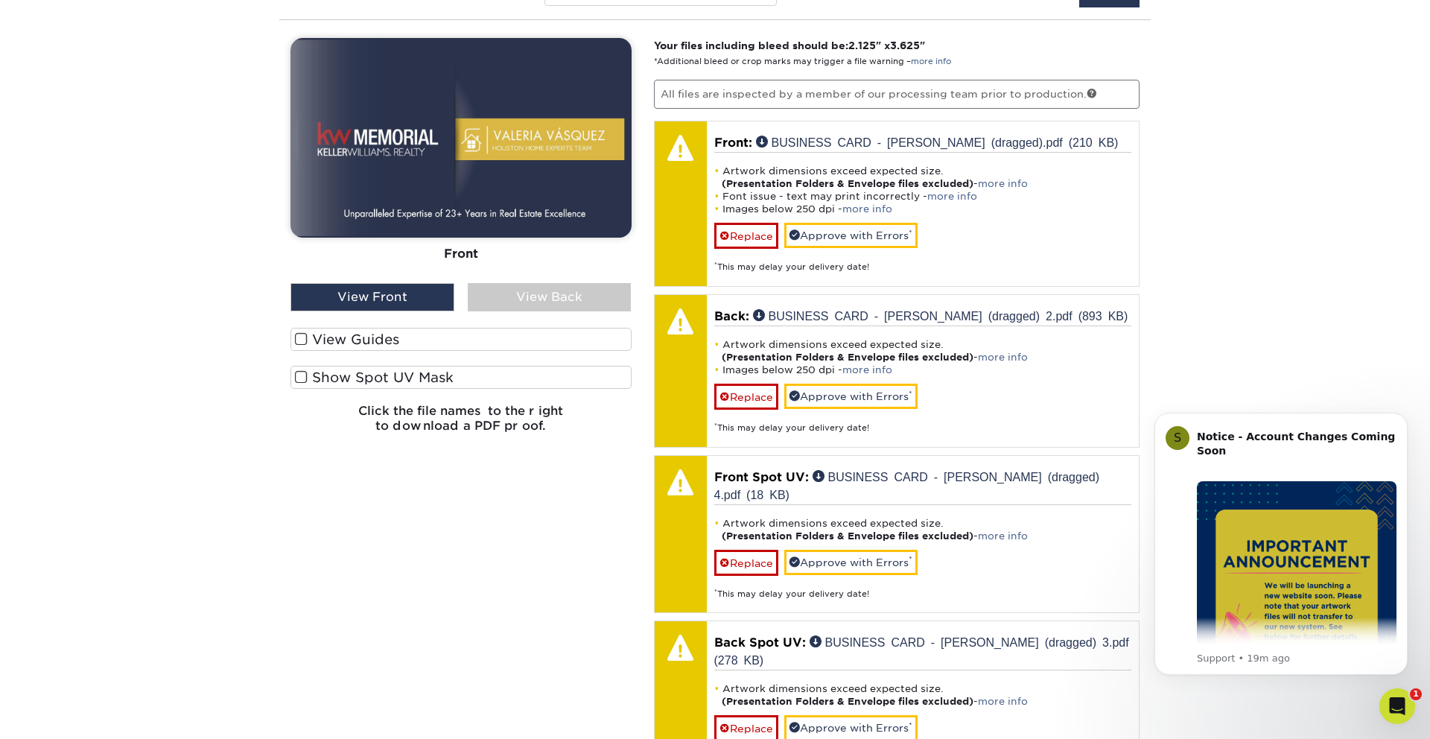
click at [495, 294] on div "View Back" at bounding box center [550, 297] width 164 height 28
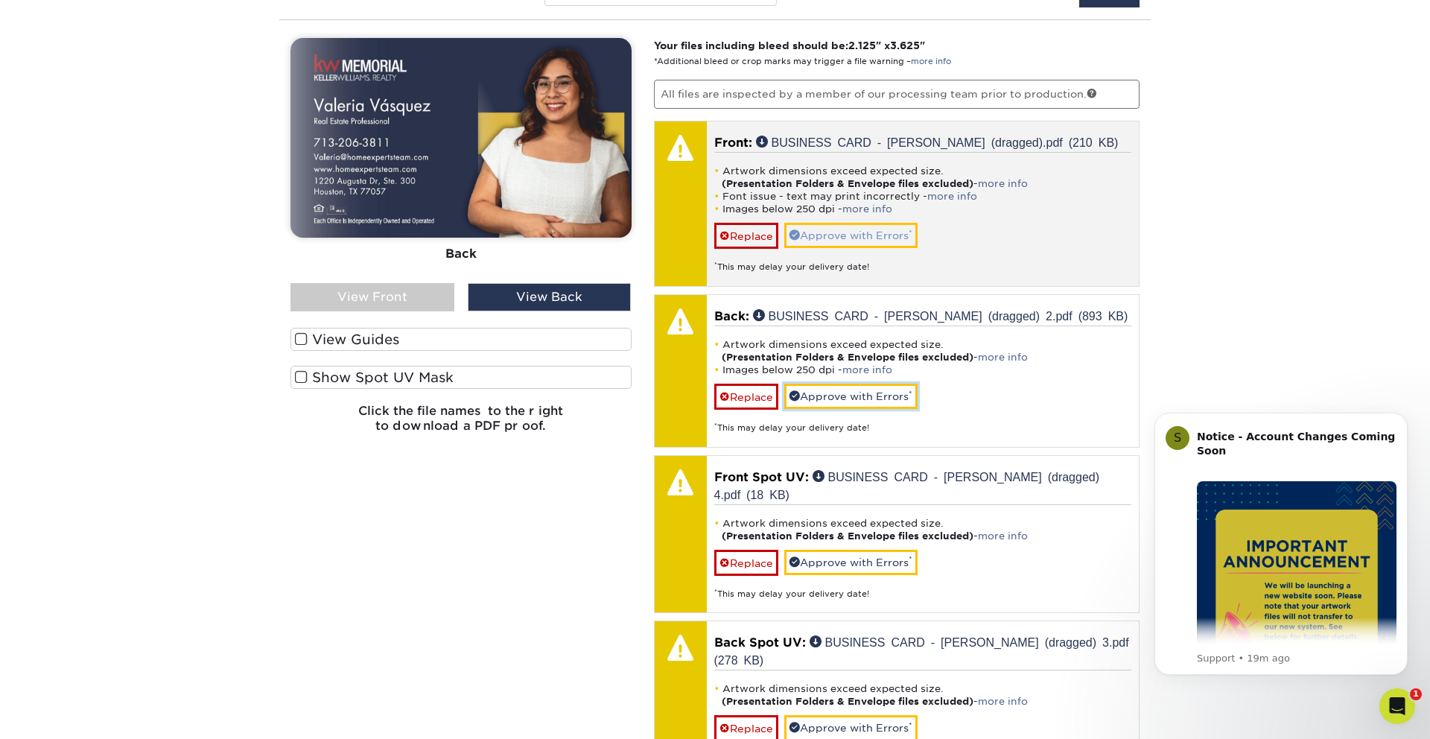
drag, startPoint x: 894, startPoint y: 395, endPoint x: 887, endPoint y: 247, distance: 148.4
click at [893, 395] on link "Approve with Errors *" at bounding box center [850, 396] width 133 height 25
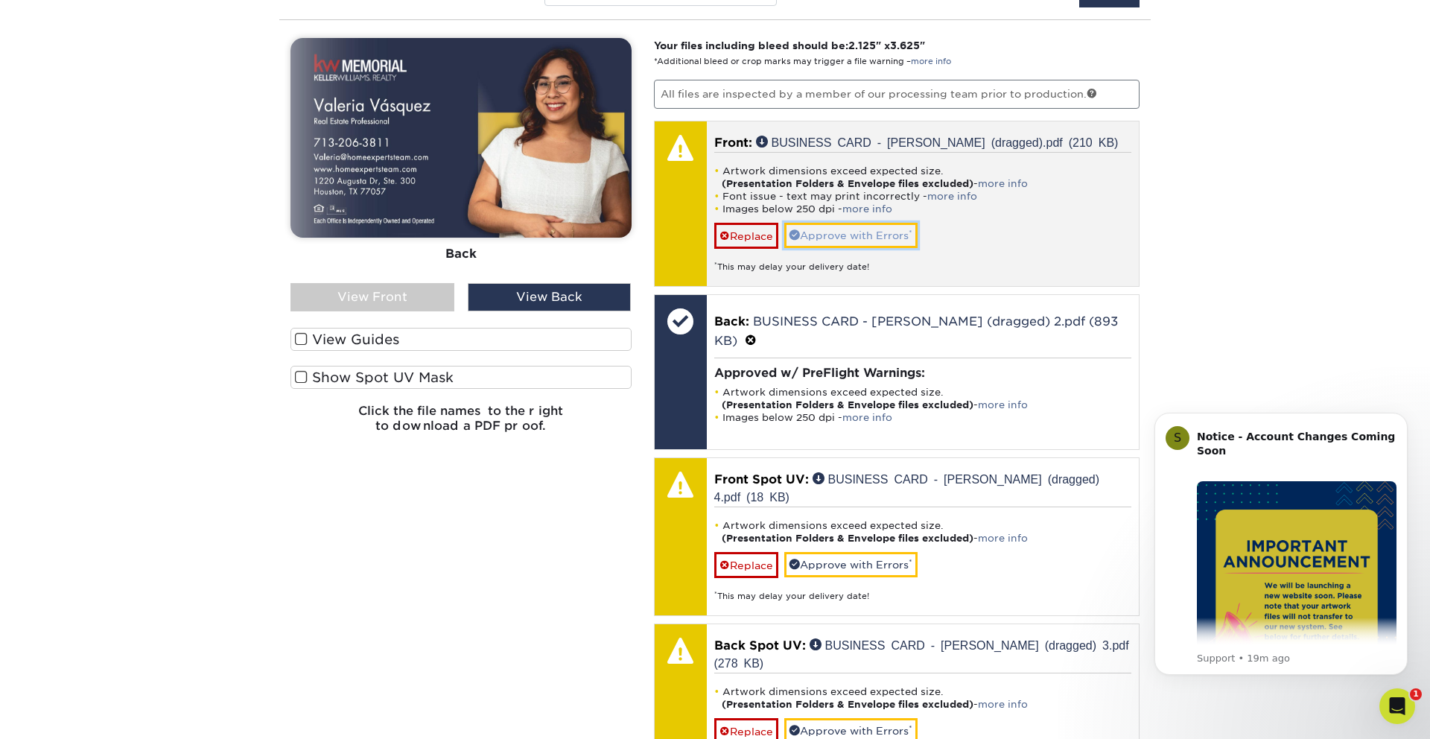
click at [866, 235] on link "Approve with Errors *" at bounding box center [850, 235] width 133 height 25
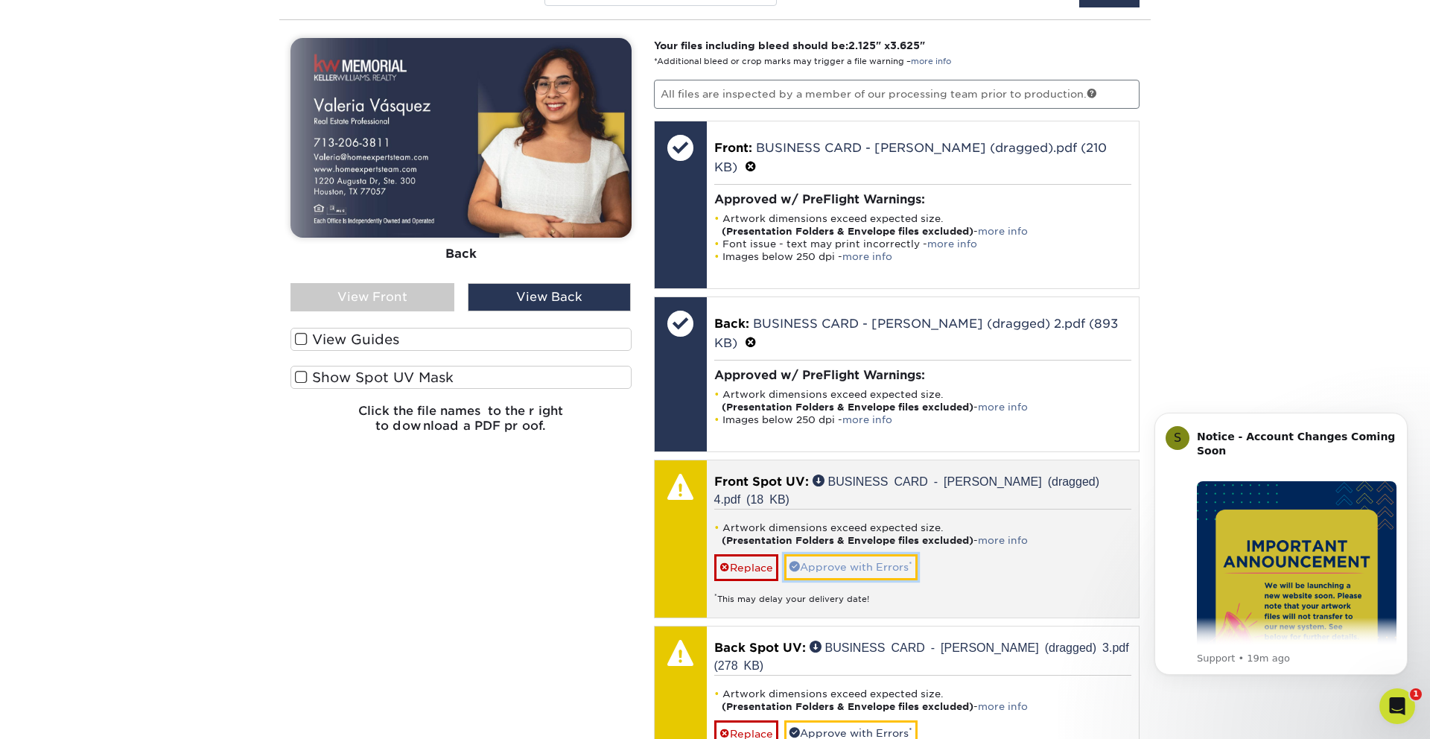
click at [862, 554] on link "Approve with Errors *" at bounding box center [850, 566] width 133 height 25
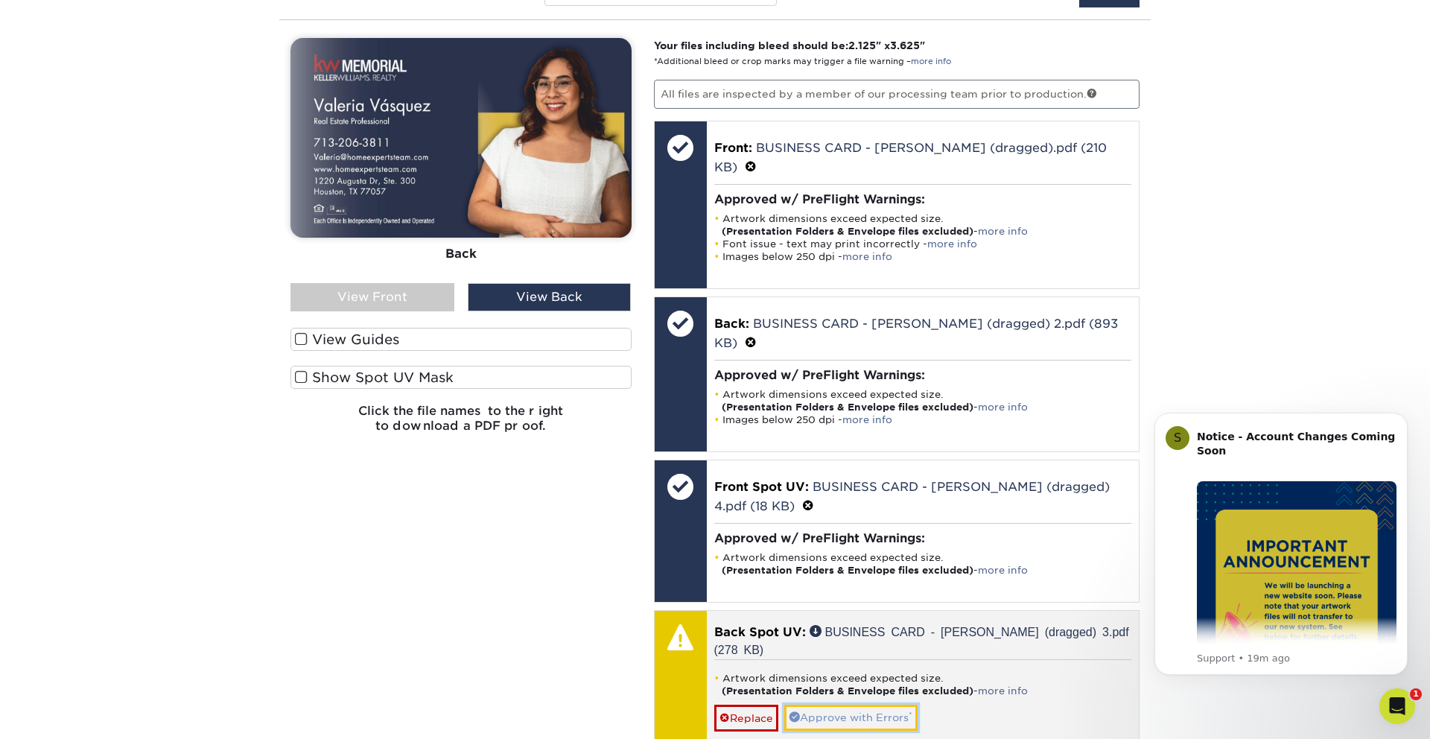
click at [856, 705] on link "Approve with Errors *" at bounding box center [850, 717] width 133 height 25
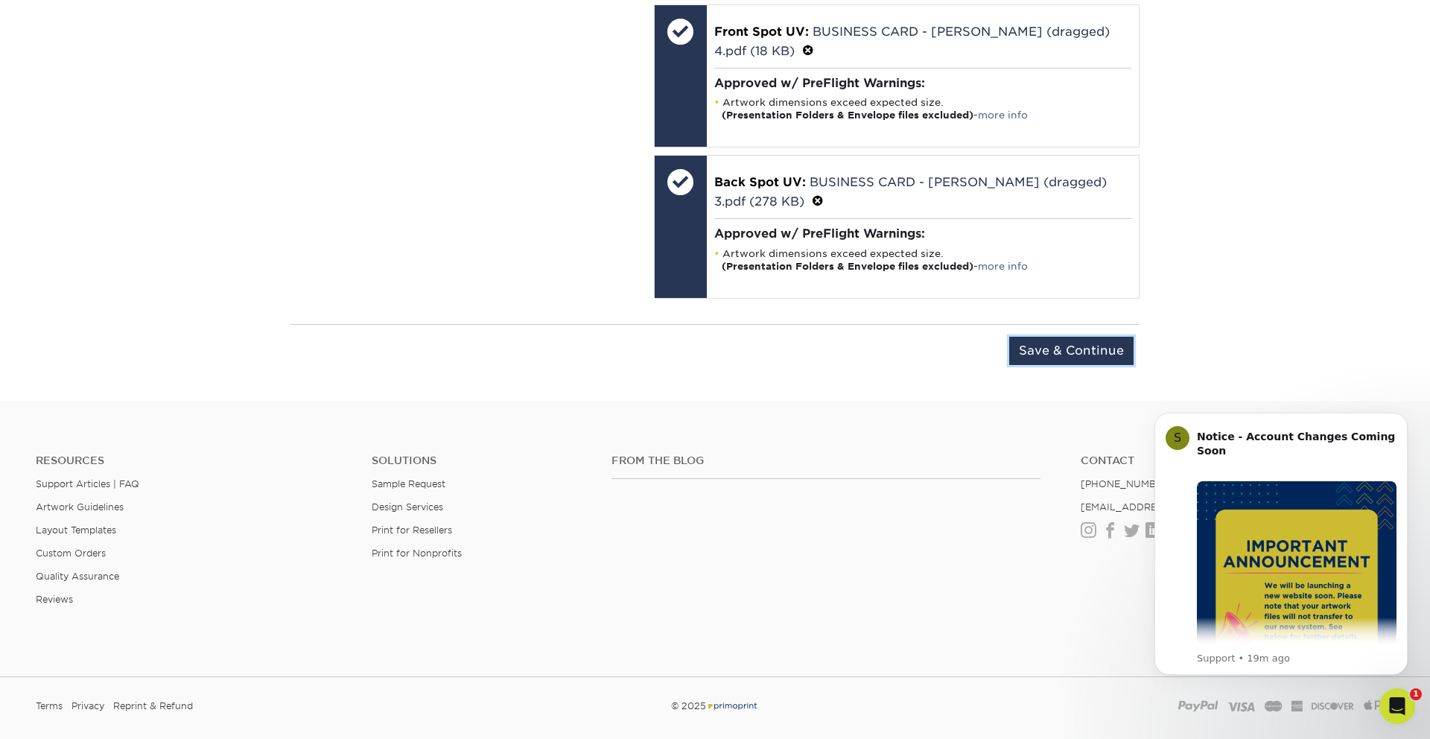
click at [1070, 337] on input "Save & Continue" at bounding box center [1071, 351] width 124 height 28
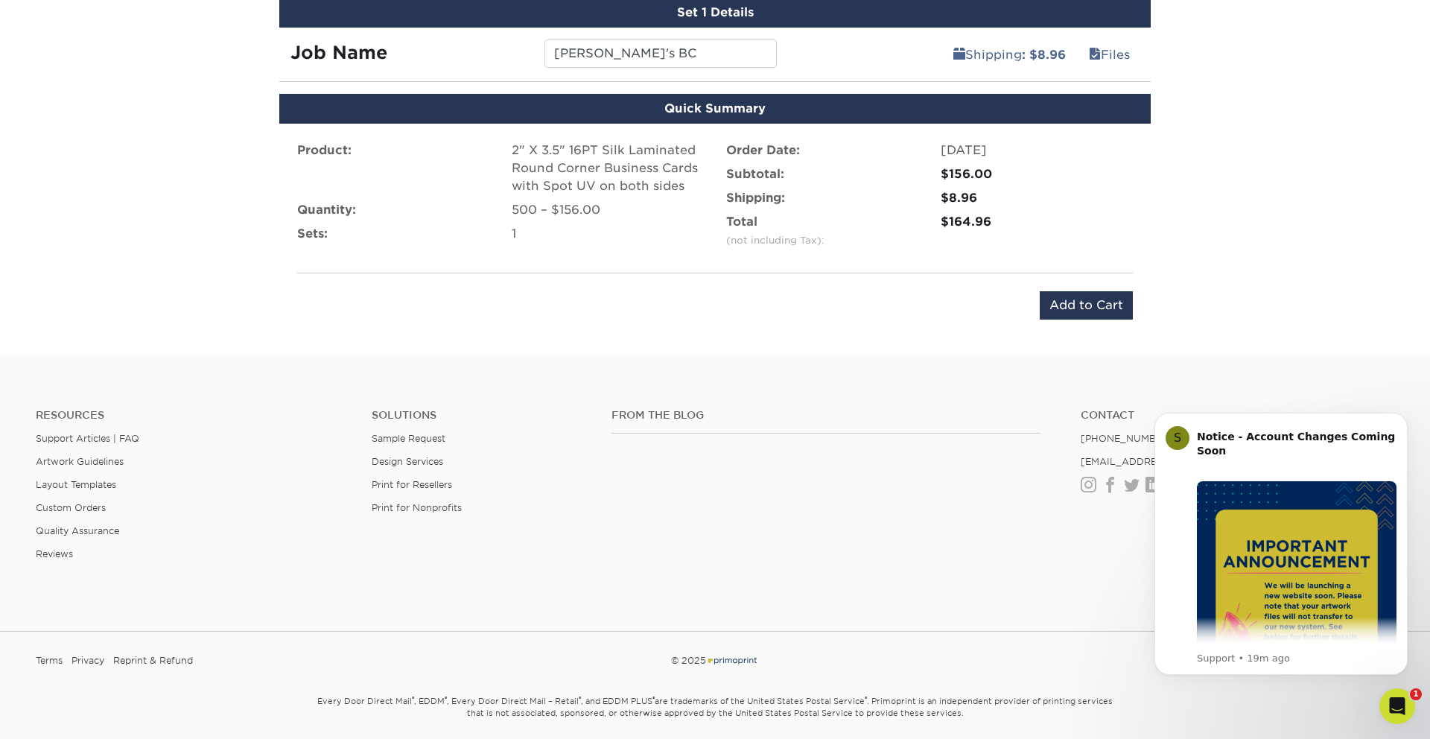
scroll to position [762, 0]
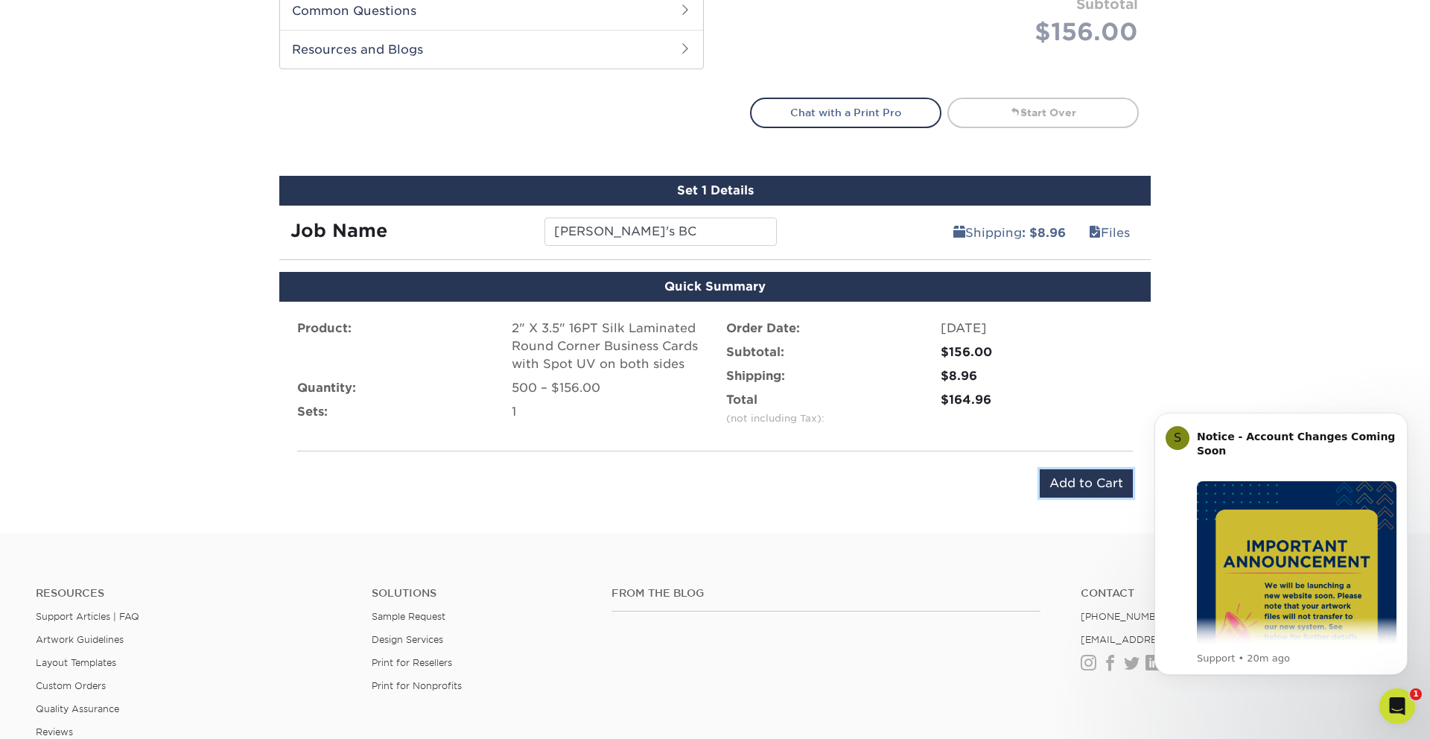
drag, startPoint x: 1086, startPoint y: 489, endPoint x: 646, endPoint y: 160, distance: 549.3
click at [1085, 486] on input "Add to Cart" at bounding box center [1086, 483] width 93 height 28
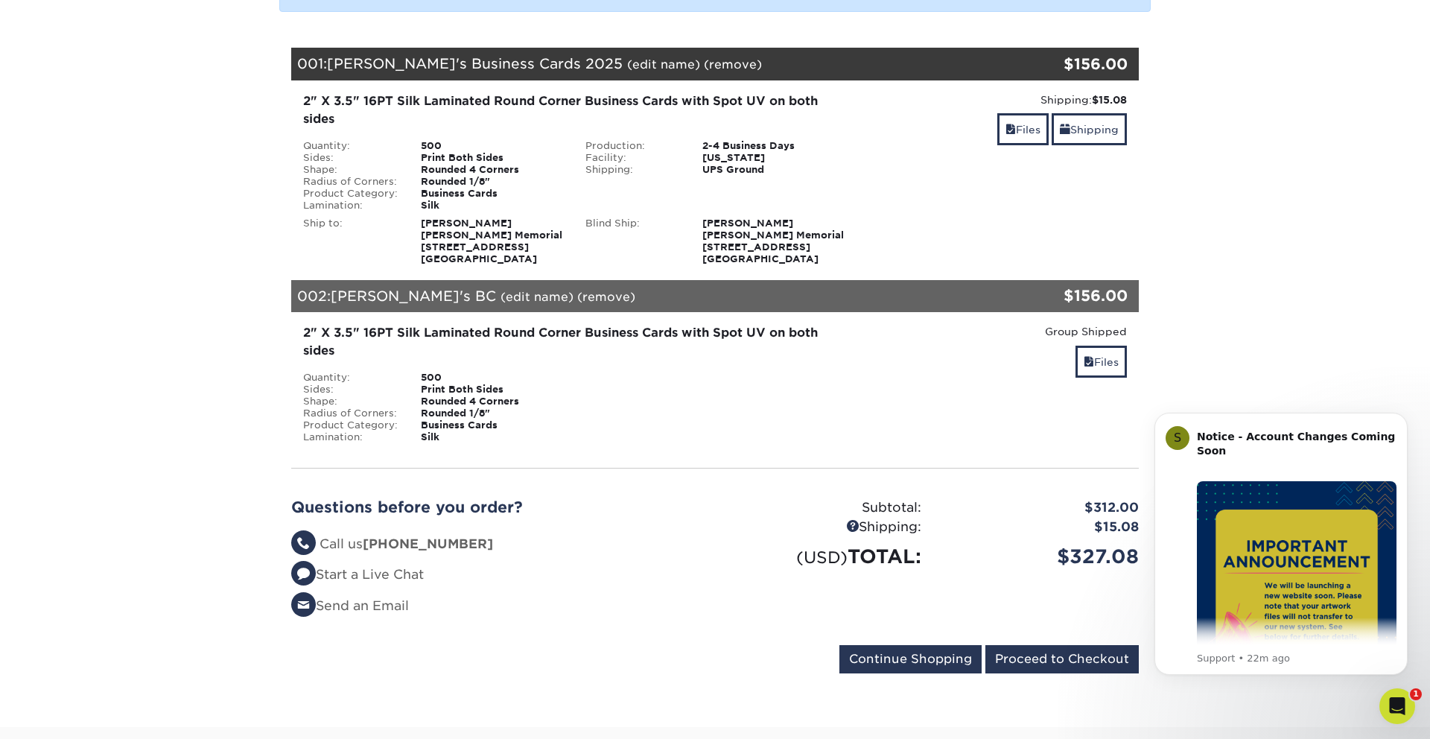
scroll to position [257, 0]
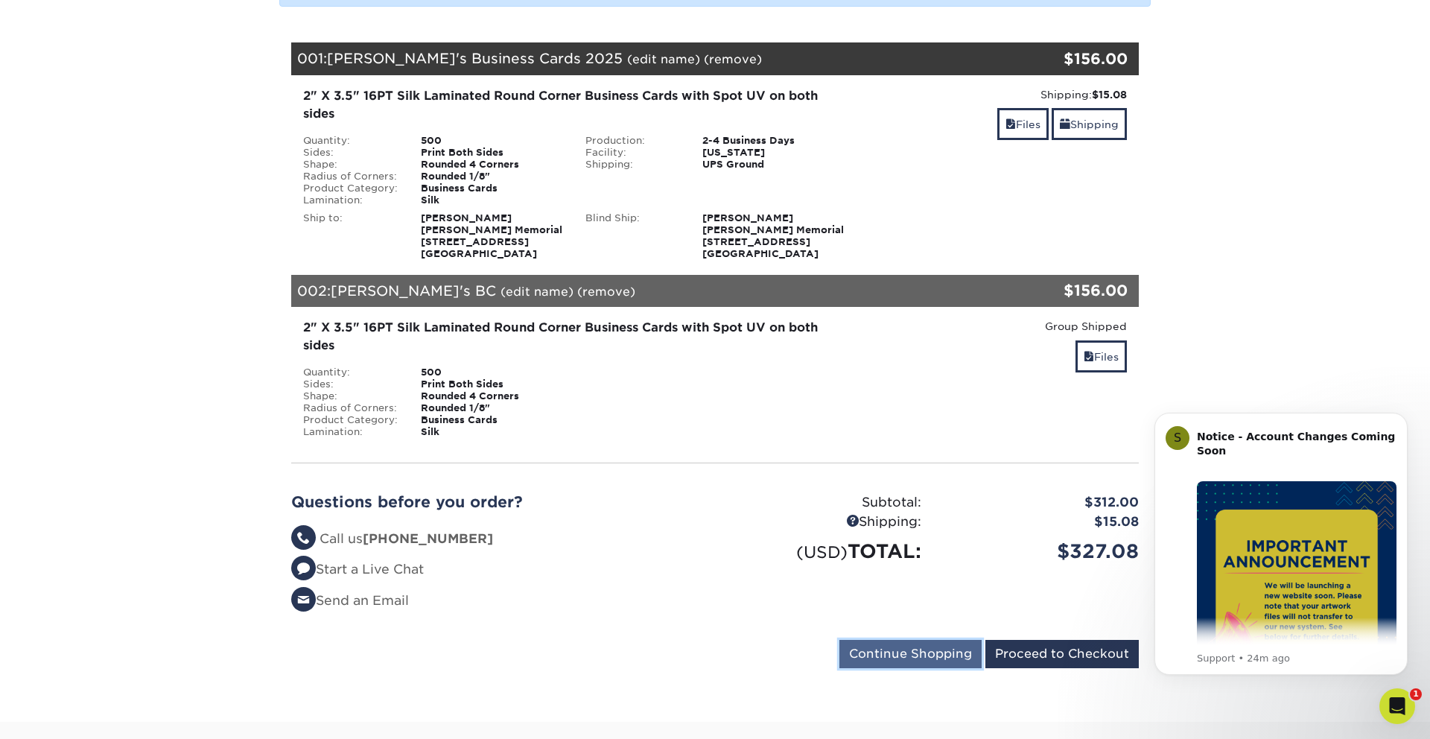
click at [927, 656] on input "Continue Shopping" at bounding box center [911, 654] width 142 height 28
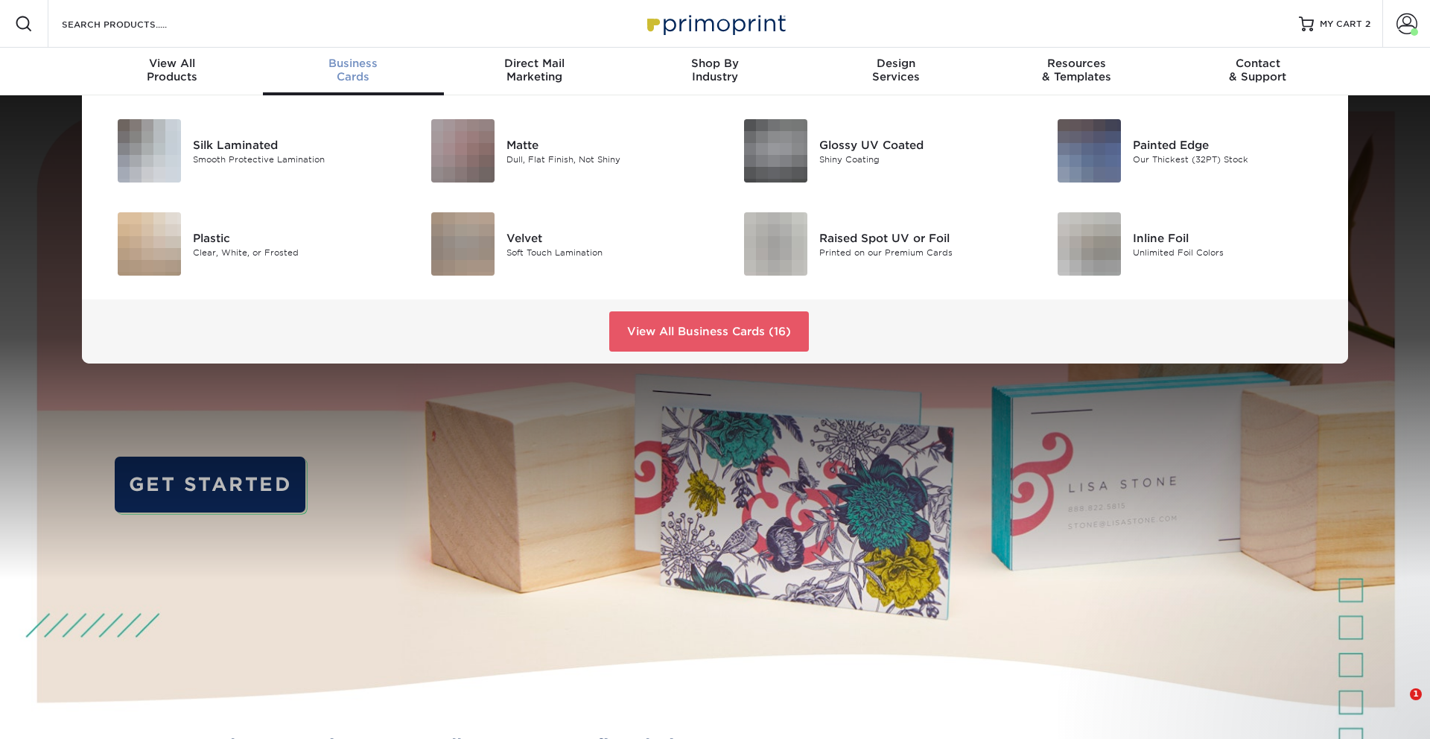
click at [372, 69] on span "Business" at bounding box center [353, 63] width 181 height 13
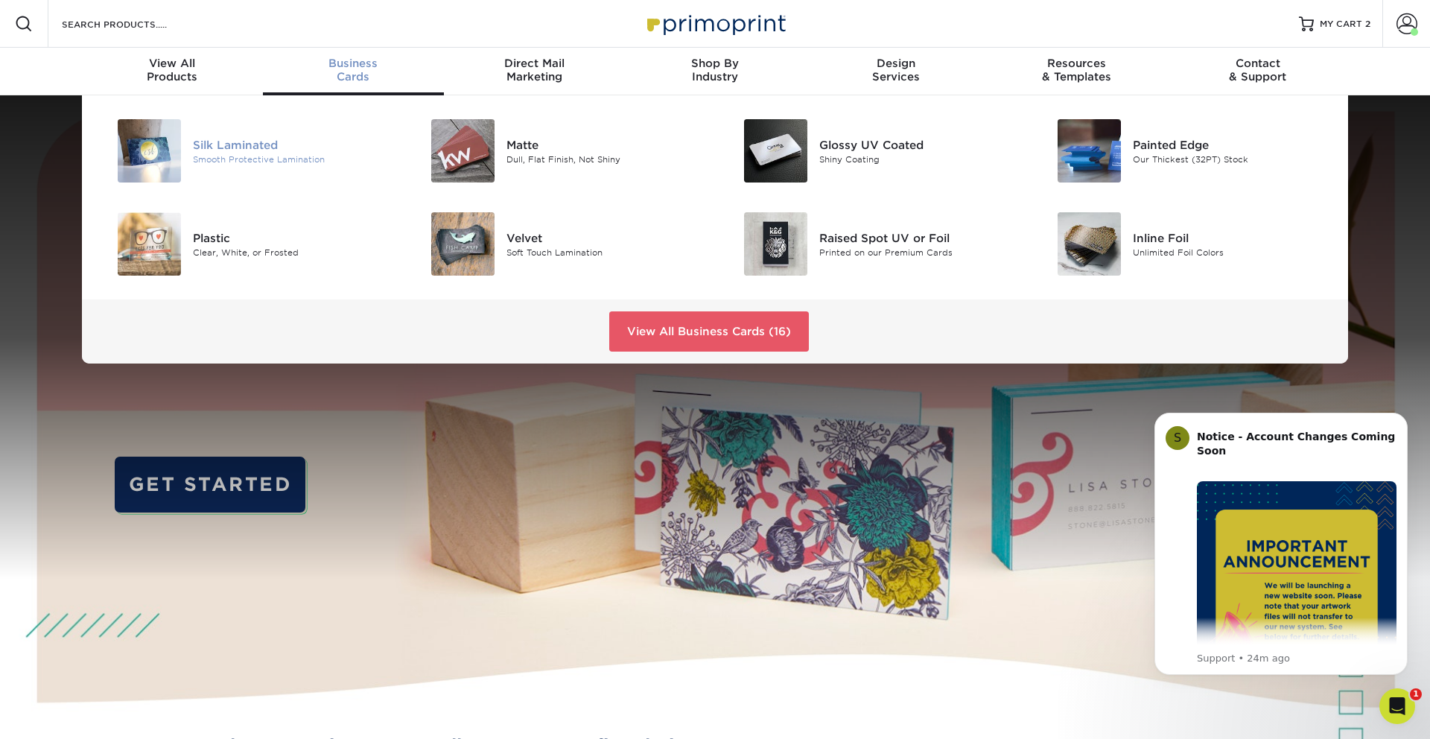
click at [178, 133] on img at bounding box center [149, 150] width 63 height 63
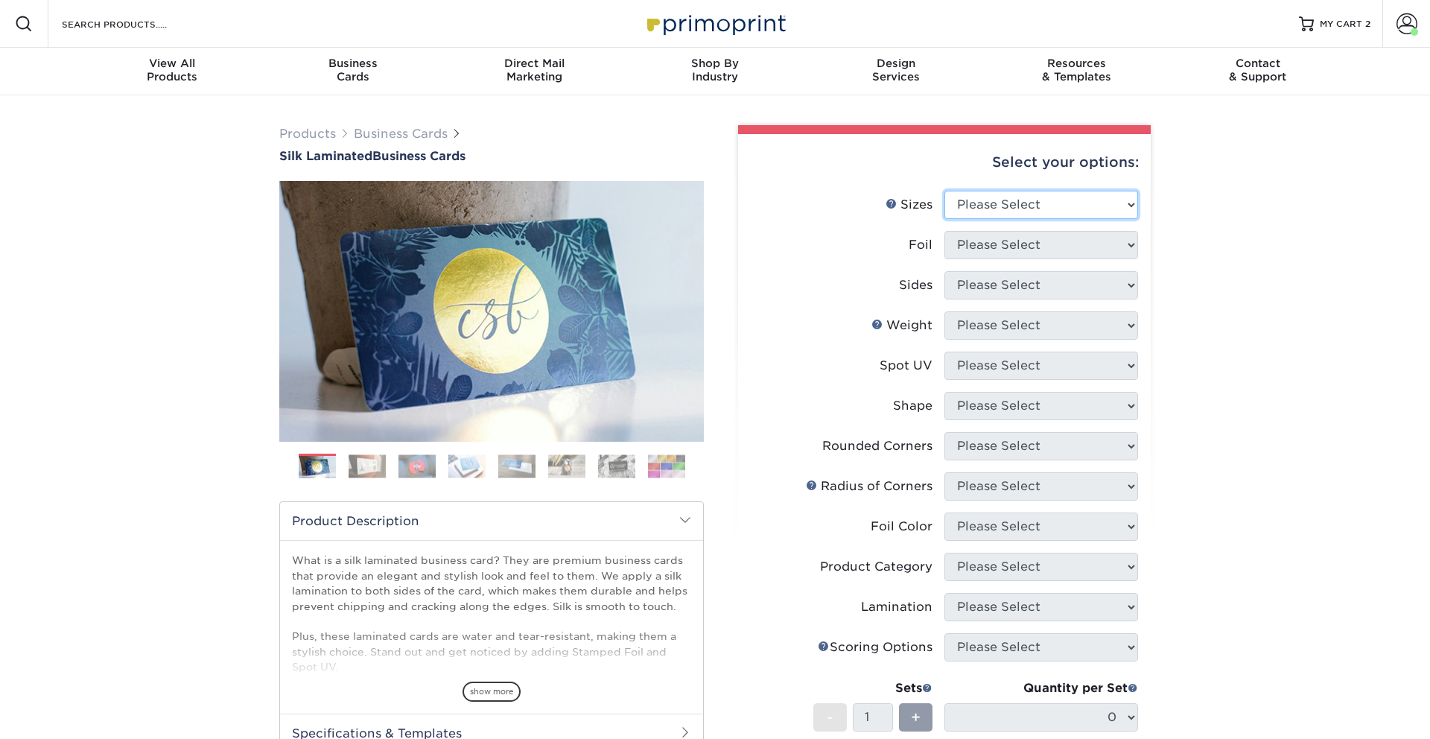
click at [1015, 209] on select "Please Select 1.5" x 3.5" - Mini 1.75" x 3.5" - Mini 2" x 2" - Square 2" x 3" -…" at bounding box center [1042, 205] width 194 height 28
select select "2.00x3.50"
click at [1025, 242] on select "Please Select Yes No" at bounding box center [1042, 245] width 194 height 28
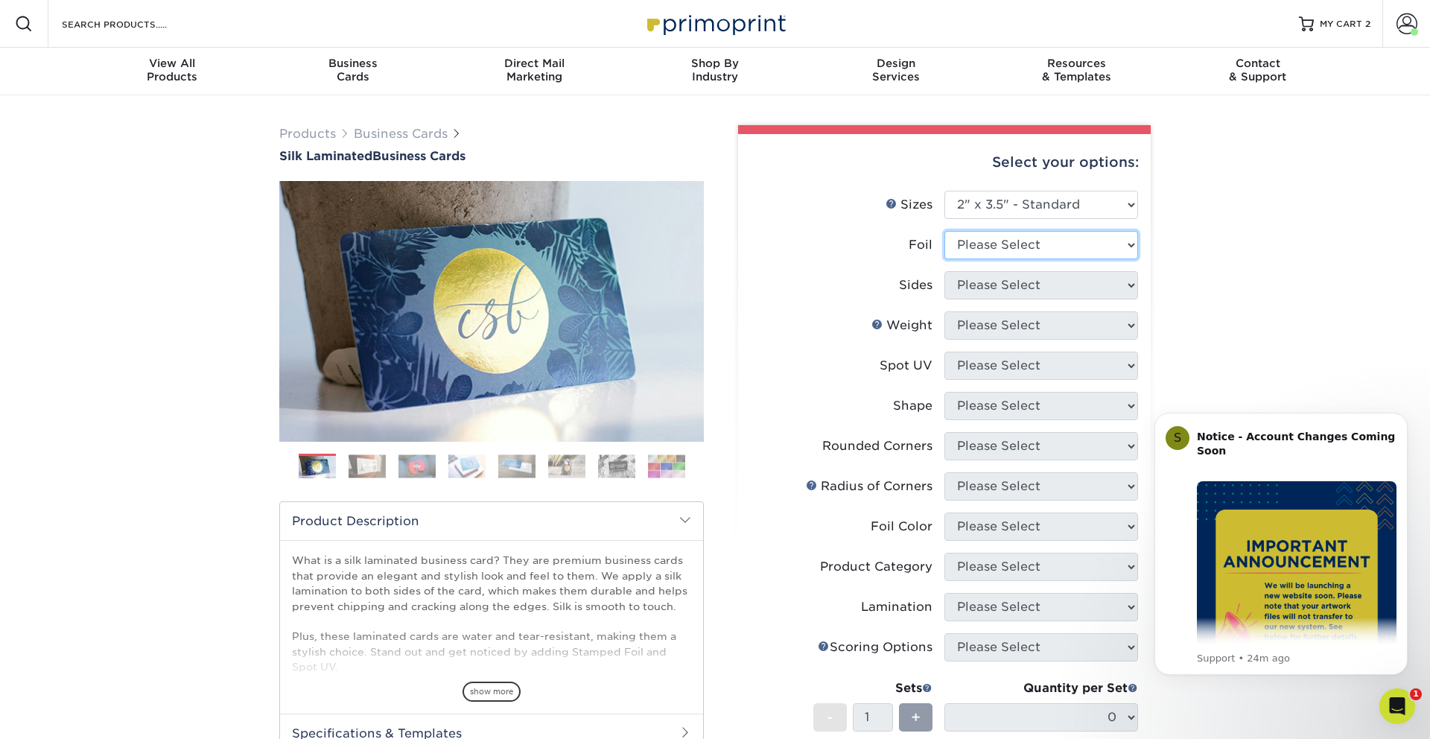
select select "0"
click at [1013, 292] on select "Please Select Print Both Sides Print Front Only" at bounding box center [1042, 285] width 194 height 28
select select "13abbda7-1d64-4f25-8bb2-c179b224825d"
click at [1009, 322] on select "Please Select 16PT" at bounding box center [1042, 325] width 194 height 28
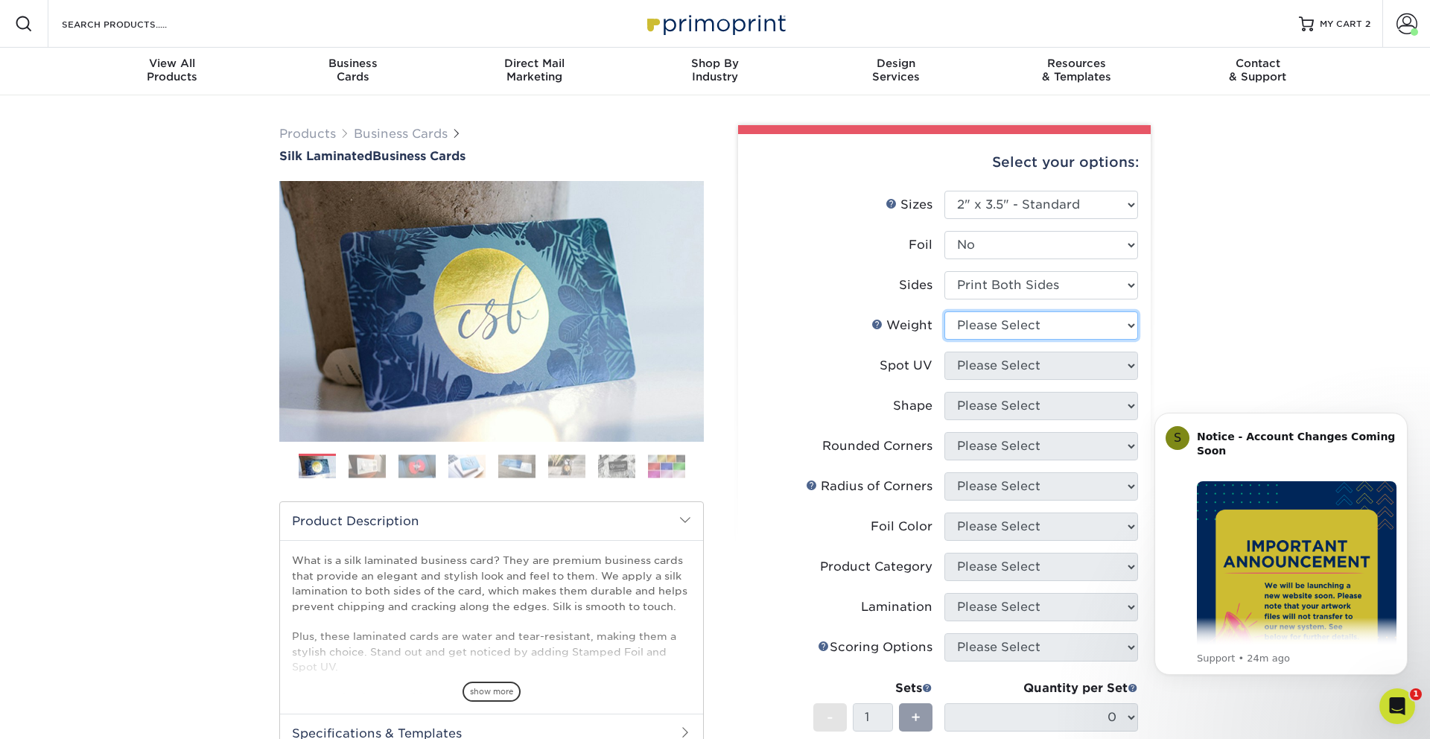
select select "16PT"
click at [997, 362] on select "Please Select No Spot UV Front and Back (Both Sides) Front Only Back Only" at bounding box center [1042, 366] width 194 height 28
select select "0"
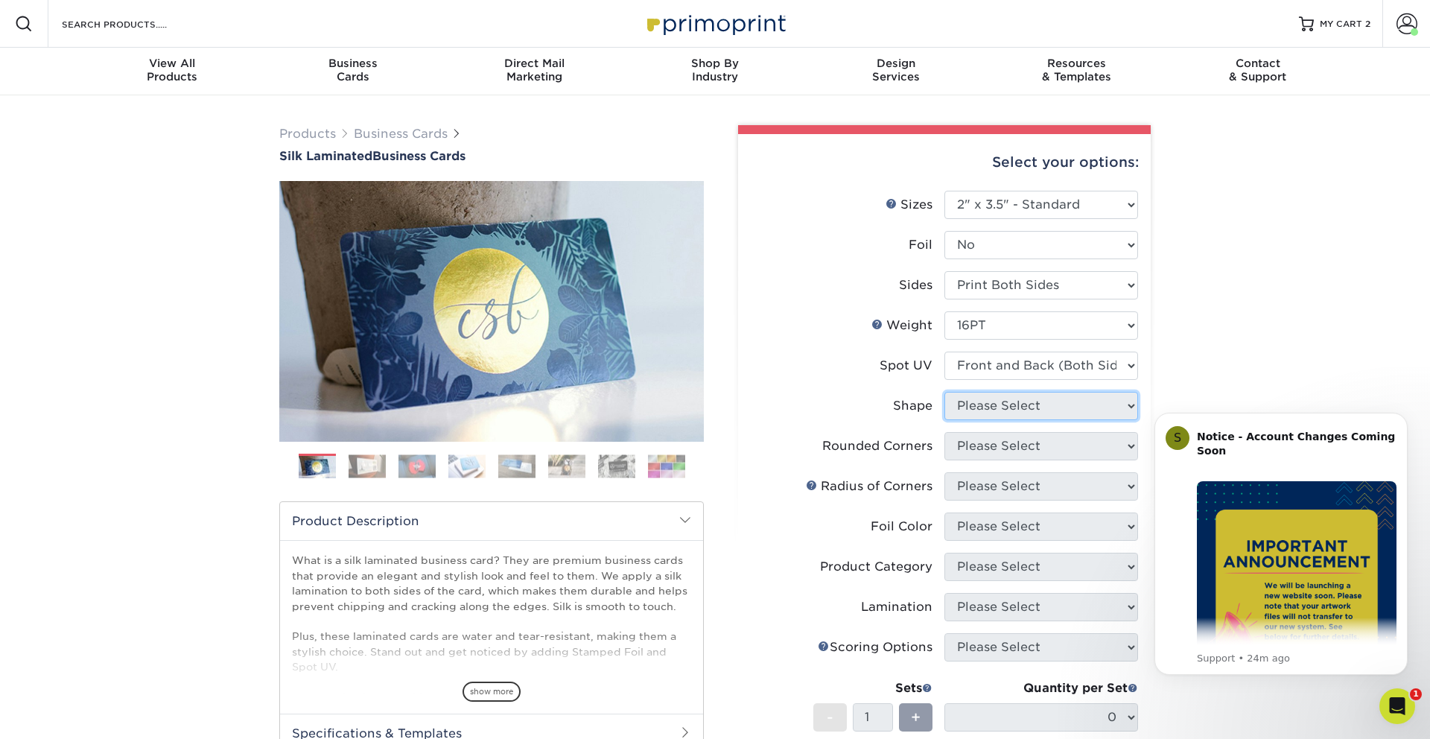
click at [978, 409] on select "Please Select Standard Oval" at bounding box center [1042, 406] width 194 height 28
select select "standard"
click at [973, 454] on select "Please Select Yes - Round 2 Corners Yes - Round 4 Corners No" at bounding box center [1042, 446] width 194 height 28
select select "7672df9e-0e0a-464d-8e1f-920c575e4da3"
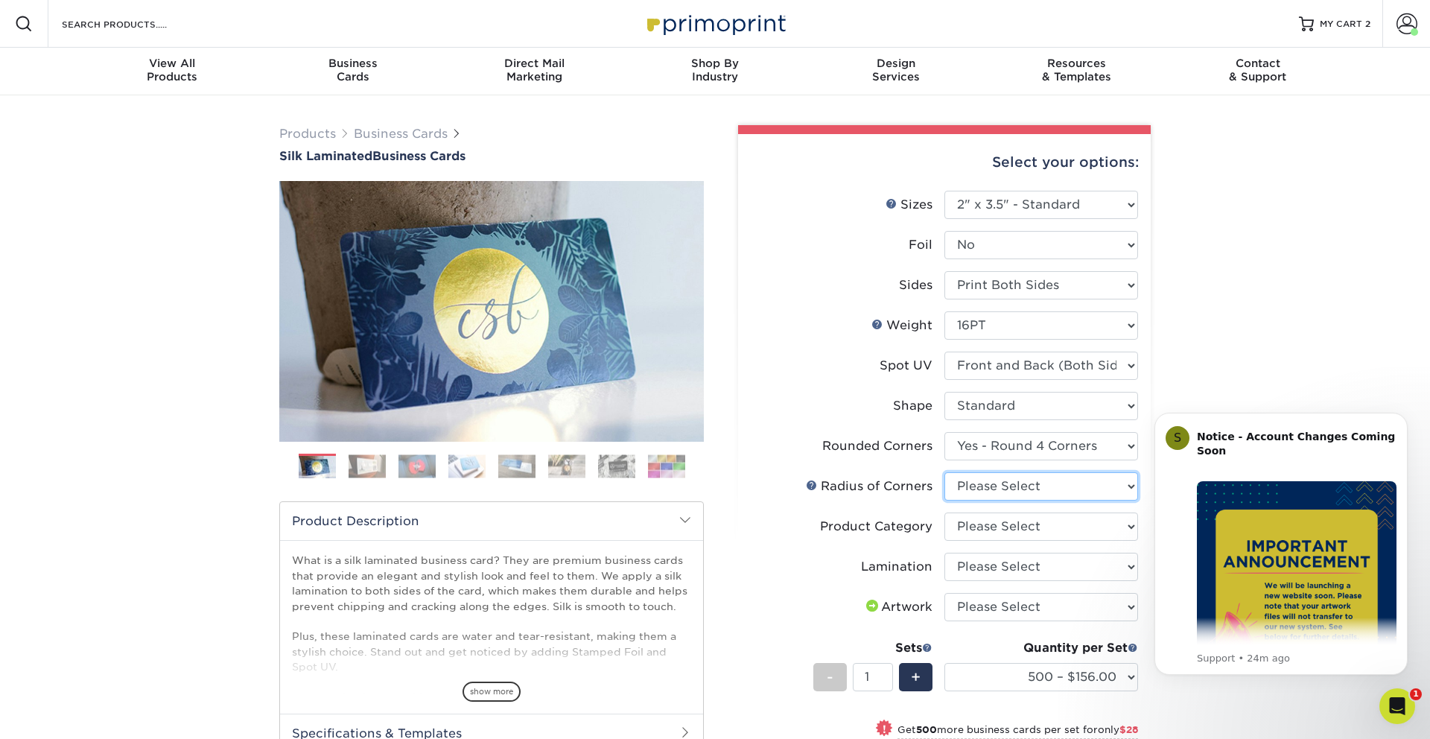
click at [971, 490] on select "Please Select Rounded 1/8" Rounded 1/4"" at bounding box center [1042, 486] width 194 height 28
select select "589680c7-ee9a-431b-9d12-d7aeb1386a97"
click at [972, 536] on select "Please Select Business Cards" at bounding box center [1042, 527] width 194 height 28
select select "3b5148f1-0588-4f88-a218-97bcfdce65c1"
click at [966, 571] on select "Please Select Silk" at bounding box center [1042, 567] width 194 height 28
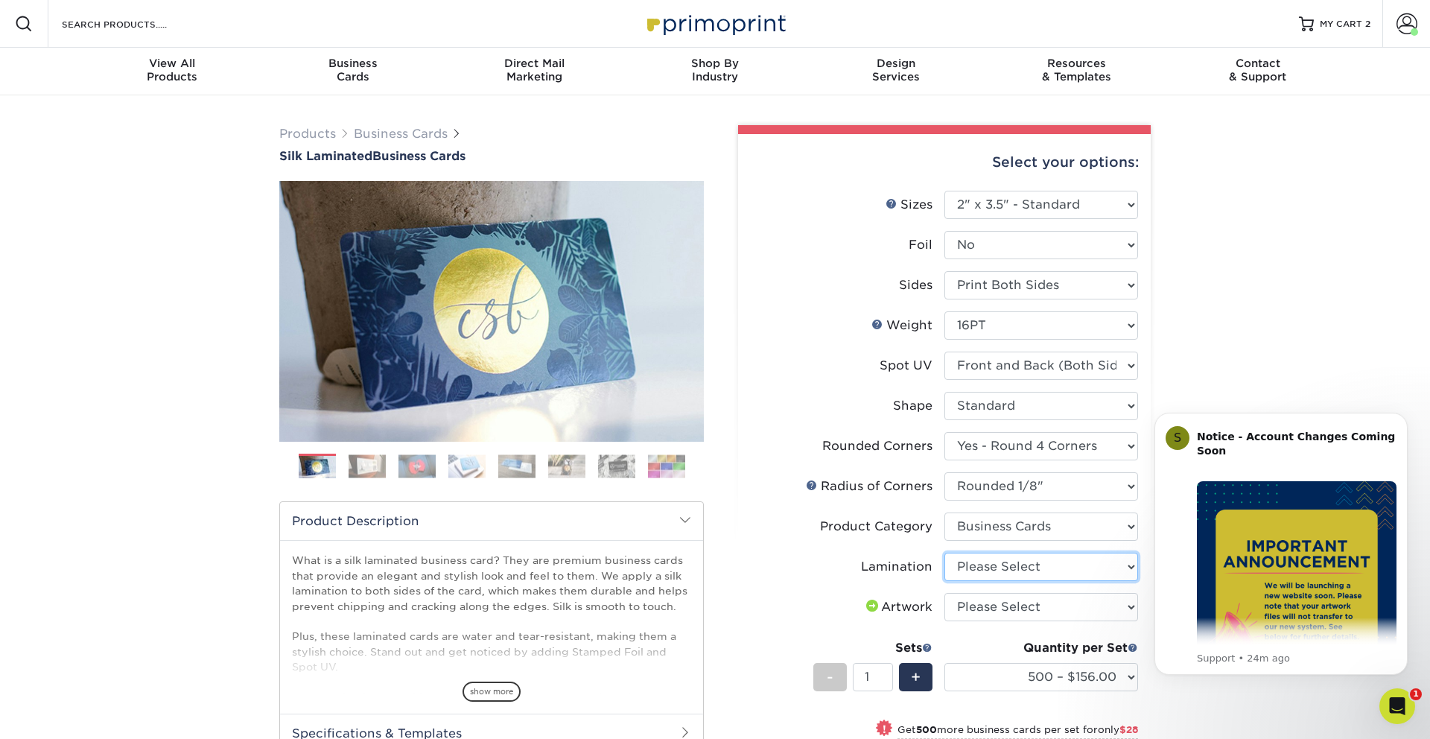
select select "ccacb42f-45f7-42d3-bbd3-7c8421cf37f0"
click at [974, 618] on select "Please Select I will upload files I need a design - $100" at bounding box center [1042, 607] width 194 height 28
select select "upload"
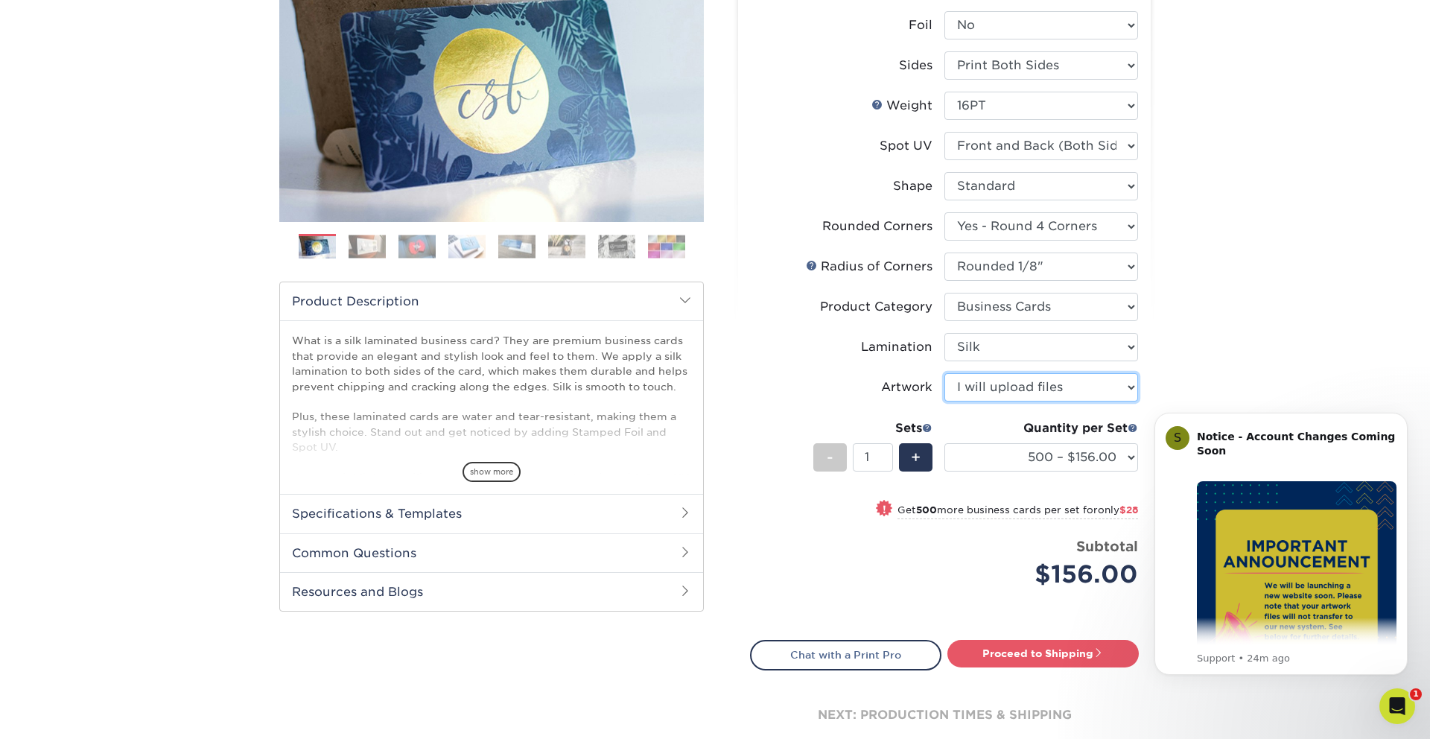
scroll to position [226, 0]
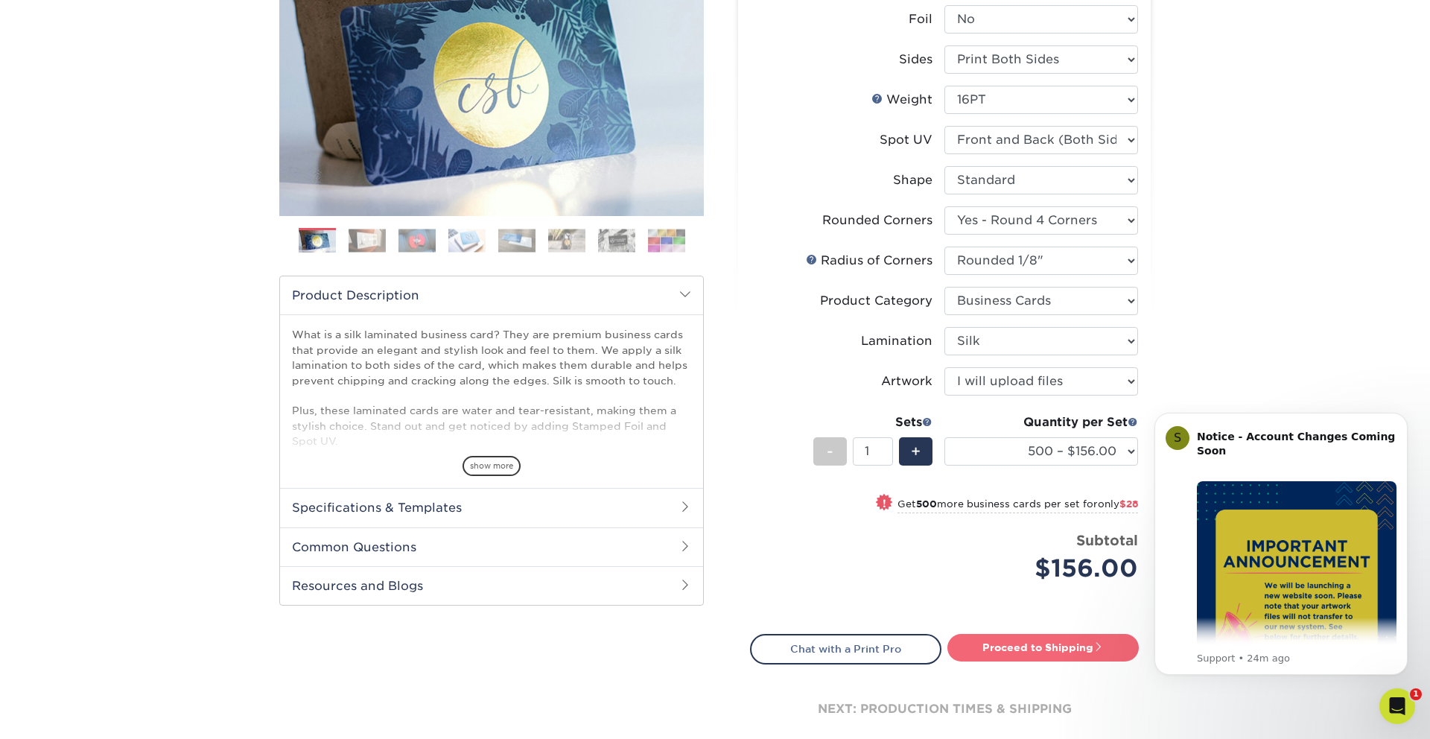
click at [1100, 652] on span at bounding box center [1099, 646] width 10 height 10
type input "Set 1"
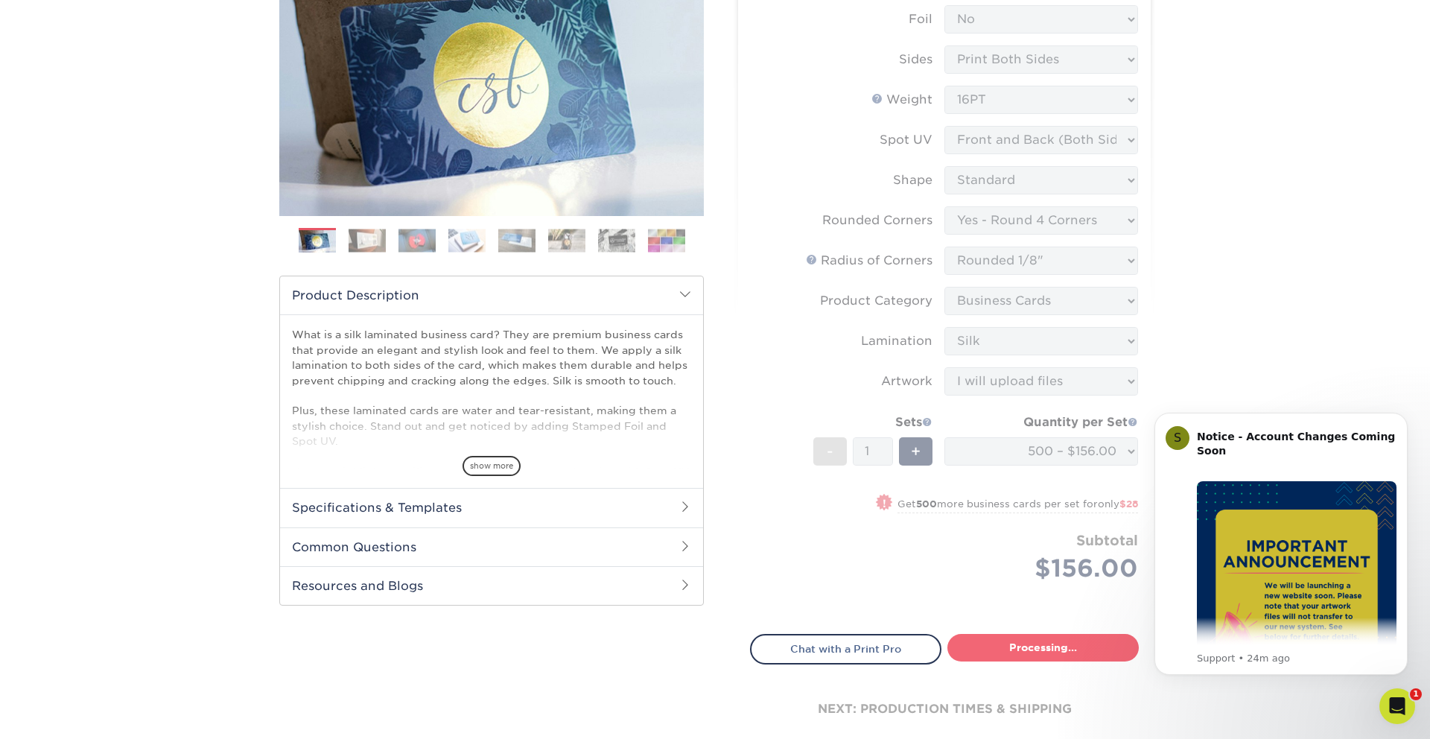
select select "24b86a38-505b-4ae3-9429-29aefd3b6f92"
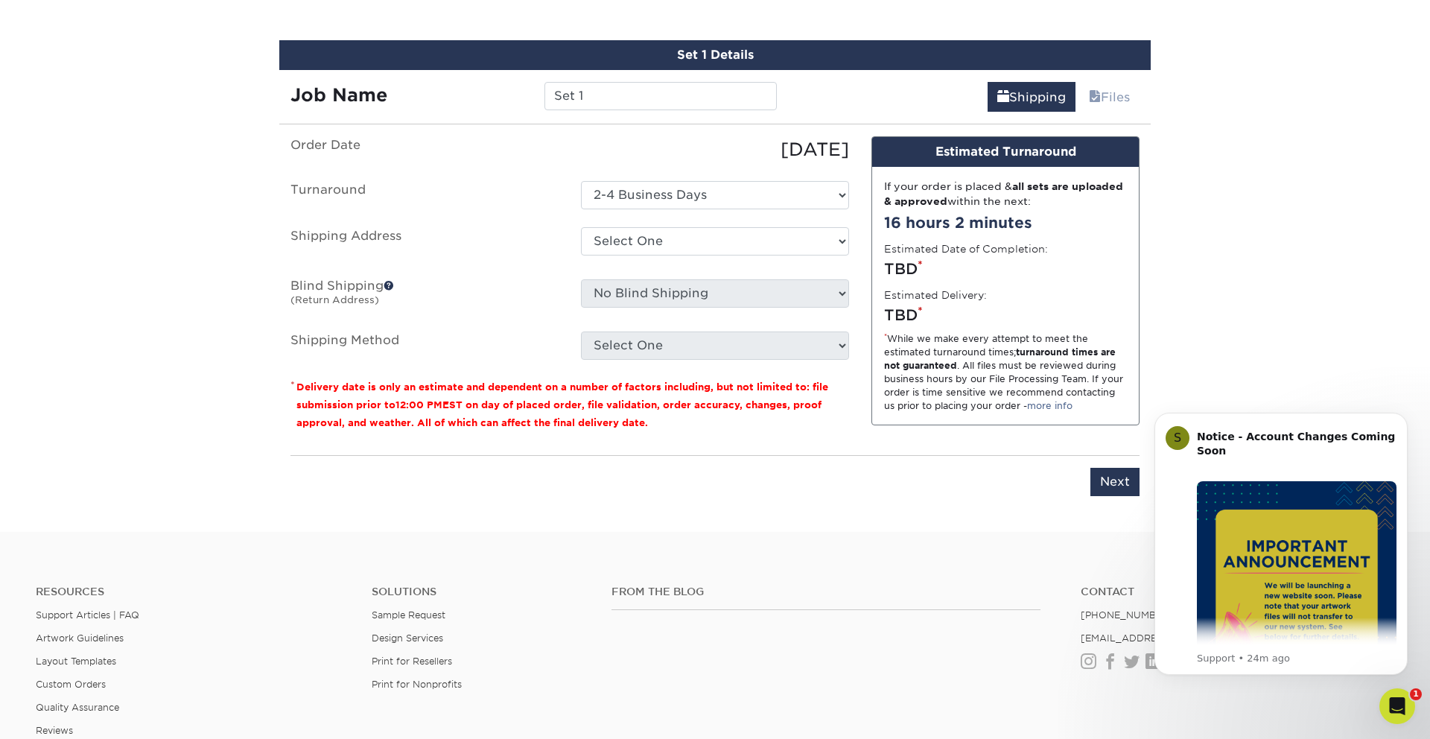
scroll to position [901, 0]
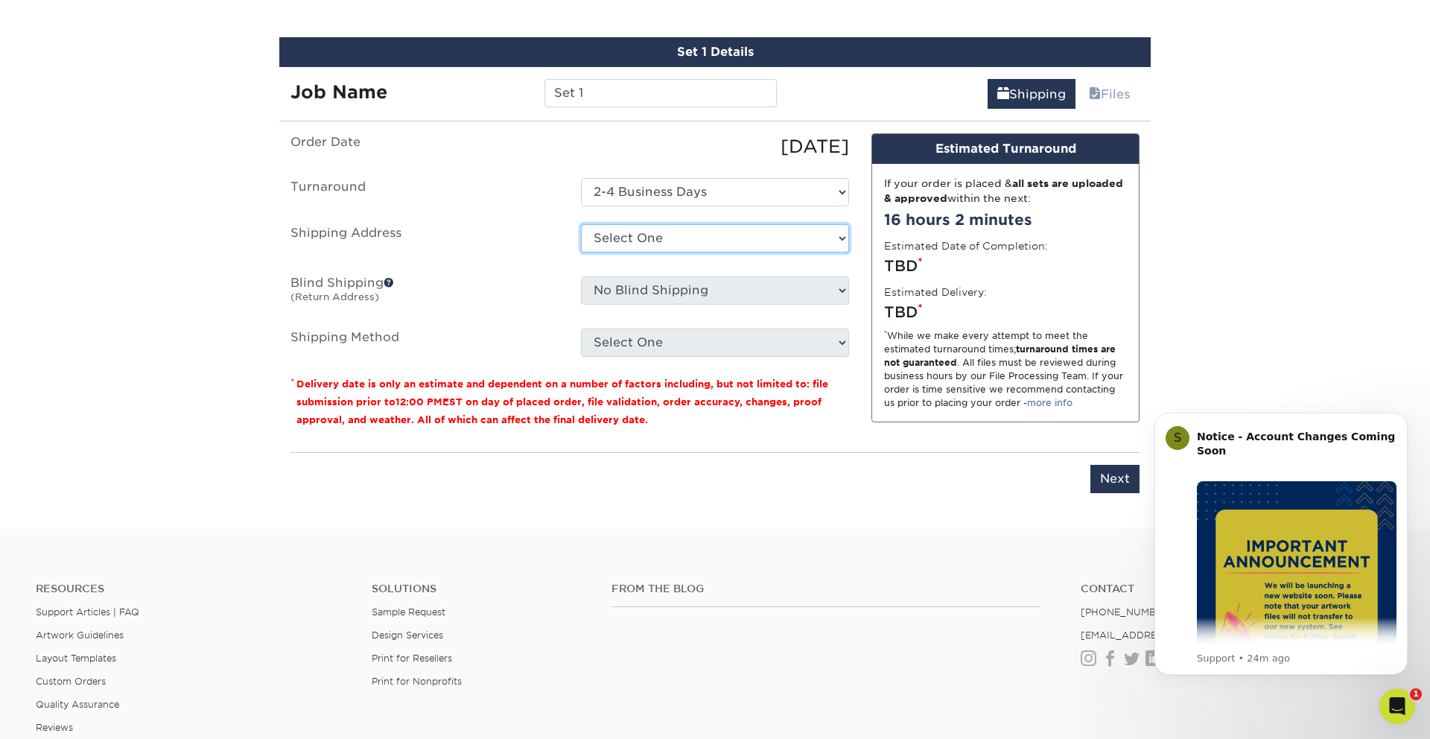
click at [677, 236] on select "Select One Office + Add New Address" at bounding box center [715, 238] width 268 height 28
select select "272081"
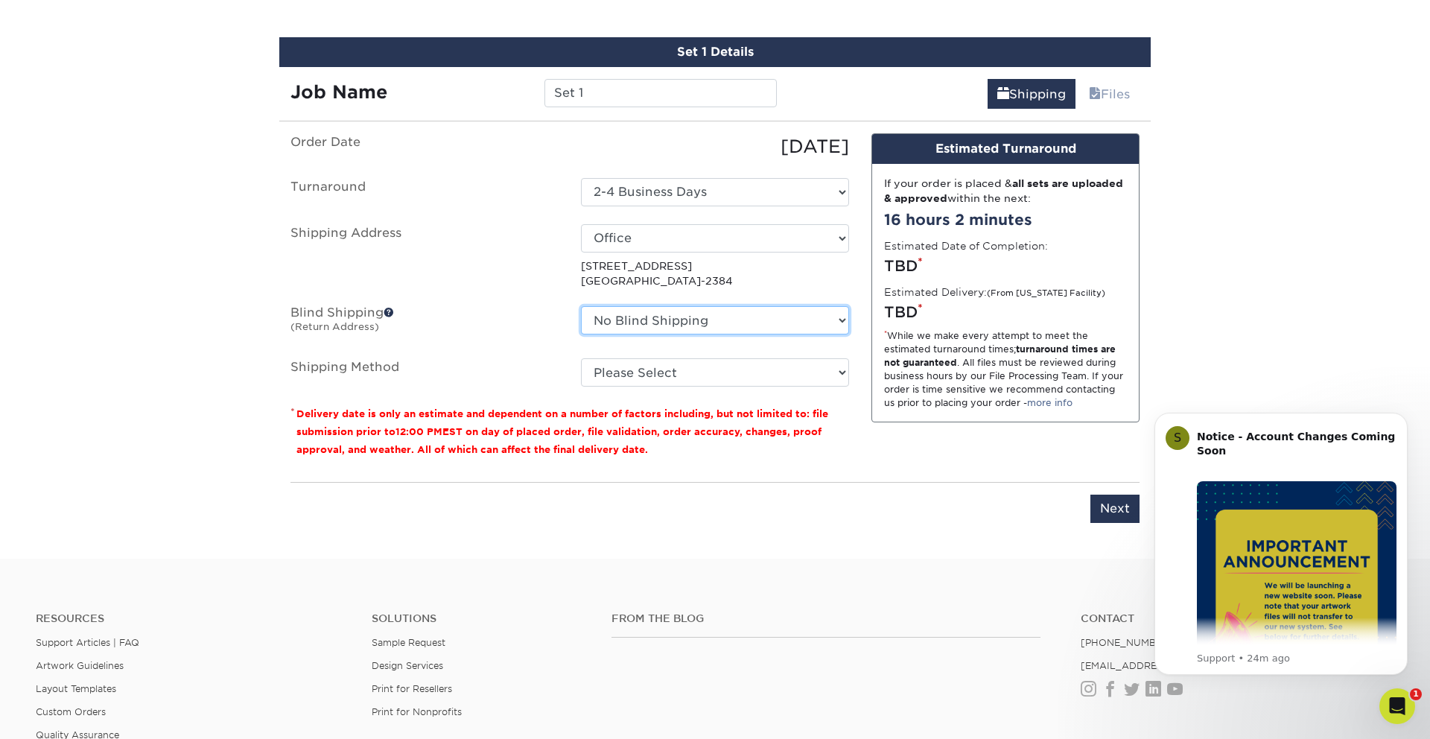
click at [641, 316] on select "No Blind Shipping Office + Add New Address" at bounding box center [715, 320] width 268 height 28
select select "272081"
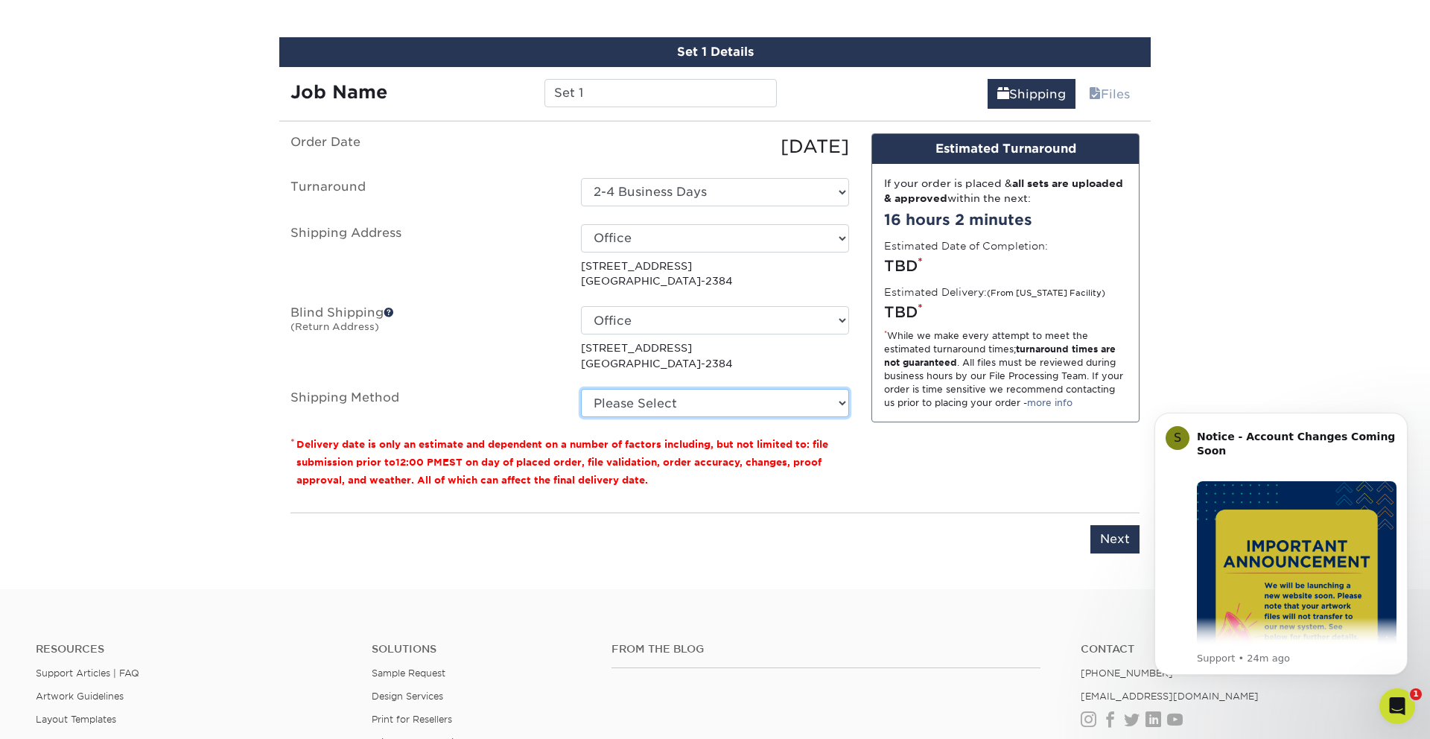
click at [706, 404] on select "Please Select Ground Shipping (+$8.96) 3 Day Shipping Service (+$15.36) 2 Day A…" at bounding box center [715, 403] width 268 height 28
select select "03"
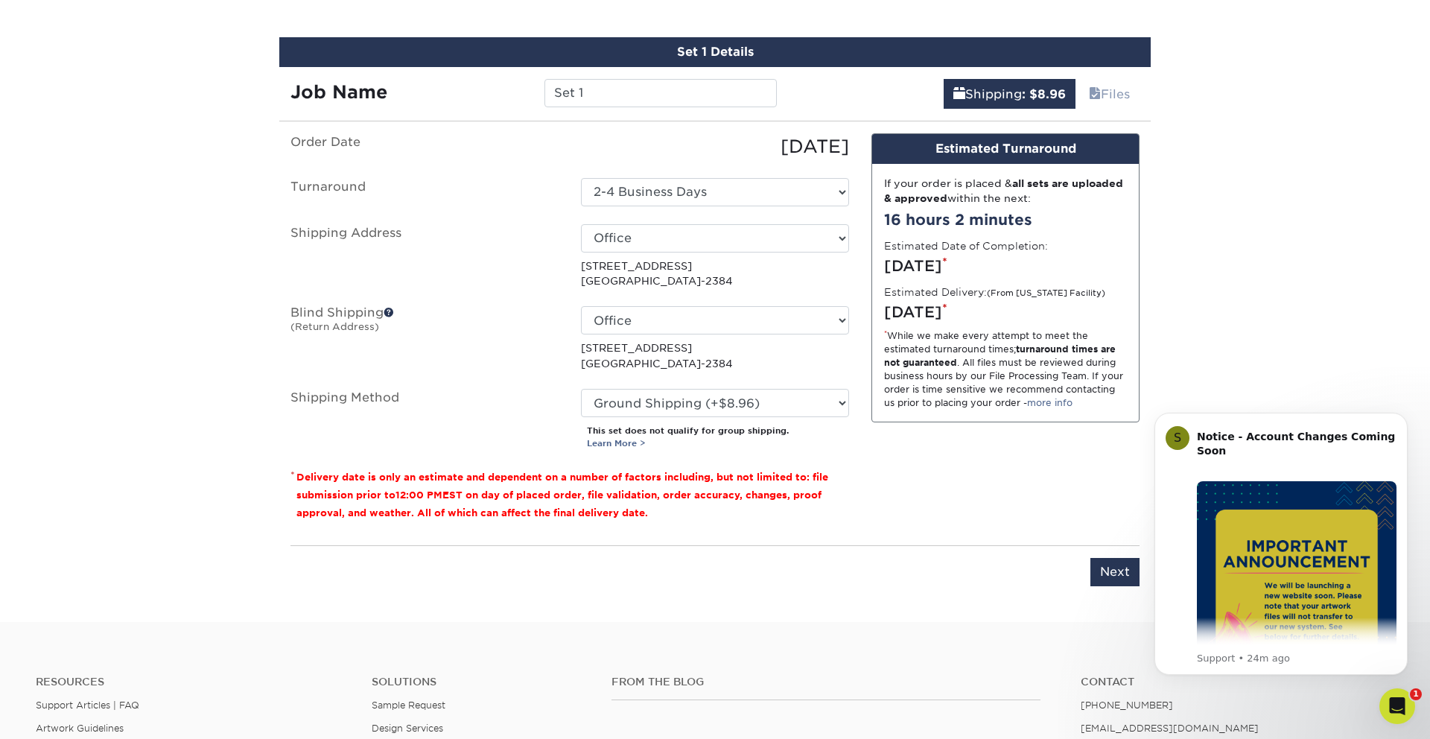
click at [1129, 539] on div "You've choosen mailing services! If you have a csv address list please upload i…" at bounding box center [715, 368] width 849 height 471
click at [1123, 562] on input "Next" at bounding box center [1115, 572] width 49 height 28
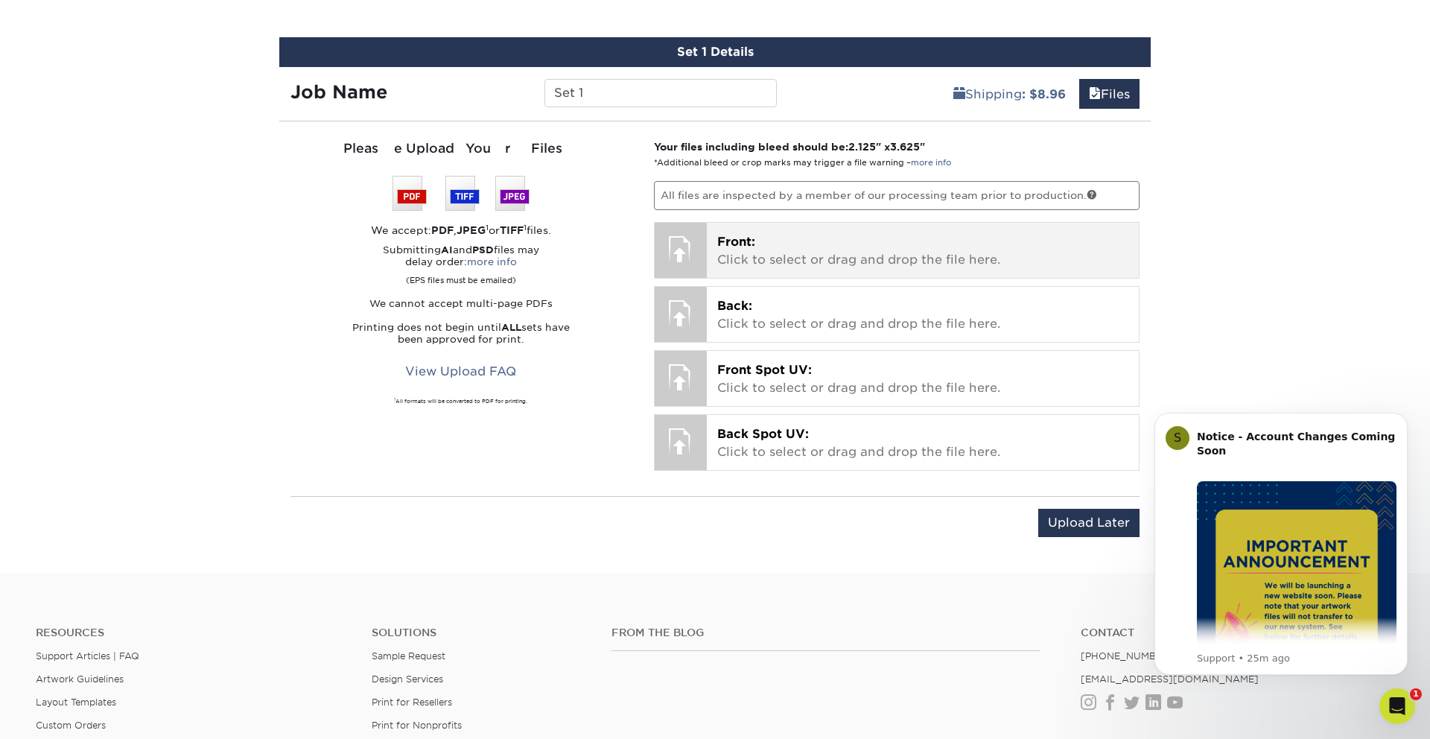
click at [770, 262] on p "Front: Click to select or drag and drop the file here." at bounding box center [923, 251] width 412 height 36
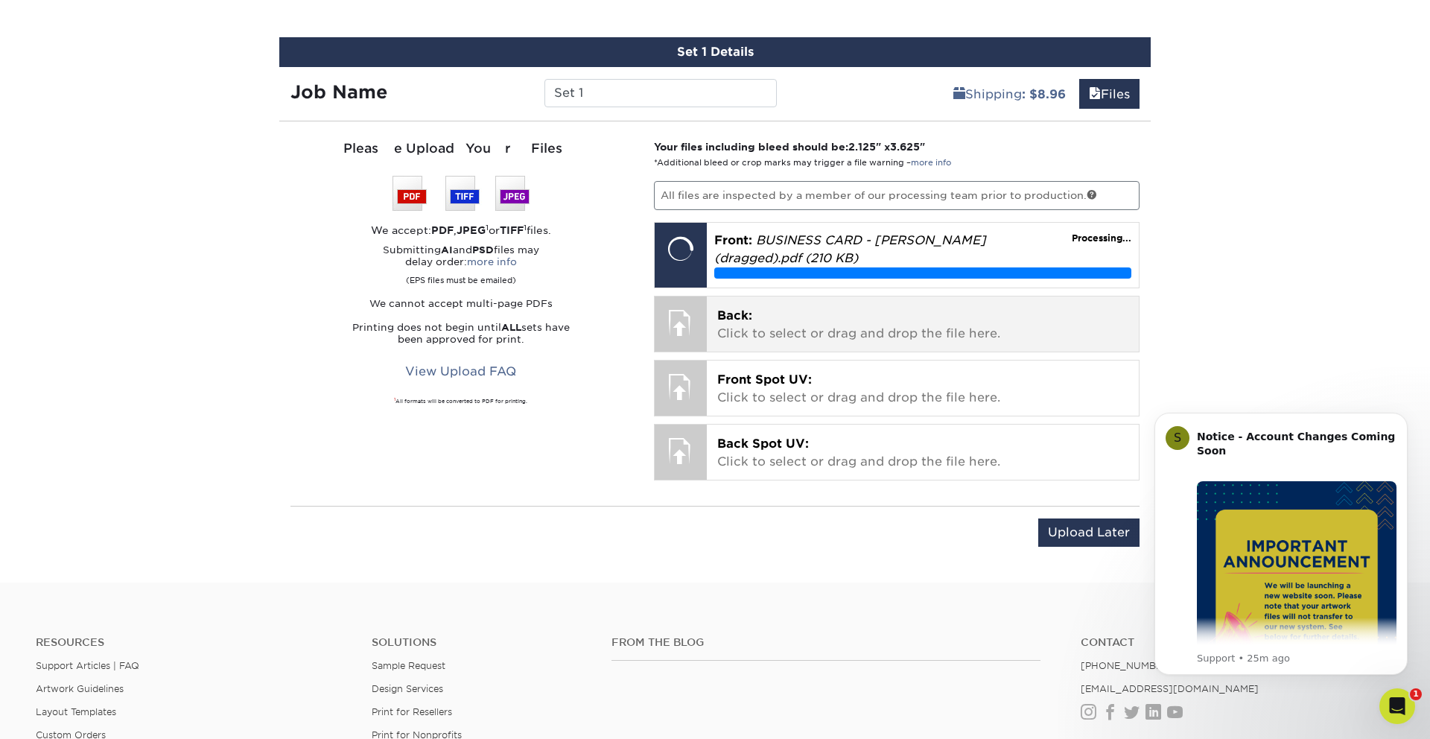
click at [816, 329] on div "Back: Click to select or drag and drop the file here. Choose file" at bounding box center [923, 323] width 433 height 55
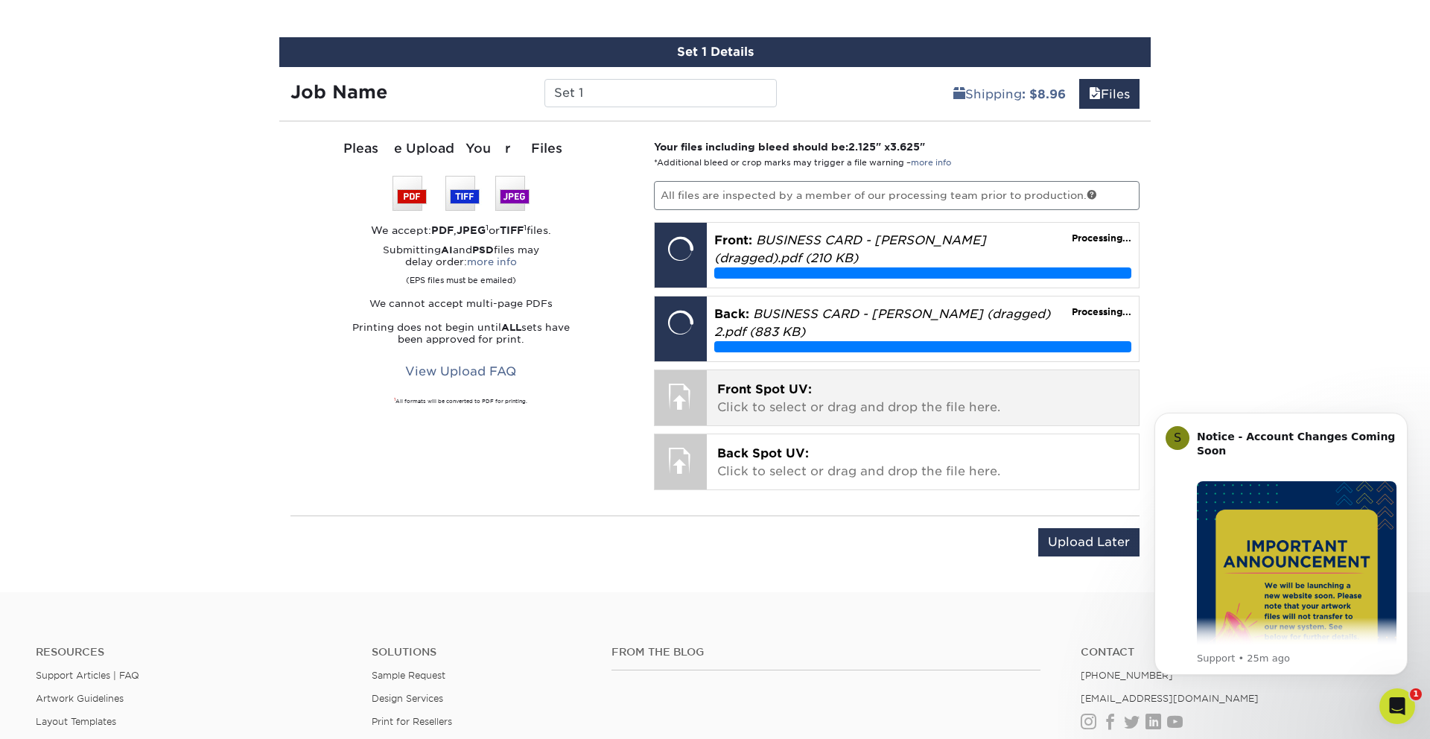
click at [869, 402] on div "Front Spot UV: Click to select or drag and drop the file here. Choose file" at bounding box center [923, 397] width 433 height 55
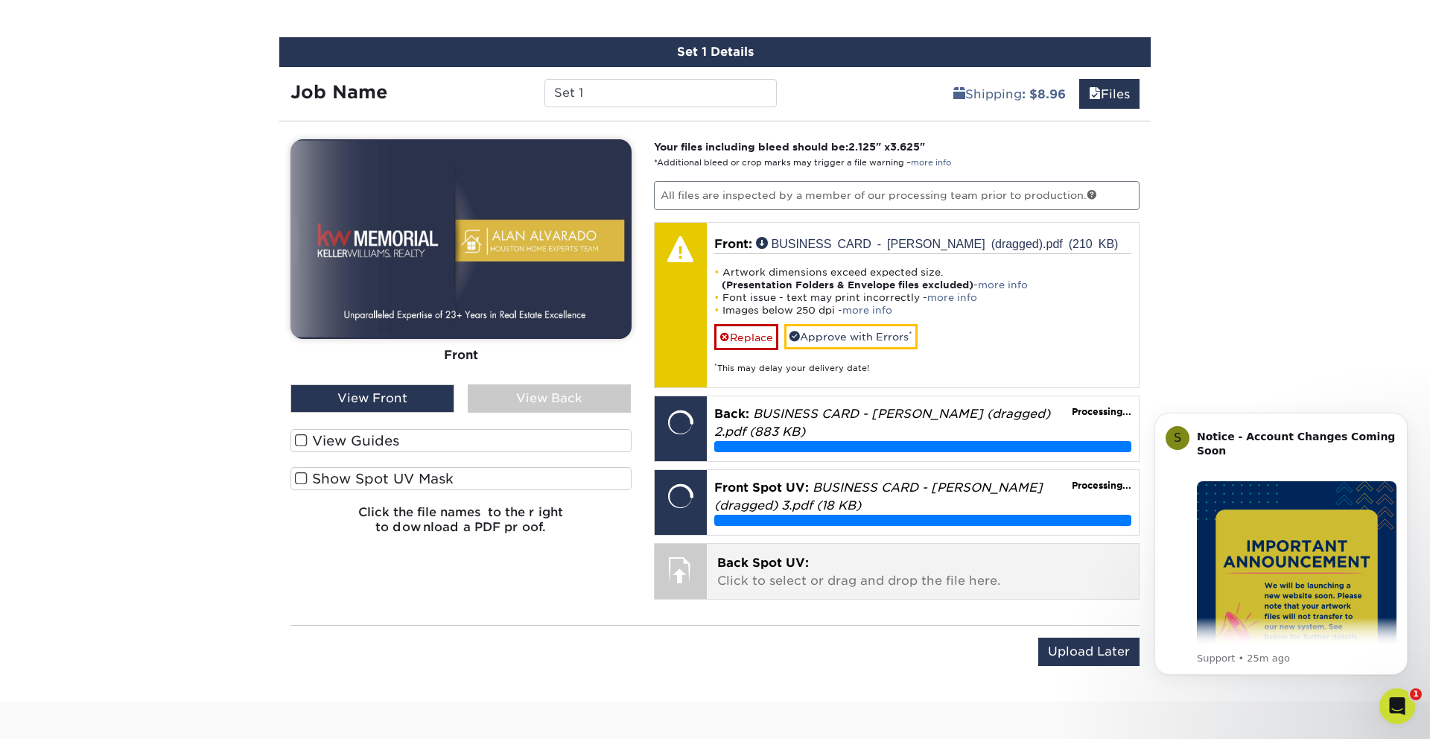
click at [839, 556] on p "Back Spot UV: Click to select or drag and drop the file here." at bounding box center [923, 572] width 412 height 36
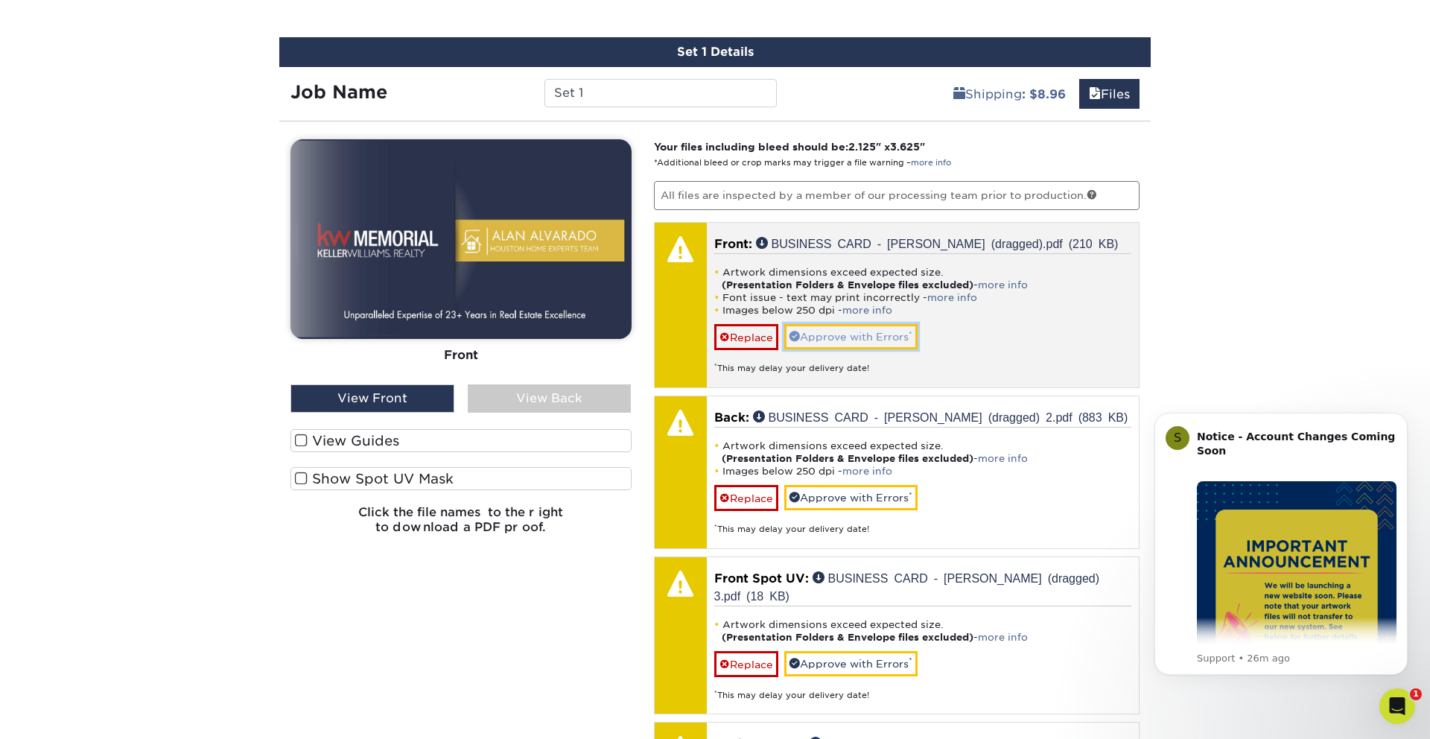
click at [821, 334] on link "Approve with Errors *" at bounding box center [850, 336] width 133 height 25
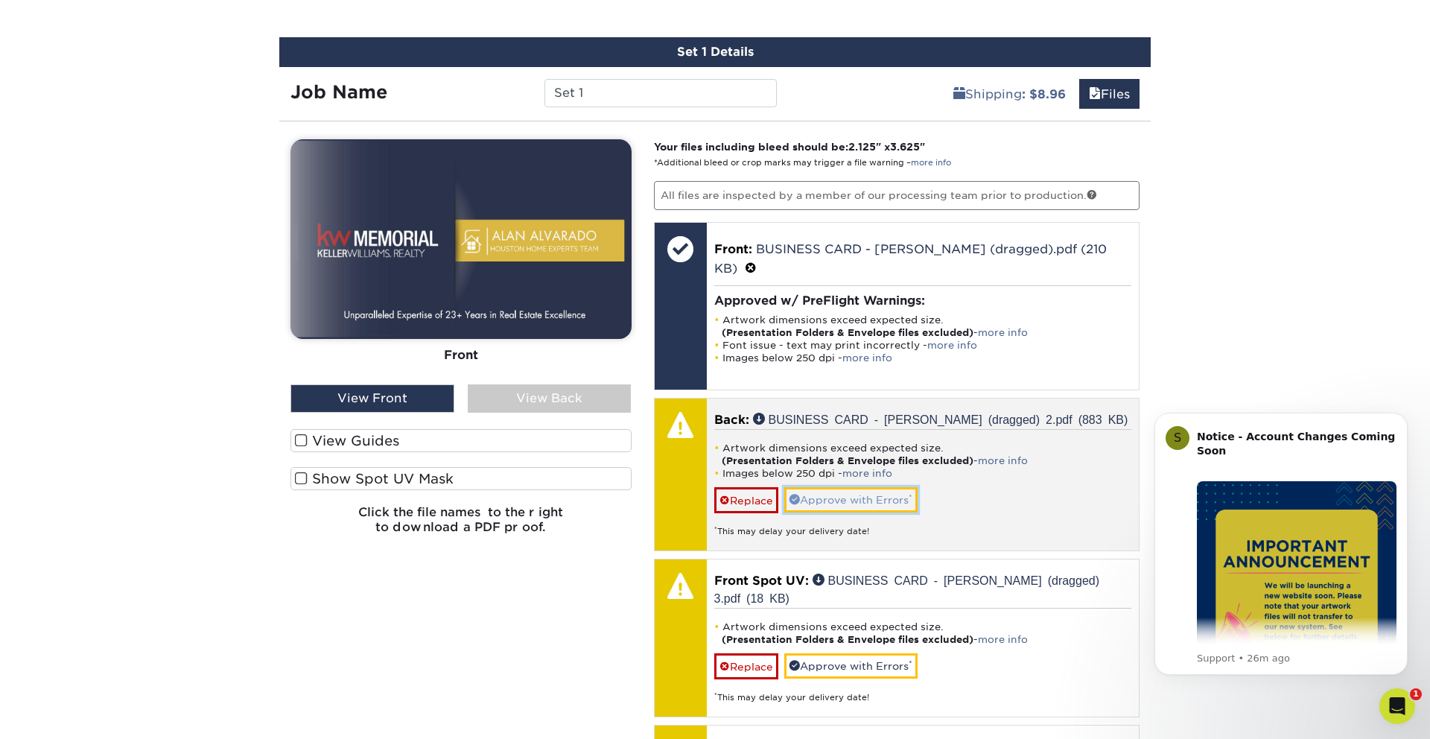
click at [850, 492] on link "Approve with Errors *" at bounding box center [850, 499] width 133 height 25
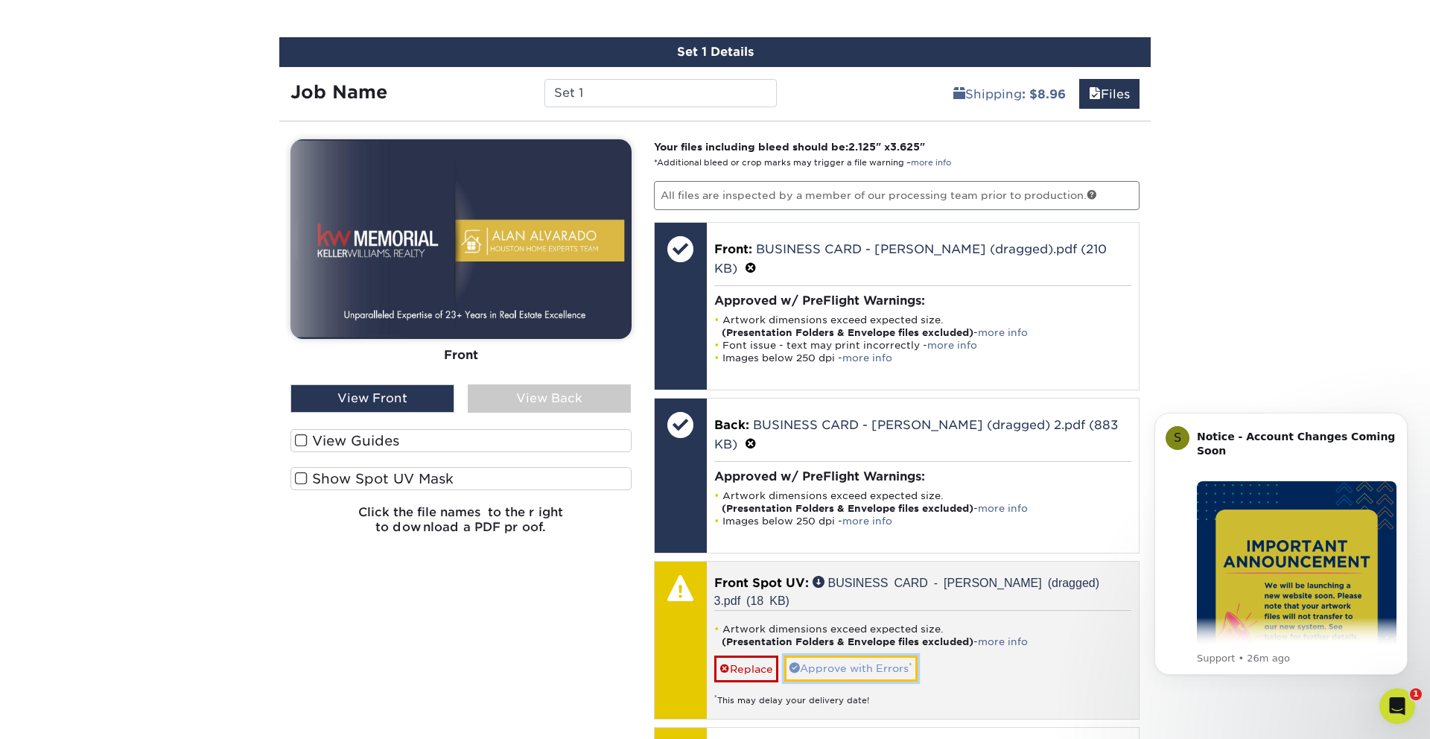
click at [863, 656] on link "Approve with Errors *" at bounding box center [850, 668] width 133 height 25
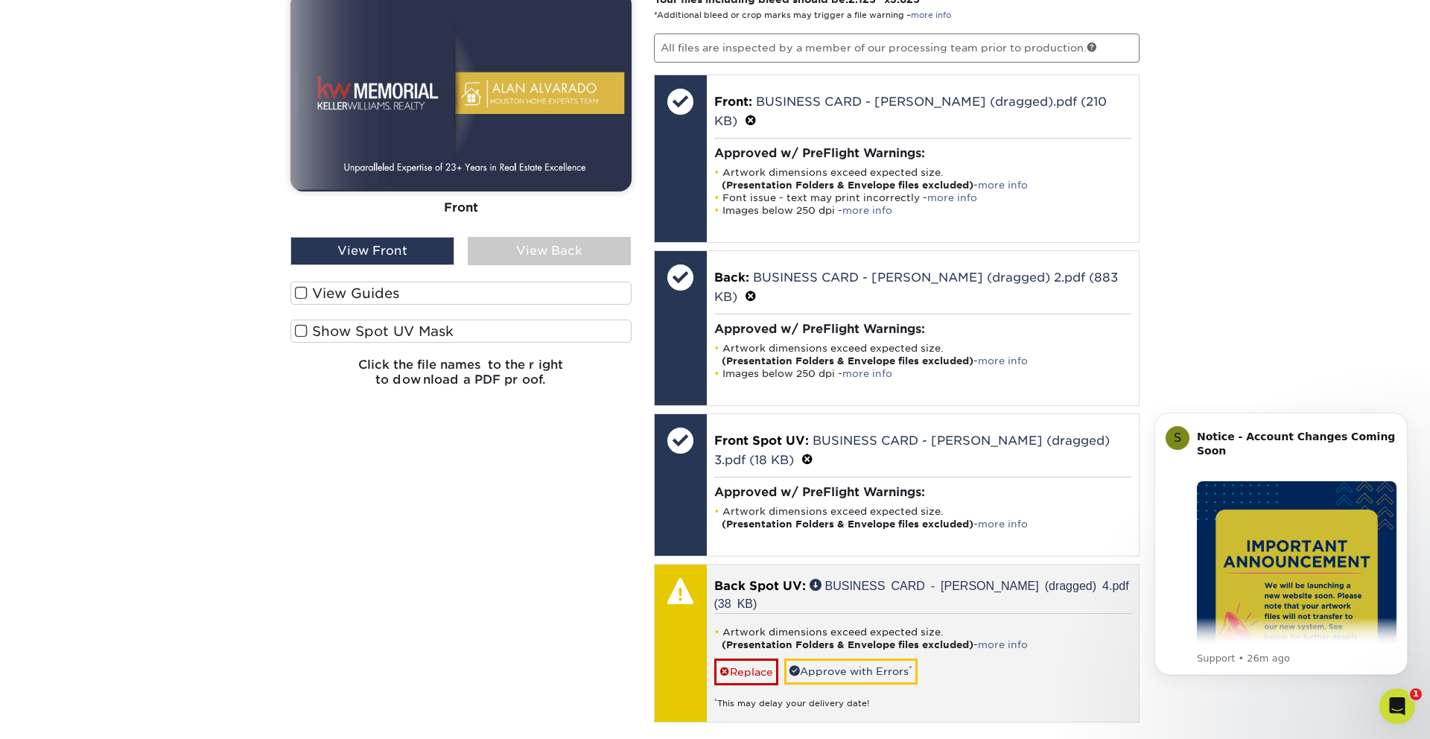
scroll to position [1048, 0]
click at [864, 659] on link "Approve with Errors *" at bounding box center [850, 671] width 133 height 25
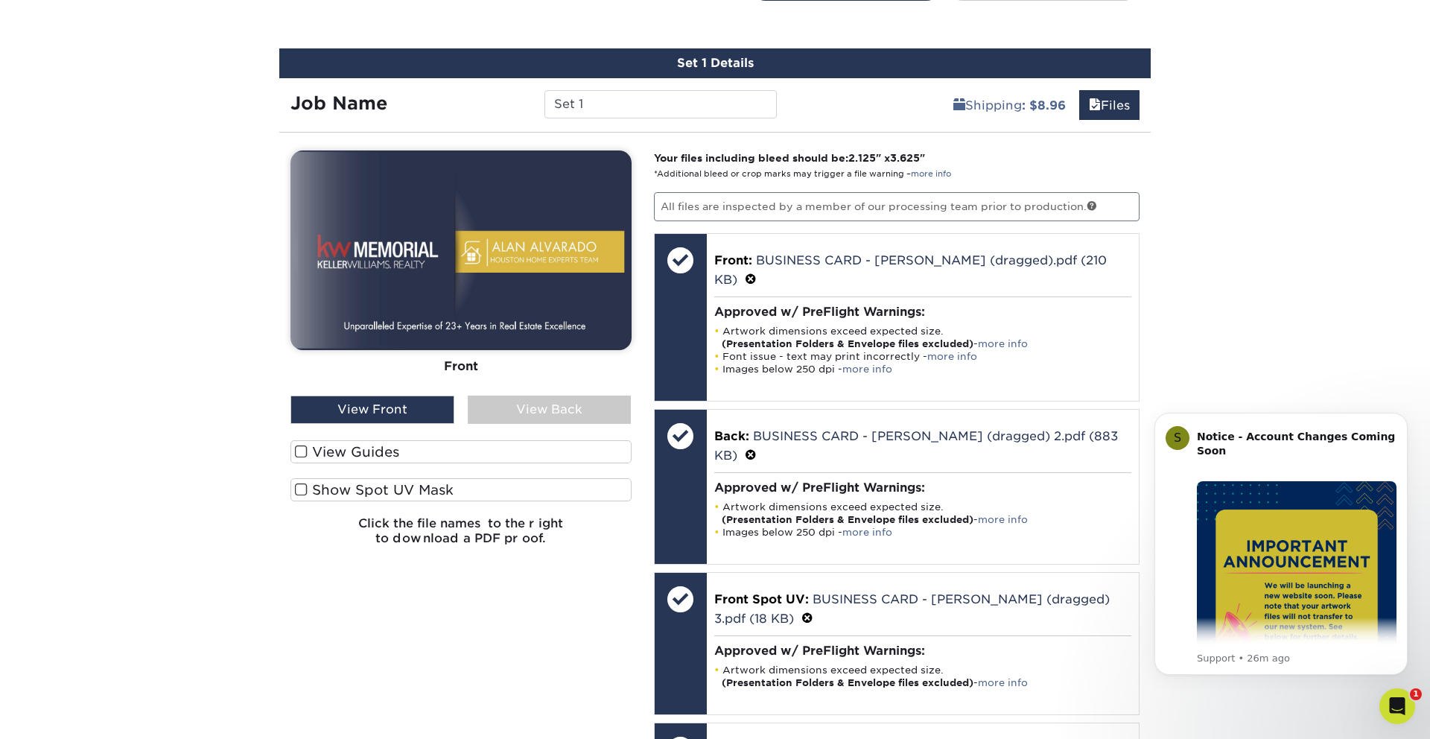
scroll to position [875, 0]
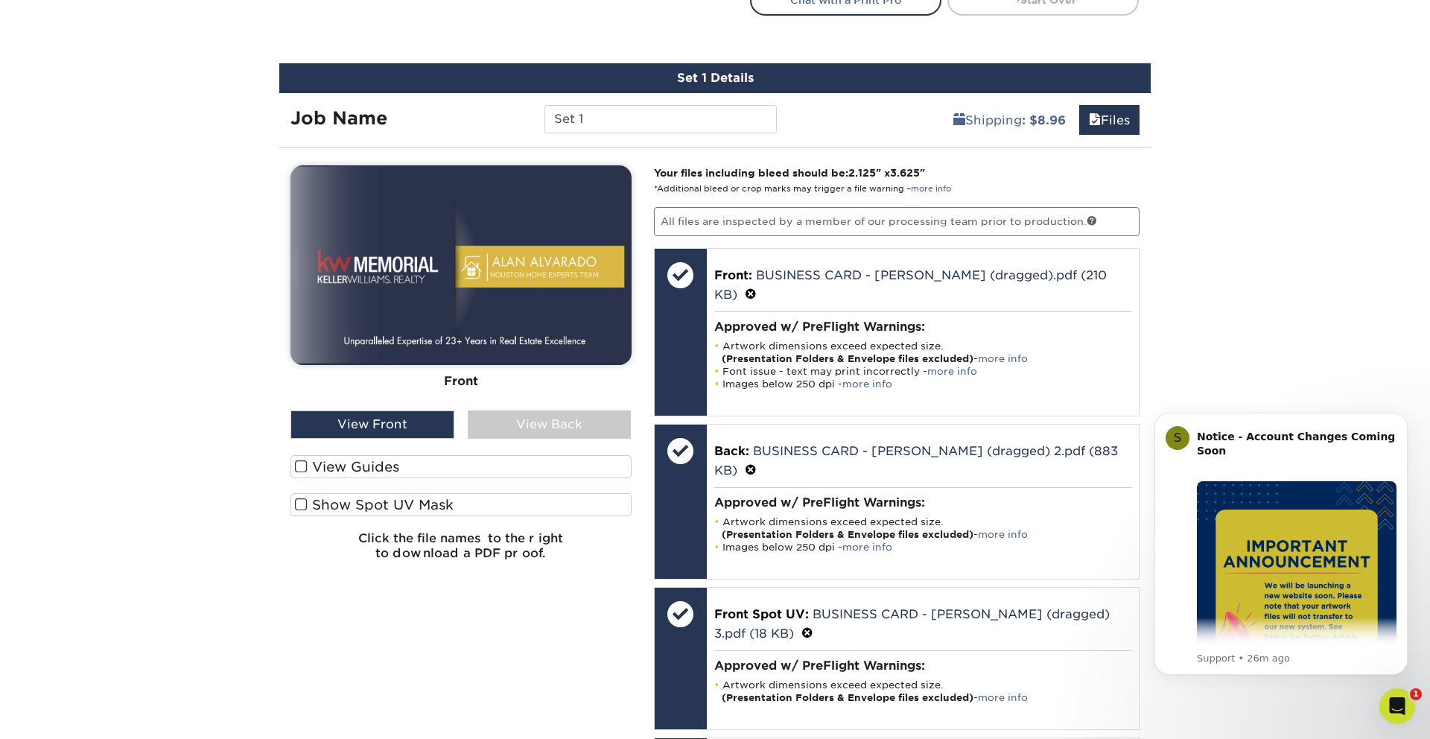
click at [303, 506] on span at bounding box center [301, 505] width 13 height 14
click at [0, 0] on input "Show Spot UV Mask" at bounding box center [0, 0] width 0 height 0
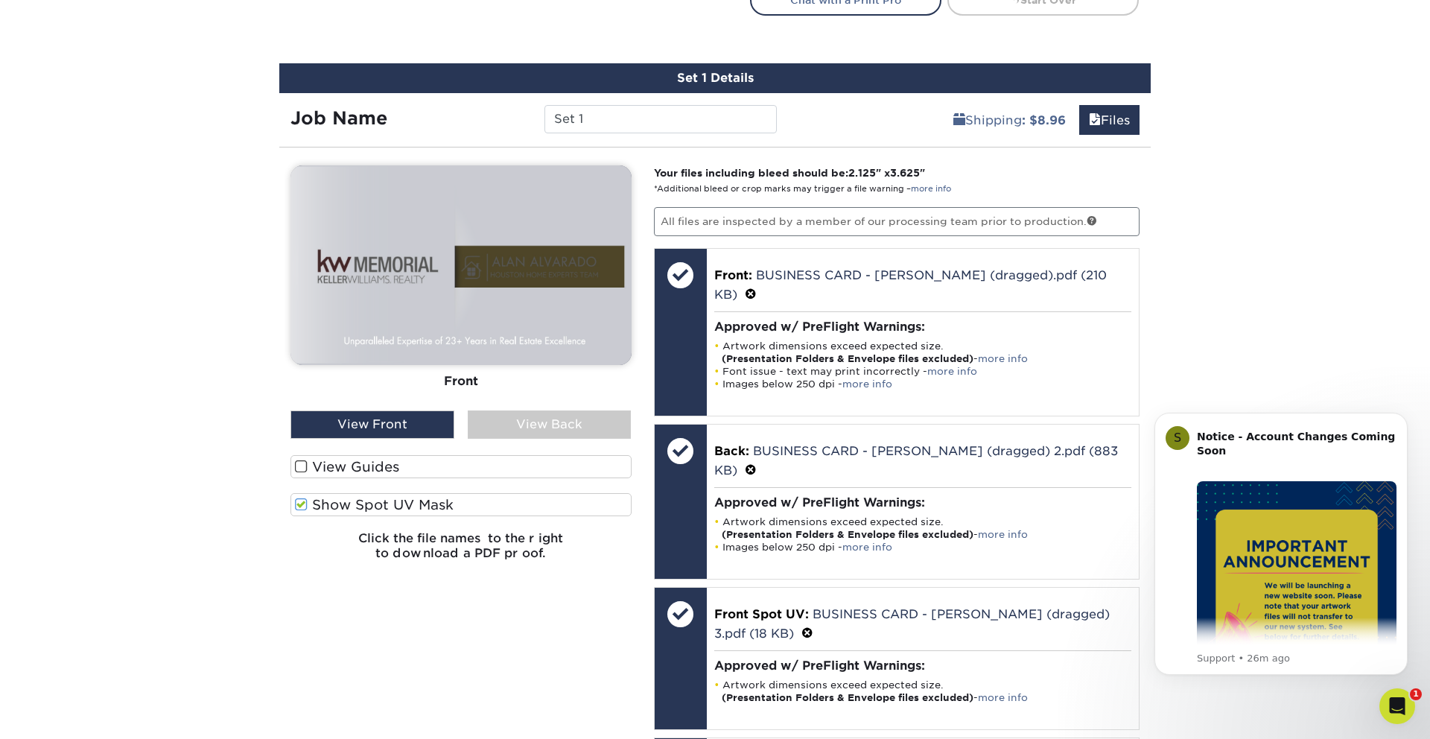
click at [538, 422] on div "View Back" at bounding box center [550, 424] width 164 height 28
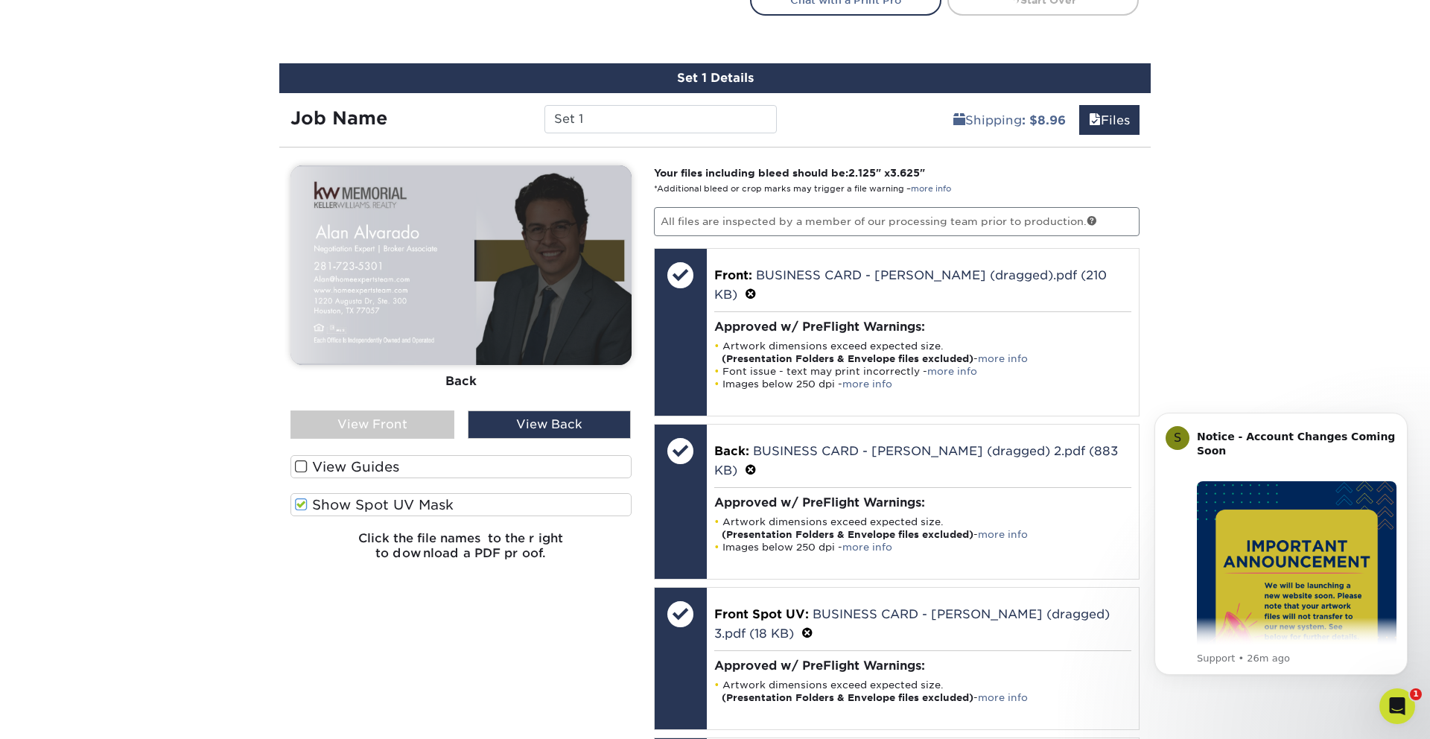
click at [413, 419] on div "View Front" at bounding box center [373, 424] width 164 height 28
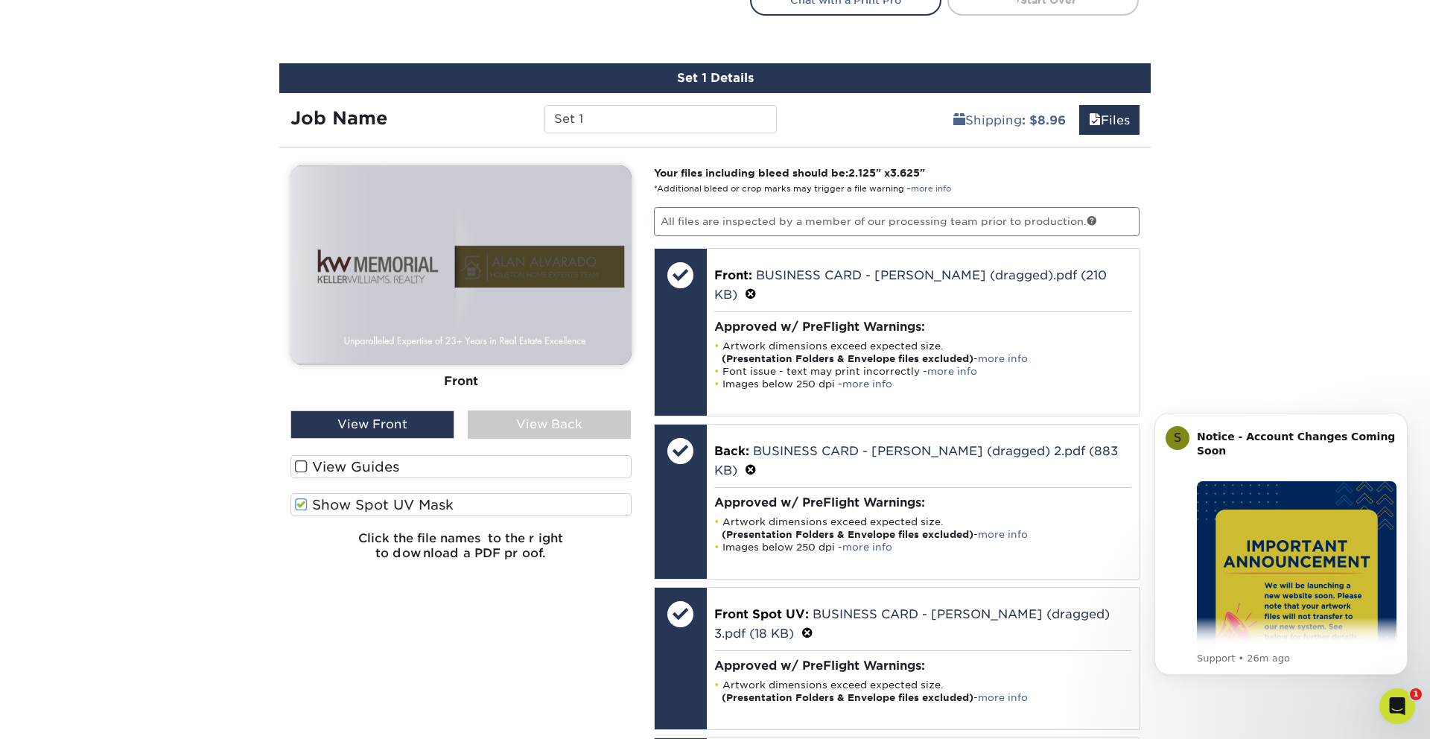
click at [519, 418] on div "View Back" at bounding box center [550, 424] width 164 height 28
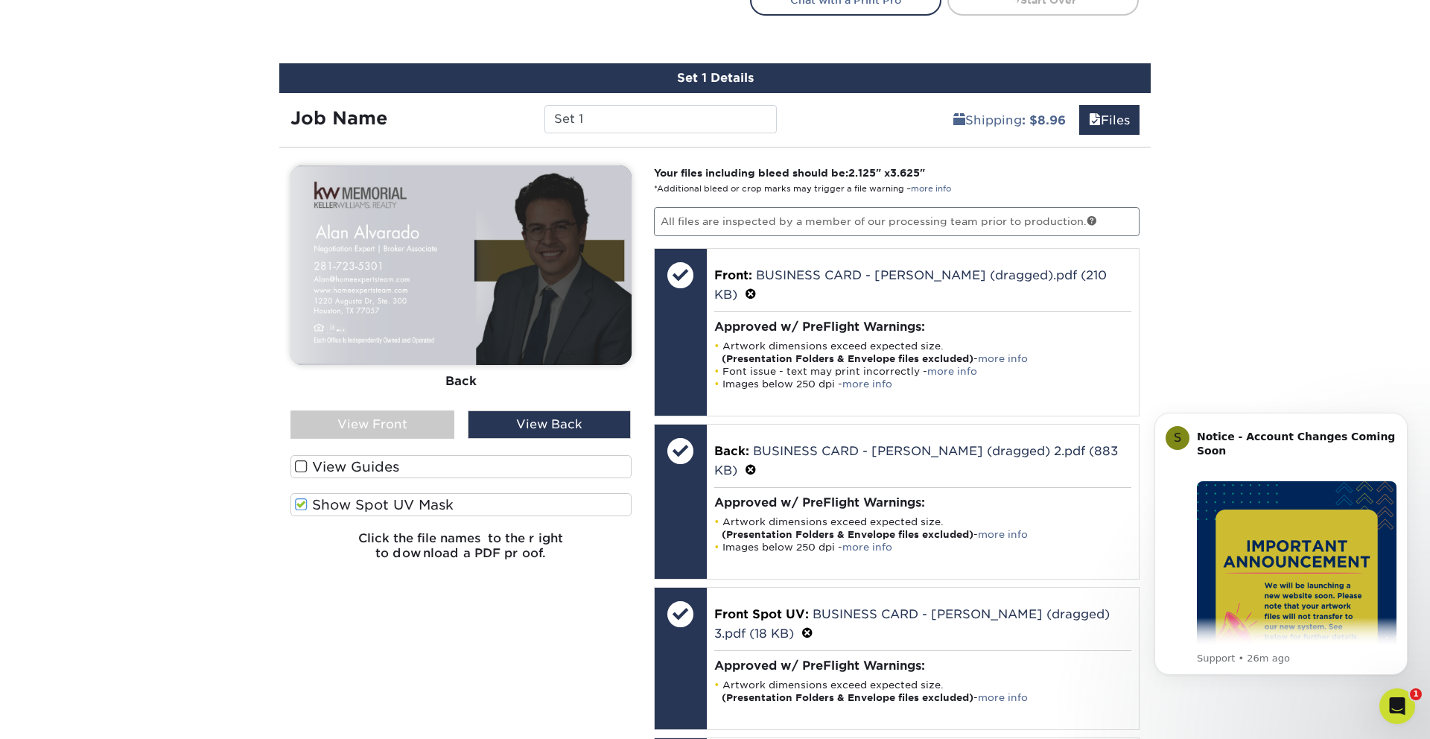
click at [302, 507] on span at bounding box center [301, 505] width 13 height 14
click at [0, 0] on input "Show Spot UV Mask" at bounding box center [0, 0] width 0 height 0
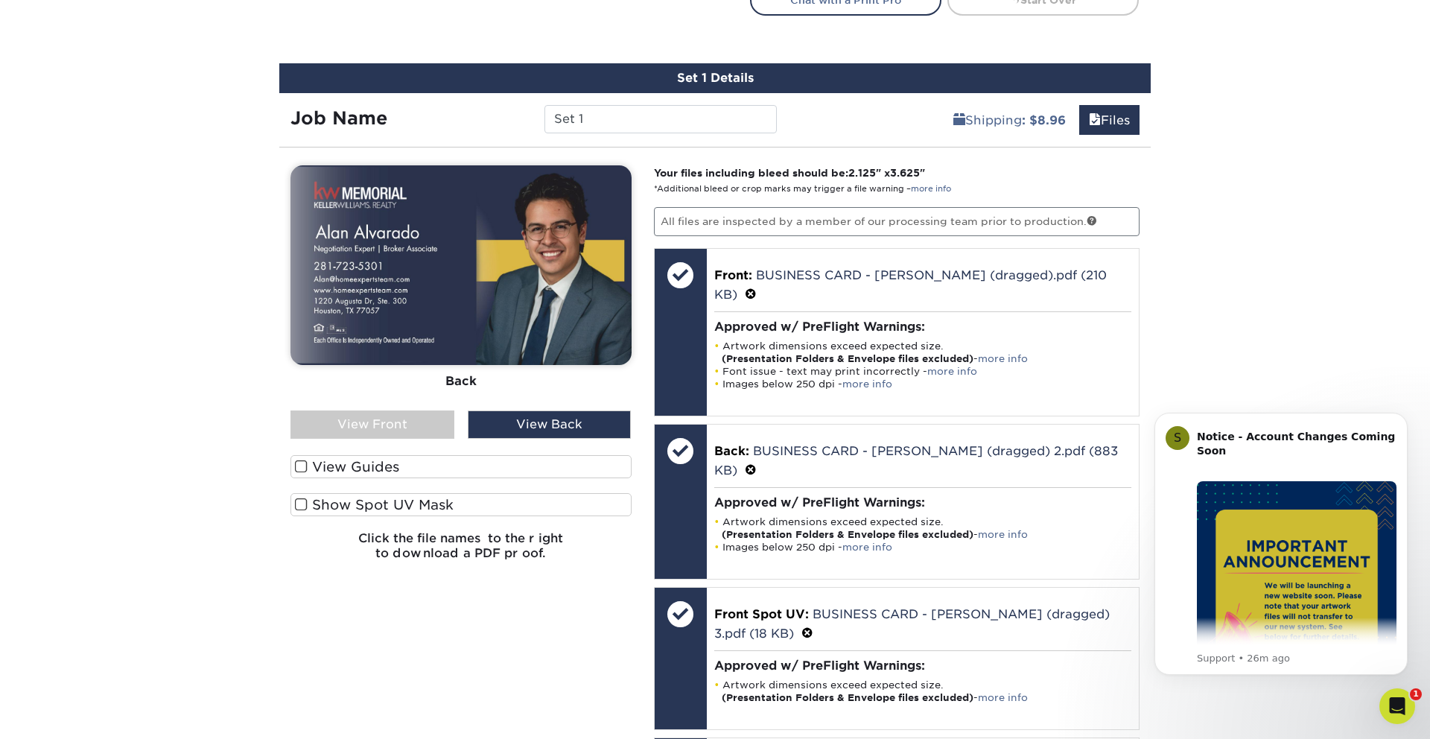
click at [520, 414] on div "View Back" at bounding box center [550, 424] width 164 height 28
click at [404, 426] on div "View Front" at bounding box center [373, 424] width 164 height 28
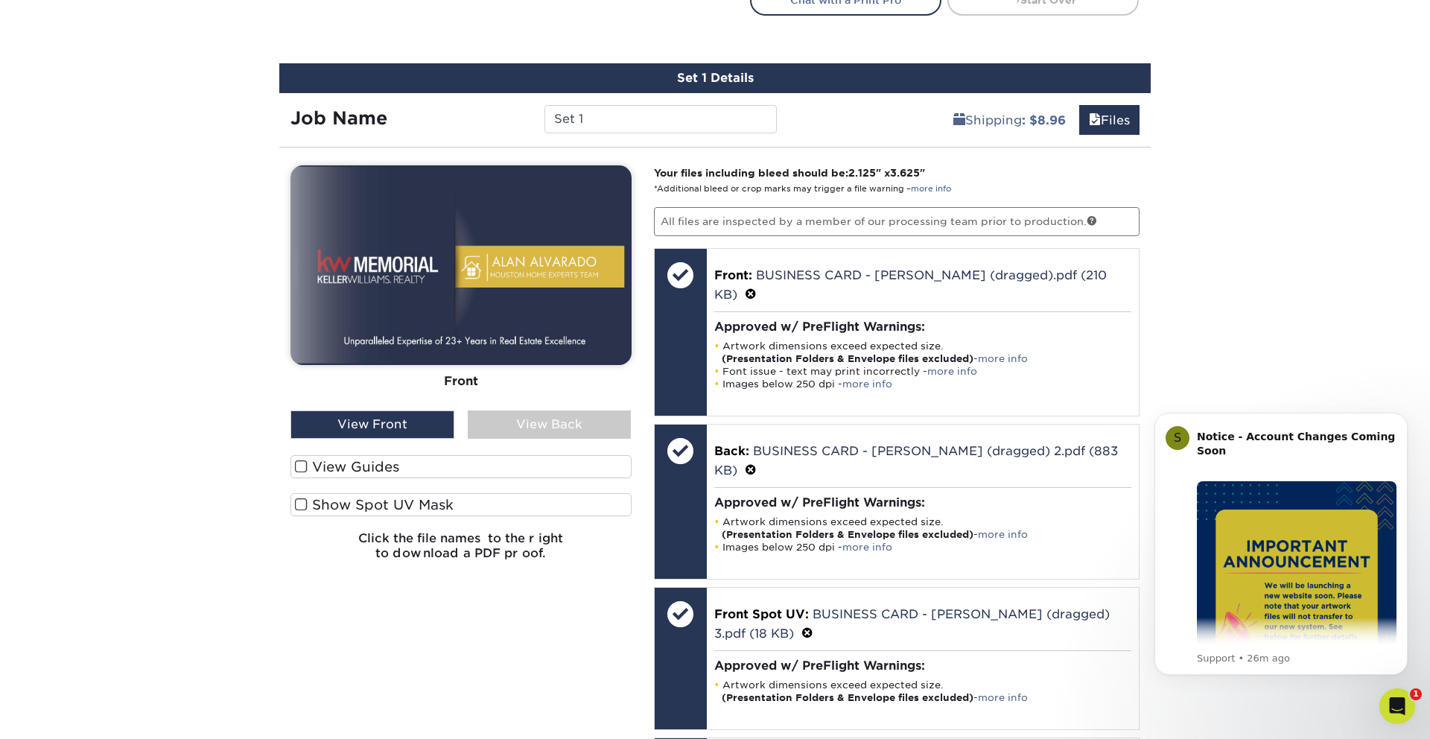
click at [544, 418] on div "View Back" at bounding box center [550, 424] width 164 height 28
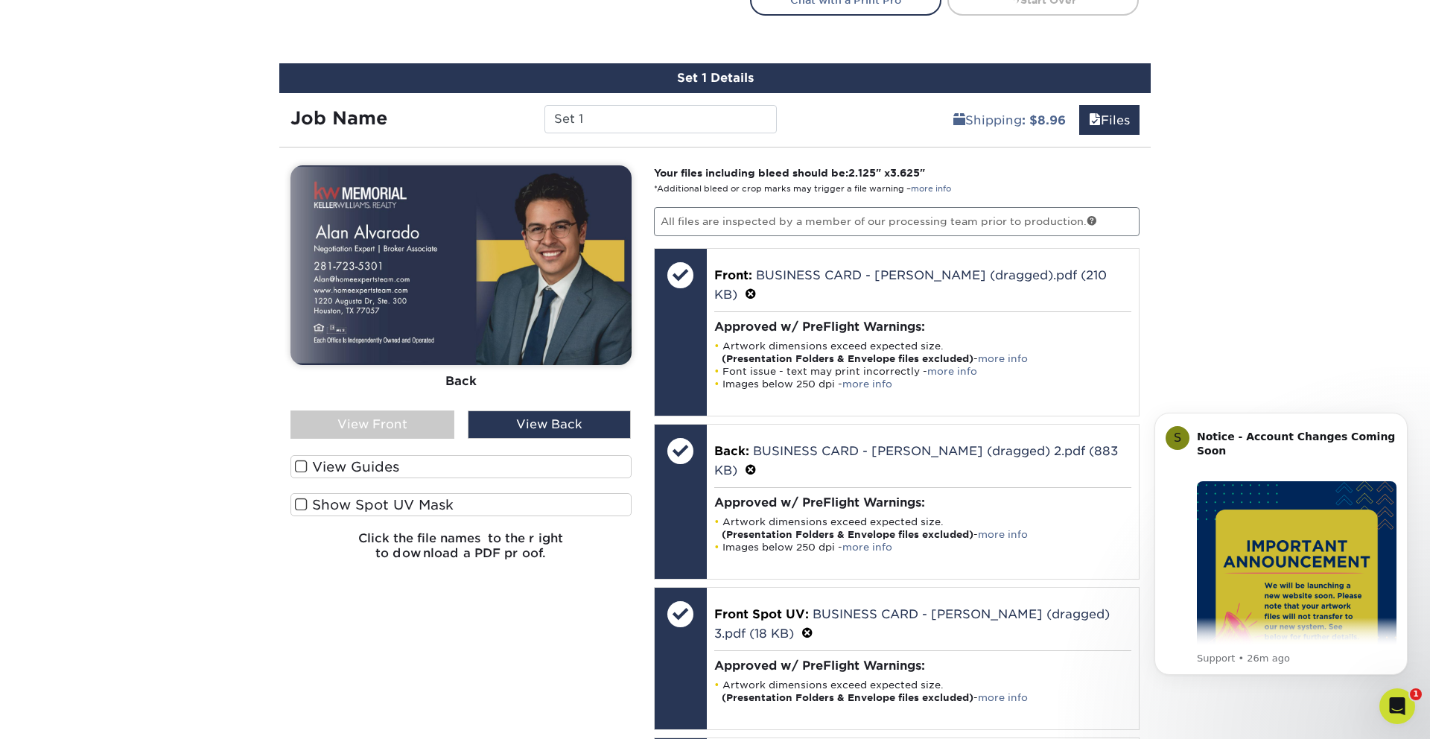
click at [429, 419] on div "View Front" at bounding box center [373, 424] width 164 height 28
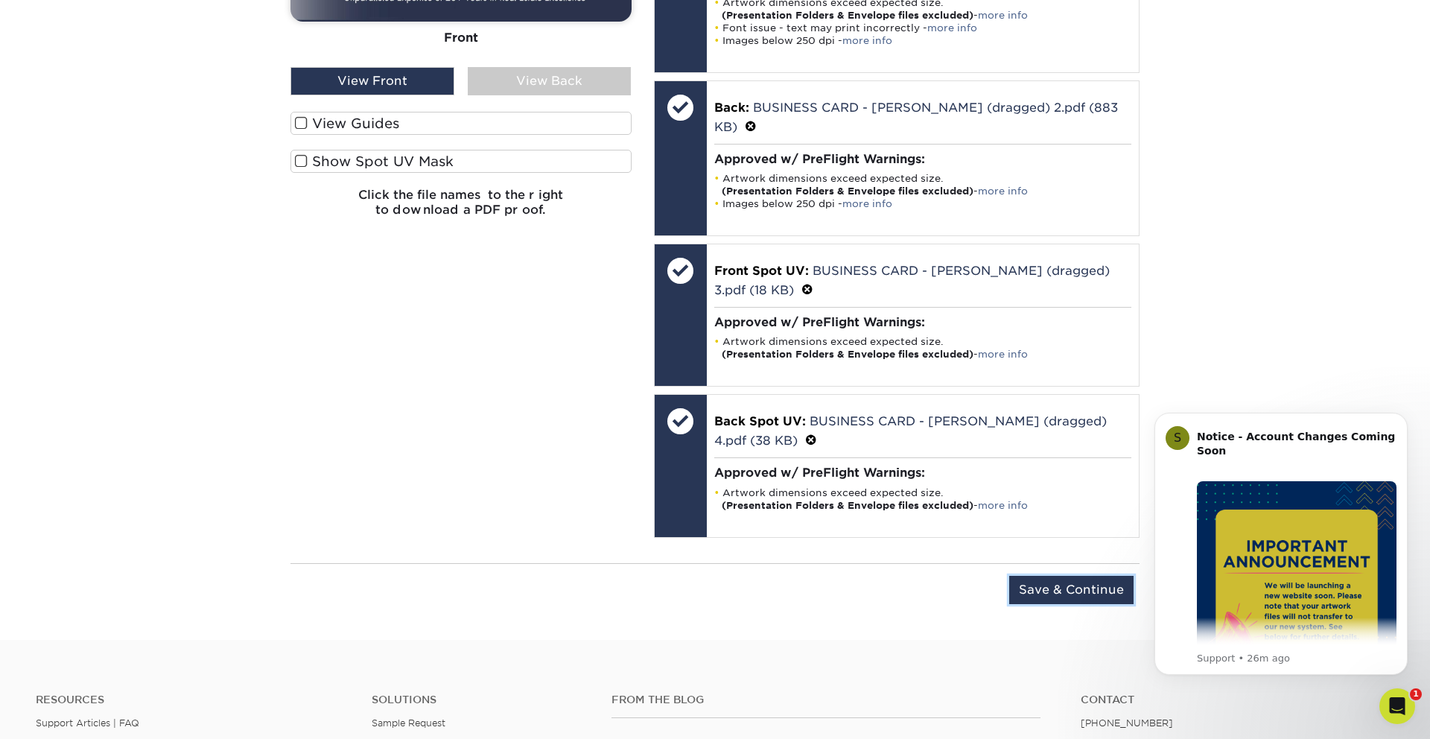
click at [1029, 576] on input "Save & Continue" at bounding box center [1071, 590] width 124 height 28
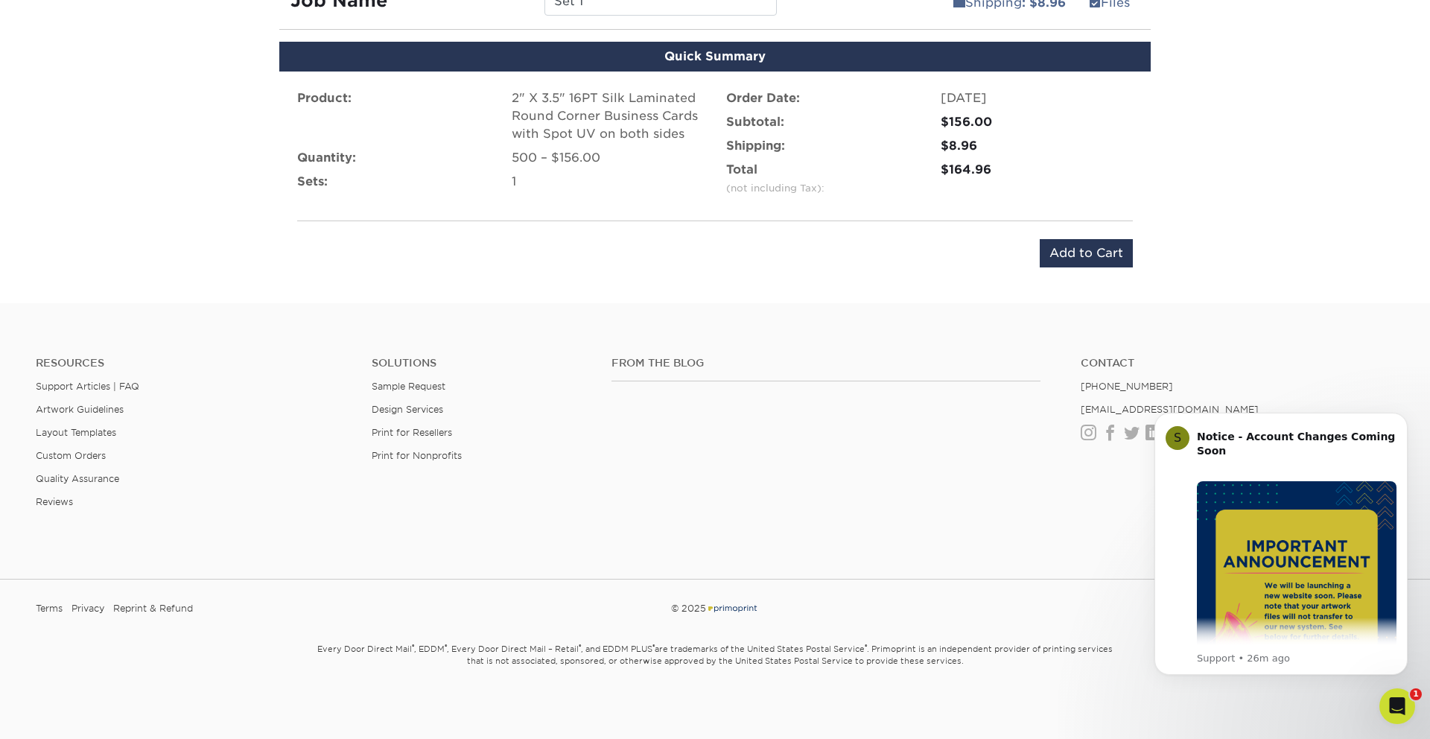
scroll to position [797, 0]
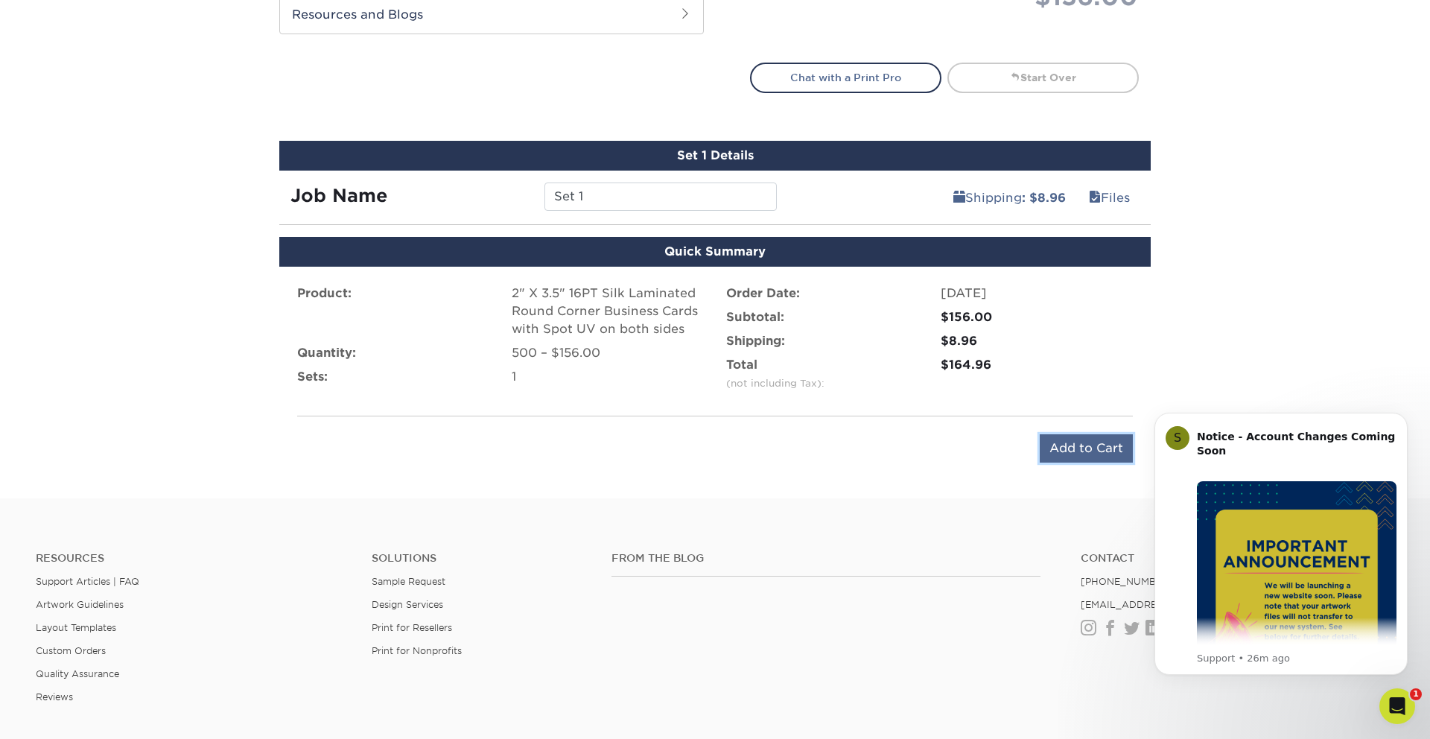
click at [1083, 442] on input "Add to Cart" at bounding box center [1086, 448] width 93 height 28
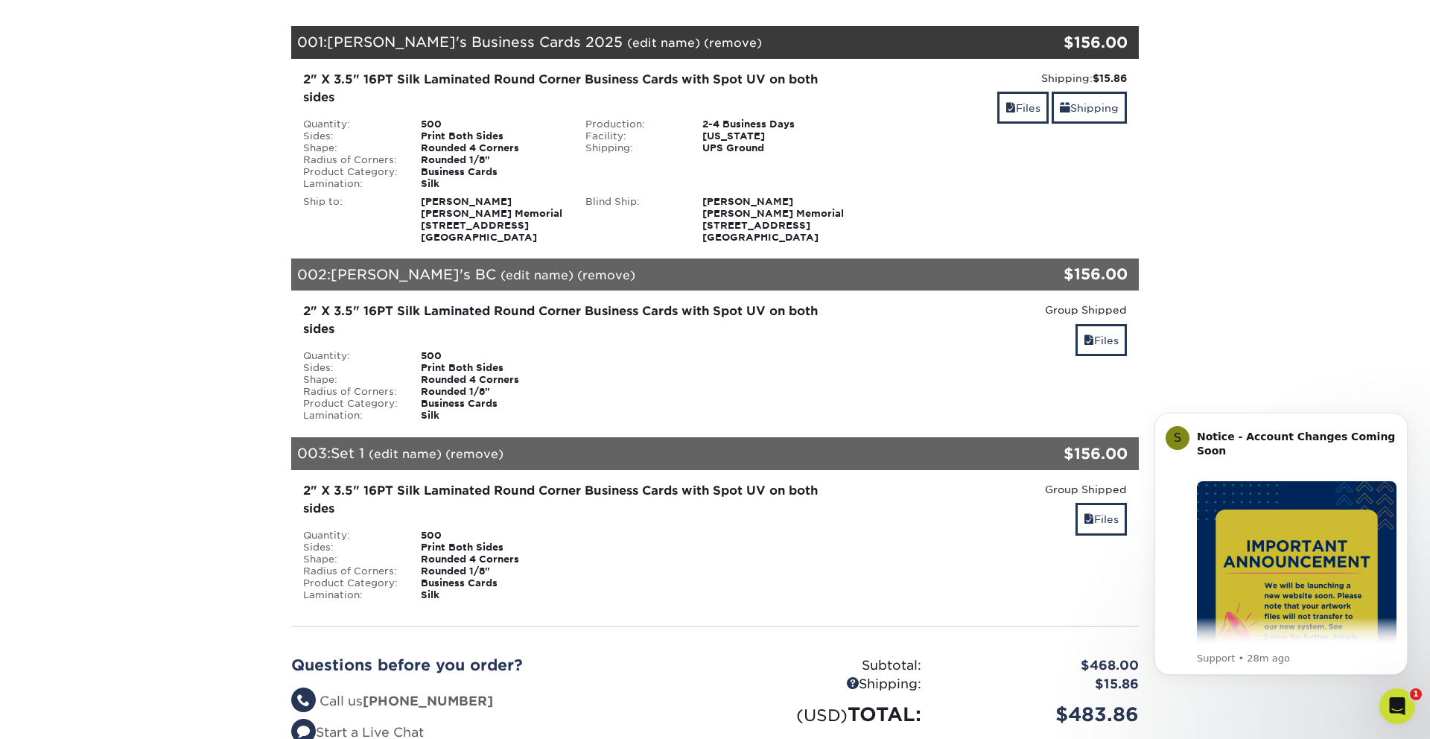
scroll to position [274, 0]
click at [501, 276] on link "(edit name)" at bounding box center [537, 274] width 73 height 14
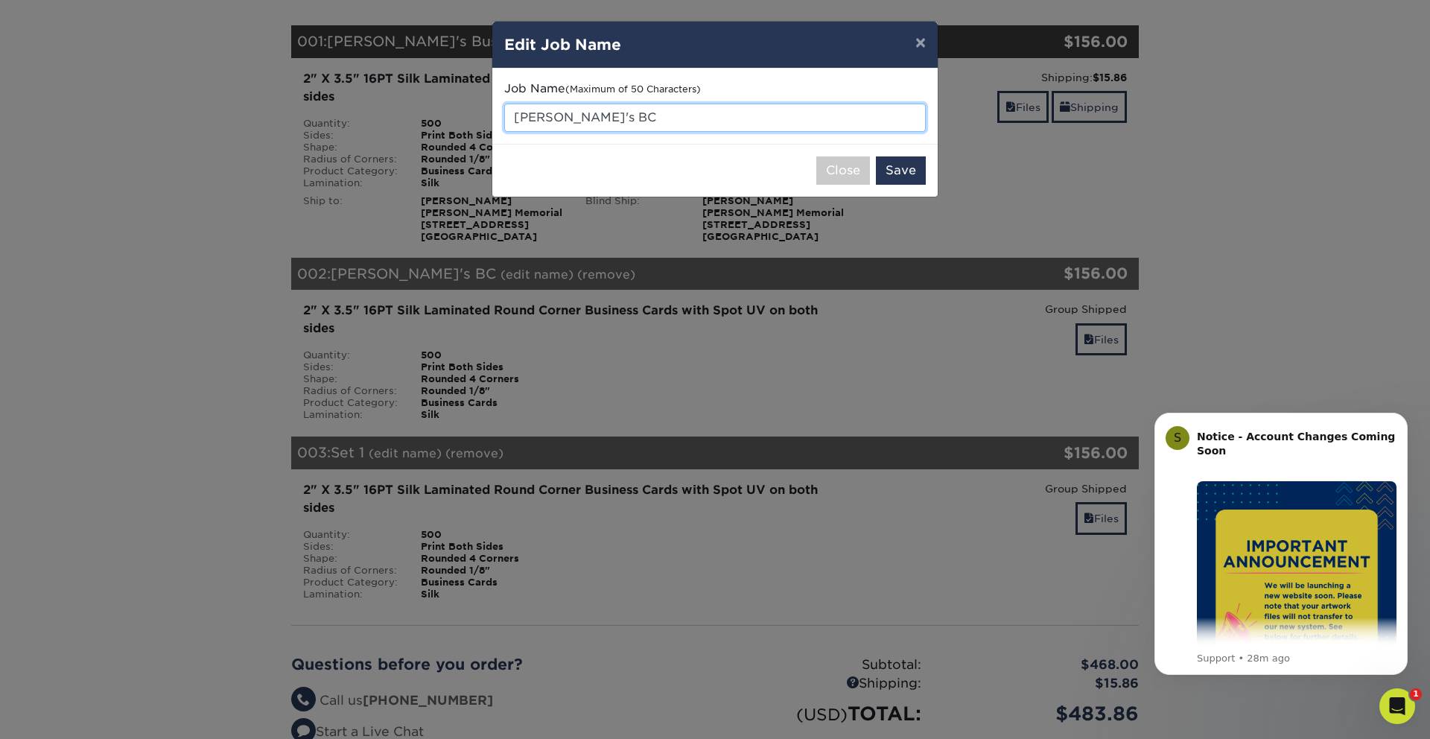
drag, startPoint x: 542, startPoint y: 113, endPoint x: 505, endPoint y: 115, distance: 36.5
click at [505, 115] on input "[PERSON_NAME]'s BC" at bounding box center [715, 118] width 422 height 28
type input "Val's BC"
click at [919, 170] on button "Save" at bounding box center [901, 170] width 50 height 28
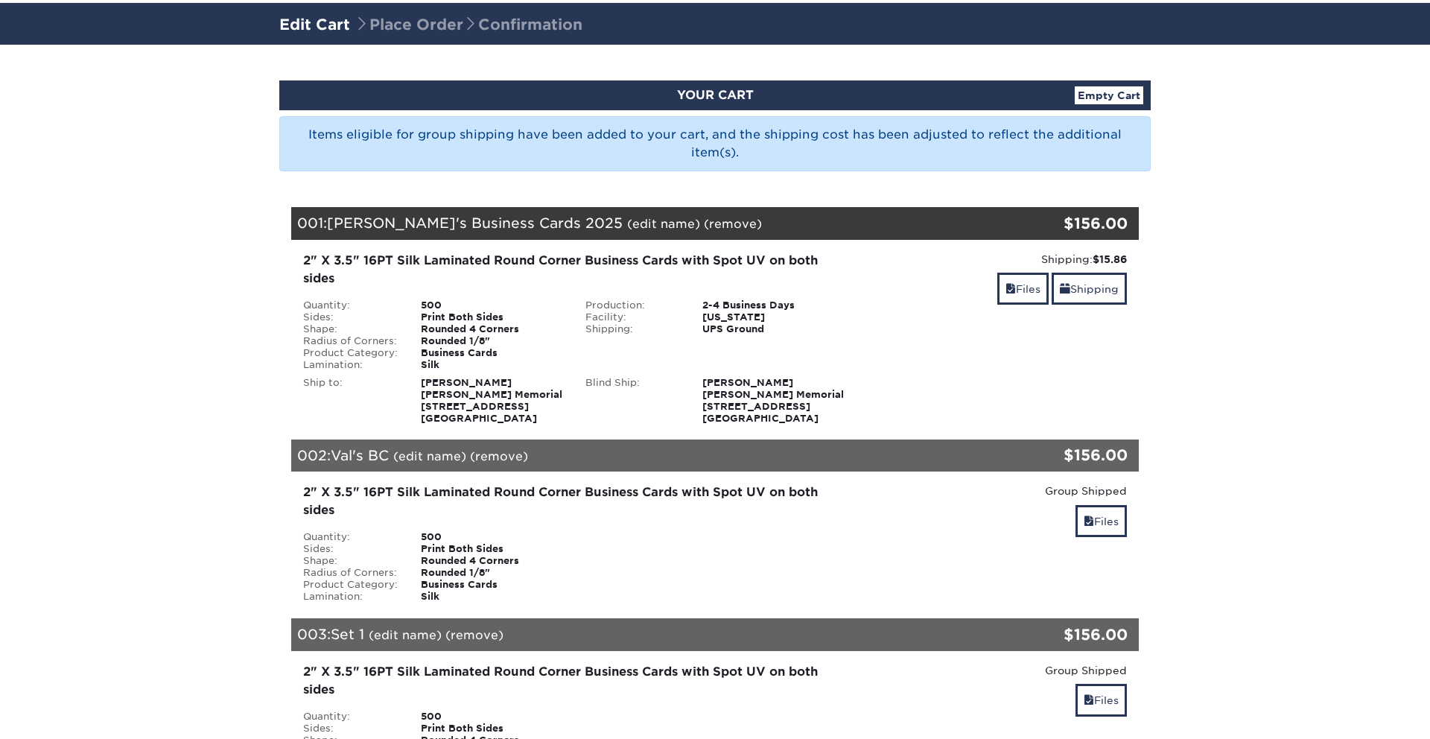
scroll to position [130, 0]
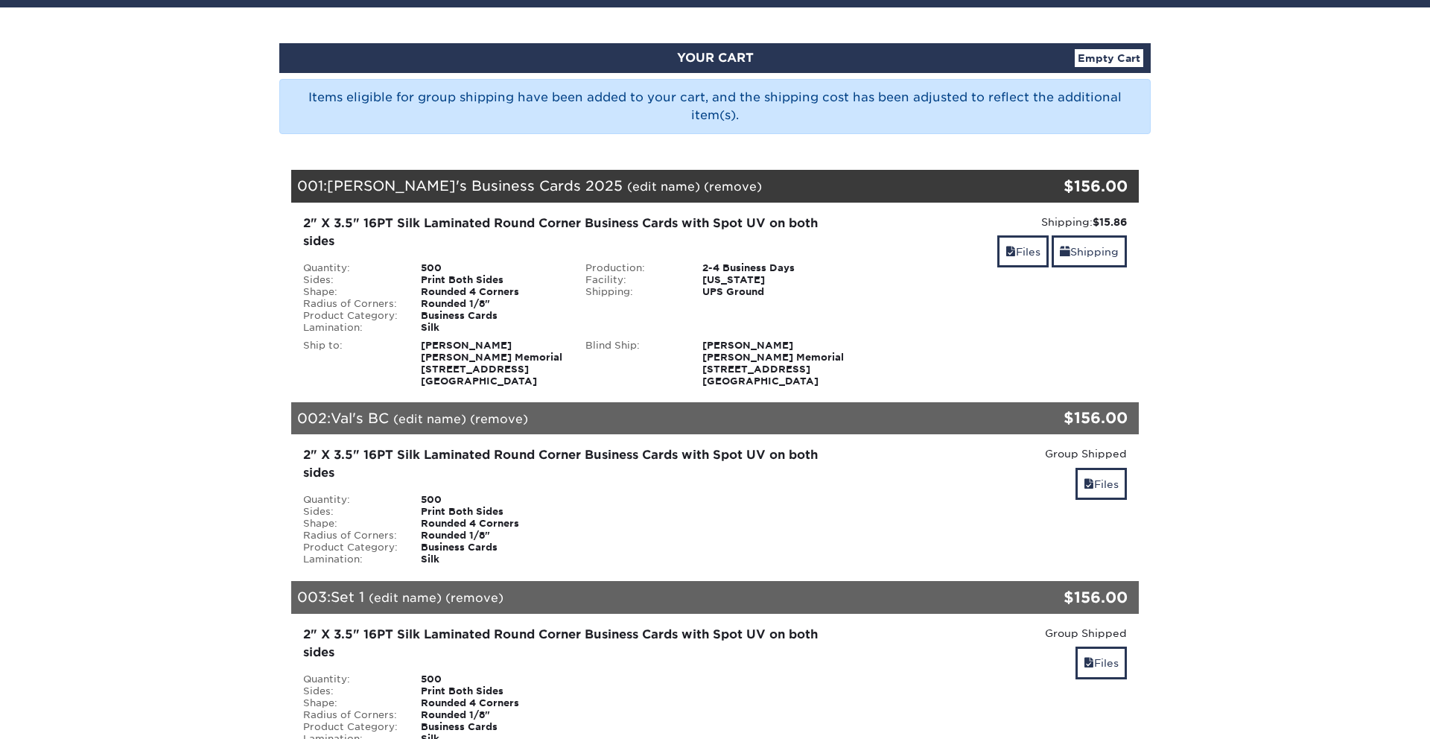
click at [402, 595] on link "(edit name)" at bounding box center [405, 598] width 73 height 14
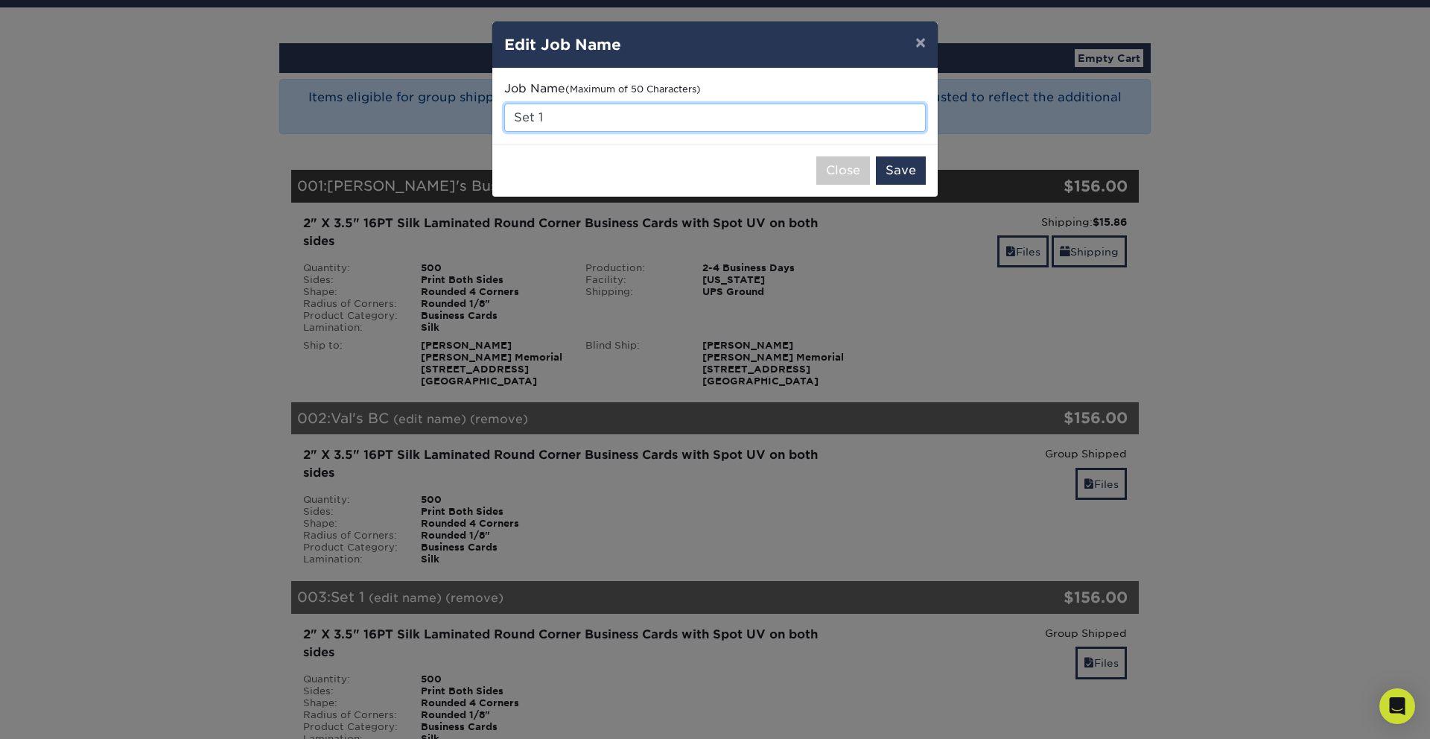
click at [566, 117] on input "Set 1" at bounding box center [715, 118] width 422 height 28
type input "Al"
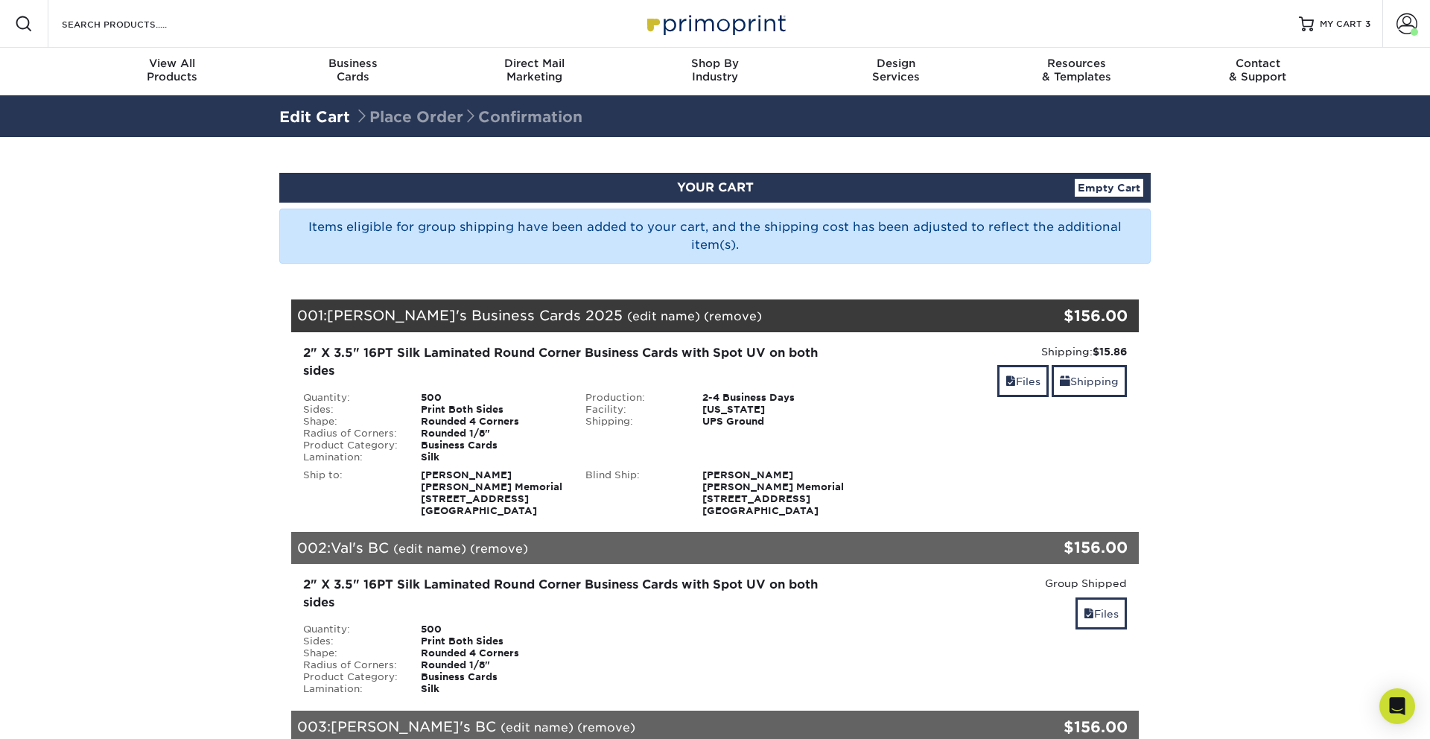
click at [627, 314] on link "(edit name)" at bounding box center [663, 316] width 73 height 14
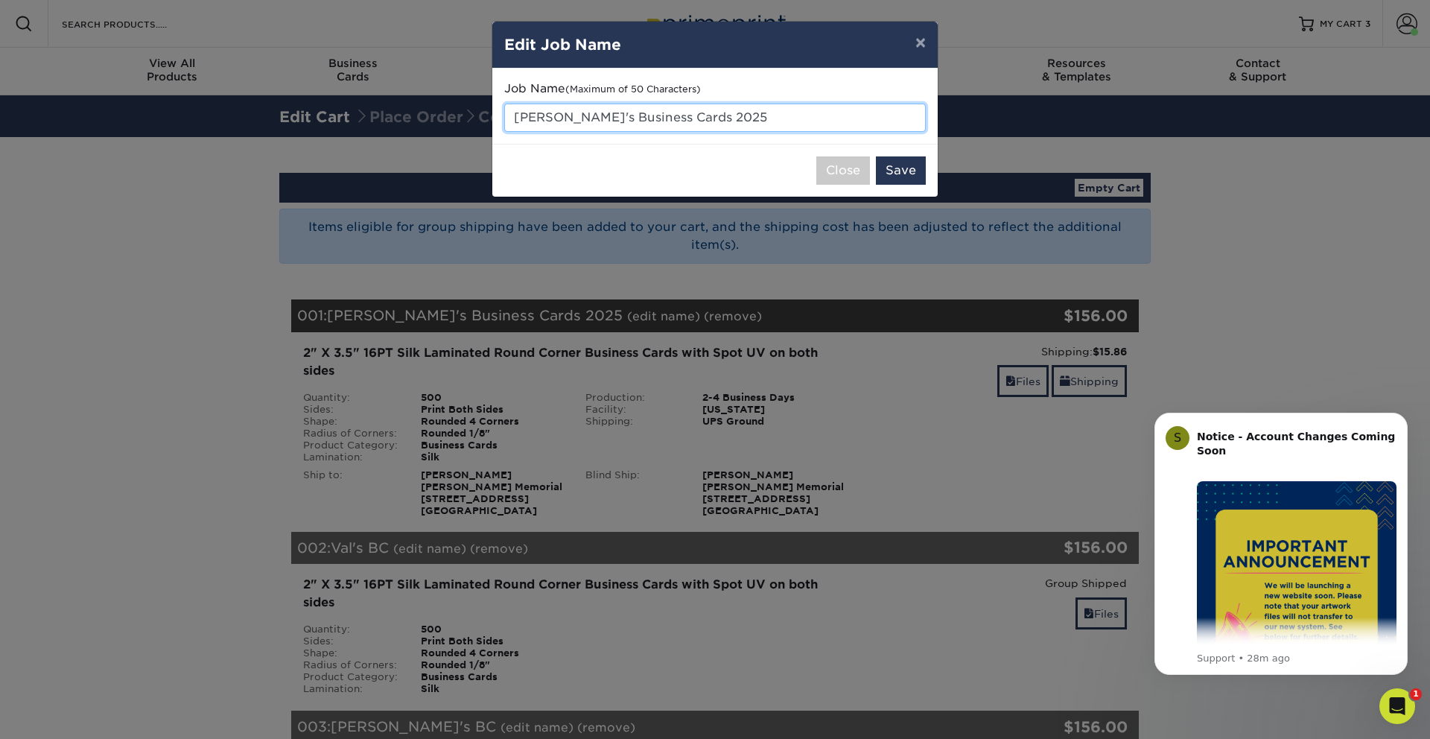
drag, startPoint x: 719, startPoint y: 113, endPoint x: 579, endPoint y: 119, distance: 140.2
click at [580, 119] on input "[PERSON_NAME]'s Business Cards 2025" at bounding box center [715, 118] width 422 height 28
type input "[PERSON_NAME]'s BC"
click at [916, 174] on button "Save" at bounding box center [901, 170] width 50 height 28
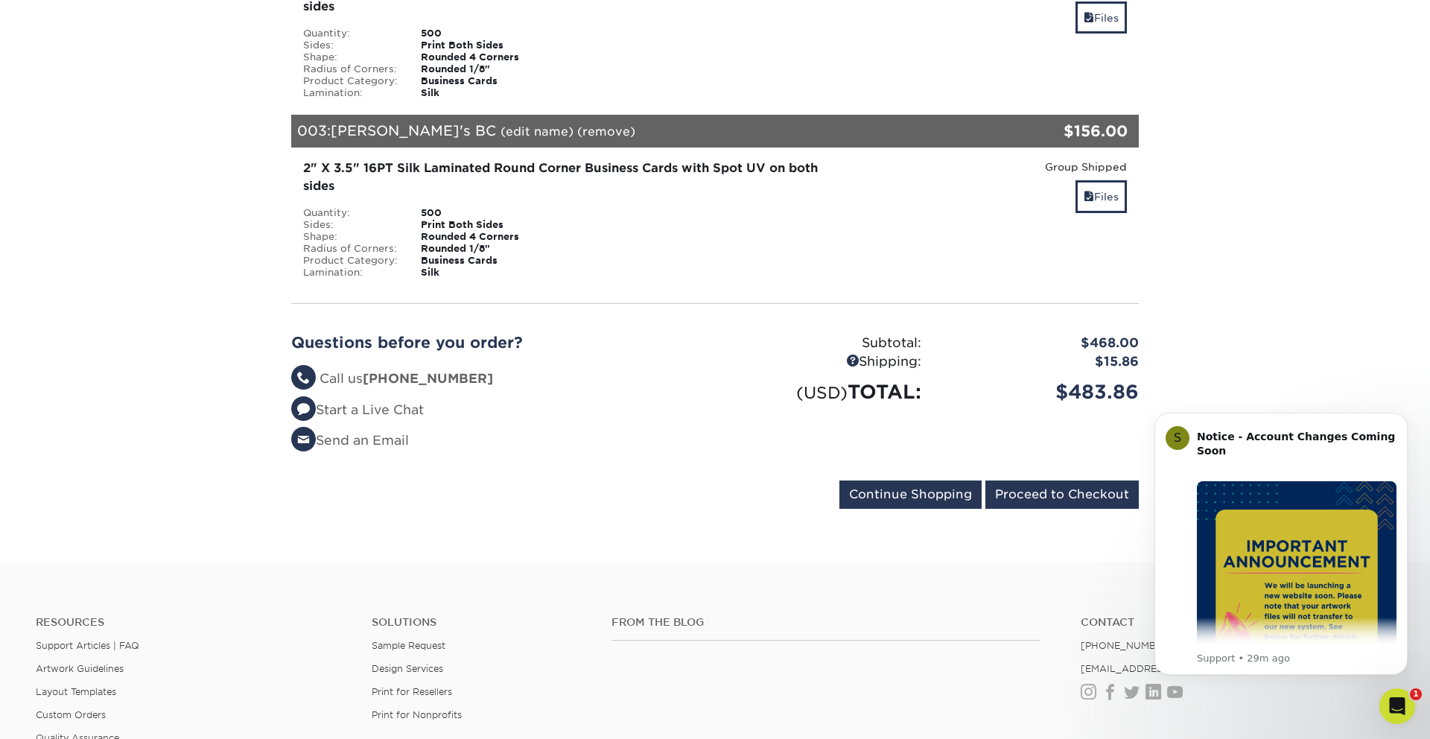
scroll to position [676, 0]
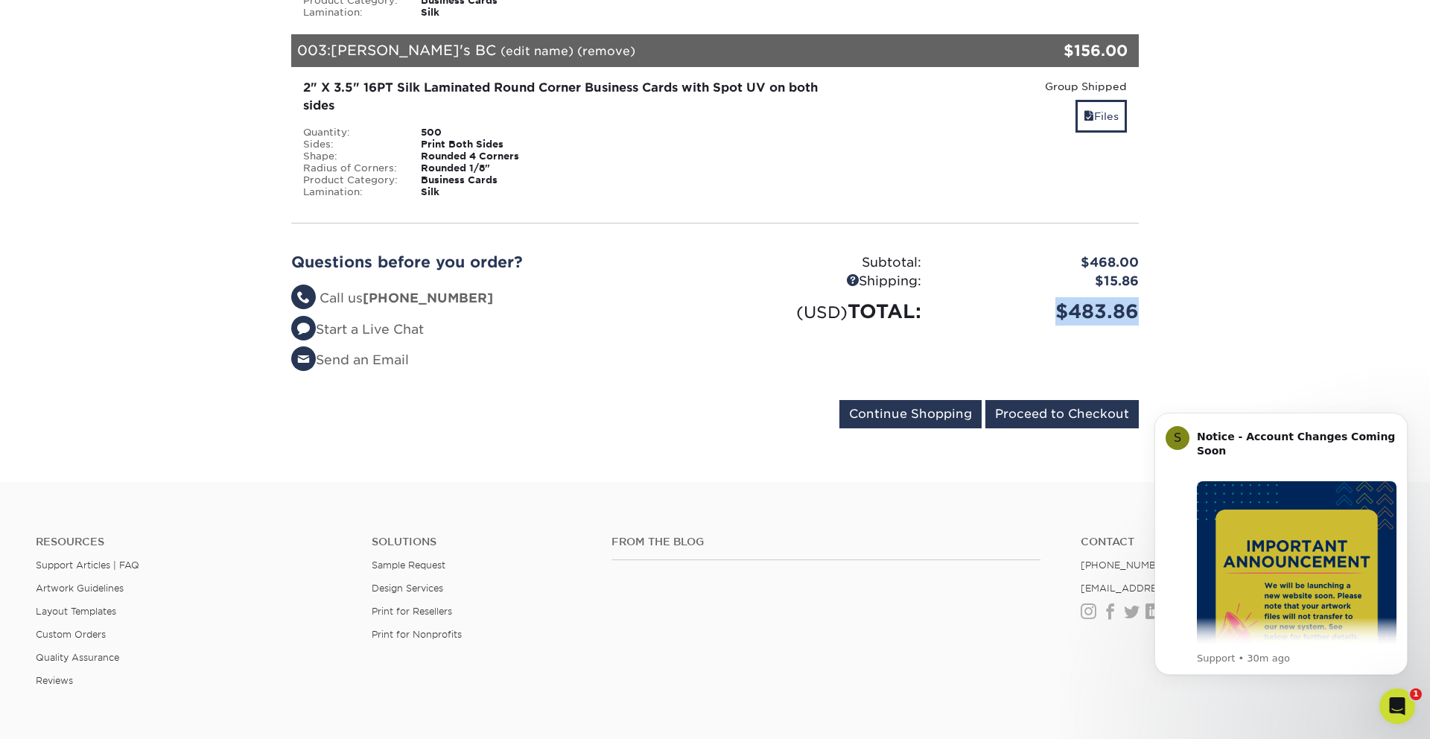
drag, startPoint x: 1054, startPoint y: 308, endPoint x: 1168, endPoint y: 312, distance: 114.0
copy div "$483.86"
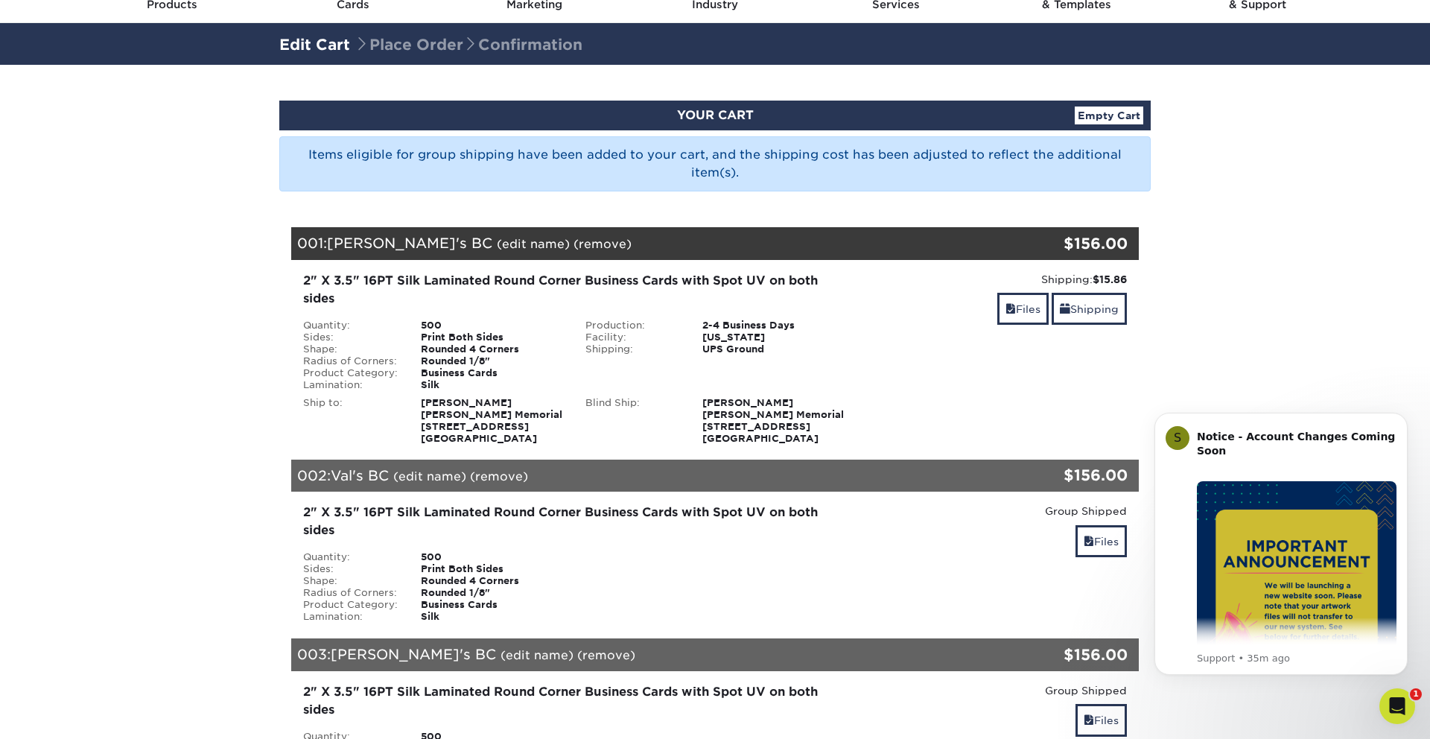
scroll to position [0, 0]
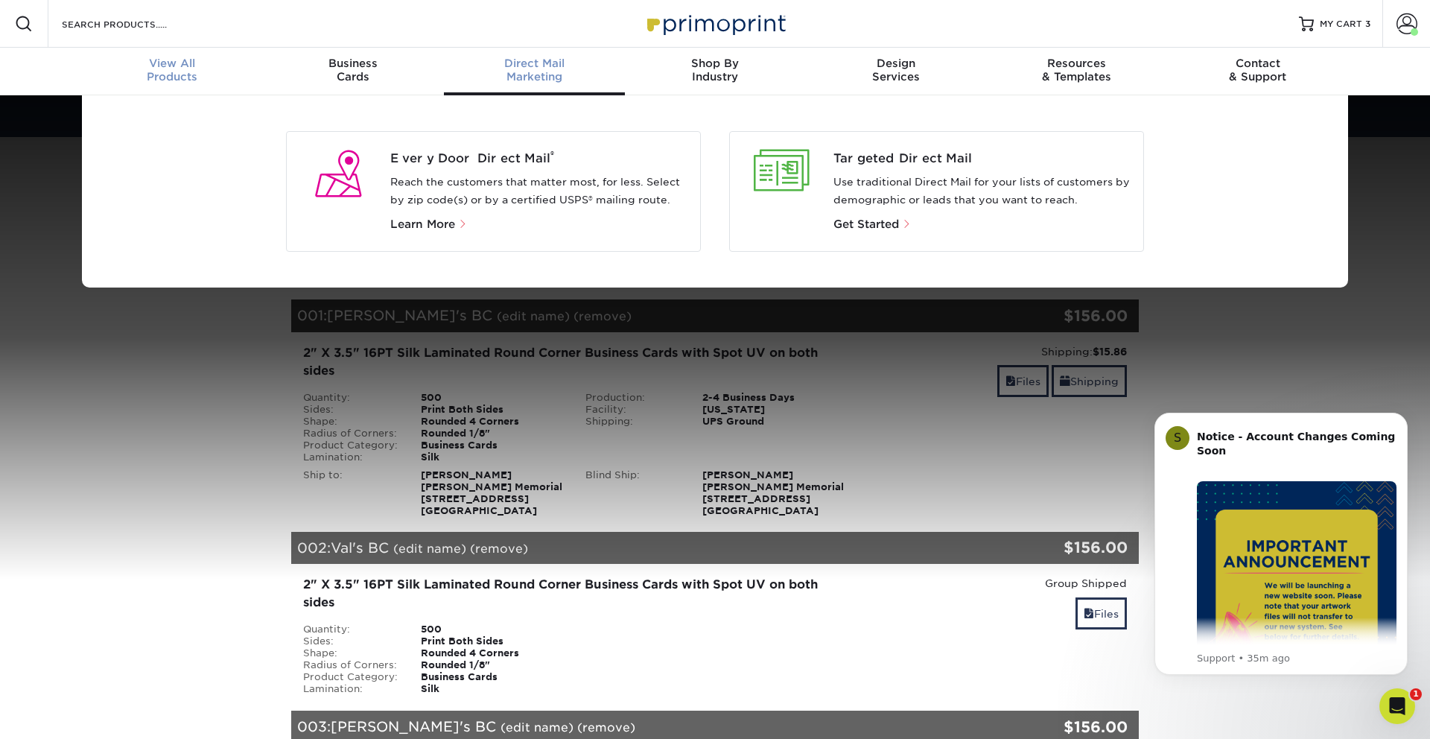
click at [176, 74] on div "View All Products" at bounding box center [172, 70] width 181 height 27
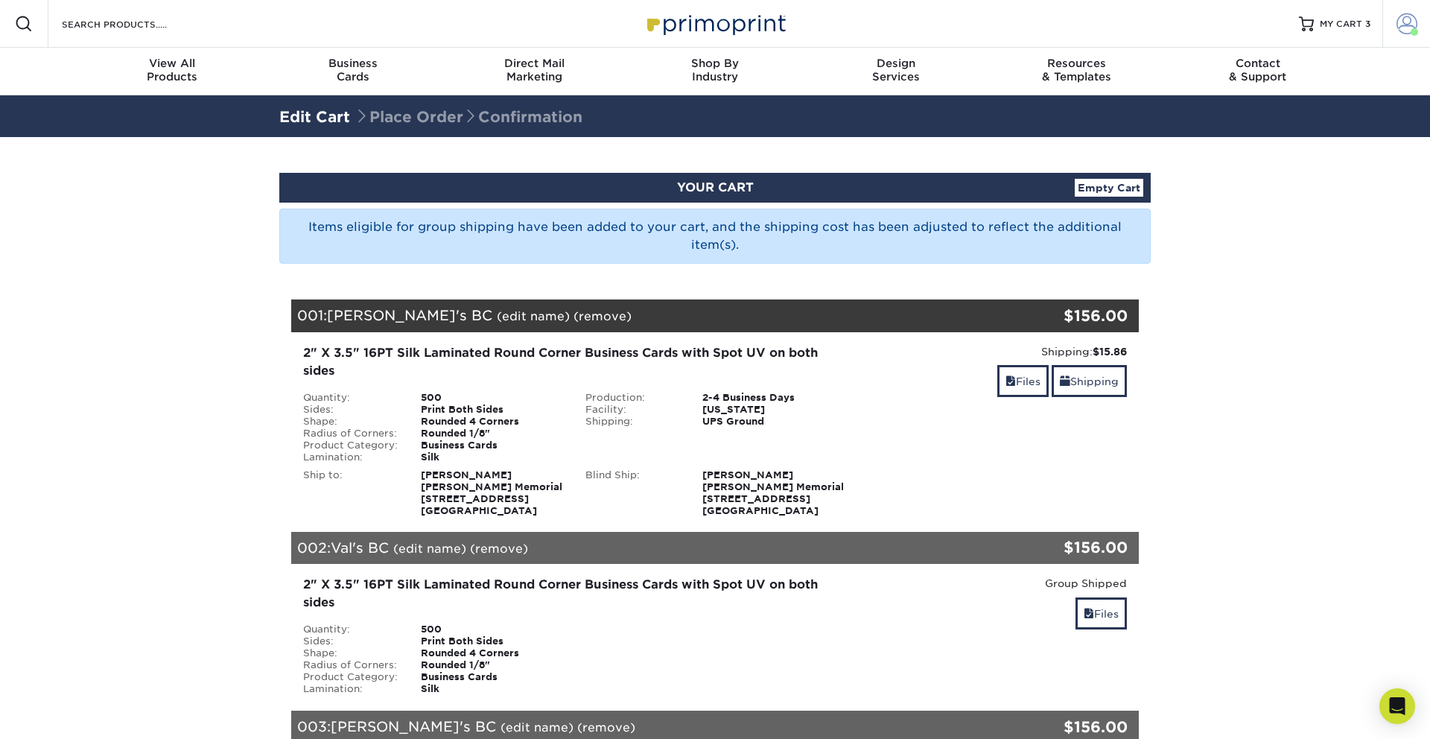
click at [1408, 22] on span at bounding box center [1407, 23] width 21 height 21
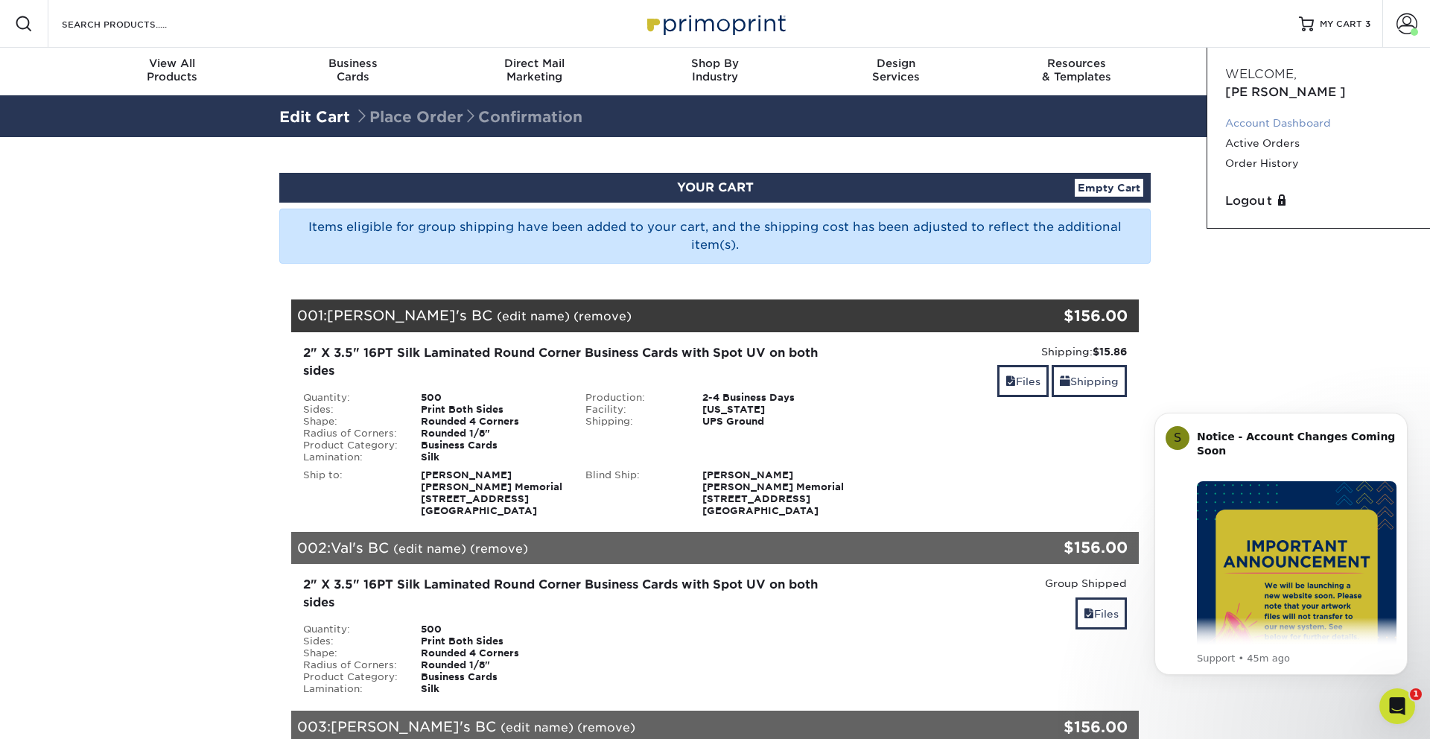
click at [1277, 113] on link "Account Dashboard" at bounding box center [1318, 123] width 187 height 20
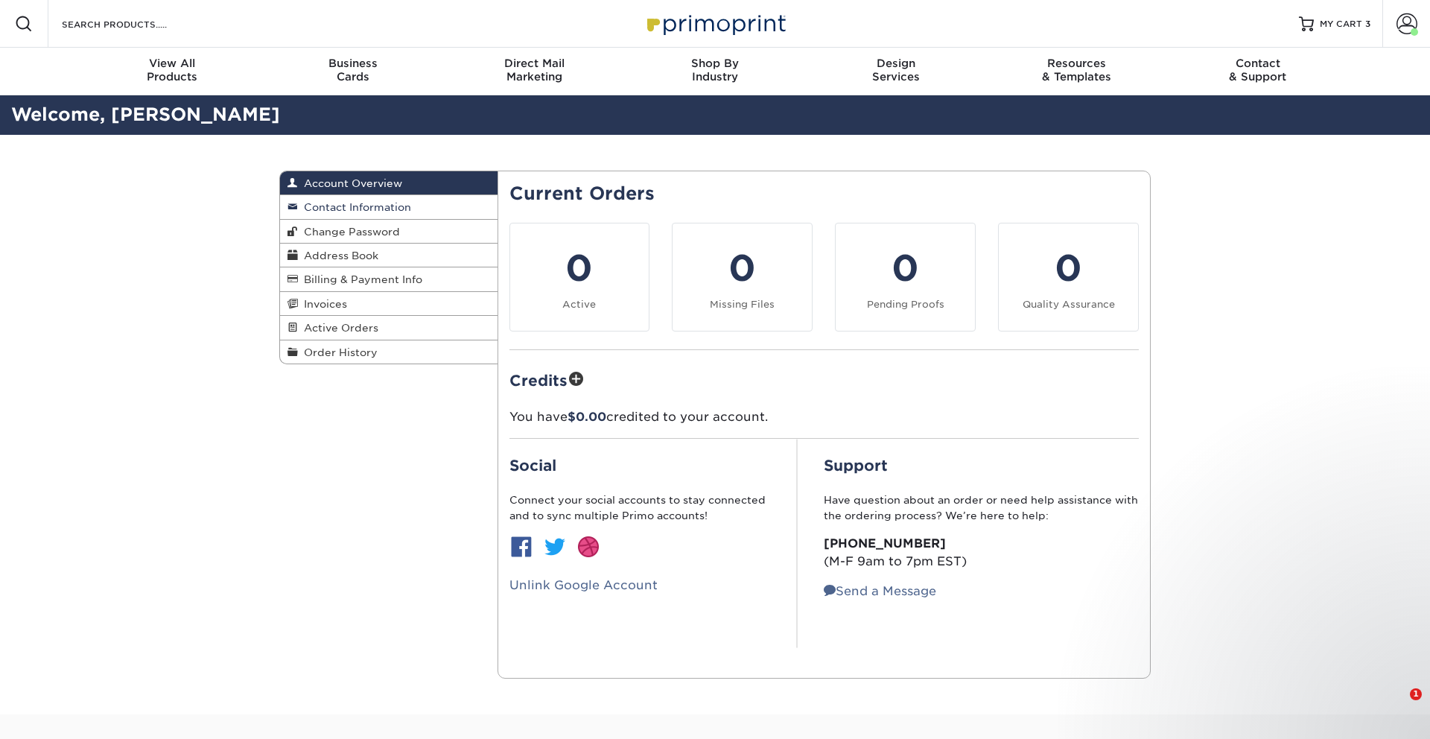
click at [374, 207] on span "Contact Information" at bounding box center [354, 207] width 113 height 12
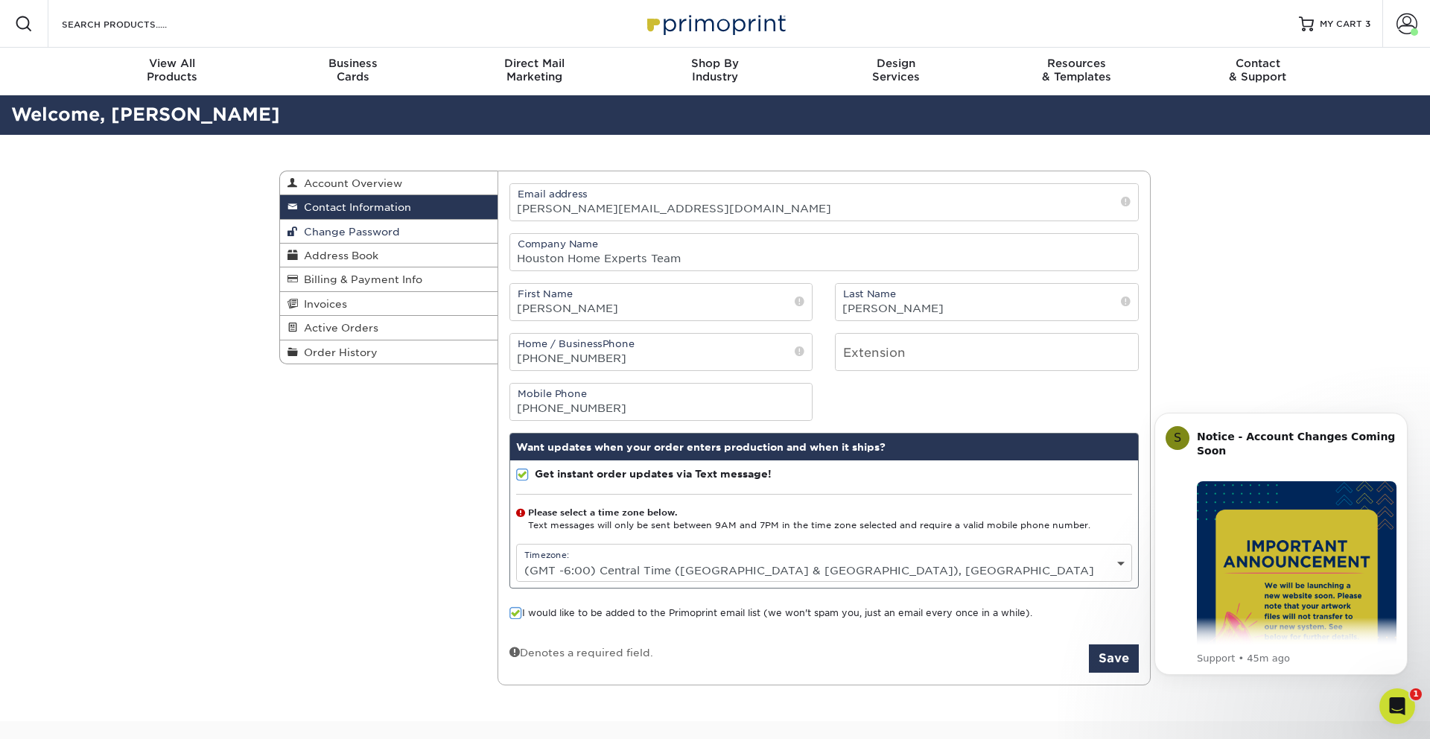
click at [372, 228] on span "Change Password" at bounding box center [349, 232] width 102 height 12
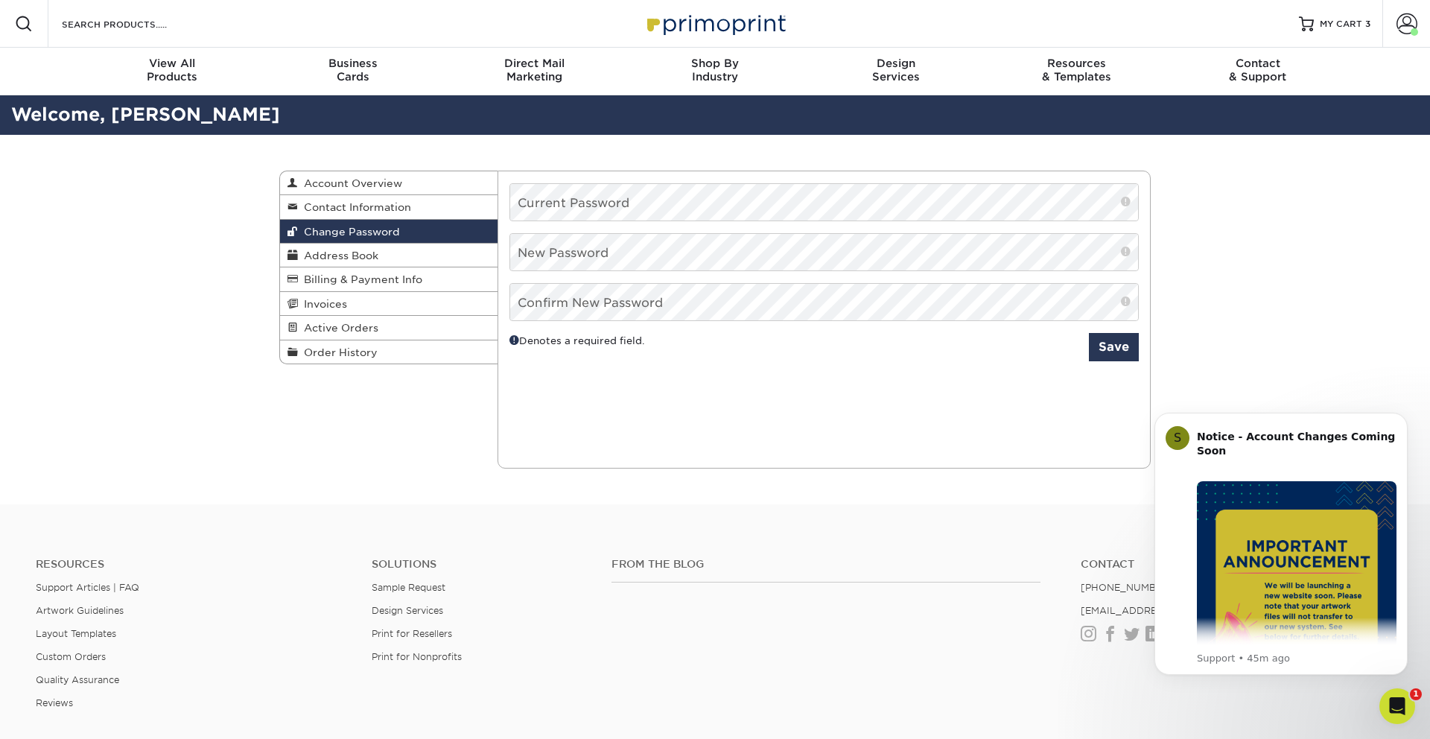
click at [1125, 203] on span at bounding box center [1126, 201] width 10 height 15
click at [1249, 207] on div "Change Password Account Overview Contact Information Change Password Address Bo…" at bounding box center [715, 319] width 1430 height 369
click at [1354, 27] on span "MY CART" at bounding box center [1341, 24] width 42 height 13
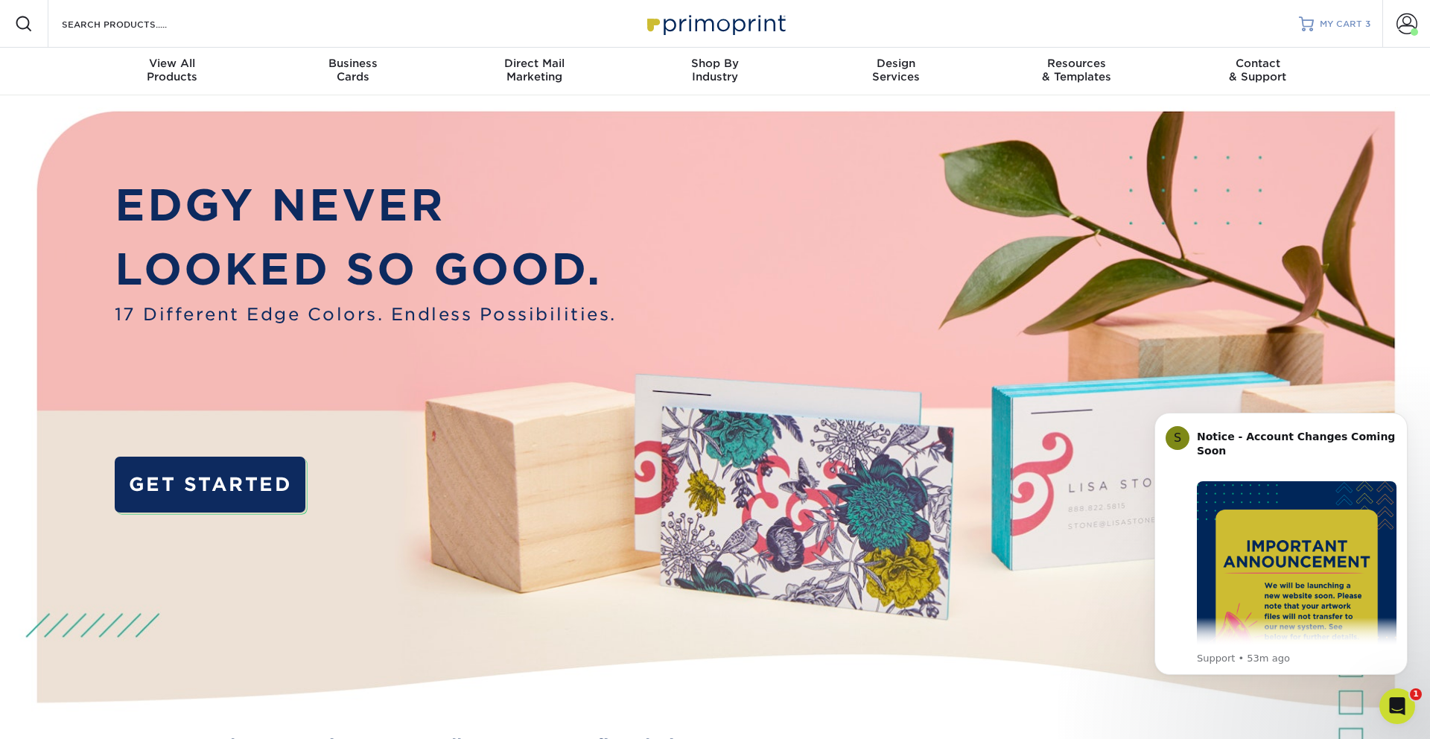
click at [1357, 31] on link "MY CART 3" at bounding box center [1335, 24] width 72 height 48
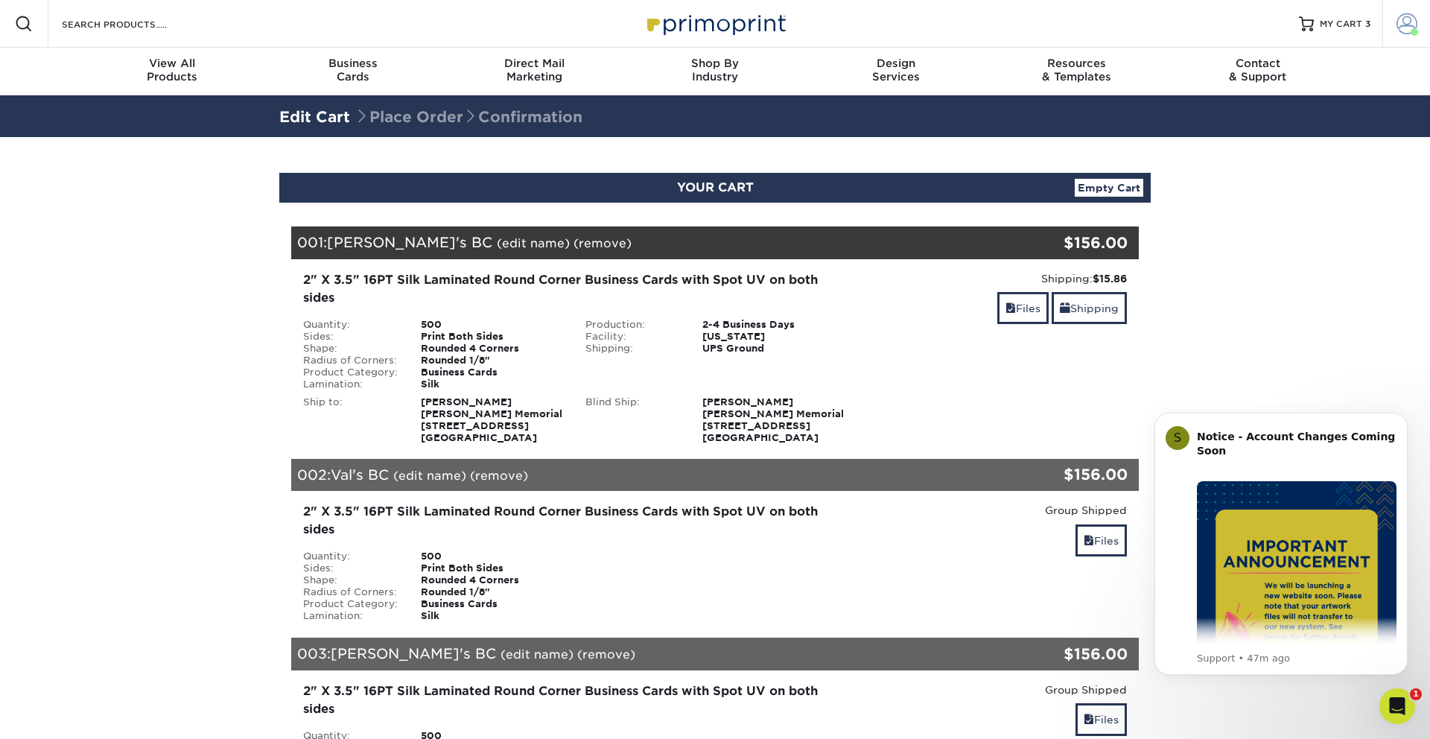
click at [1404, 21] on span at bounding box center [1407, 23] width 21 height 21
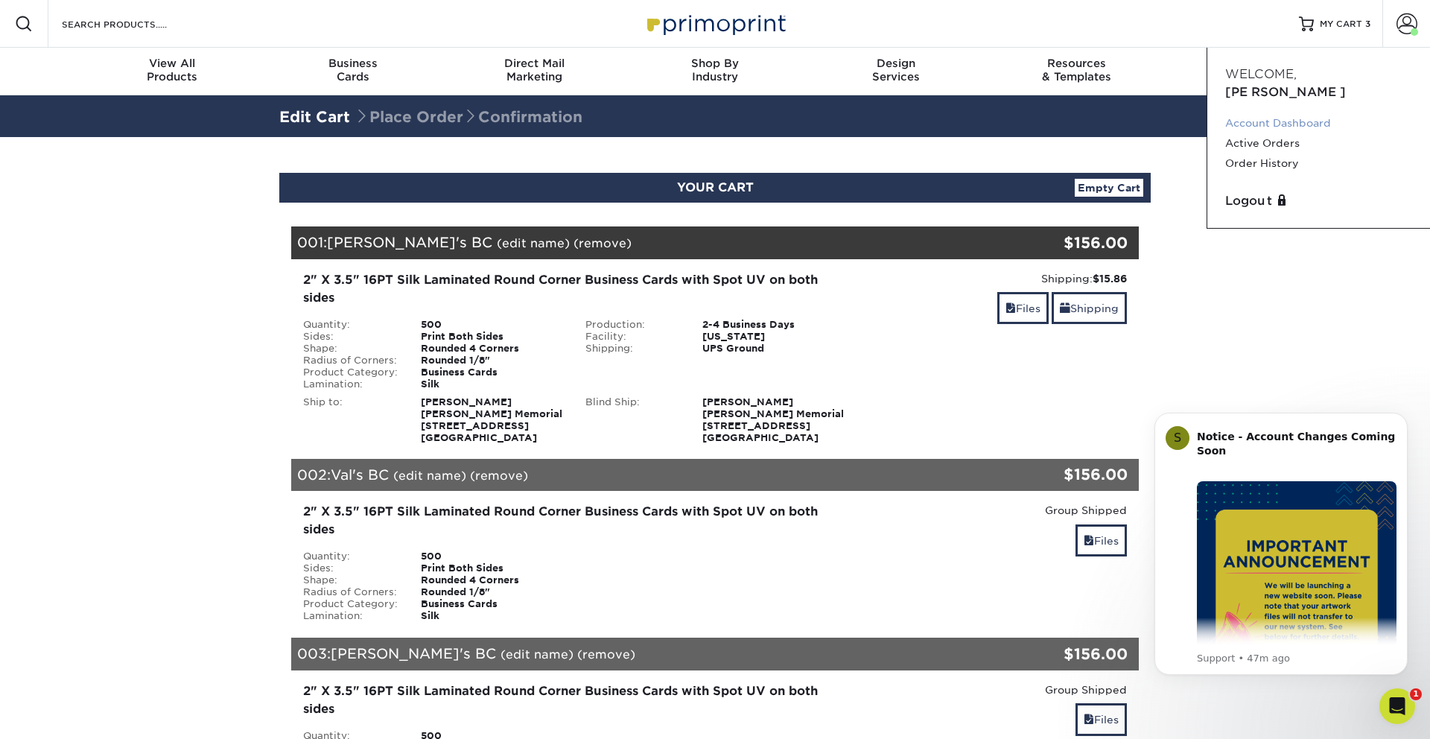
click at [1256, 113] on link "Account Dashboard" at bounding box center [1318, 123] width 187 height 20
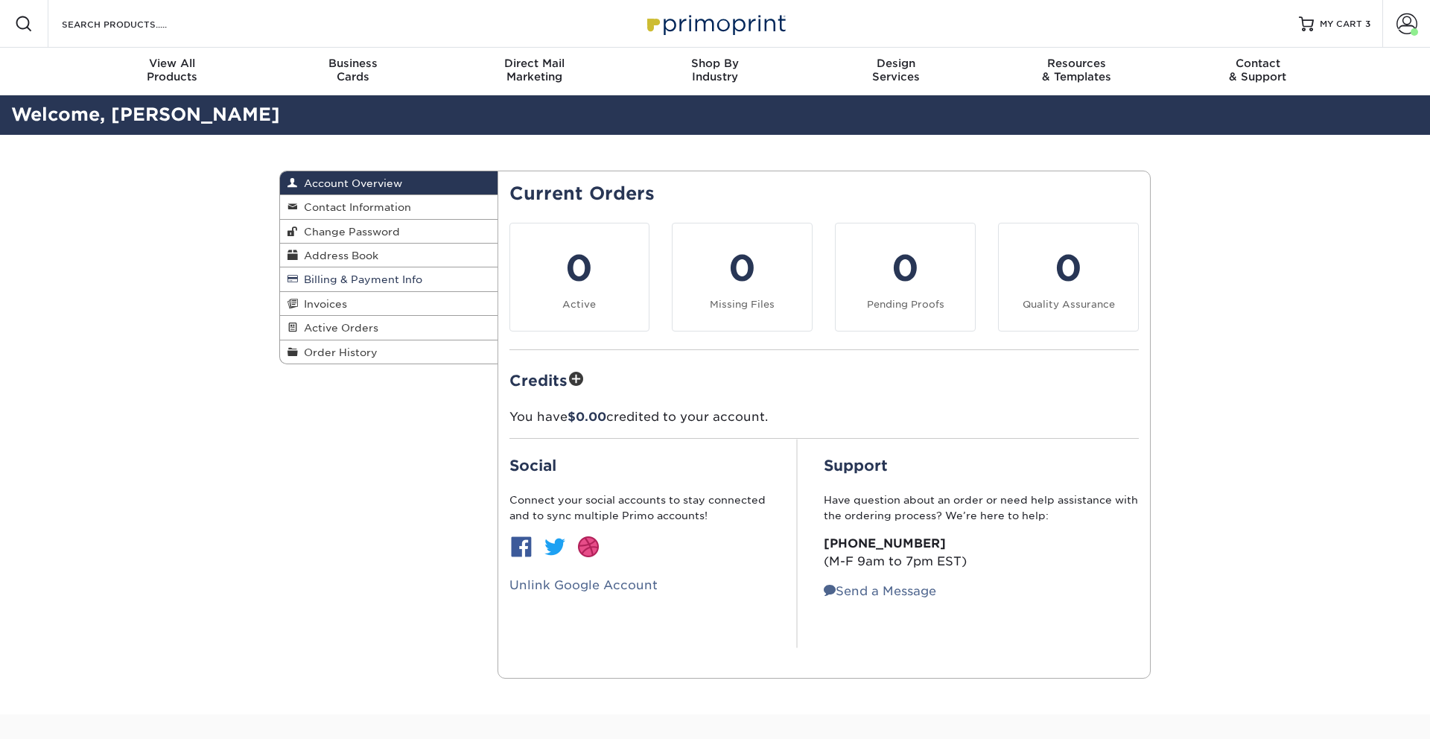
click at [337, 279] on span "Billing & Payment Info" at bounding box center [360, 279] width 124 height 12
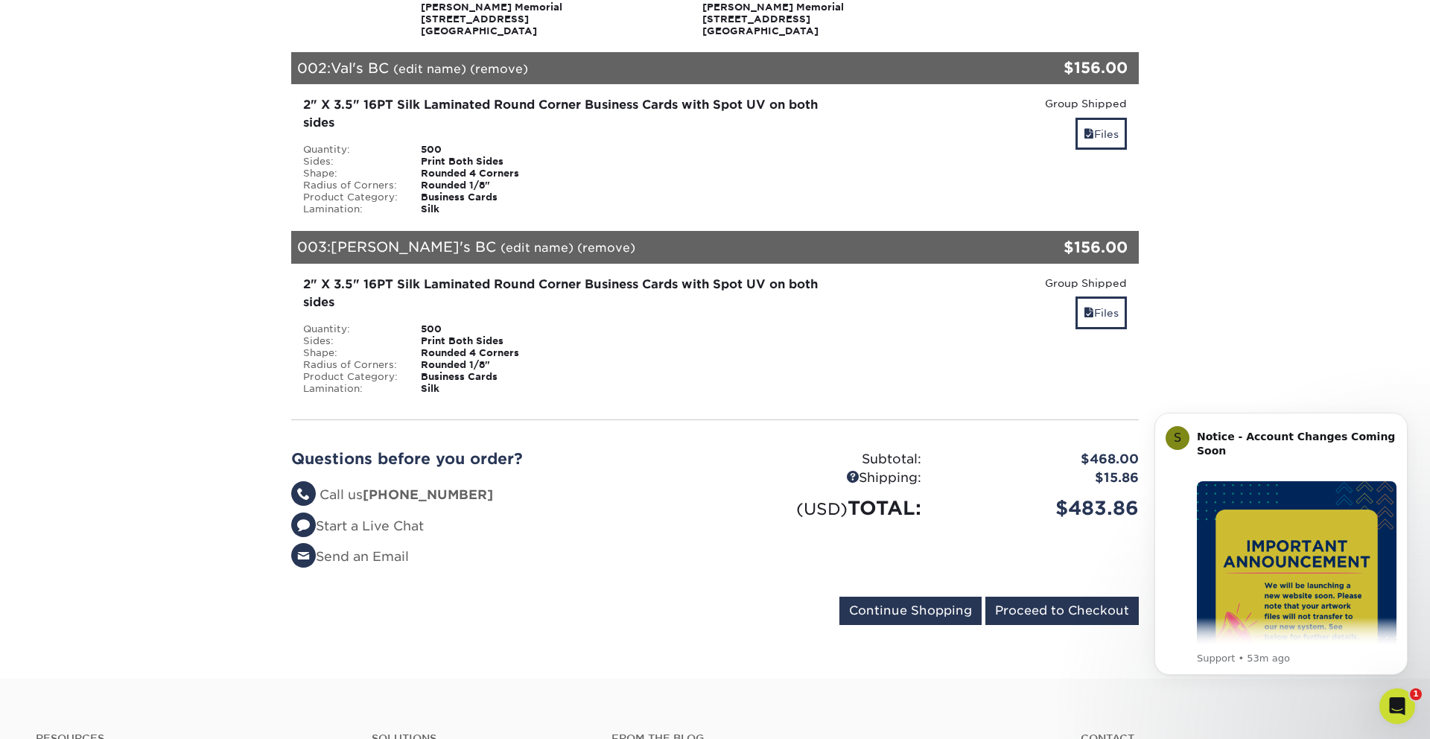
scroll to position [406, 0]
click at [1042, 621] on input "Proceed to Checkout" at bounding box center [1062, 611] width 153 height 28
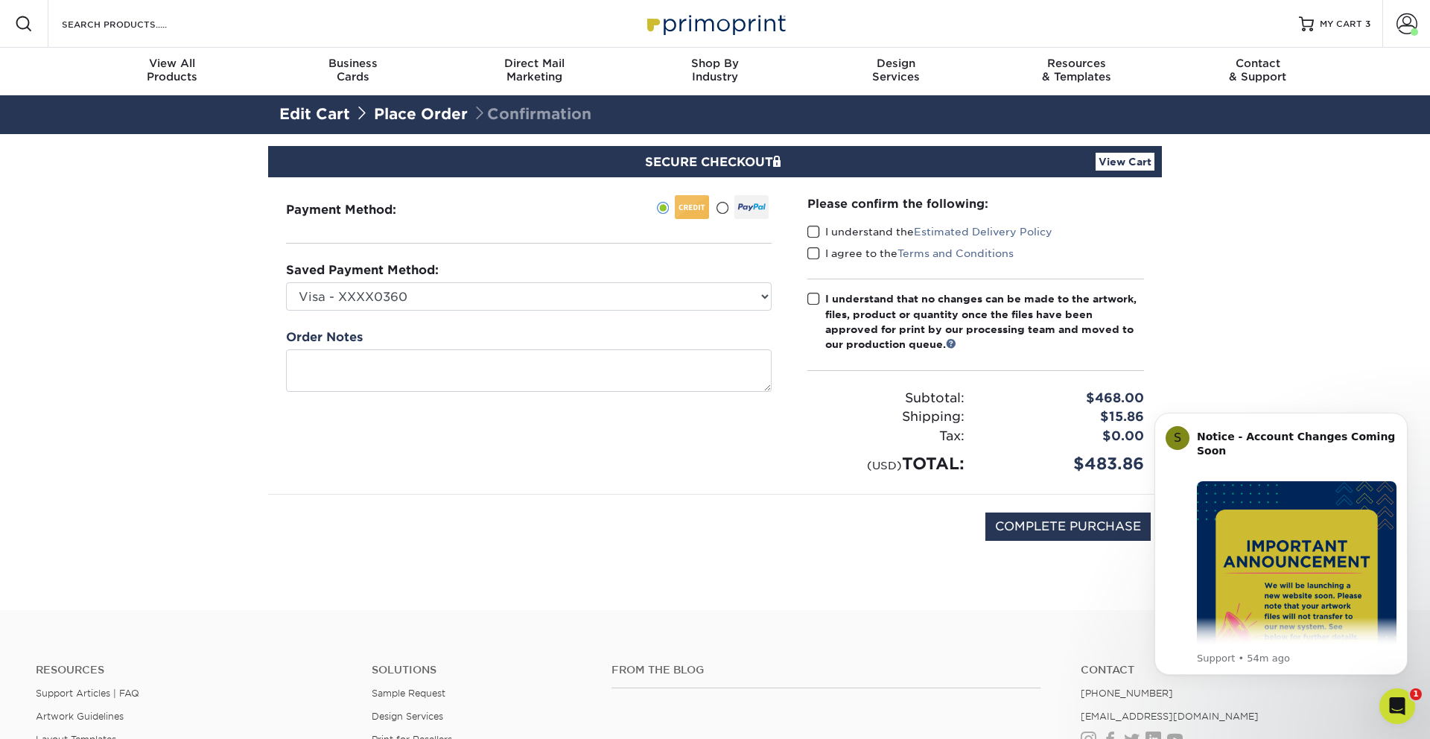
click at [1128, 169] on link "View Cart" at bounding box center [1125, 162] width 59 height 18
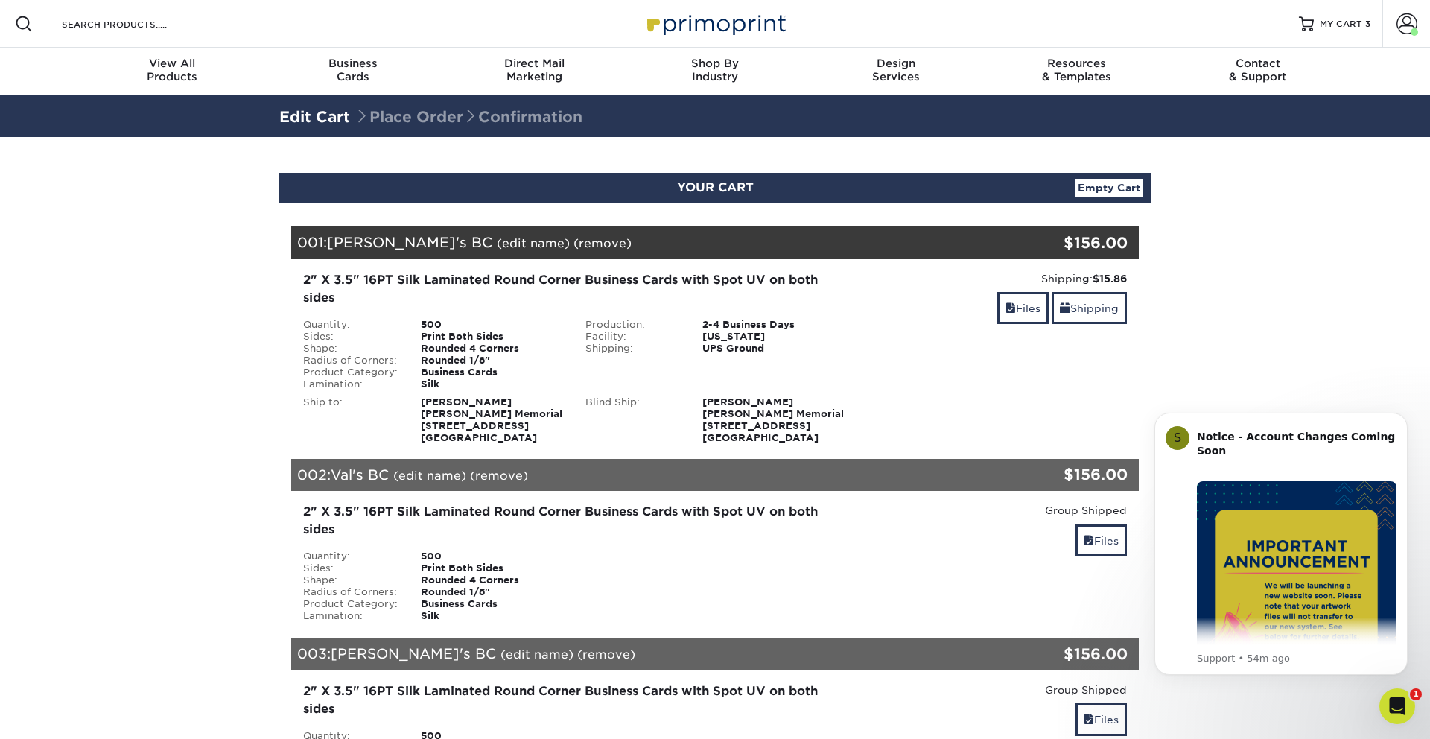
drag, startPoint x: 512, startPoint y: 273, endPoint x: 480, endPoint y: 246, distance: 42.3
click at [512, 273] on div "2" X 3.5" 16PT Silk Laminated Round Corner Business Cards with Spot UV on both …" at bounding box center [574, 289] width 542 height 36
click at [574, 246] on link "(remove)" at bounding box center [603, 243] width 58 height 14
click at [868, 244] on link "Yes" at bounding box center [878, 243] width 21 height 14
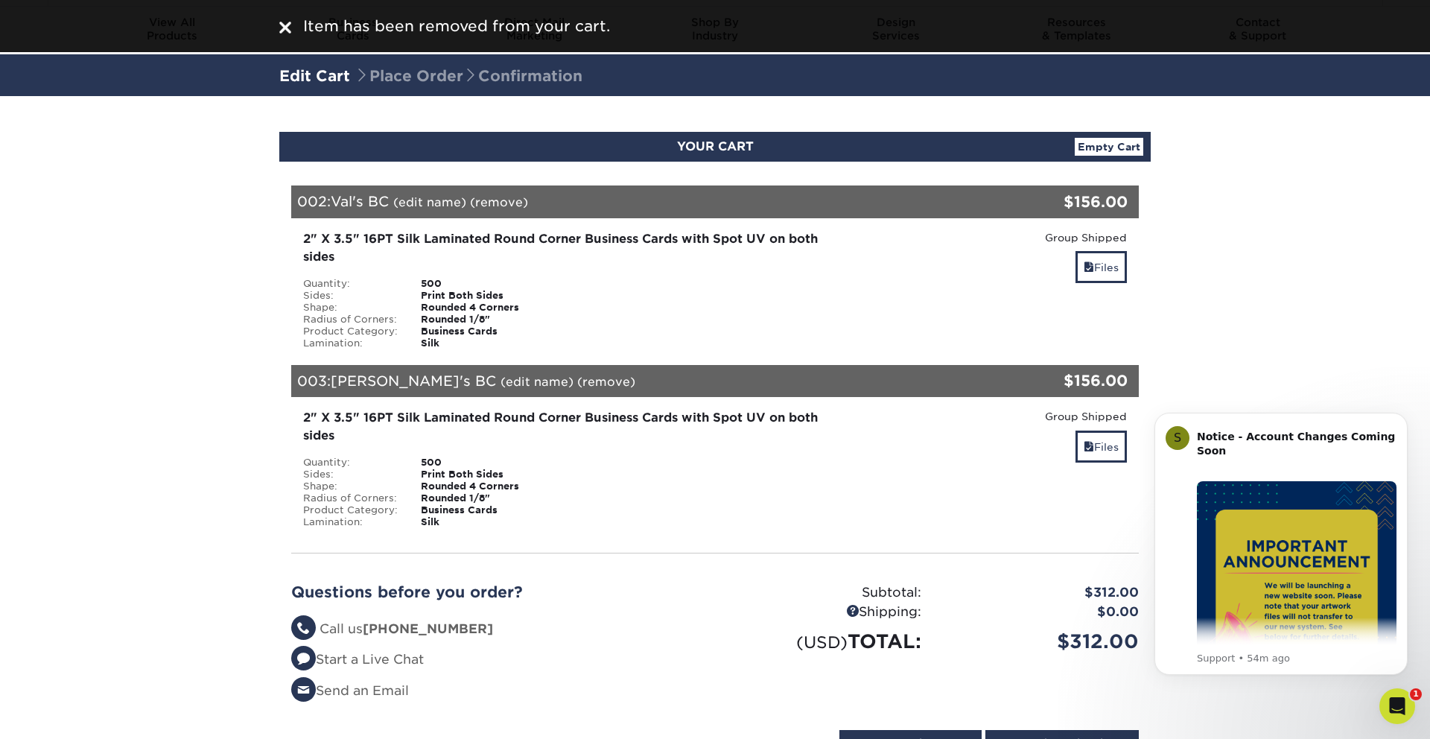
scroll to position [47, 0]
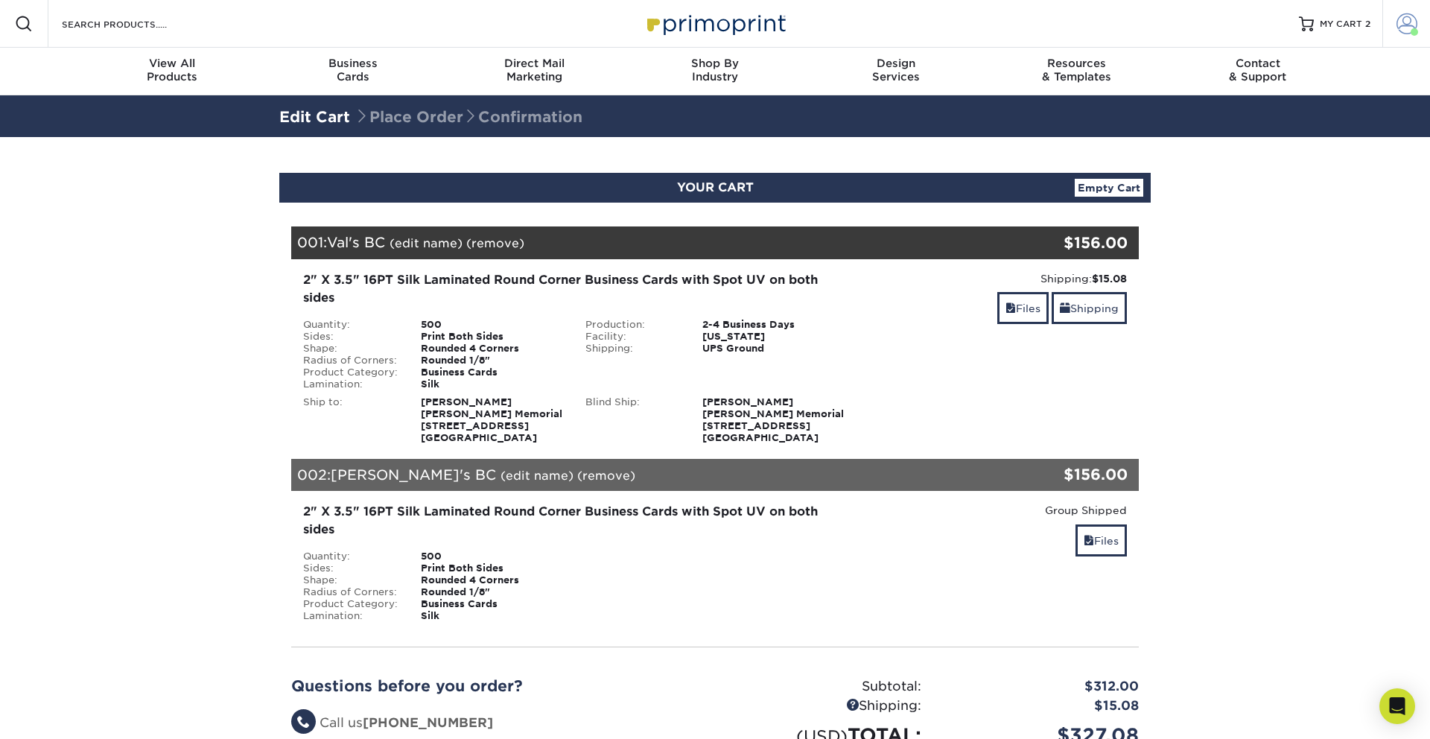
click at [1399, 22] on span at bounding box center [1407, 23] width 21 height 21
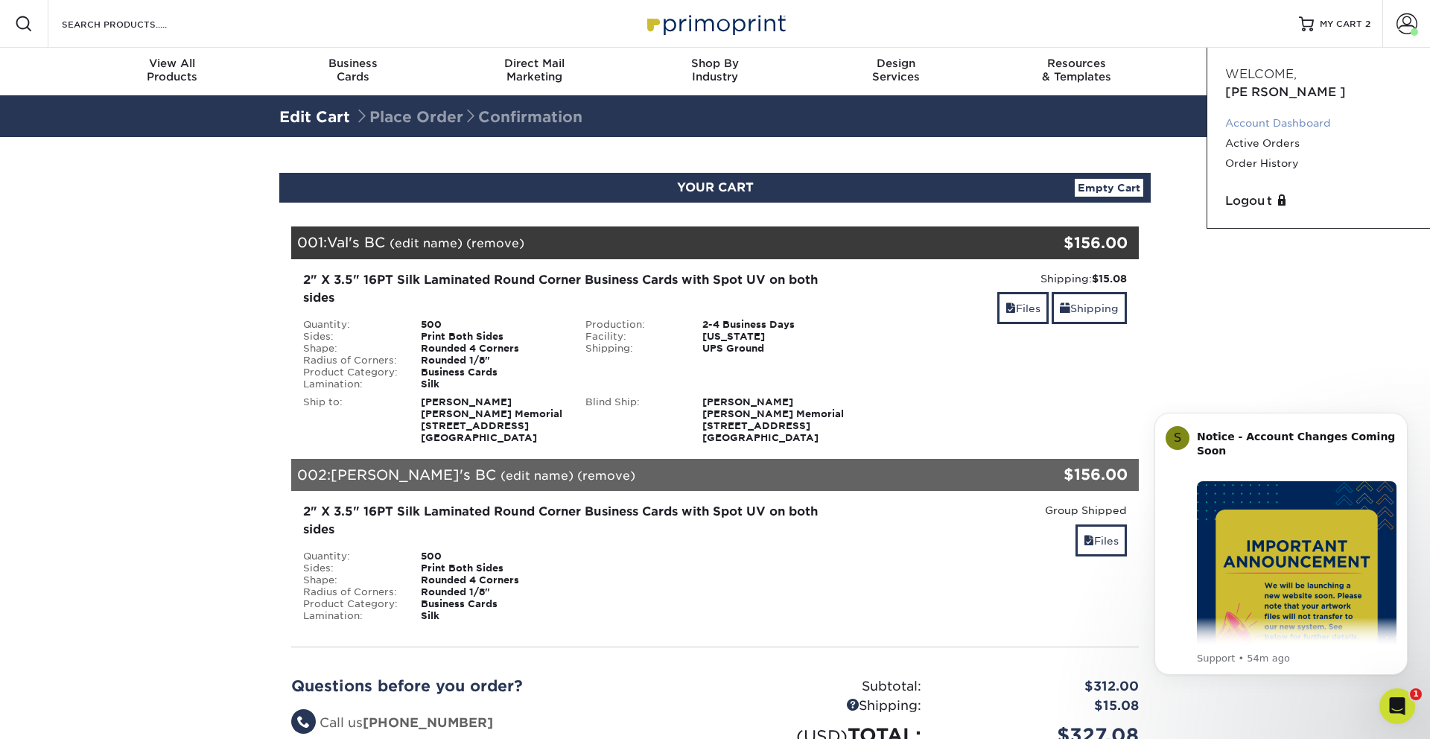
click at [1286, 113] on link "Account Dashboard" at bounding box center [1318, 123] width 187 height 20
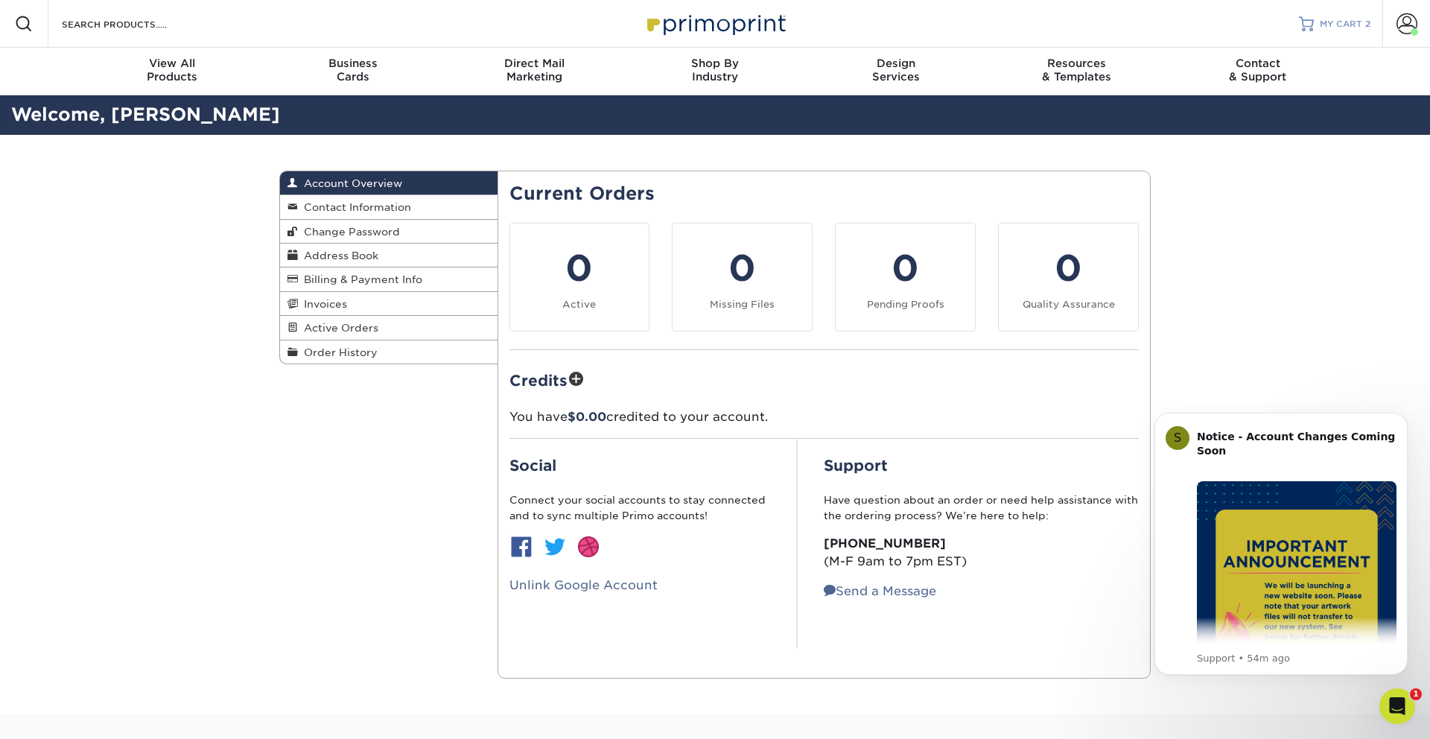
click at [1330, 32] on link "MY CART 2" at bounding box center [1335, 24] width 72 height 48
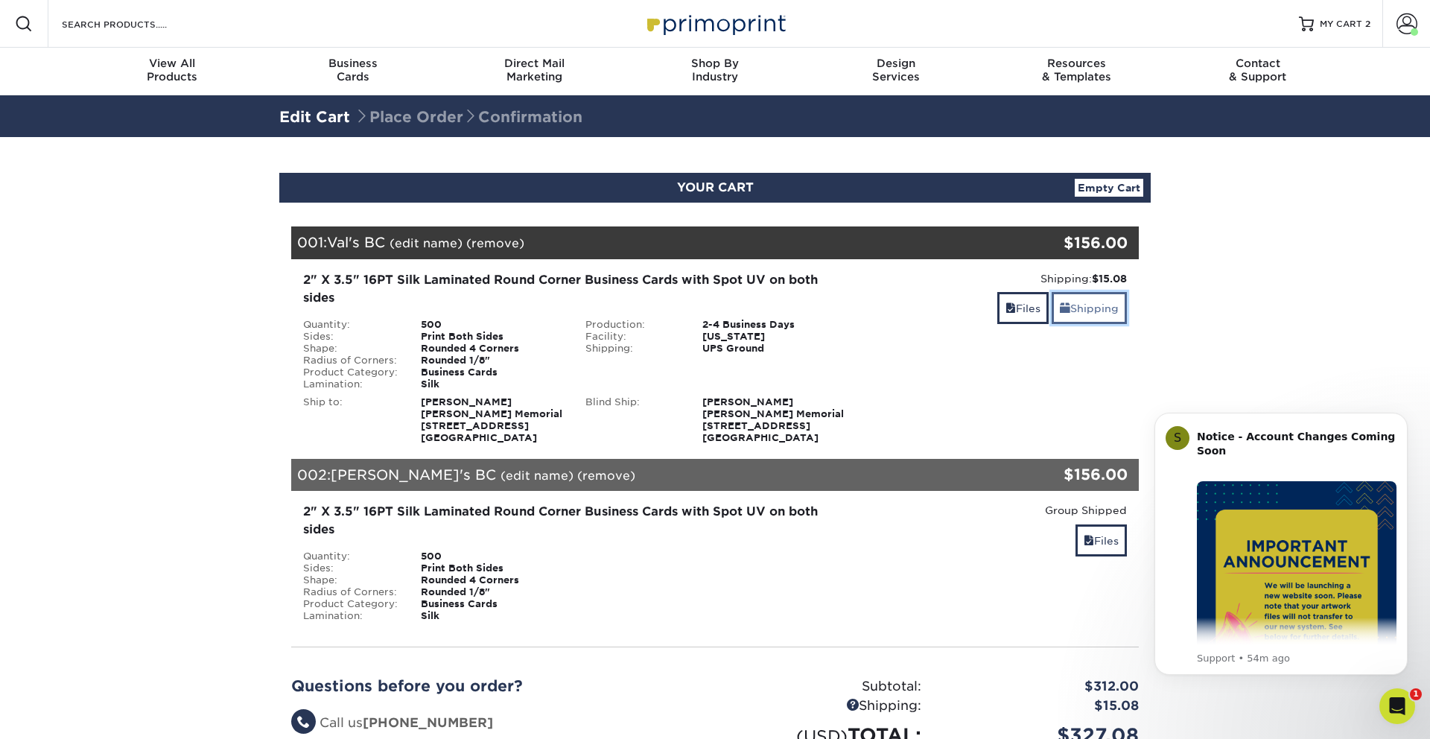
click at [1067, 310] on span at bounding box center [1065, 308] width 10 height 12
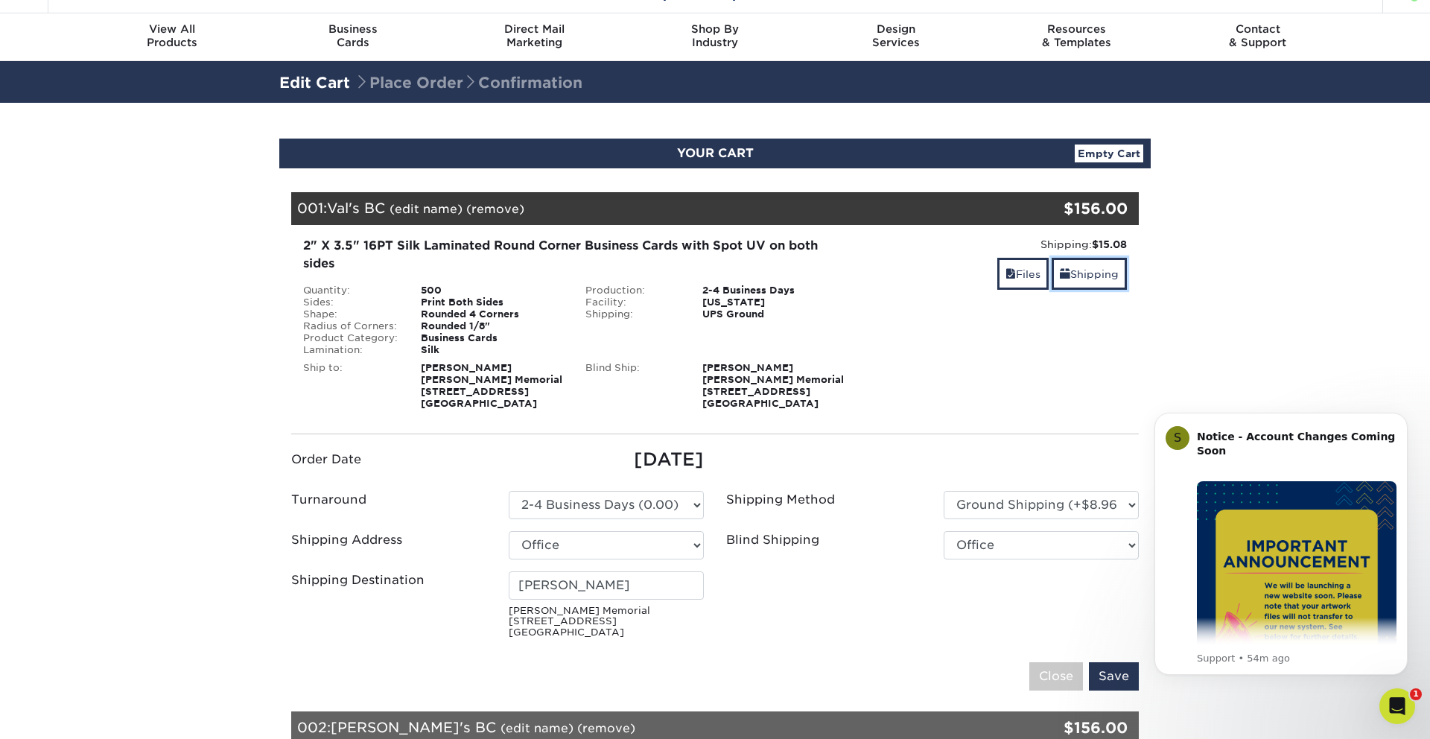
scroll to position [37, 0]
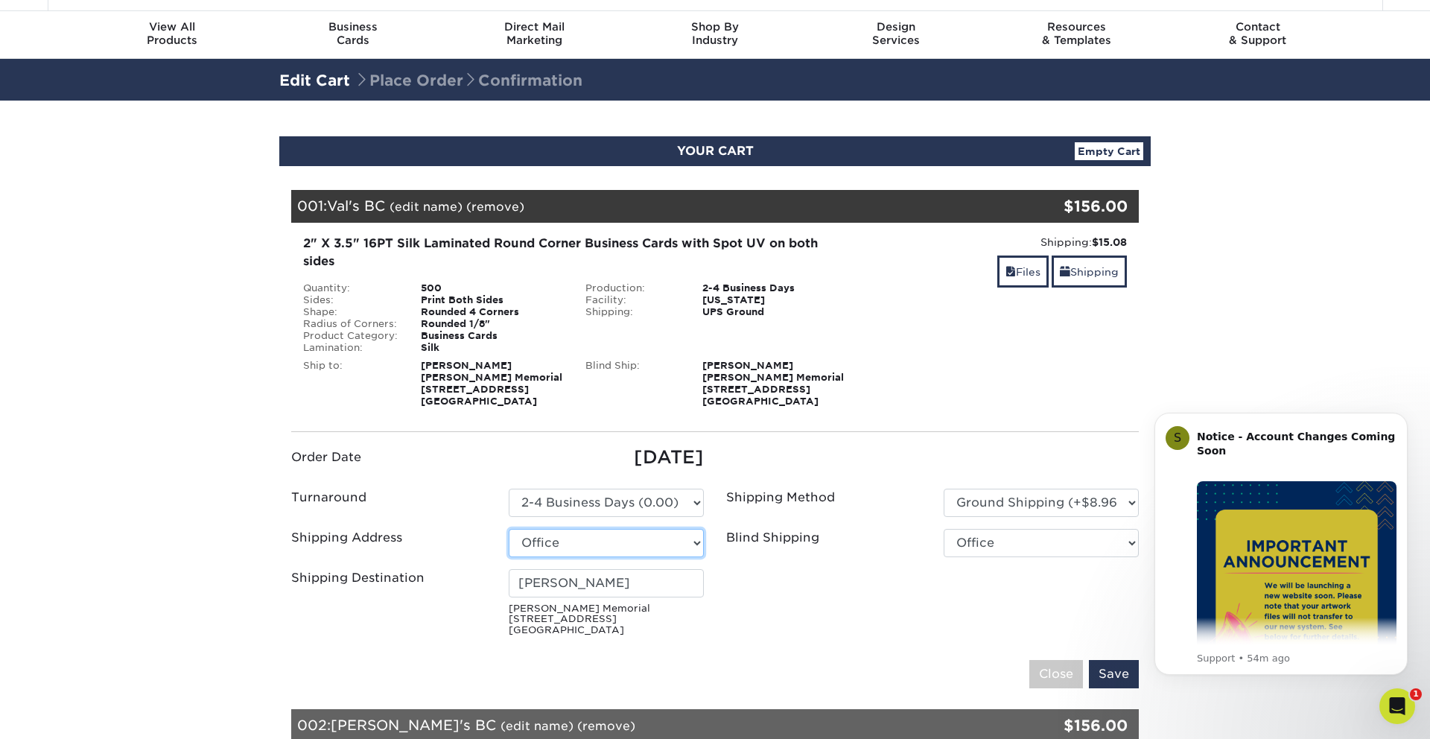
click at [658, 551] on select "Select One Office + Add New Address" at bounding box center [606, 543] width 195 height 28
select select "newaddress"
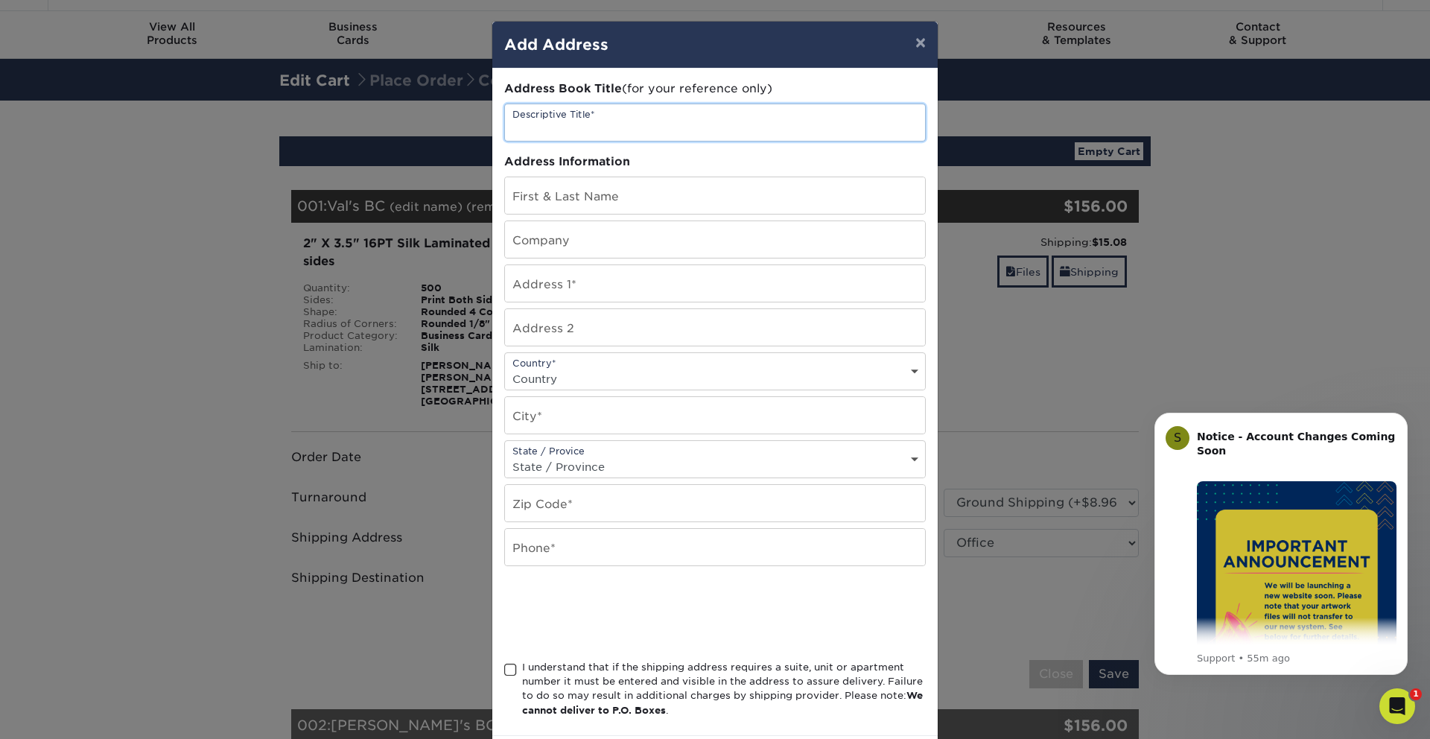
click at [638, 128] on input "text" at bounding box center [715, 122] width 420 height 37
type input "House"
click at [604, 282] on input "text" at bounding box center [715, 283] width 420 height 37
paste input "1715 Mossy Stone Drive, Houston, Texas, 77077"
type input "1715 Mossy Stone Drive, Houston, Texas, 77077"
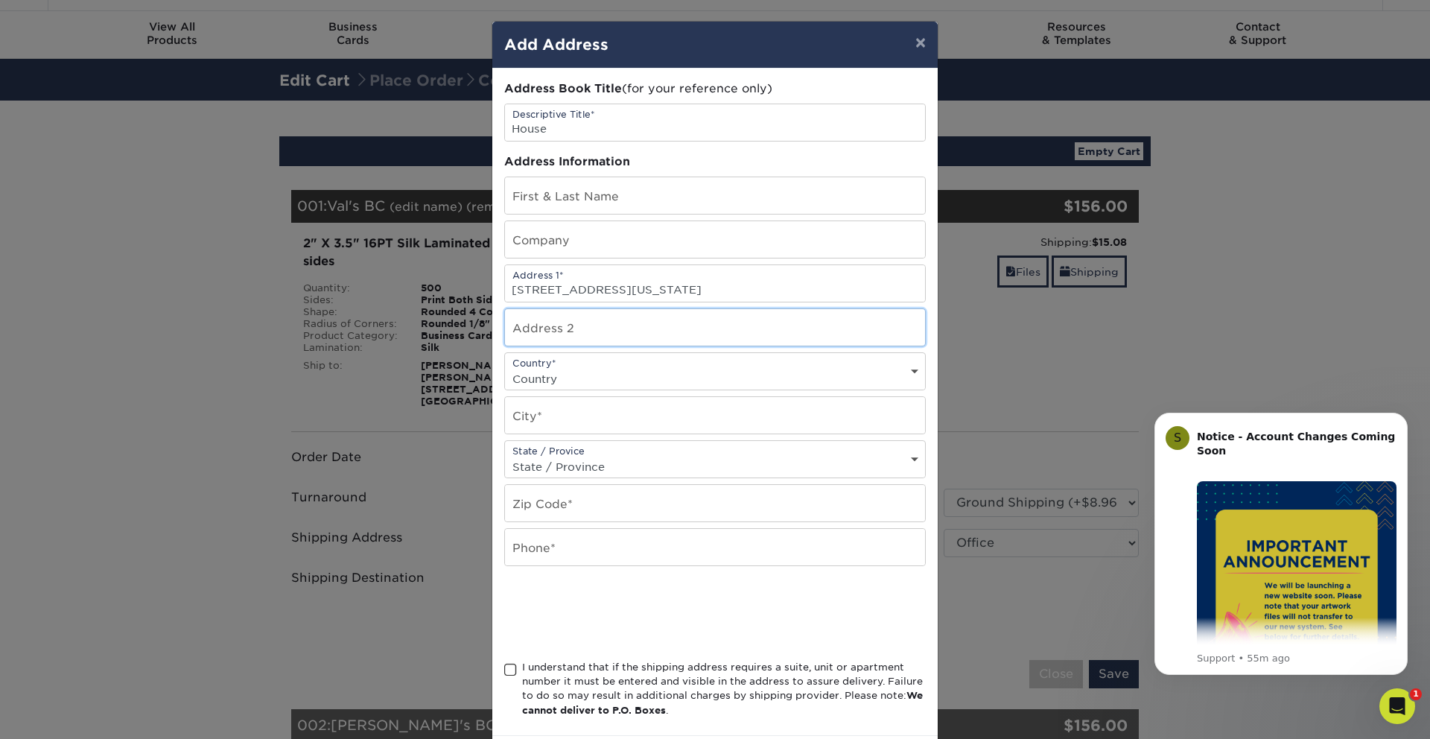
click at [600, 326] on input "text" at bounding box center [715, 327] width 420 height 37
click at [548, 374] on select "Country United States Canada ----------------------------- Afghanistan Albania …" at bounding box center [715, 379] width 420 height 22
select select "US"
click at [571, 415] on input "text" at bounding box center [715, 415] width 420 height 37
type input "C"
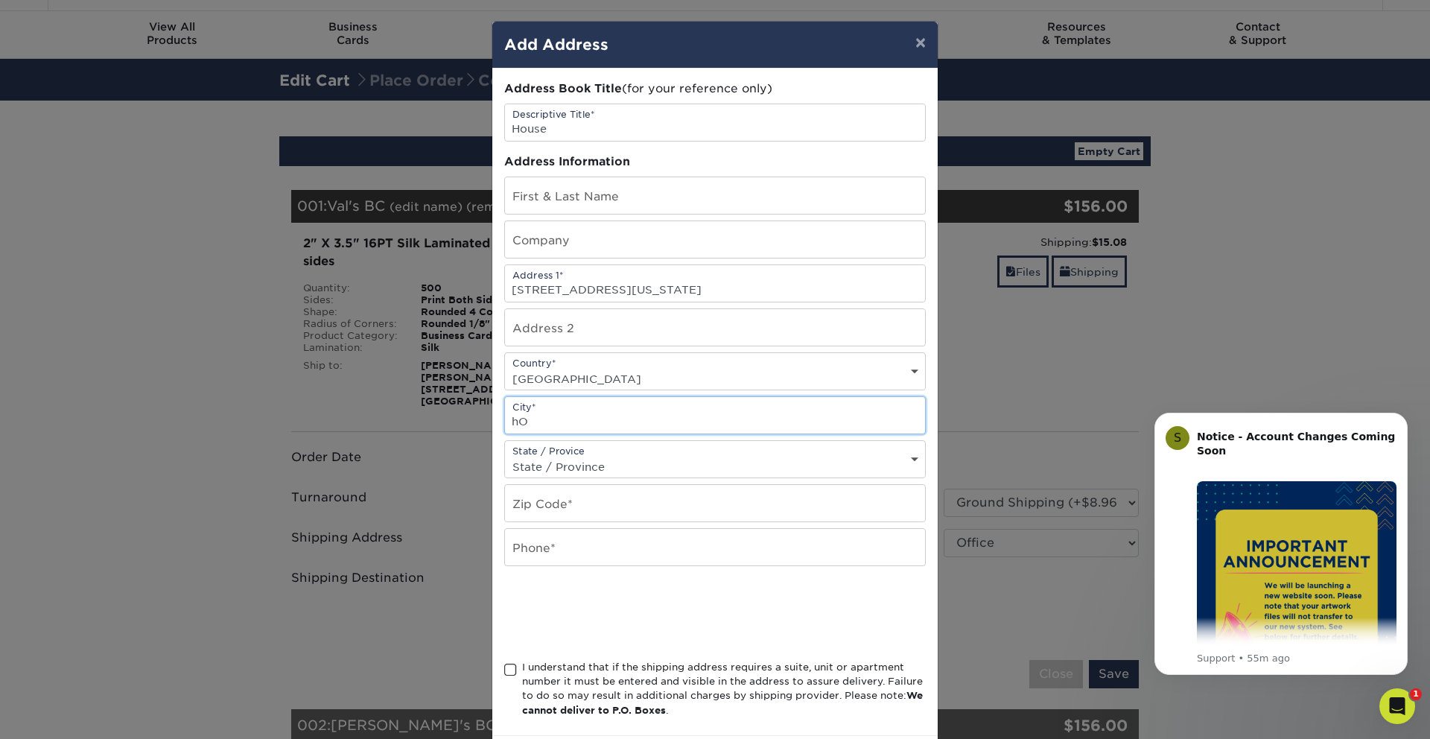
type input "Houston"
click at [618, 468] on select "State / Province Alabama Alaska Arizona Arkansas California Colorado Connecticu…" at bounding box center [715, 467] width 420 height 22
select select "TX"
click at [588, 501] on input "text" at bounding box center [715, 503] width 420 height 37
type input "77077"
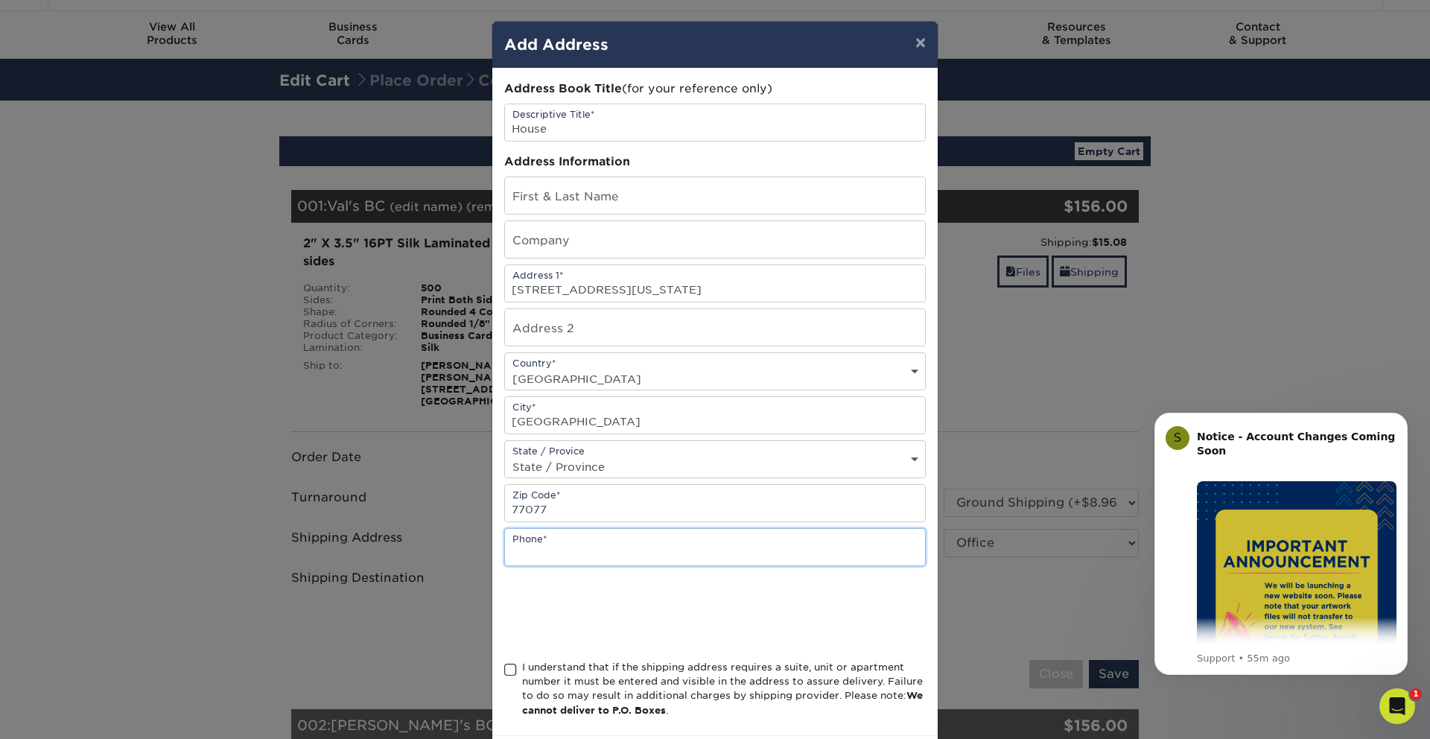
click at [591, 546] on input "text" at bounding box center [715, 547] width 420 height 37
paste input "(713) 206-3811"
type input "(713) 206-3811"
click at [844, 580] on div "Address Book Title (for your reference only) Descriptive Title* House Address I…" at bounding box center [715, 401] width 422 height 643
drag, startPoint x: 513, startPoint y: 670, endPoint x: 592, endPoint y: 384, distance: 297.7
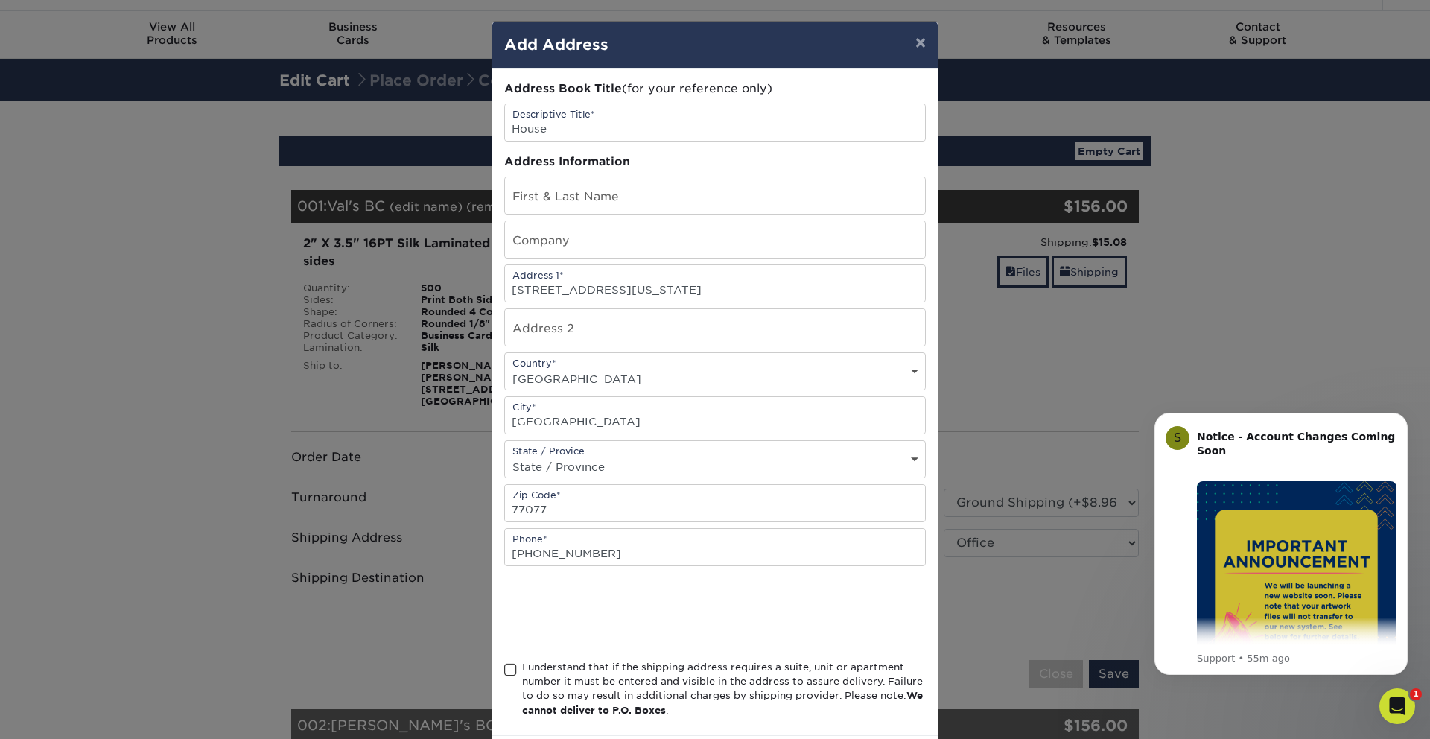
click at [513, 670] on span at bounding box center [510, 670] width 13 height 14
click at [0, 0] on input "I understand that if the shipping address requires a suite, unit or apartment n…" at bounding box center [0, 0] width 0 height 0
click at [612, 201] on input "text" at bounding box center [715, 195] width 420 height 37
type input "v"
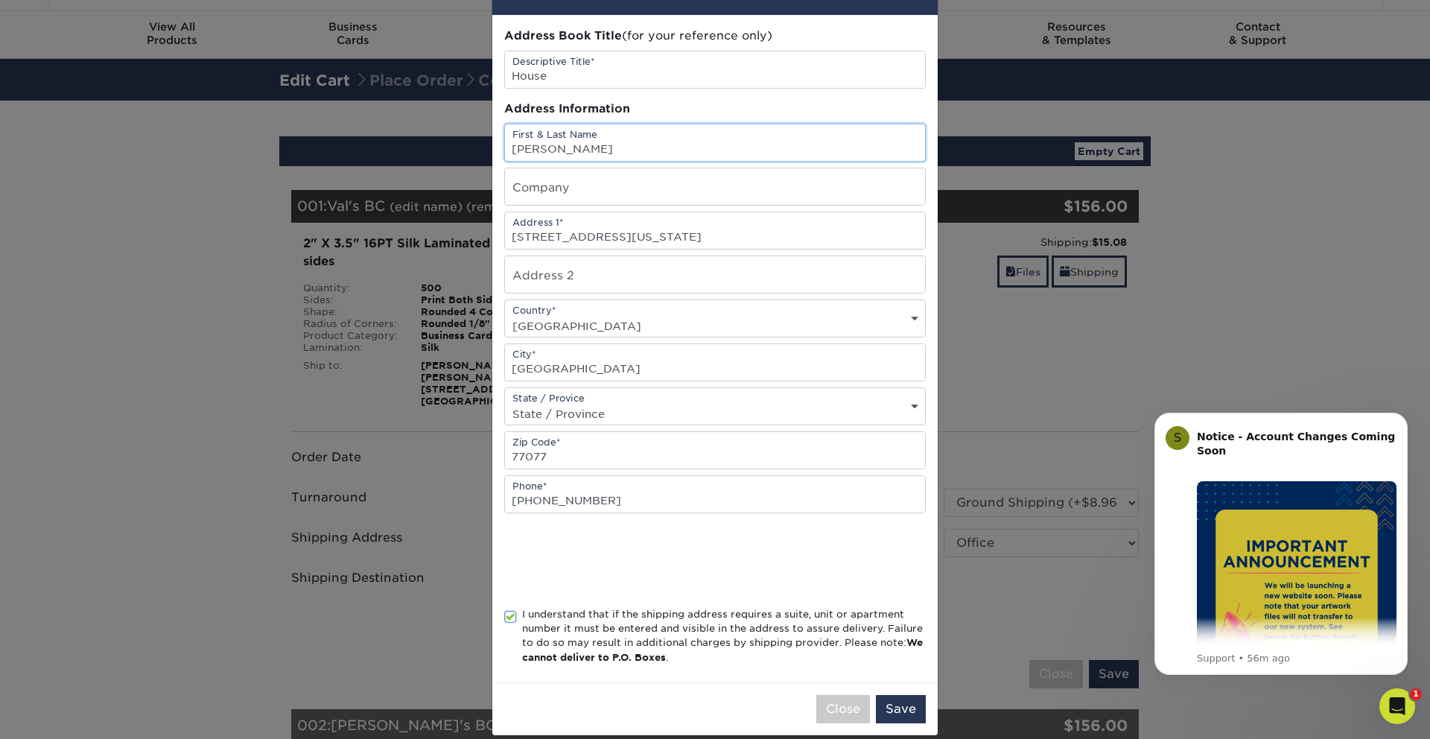
scroll to position [55, 0]
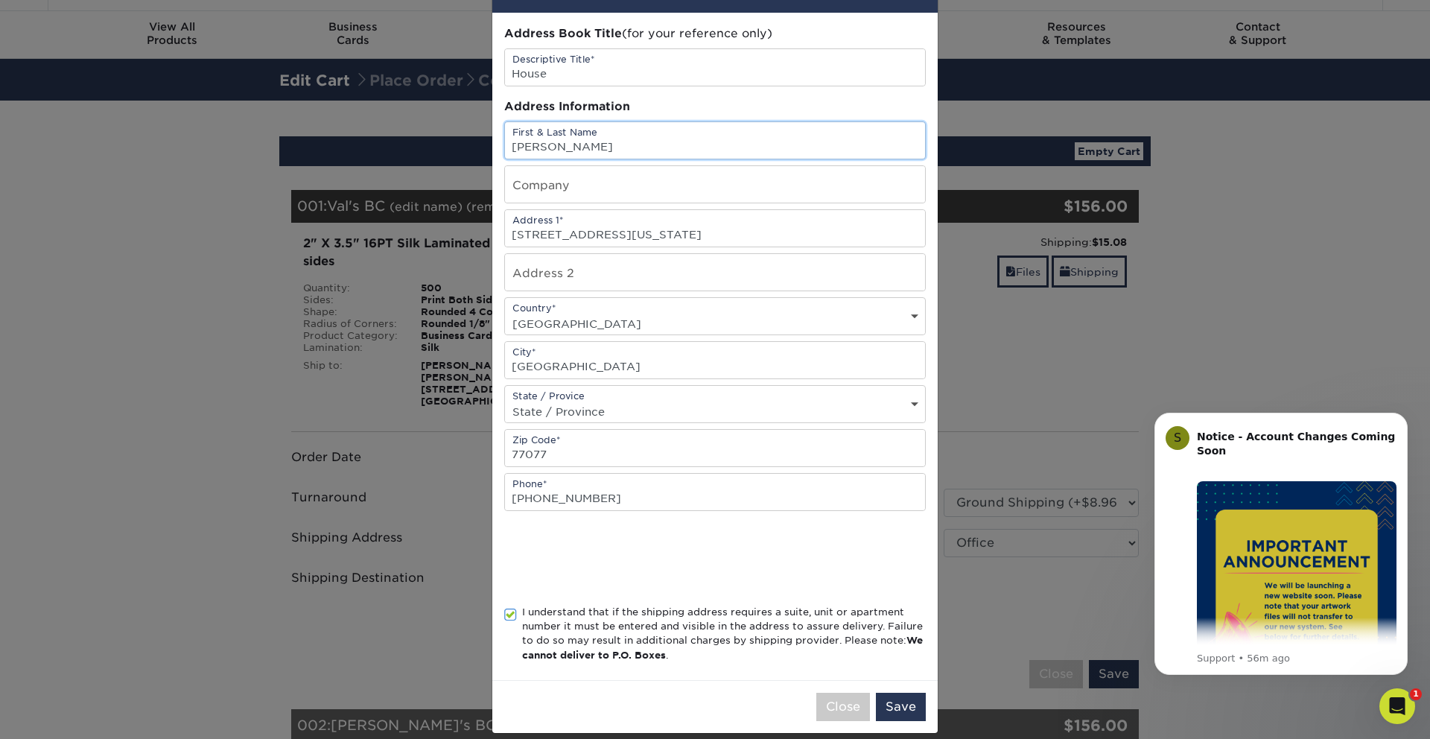
type input "[PERSON_NAME]"
drag, startPoint x: 662, startPoint y: 226, endPoint x: 644, endPoint y: 238, distance: 22.1
click at [662, 226] on input "1715 Mossy Stone Drive, Houston, Texas, 77077" at bounding box center [715, 228] width 420 height 37
click at [645, 234] on input "1715 Mossy Stone Drive, Houston, Texas, 77077" at bounding box center [715, 228] width 420 height 37
drag, startPoint x: 641, startPoint y: 236, endPoint x: 837, endPoint y: 237, distance: 195.9
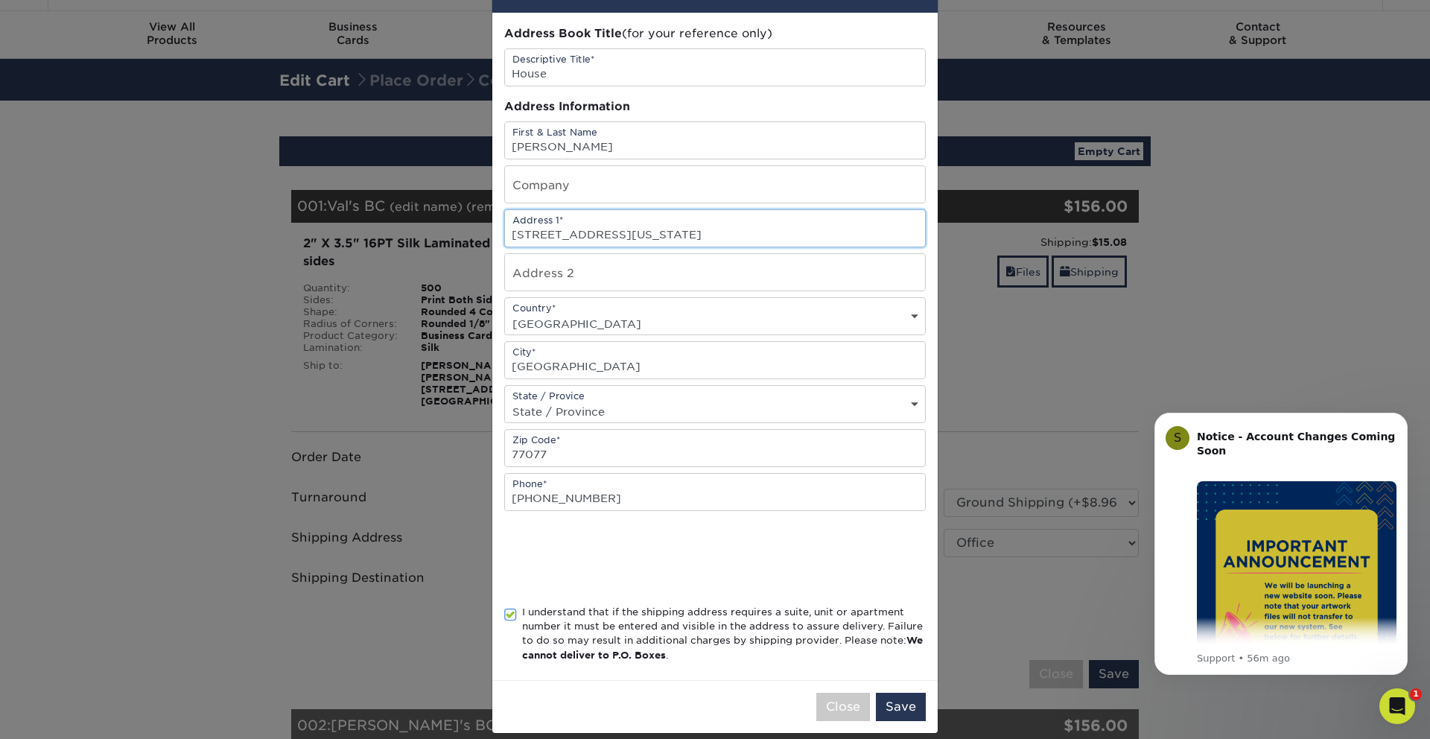
click at [837, 237] on input "1715 Mossy Stone Drive, Houston, Texas, 77077" at bounding box center [715, 228] width 420 height 37
type input "1715 Mossy Stone Drive"
click at [892, 702] on button "Save" at bounding box center [901, 707] width 50 height 28
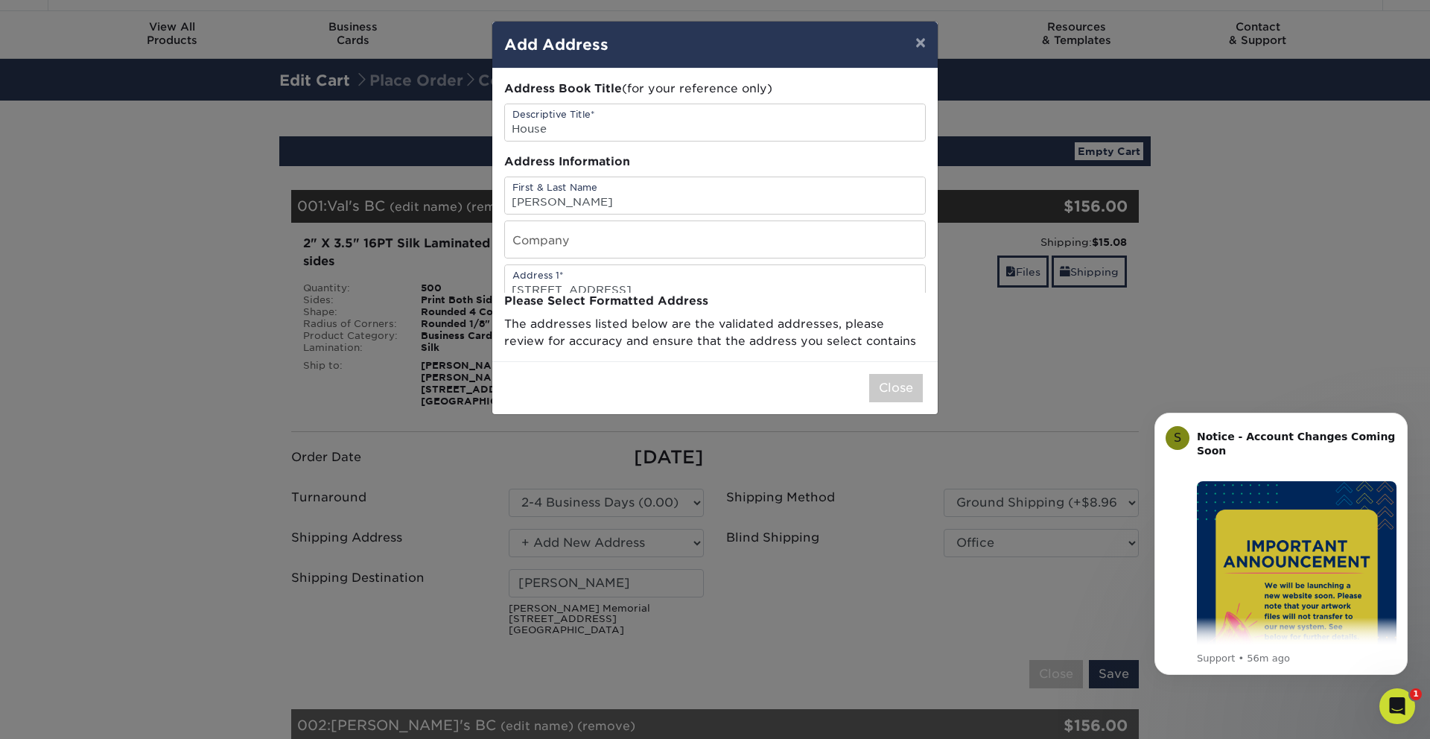
scroll to position [0, 0]
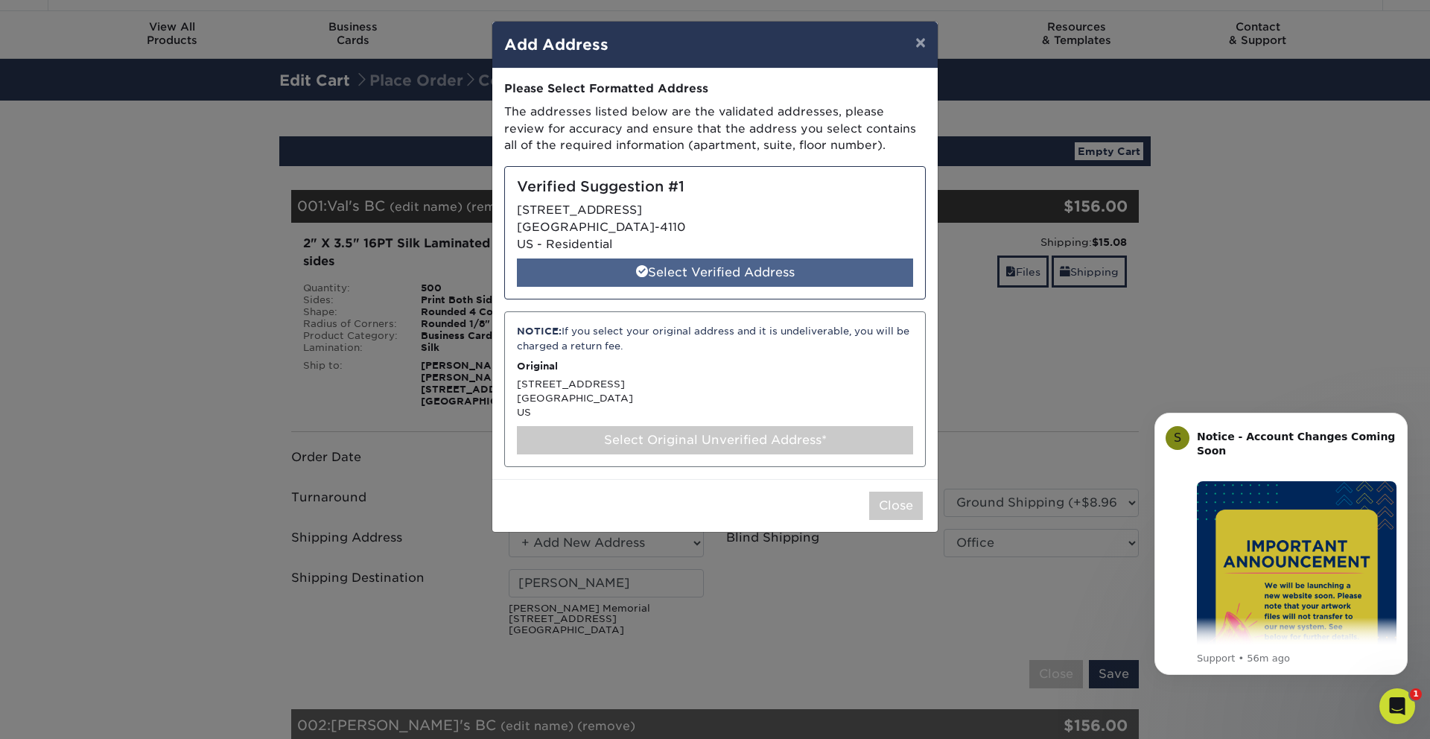
click at [740, 275] on div "Select Verified Address" at bounding box center [715, 272] width 396 height 28
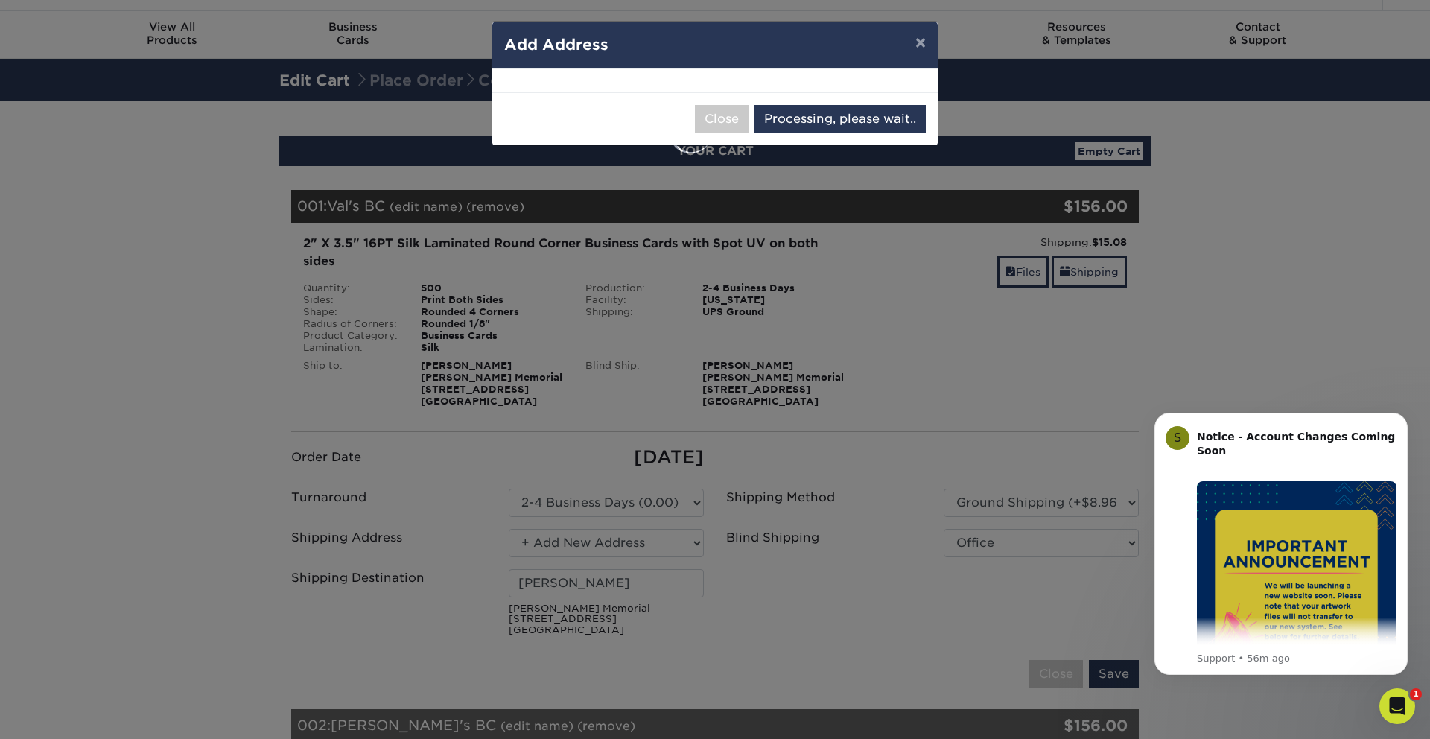
select select "285056"
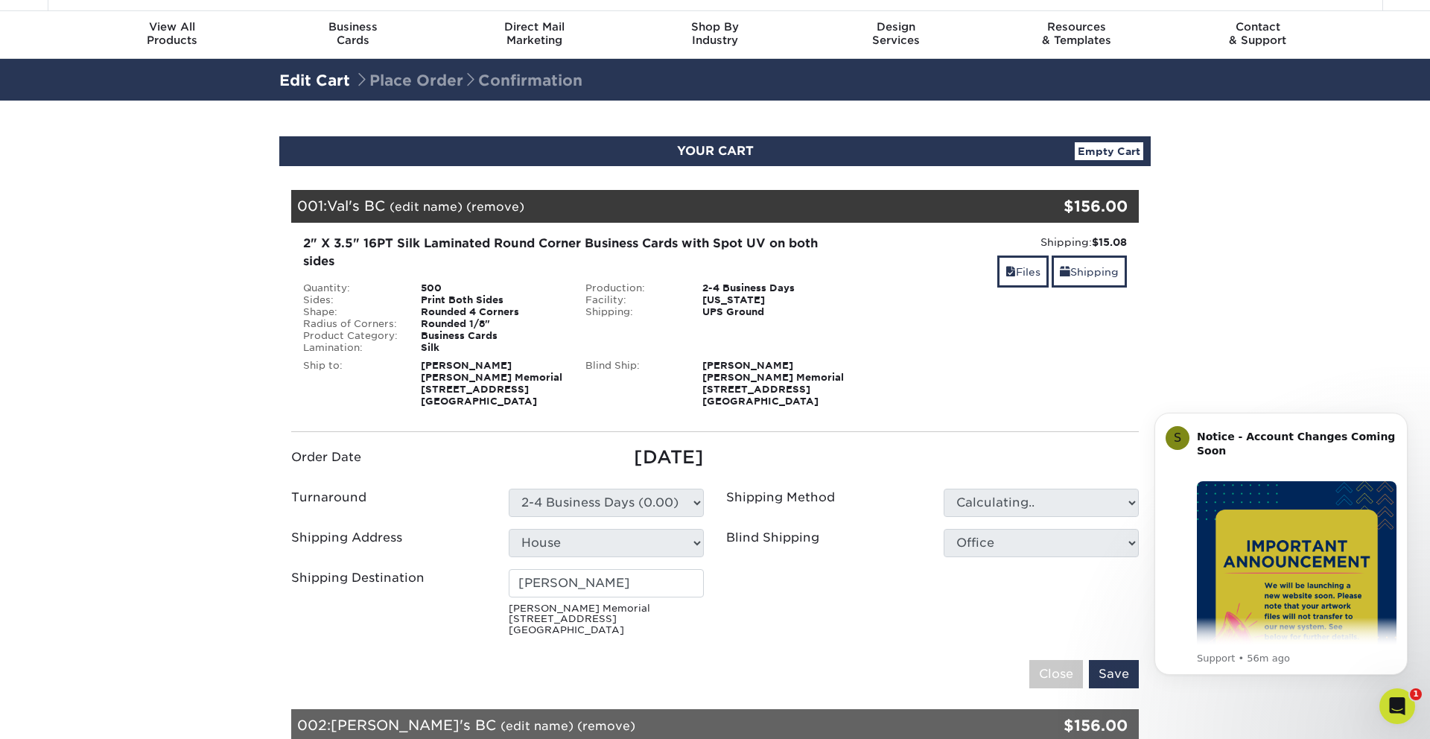
type input "[PERSON_NAME]"
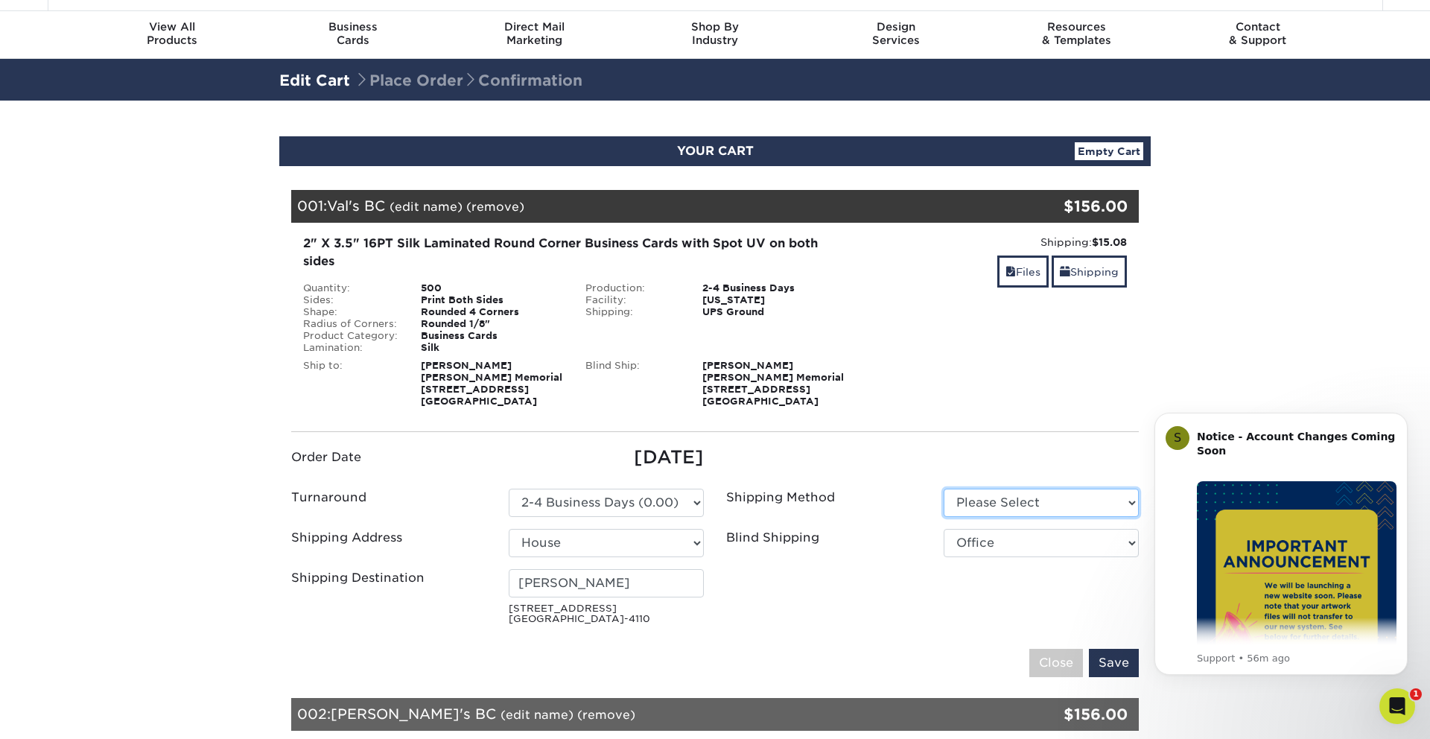
click at [1017, 507] on select "Please Select Ground Shipping (+$17.92) 3 Day Shipping Service (+$21.30)" at bounding box center [1041, 503] width 195 height 28
drag, startPoint x: 1058, startPoint y: 461, endPoint x: 1044, endPoint y: 478, distance: 21.7
click at [1058, 461] on ul "Order Date 08/13/2025 Turnaround Please Select Select One" at bounding box center [715, 537] width 870 height 187
click at [650, 508] on select "Please Select 2-4 Business Days (0.00)" at bounding box center [606, 503] width 195 height 28
click at [1024, 548] on select "No Blind Shipping Office + Add New Address" at bounding box center [1041, 543] width 195 height 28
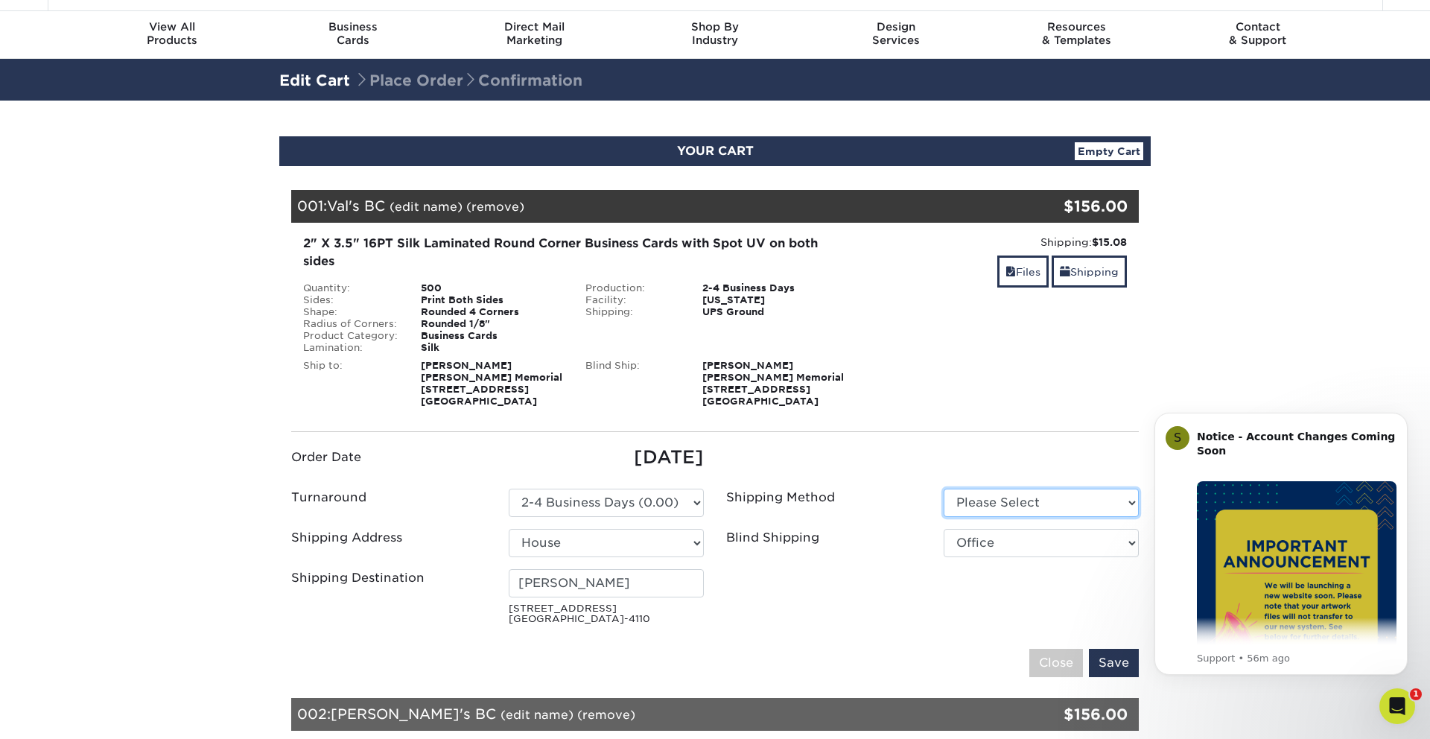
click at [997, 504] on select "Please Select Ground Shipping (+$17.92) 3 Day Shipping Service (+$21.30)" at bounding box center [1041, 503] width 195 height 28
select select "03"
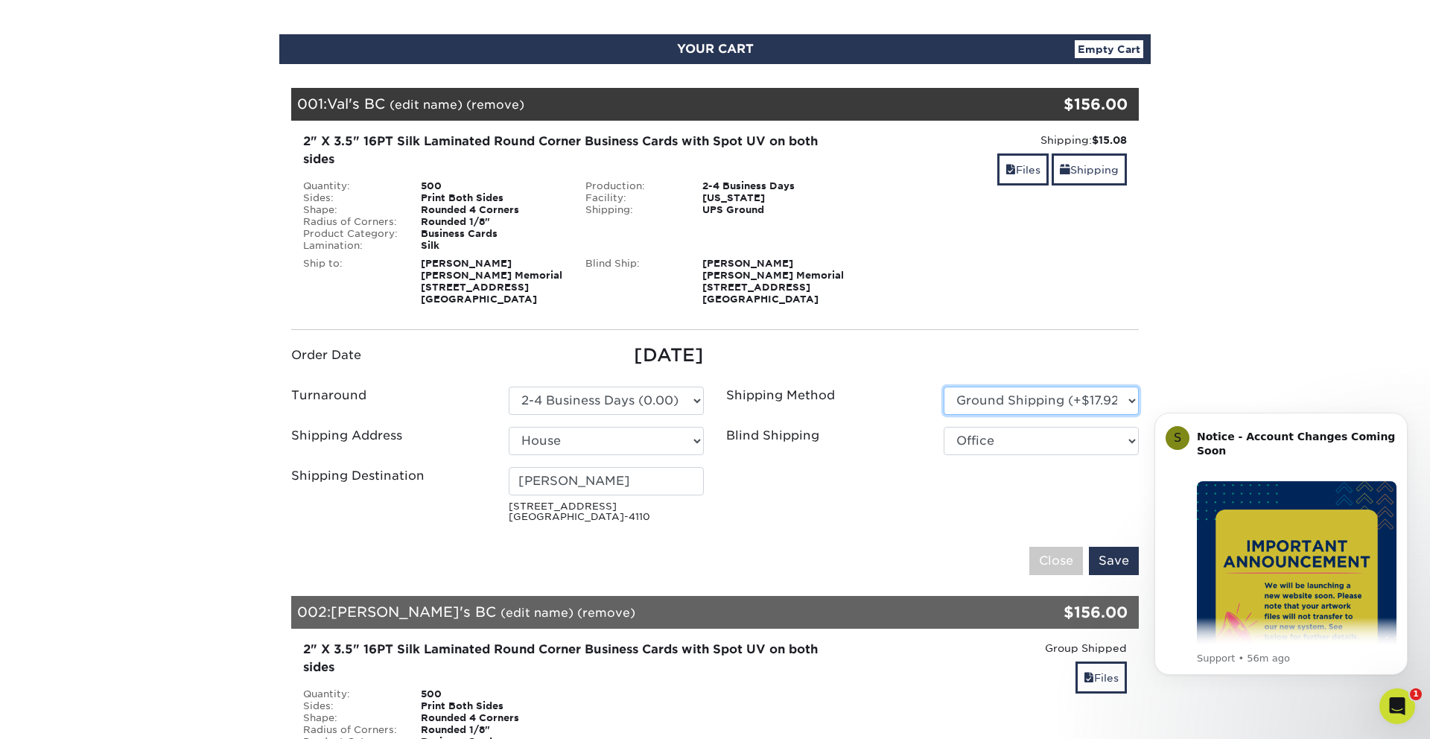
scroll to position [145, 0]
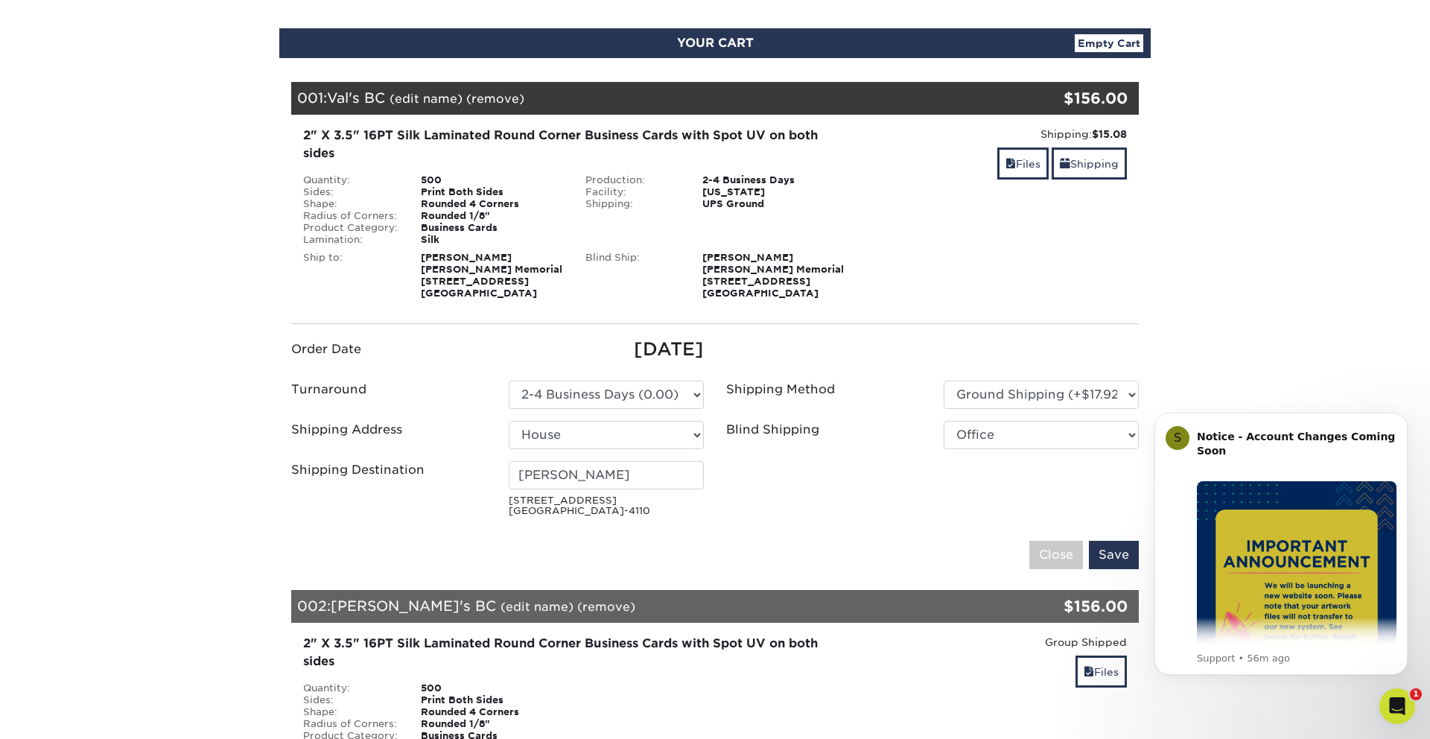
click at [936, 522] on ul "Order Date 08/13/2025 Turnaround Please Select Select One" at bounding box center [715, 429] width 870 height 187
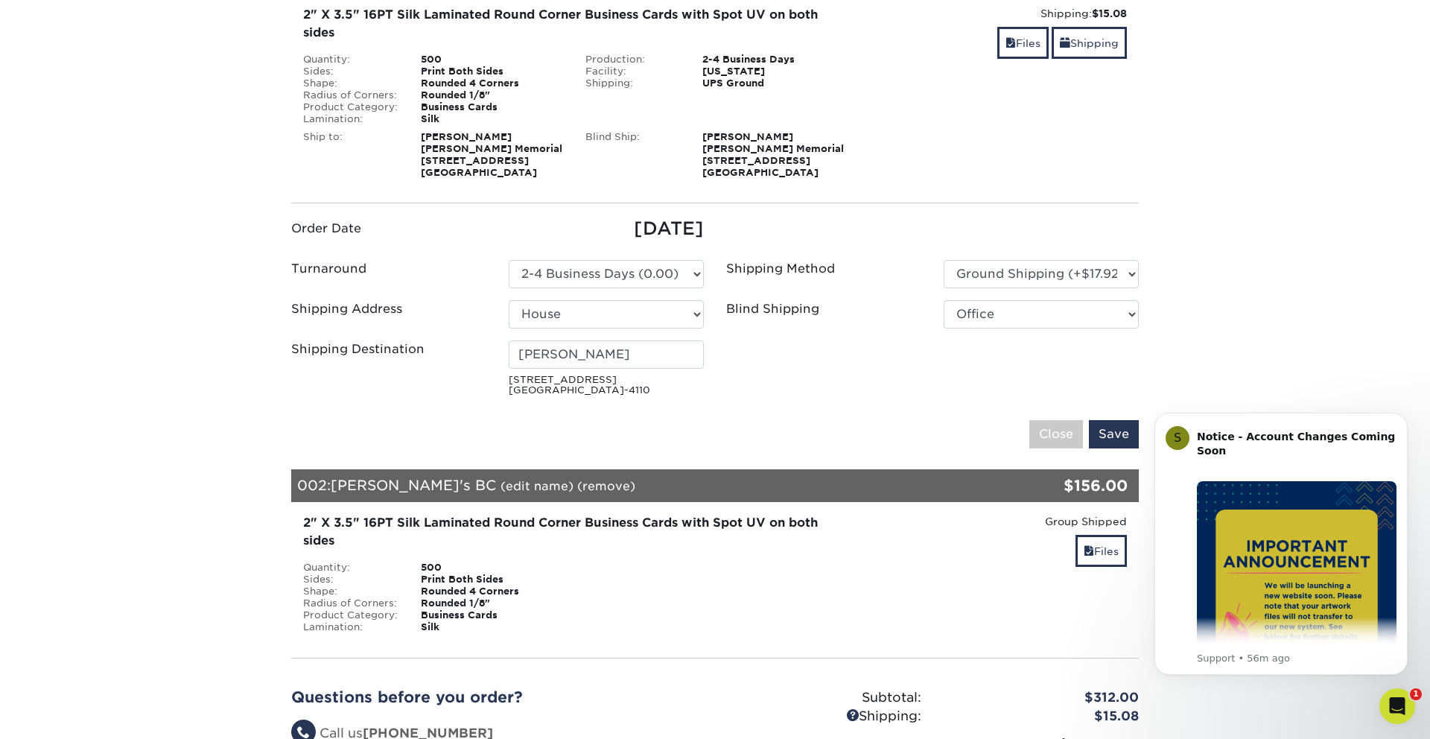
scroll to position [264, 0]
click at [1129, 433] on input "Save" at bounding box center [1114, 436] width 50 height 28
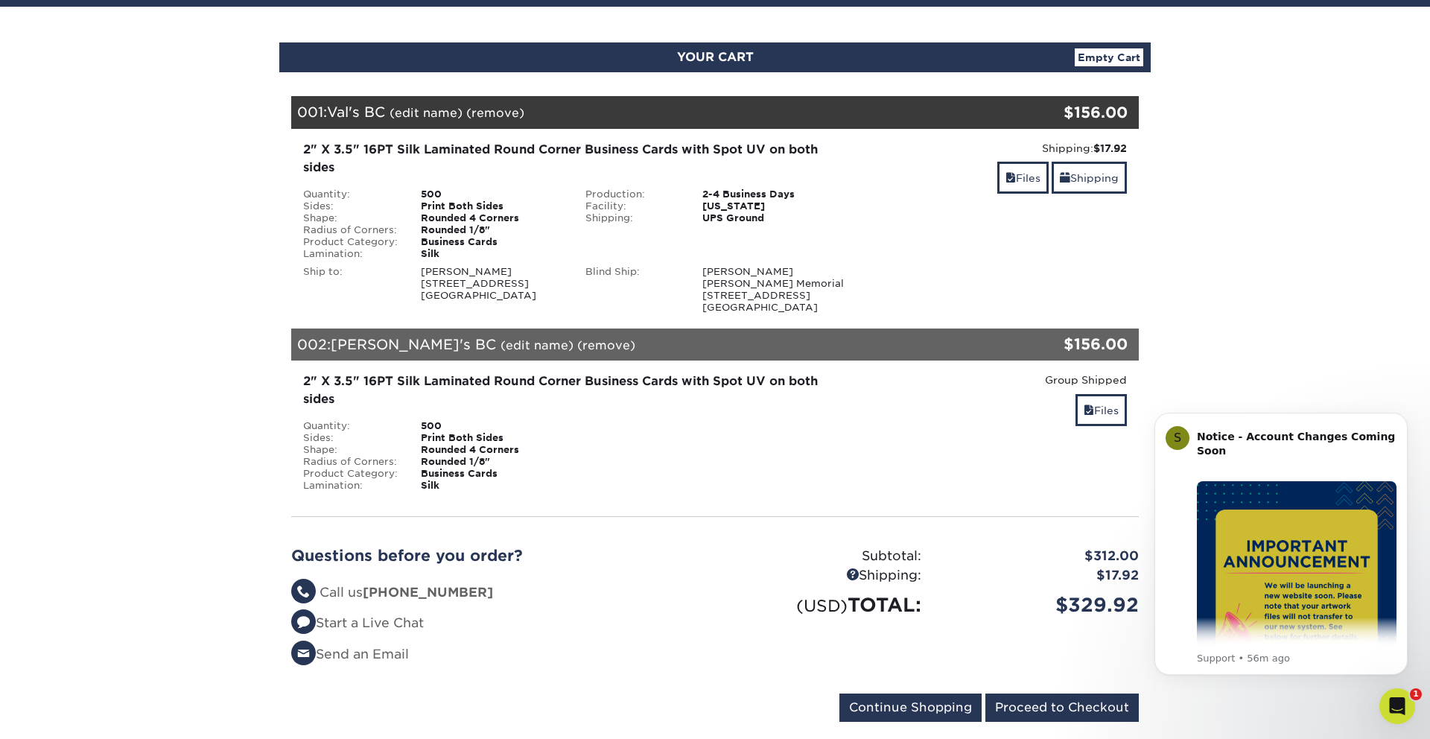
scroll to position [142, 0]
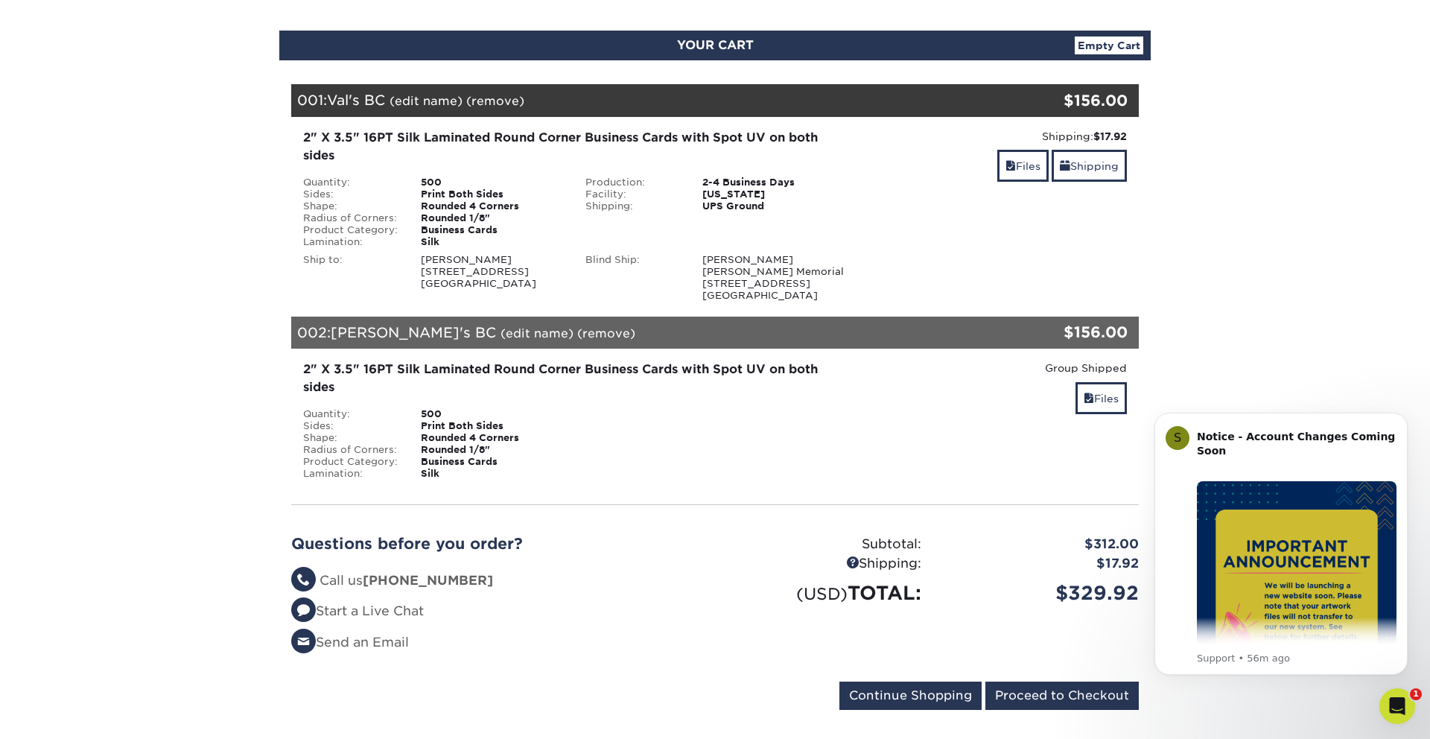
click at [765, 330] on div "002: Alan's BC (edit name) (remove) Are you sure you want to remove this produc…" at bounding box center [644, 333] width 706 height 33
click at [447, 324] on div "002: Alan's BC (edit name) (remove) Are you sure you want to remove this produc…" at bounding box center [644, 333] width 706 height 33
click at [343, 333] on span "[PERSON_NAME]'s BC" at bounding box center [413, 332] width 165 height 16
click at [875, 367] on div "Group Shipped Discount: - $0.00" at bounding box center [997, 368] width 260 height 15
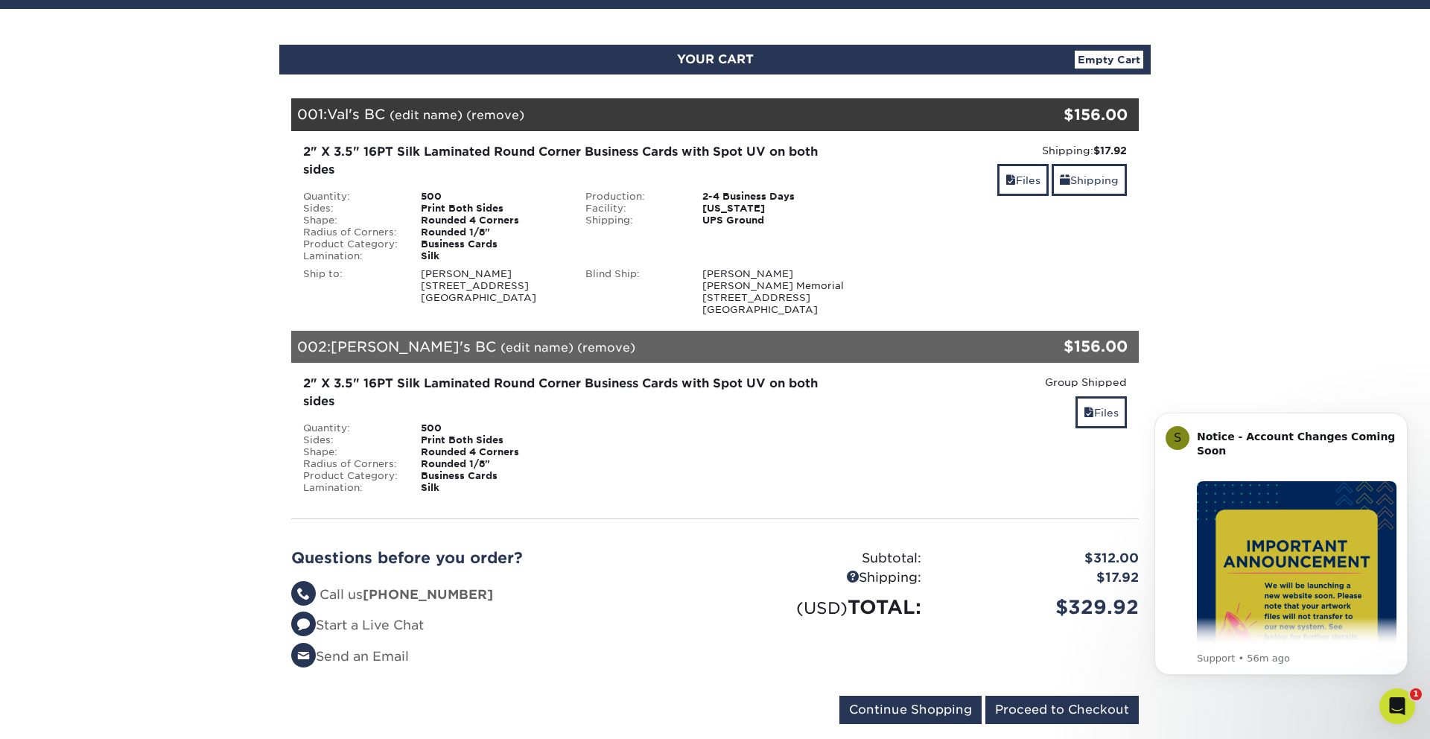
scroll to position [127, 0]
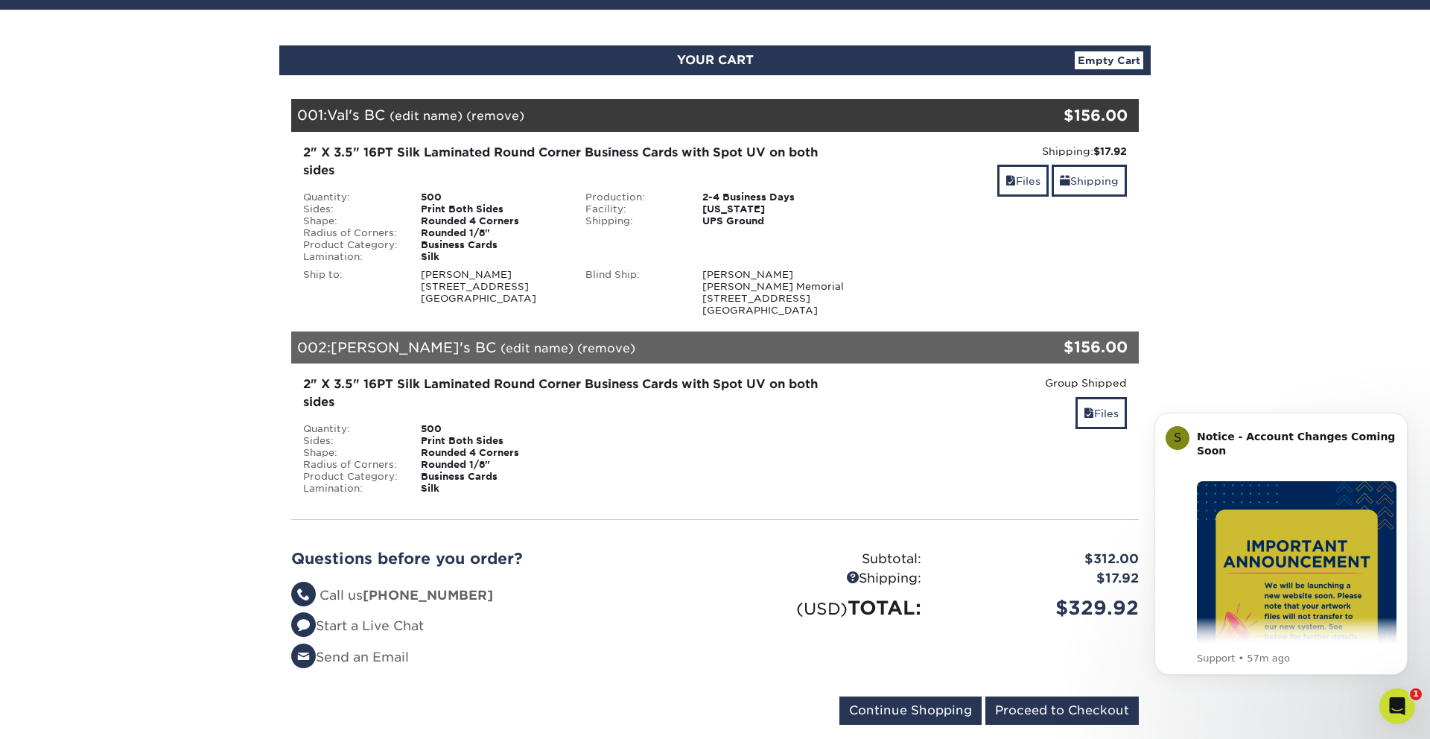
click at [402, 445] on div "Sides:" at bounding box center [351, 441] width 118 height 12
click at [1108, 410] on link "Files" at bounding box center [1101, 413] width 51 height 32
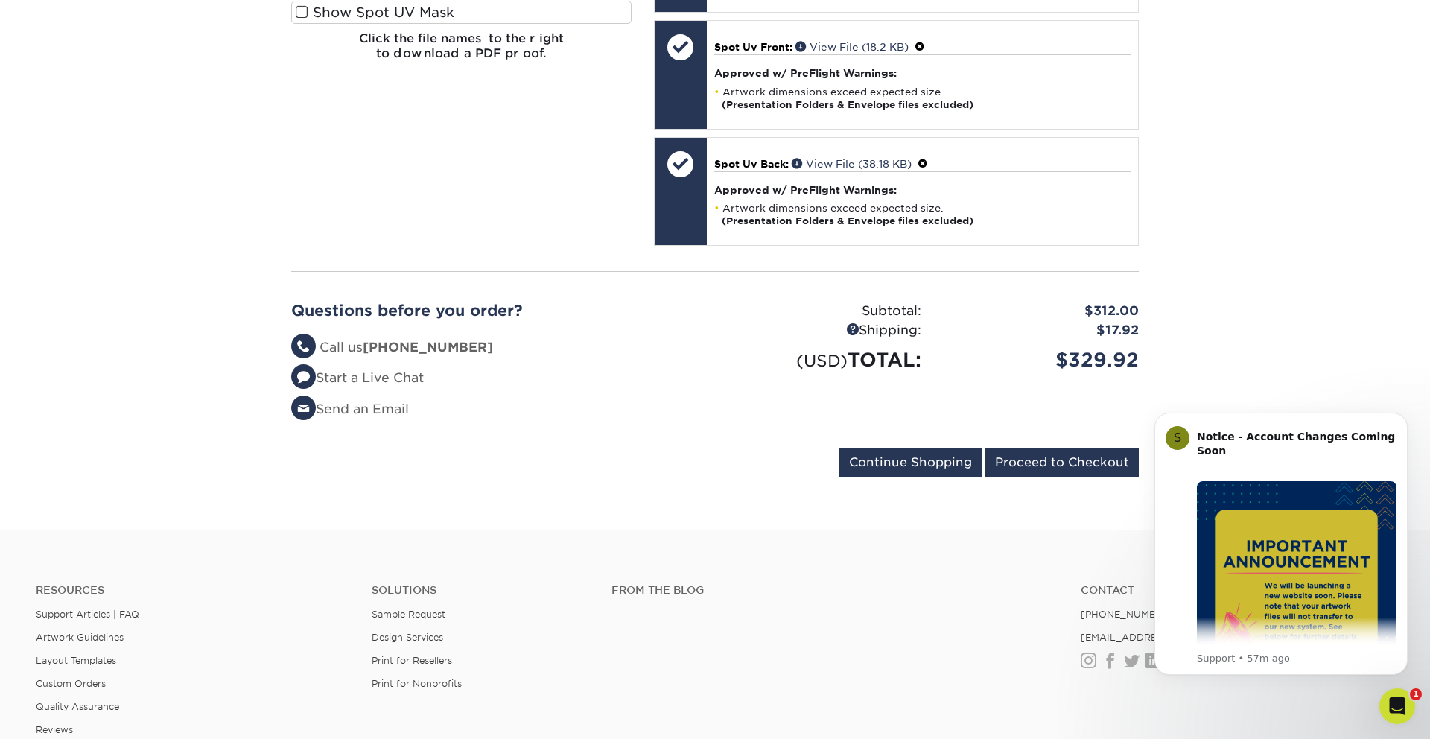
scroll to position [986, 0]
click at [1087, 460] on input "Proceed to Checkout" at bounding box center [1062, 463] width 153 height 28
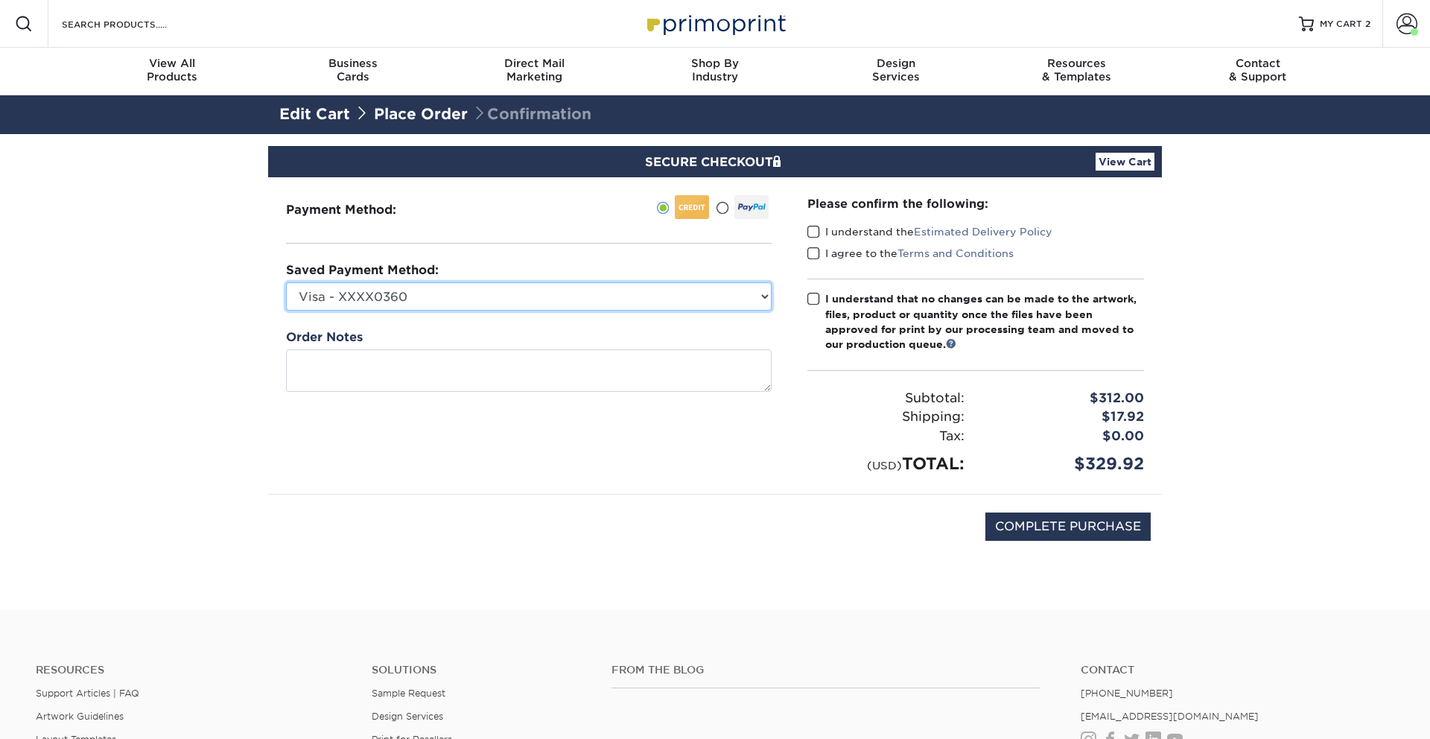
click at [478, 300] on select "Visa - XXXX0360 New Credit Card" at bounding box center [529, 296] width 486 height 28
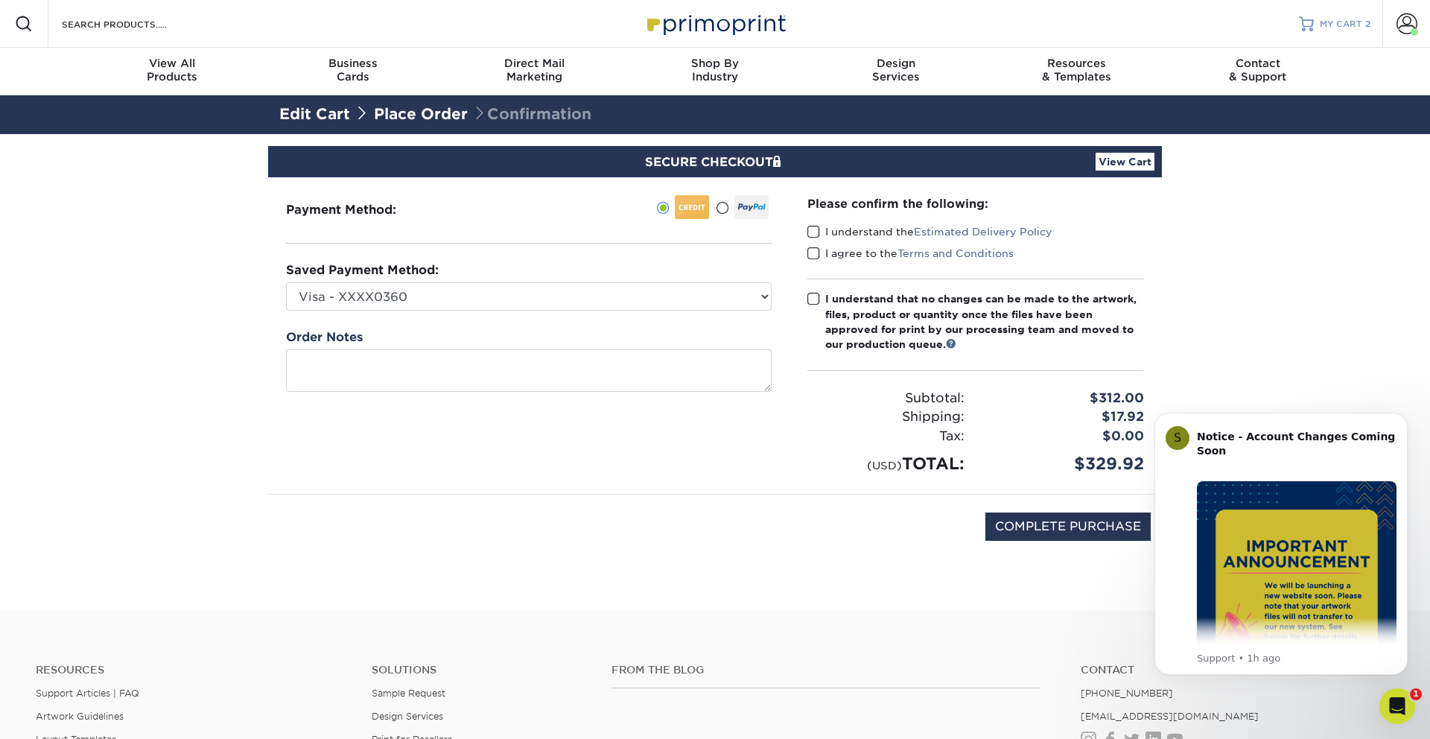
click at [1366, 25] on span "2" at bounding box center [1367, 24] width 5 height 10
